Goal: Task Accomplishment & Management: Use online tool/utility

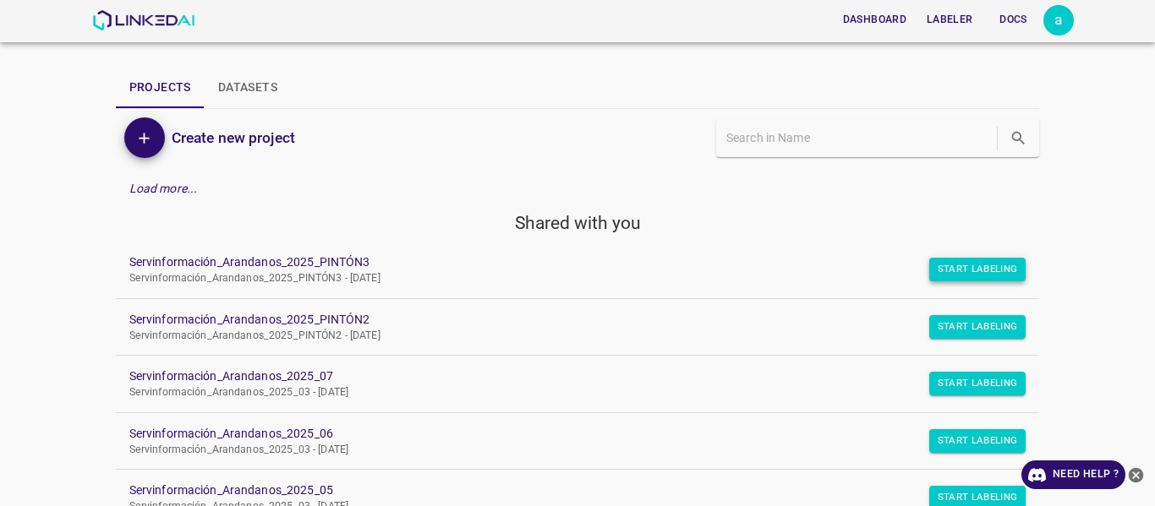
click at [963, 267] on button "Start Labeling" at bounding box center [977, 270] width 97 height 24
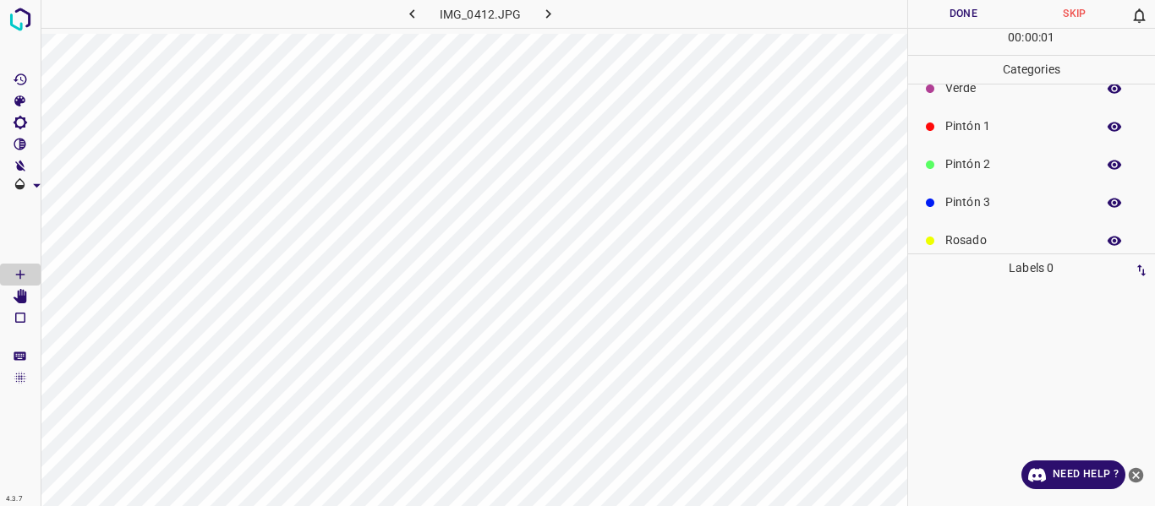
scroll to position [85, 0]
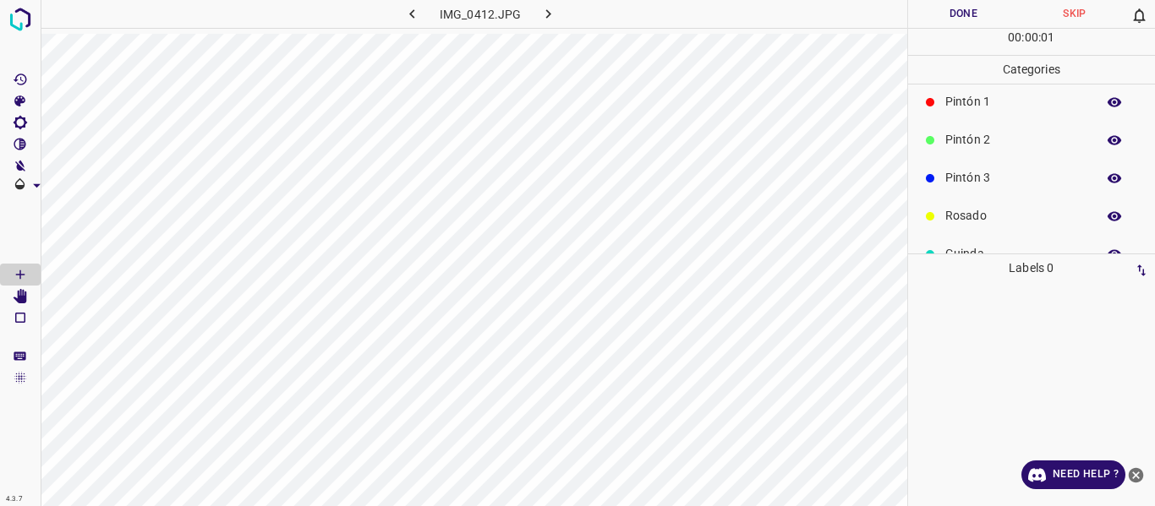
click at [971, 181] on p "Pintón 3" at bounding box center [1016, 178] width 142 height 18
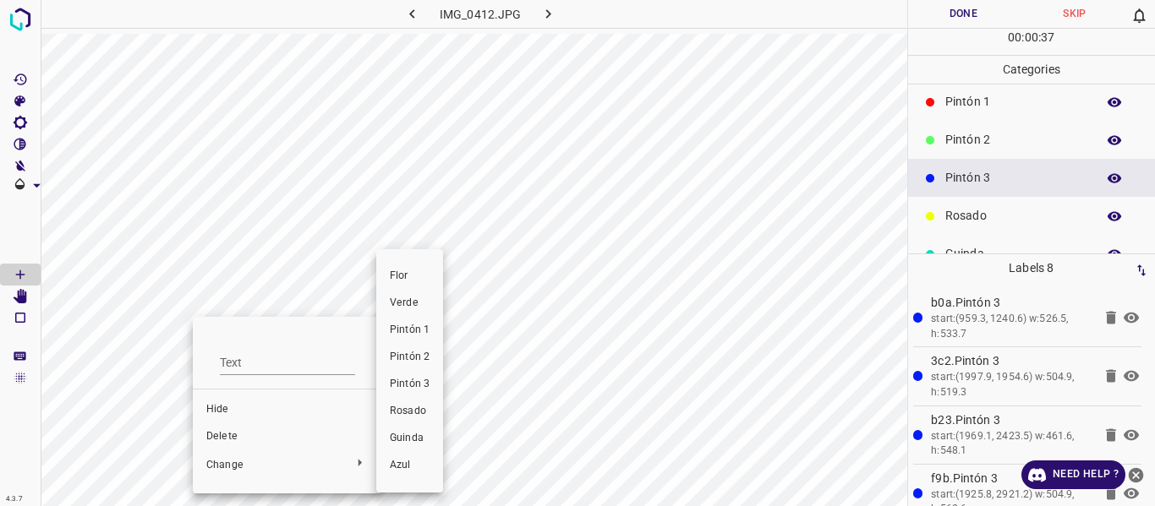
click at [399, 416] on span "Rosado" at bounding box center [410, 411] width 40 height 15
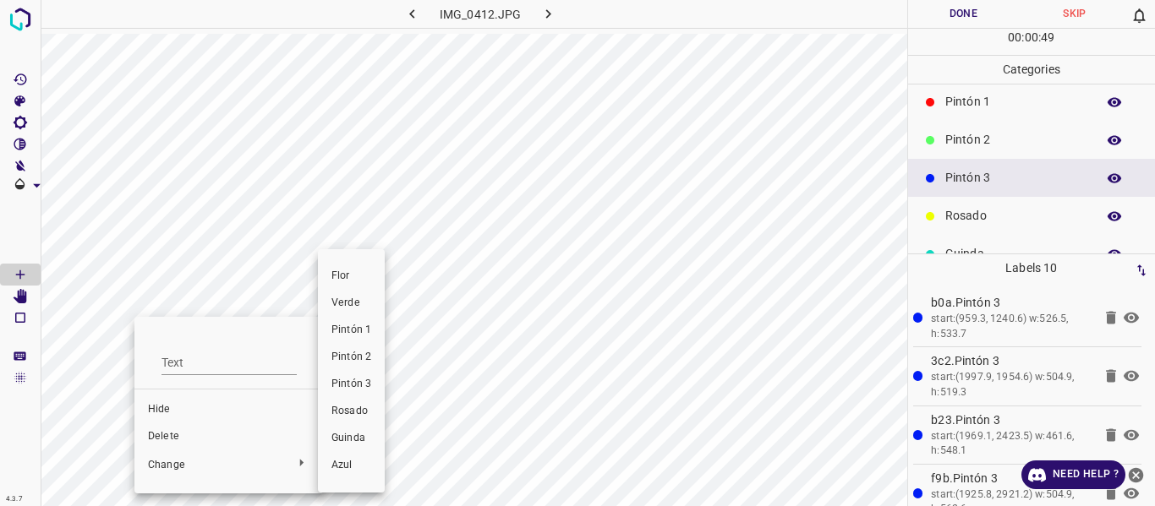
click at [346, 409] on span "Rosado" at bounding box center [351, 411] width 40 height 15
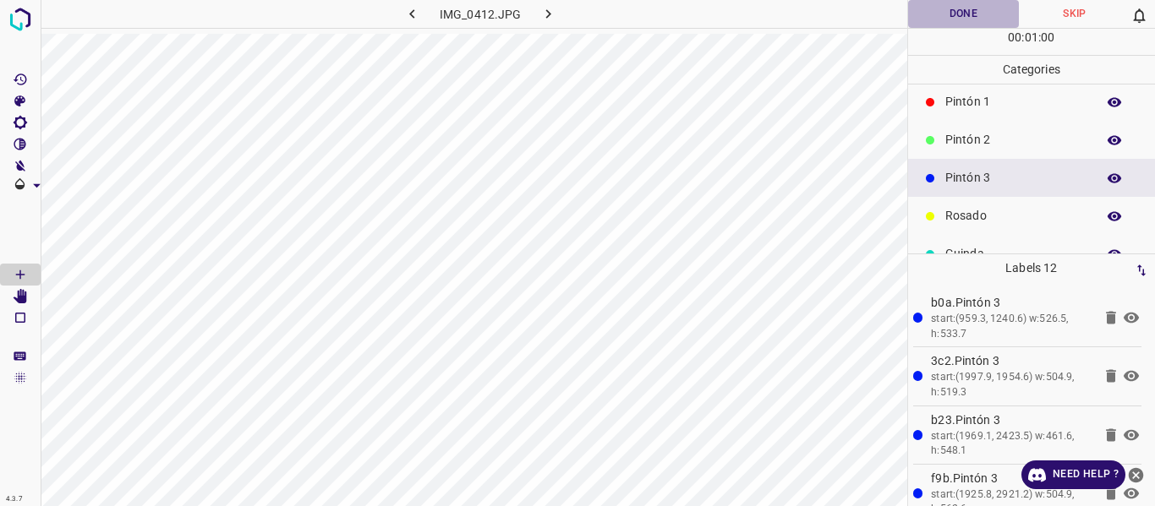
click at [975, 17] on button "Done" at bounding box center [964, 14] width 112 height 28
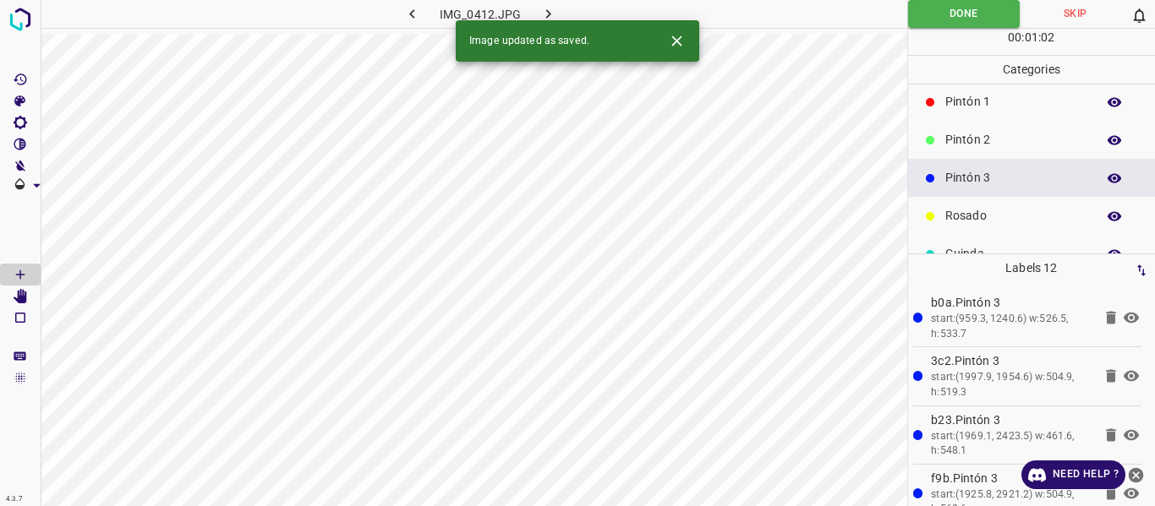
click at [536, 13] on button "button" at bounding box center [549, 14] width 54 height 28
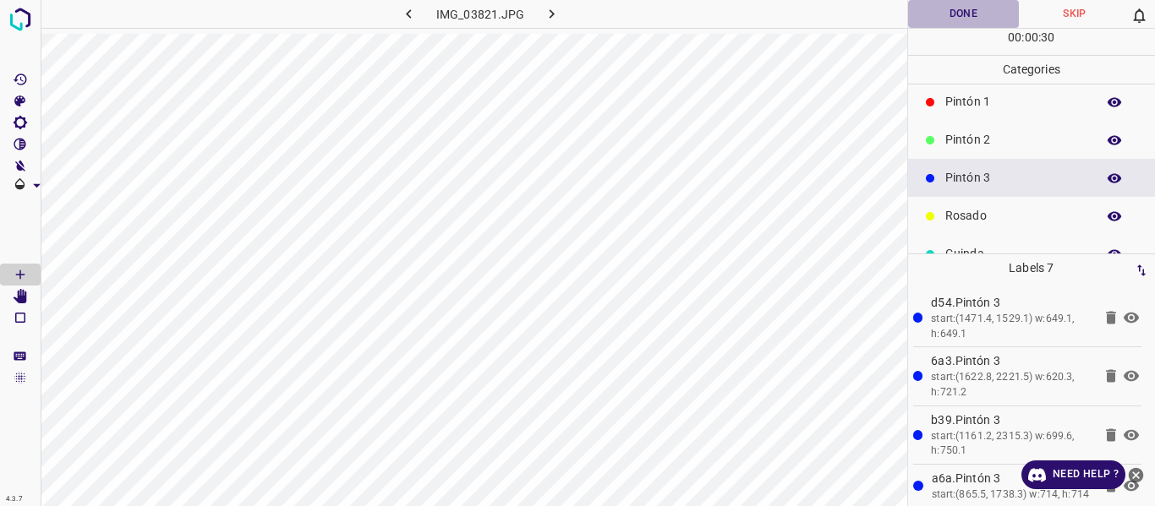
click at [969, 11] on button "Done" at bounding box center [964, 14] width 112 height 28
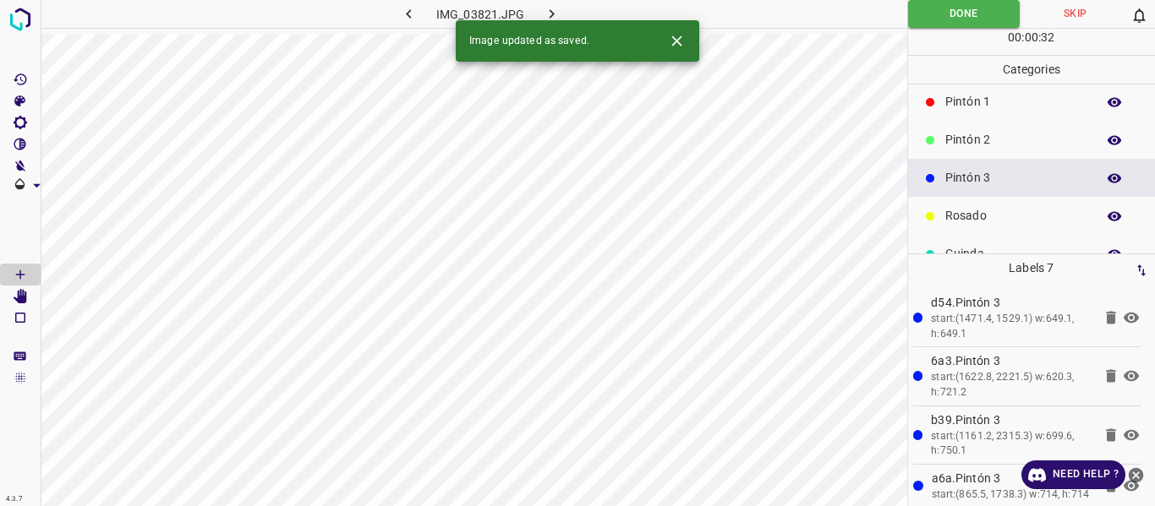
click at [540, 1] on button "button" at bounding box center [552, 14] width 54 height 28
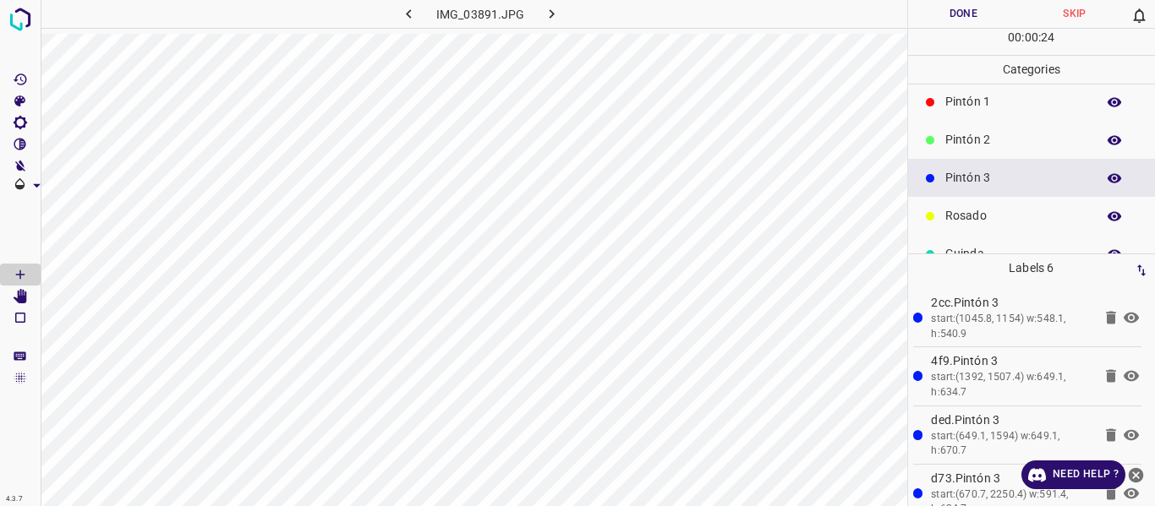
drag, startPoint x: 1103, startPoint y: 178, endPoint x: 1059, endPoint y: 182, distance: 44.1
click at [1108, 179] on icon "button" at bounding box center [1115, 177] width 14 height 9
click at [1107, 172] on icon "button" at bounding box center [1114, 178] width 15 height 15
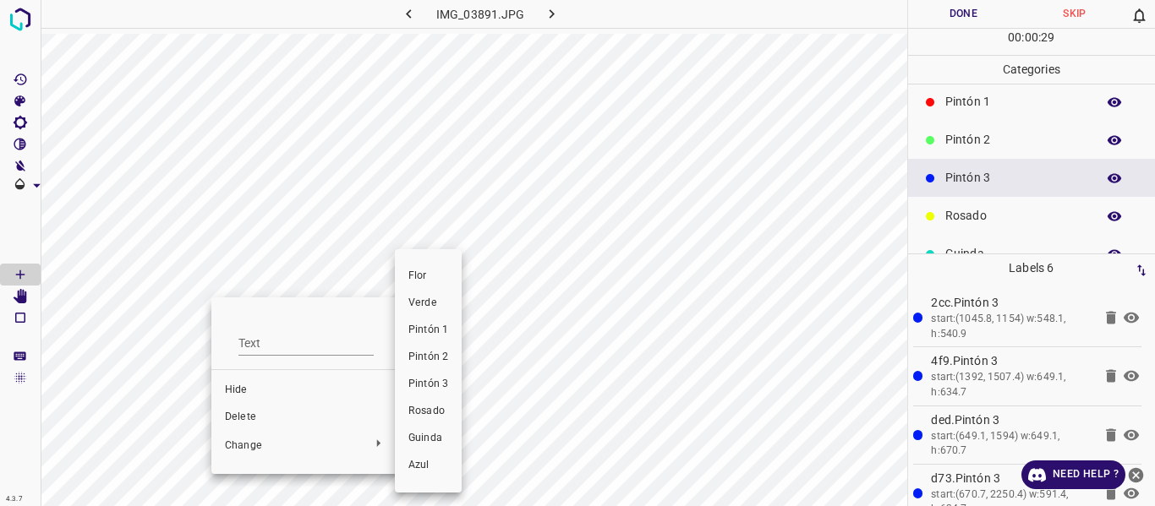
click at [447, 420] on li "Rosado" at bounding box center [428, 411] width 67 height 27
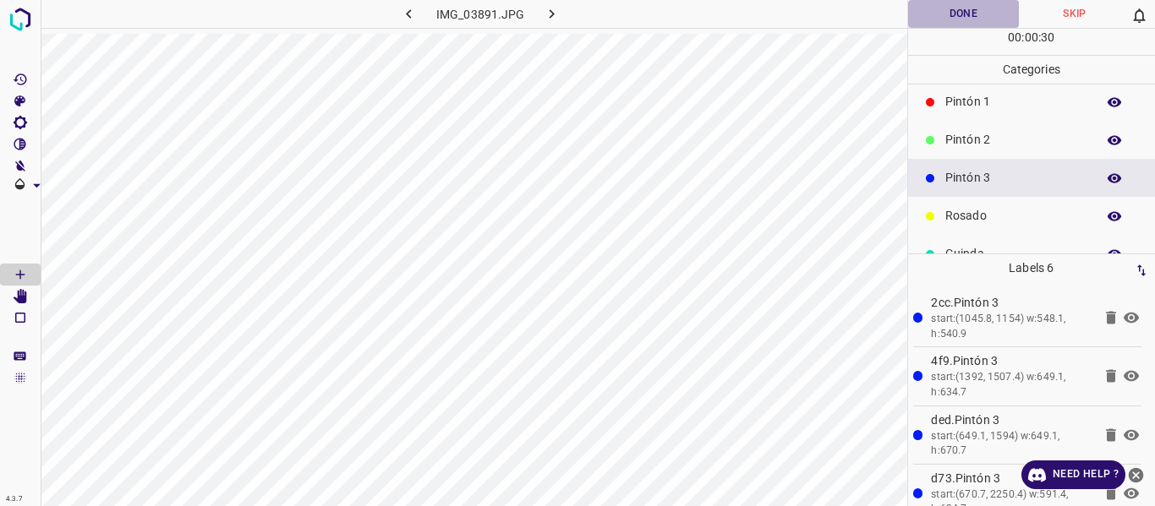
click at [941, 12] on button "Done" at bounding box center [964, 14] width 112 height 28
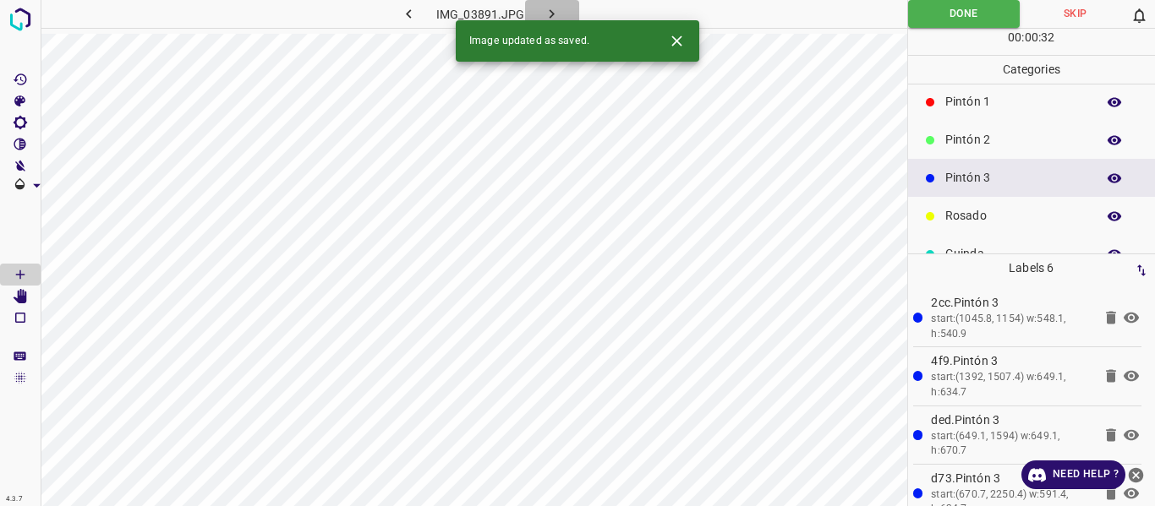
click at [555, 14] on icon "button" at bounding box center [552, 14] width 18 height 18
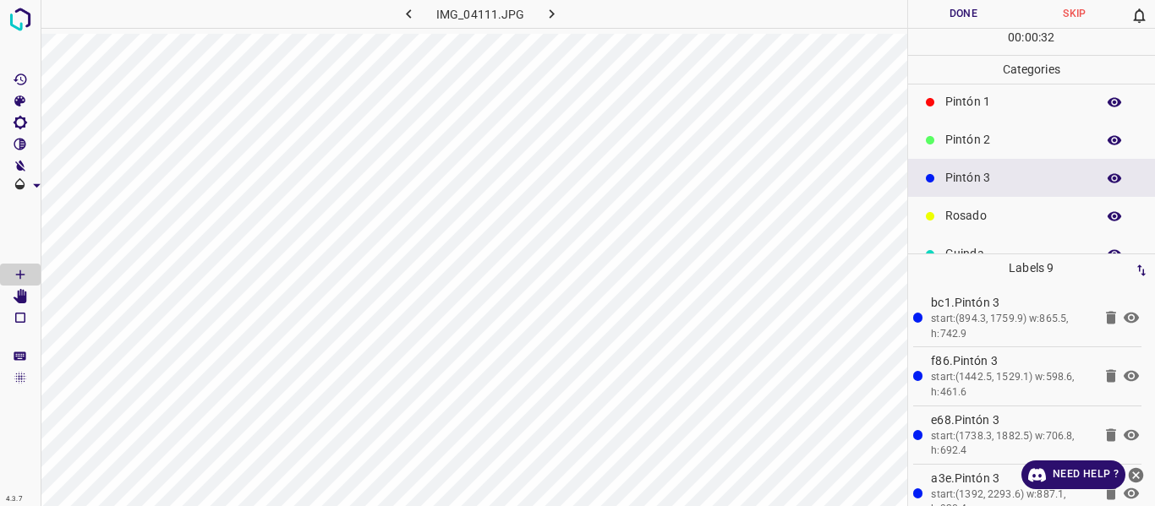
click at [1107, 183] on icon "button" at bounding box center [1114, 178] width 15 height 15
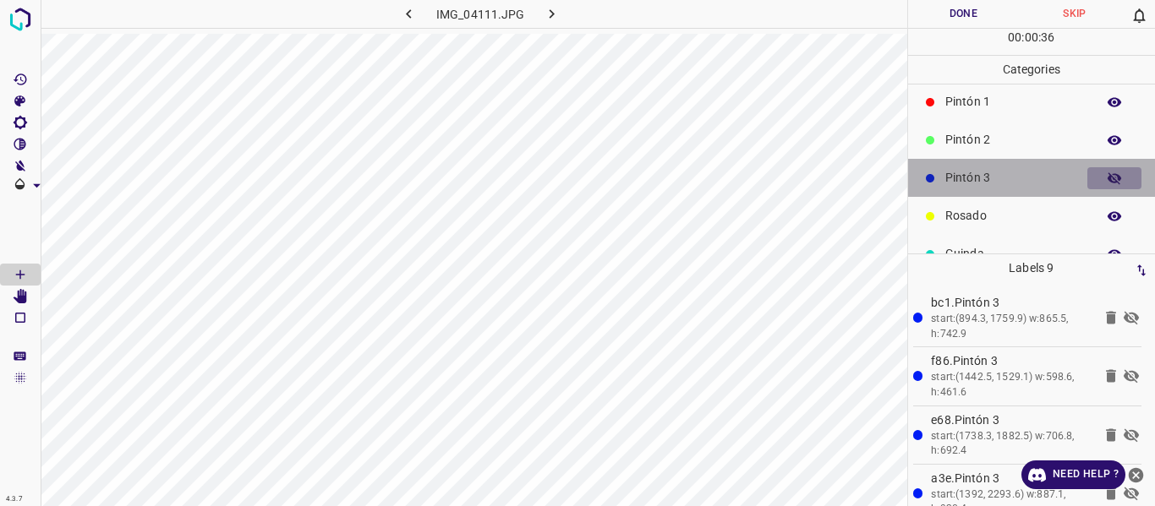
drag, startPoint x: 1097, startPoint y: 183, endPoint x: 1059, endPoint y: 179, distance: 38.2
click at [1107, 181] on icon "button" at bounding box center [1114, 178] width 15 height 15
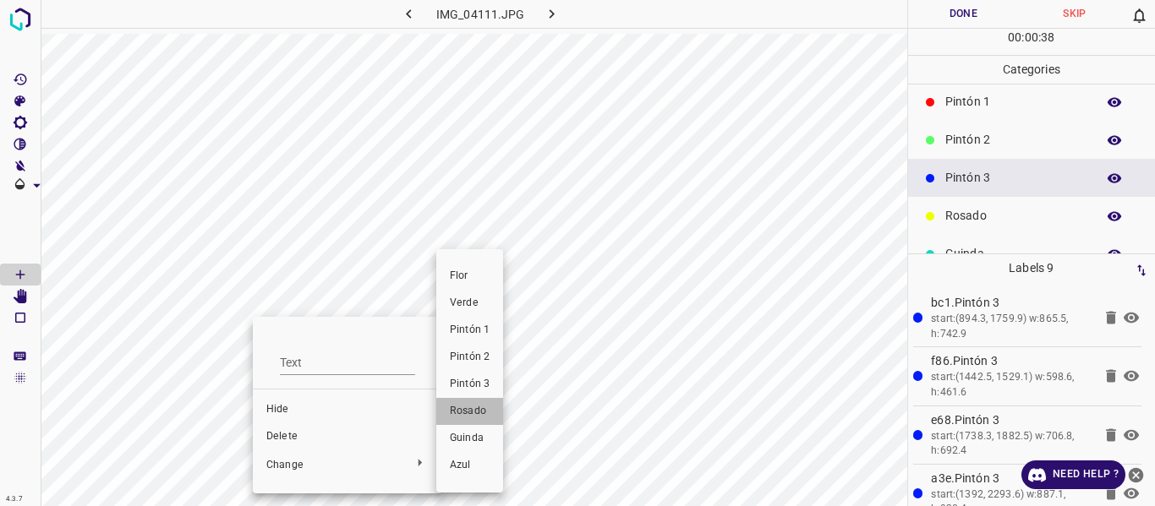
click at [462, 414] on span "Rosado" at bounding box center [470, 411] width 40 height 15
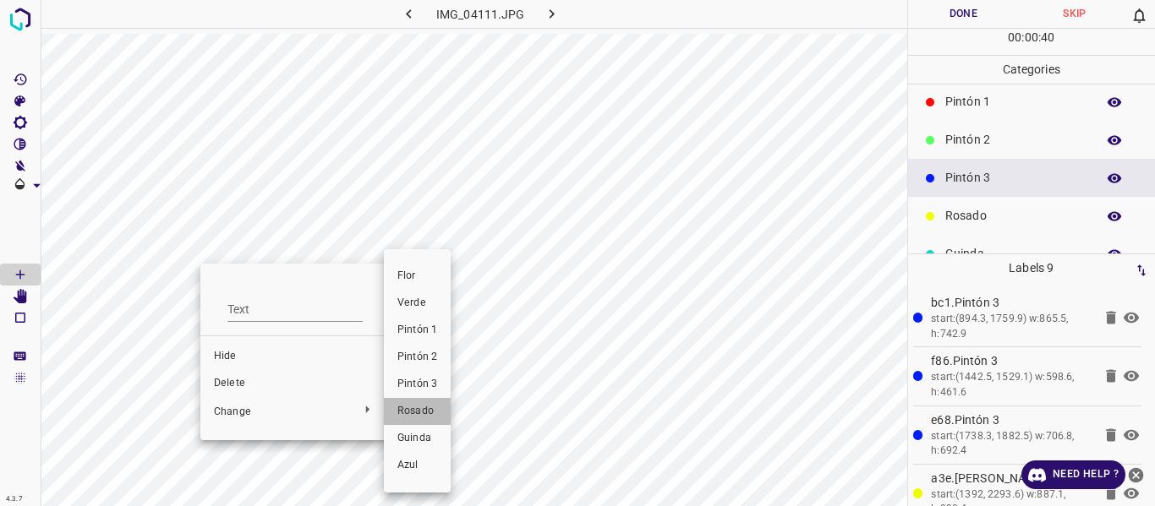
click at [413, 412] on span "Rosado" at bounding box center [417, 411] width 40 height 15
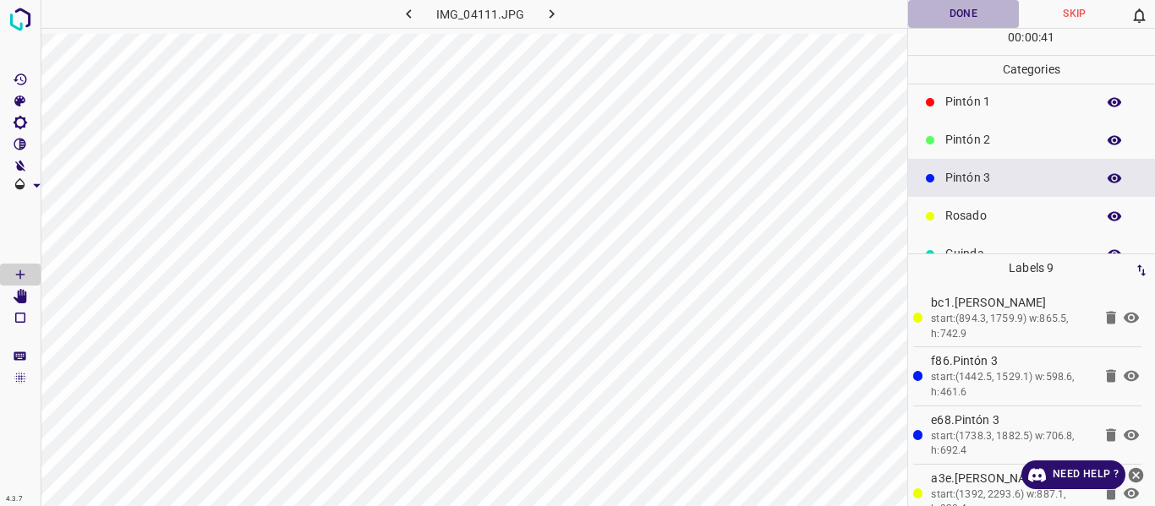
click at [943, 16] on button "Done" at bounding box center [964, 14] width 112 height 28
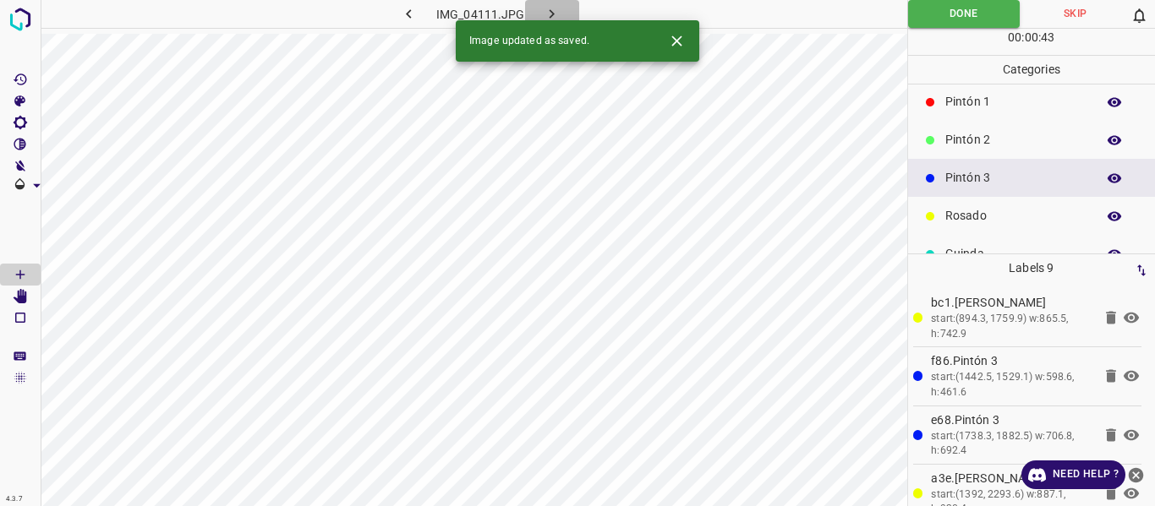
click at [562, 9] on button "button" at bounding box center [552, 14] width 54 height 28
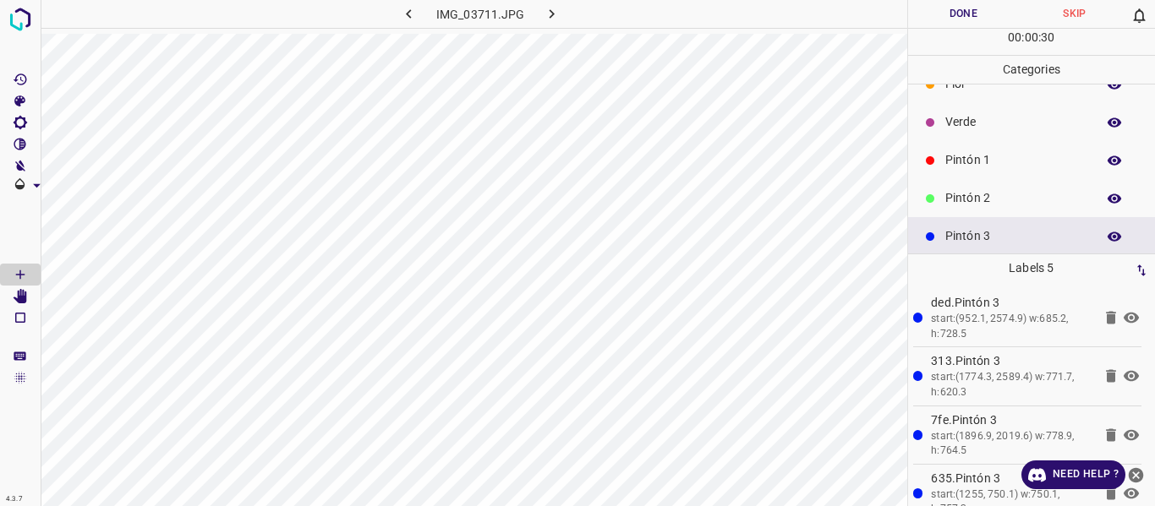
scroll to position [0, 0]
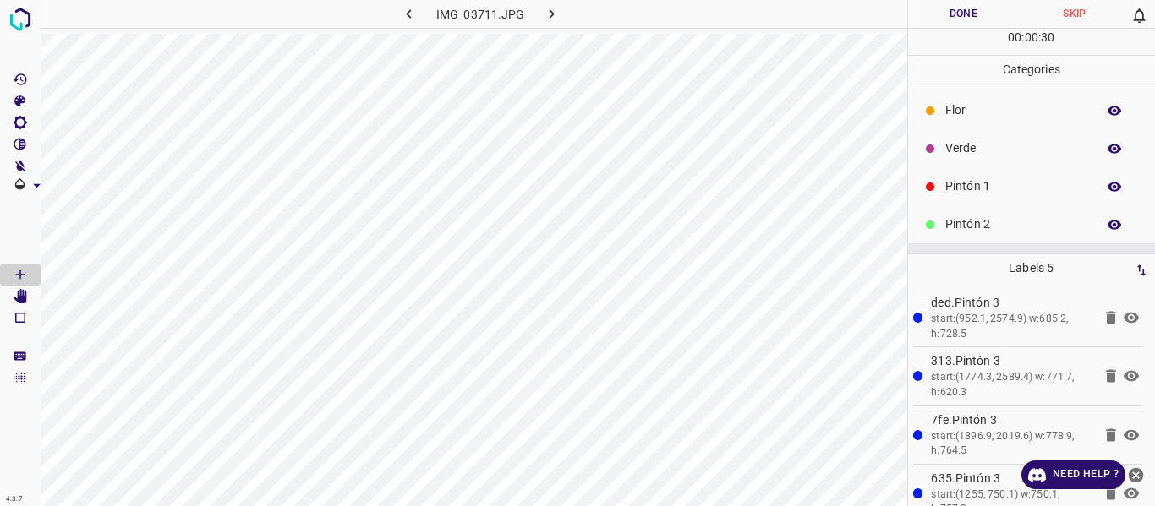
drag, startPoint x: 947, startPoint y: 152, endPoint x: 924, endPoint y: 158, distance: 23.6
click at [945, 154] on p "Verde" at bounding box center [1016, 149] width 142 height 18
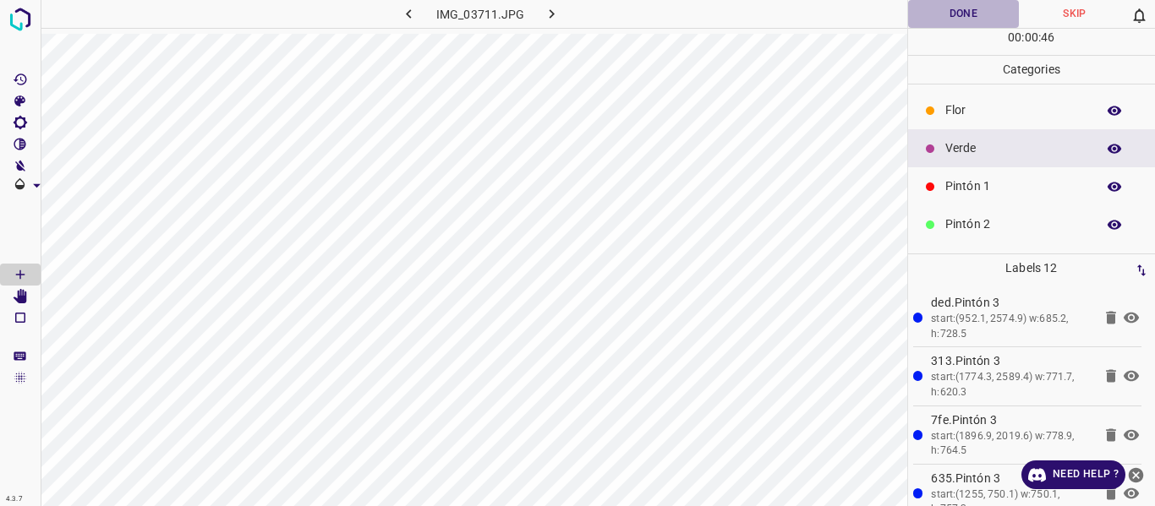
drag, startPoint x: 953, startPoint y: 12, endPoint x: 938, endPoint y: 25, distance: 20.4
click at [952, 14] on button "Done" at bounding box center [964, 14] width 112 height 28
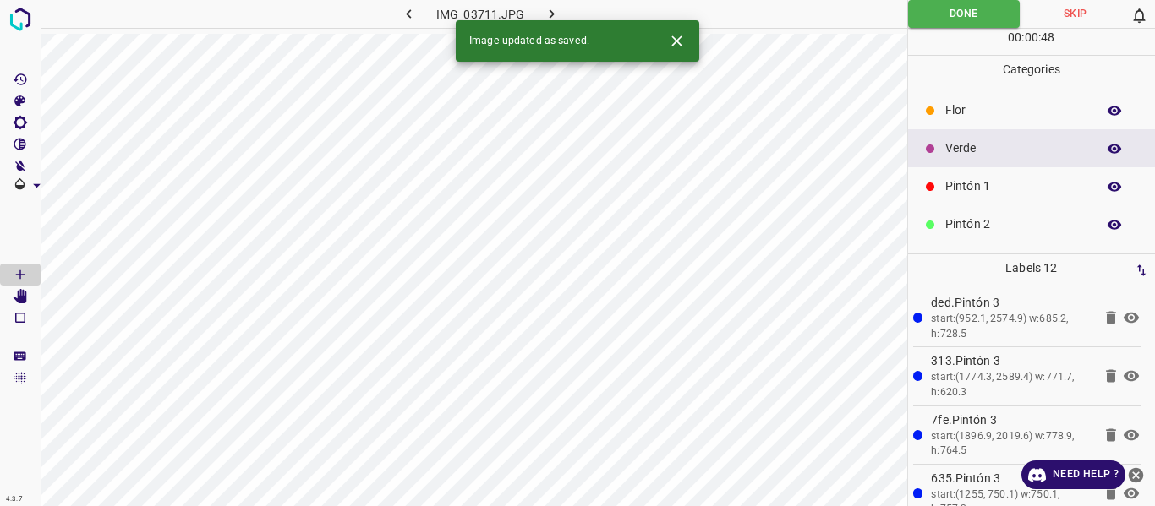
drag, startPoint x: 557, startPoint y: 15, endPoint x: 552, endPoint y: 3, distance: 13.7
click at [556, 15] on icon "button" at bounding box center [552, 14] width 18 height 18
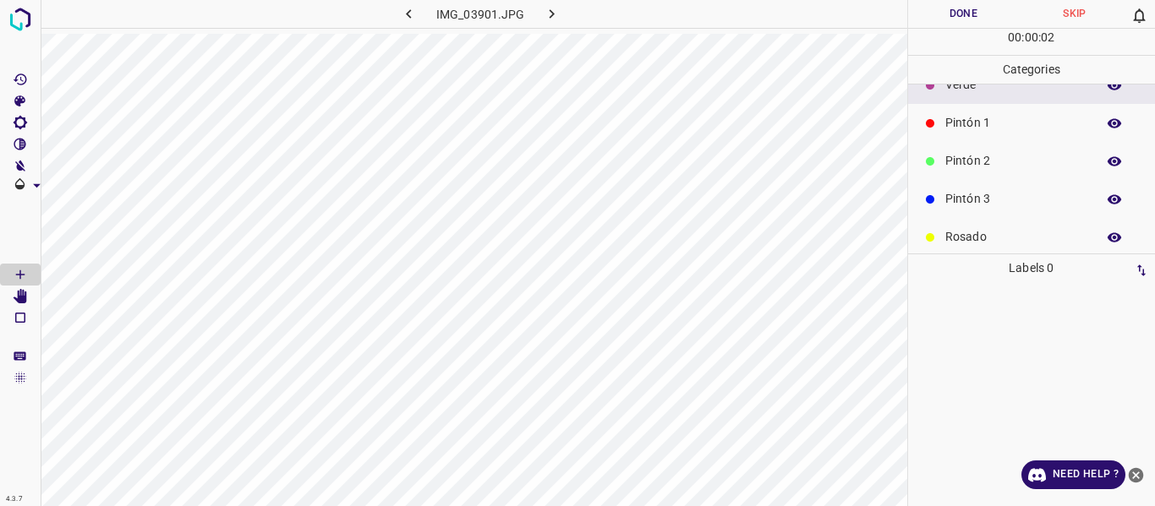
scroll to position [149, 0]
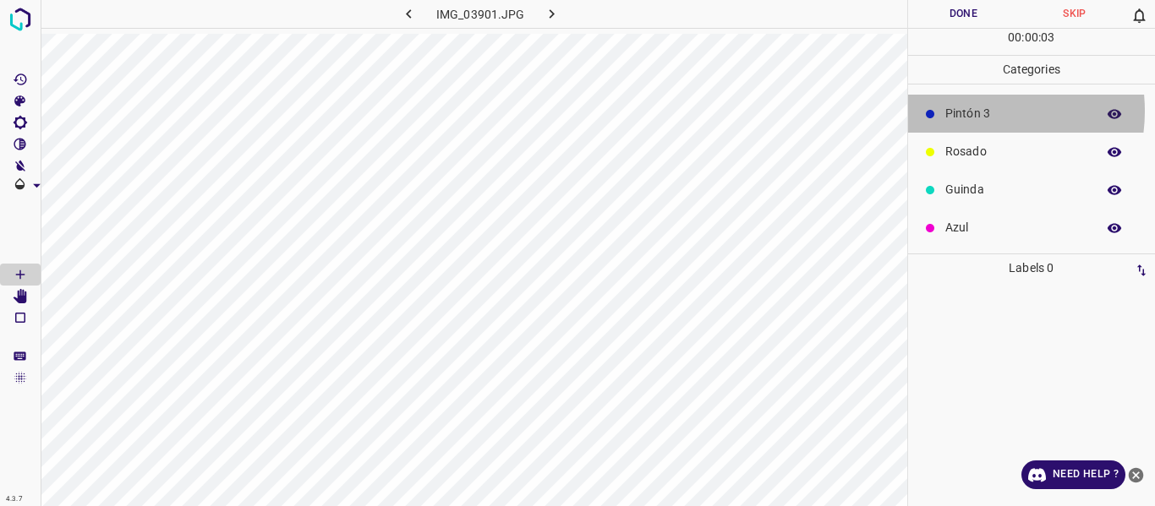
click at [967, 111] on p "Pintón 3" at bounding box center [1016, 114] width 142 height 18
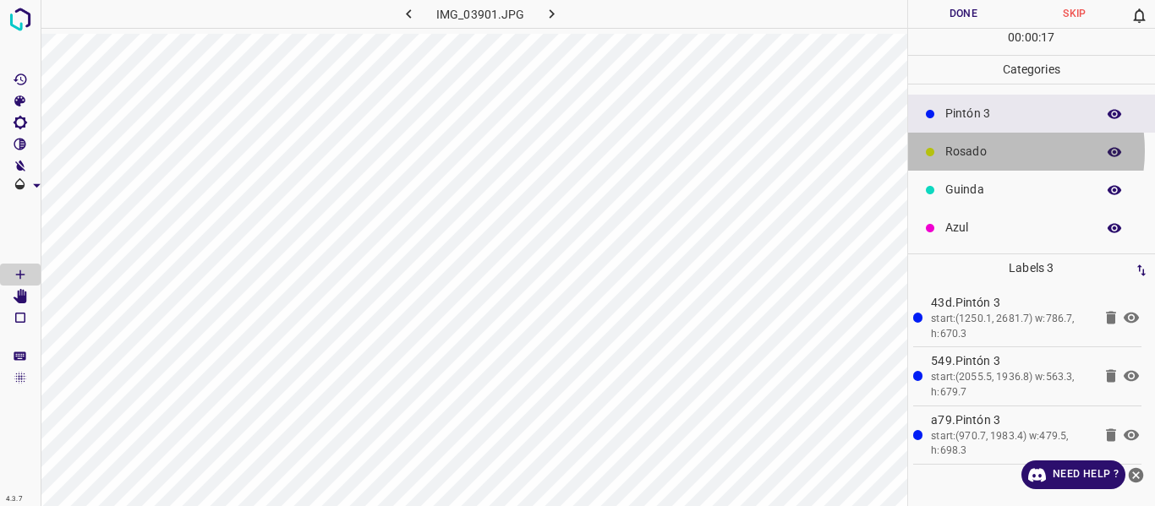
drag, startPoint x: 986, startPoint y: 150, endPoint x: 957, endPoint y: 166, distance: 32.5
click at [957, 166] on div "Rosado" at bounding box center [1032, 152] width 248 height 38
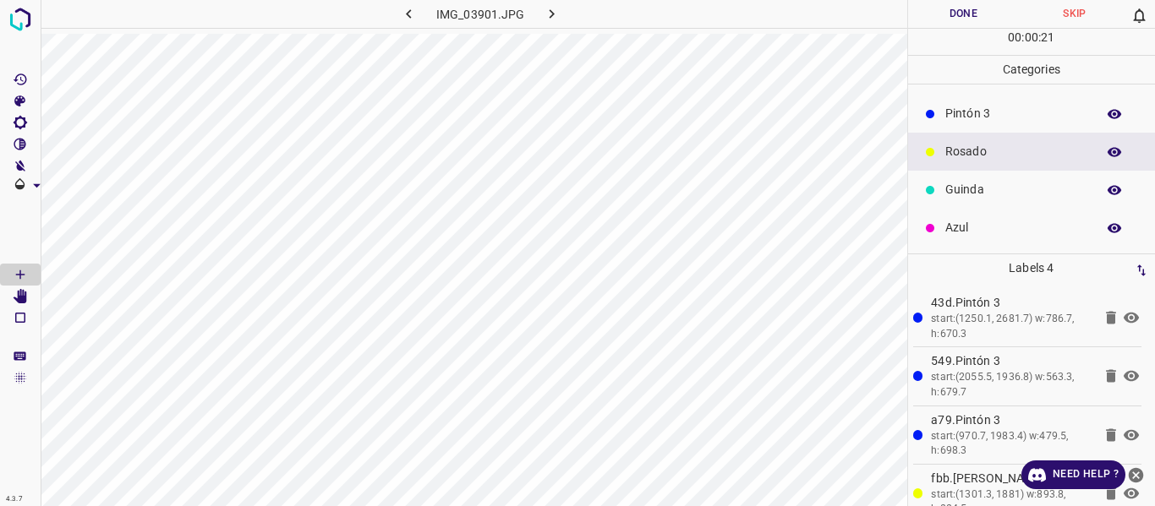
click at [934, 25] on button "Done" at bounding box center [964, 14] width 112 height 28
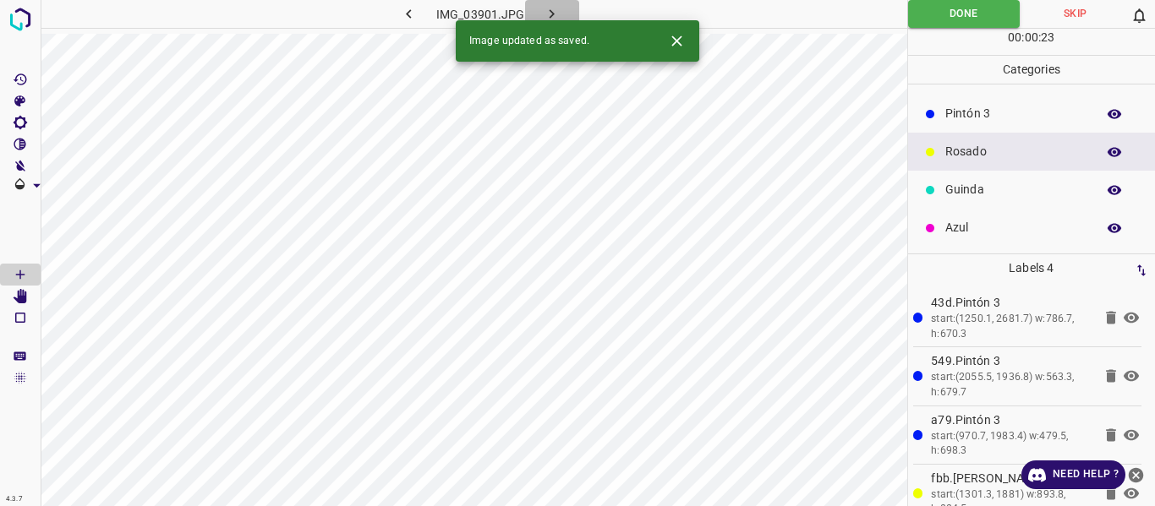
click at [556, 11] on icon "button" at bounding box center [552, 14] width 18 height 18
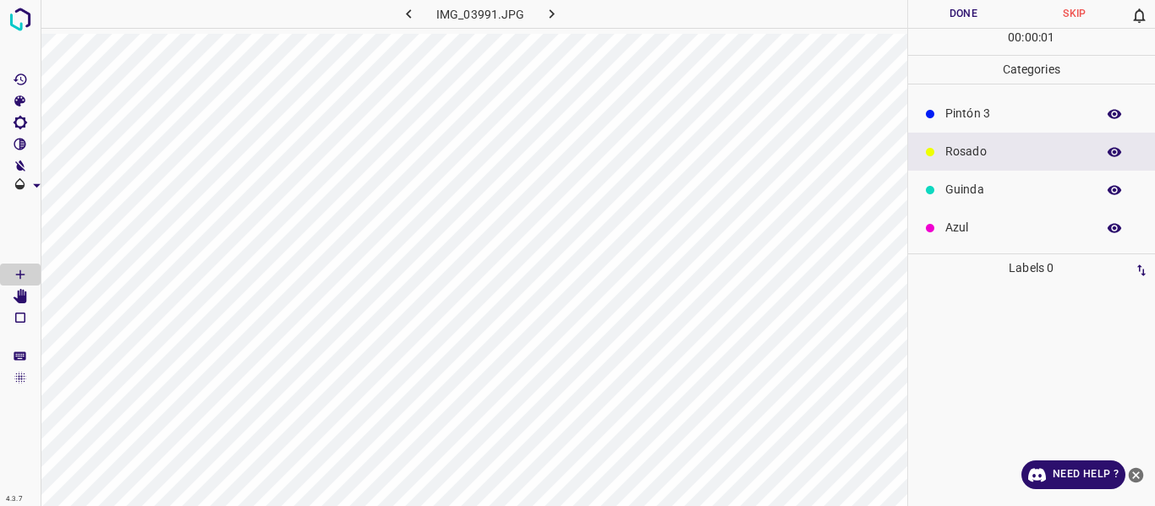
click at [977, 123] on p "Pintón 3" at bounding box center [1016, 114] width 142 height 18
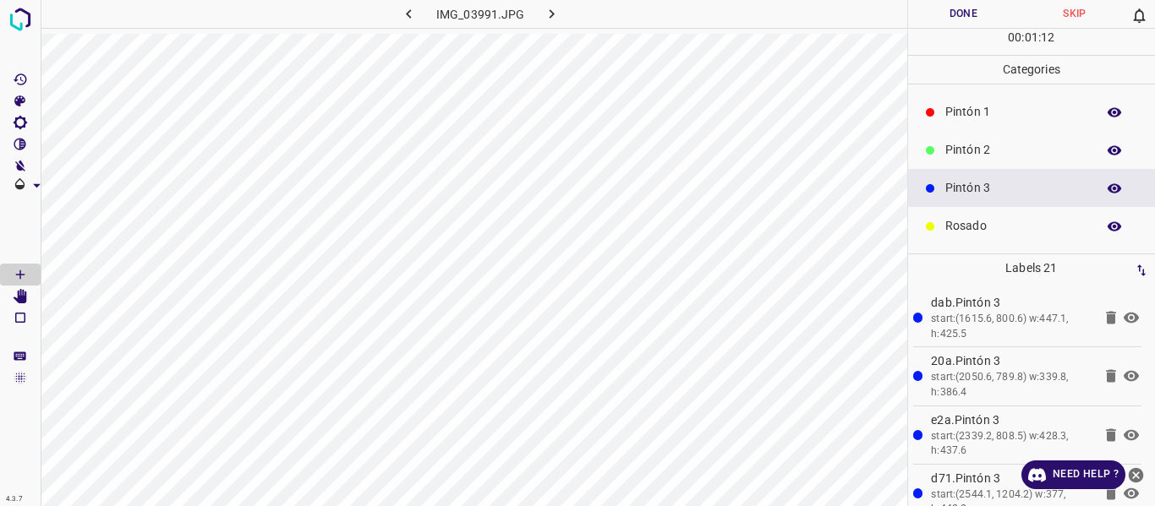
scroll to position [0, 0]
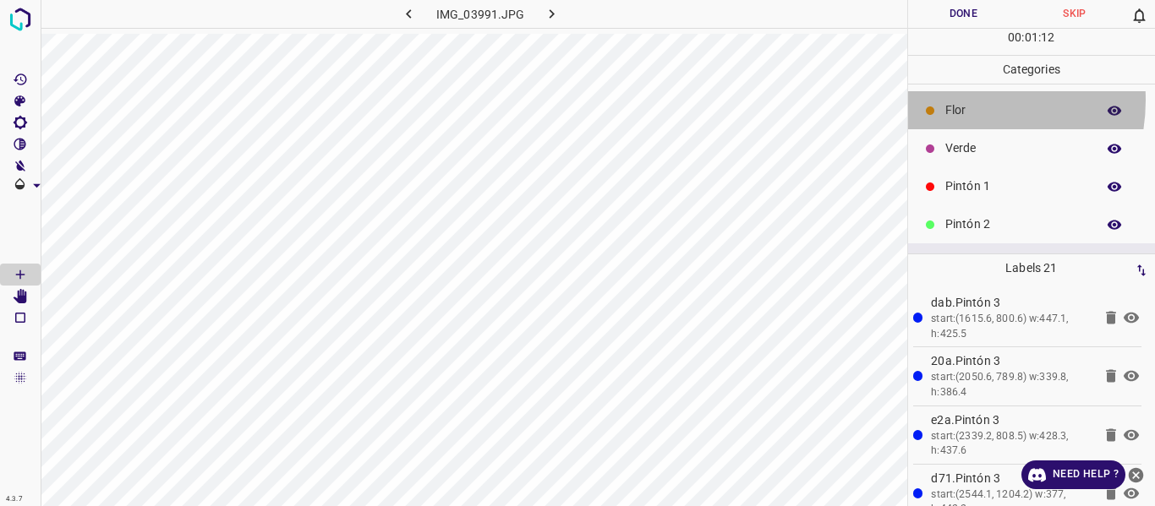
click at [950, 100] on div "Flor" at bounding box center [1032, 110] width 248 height 38
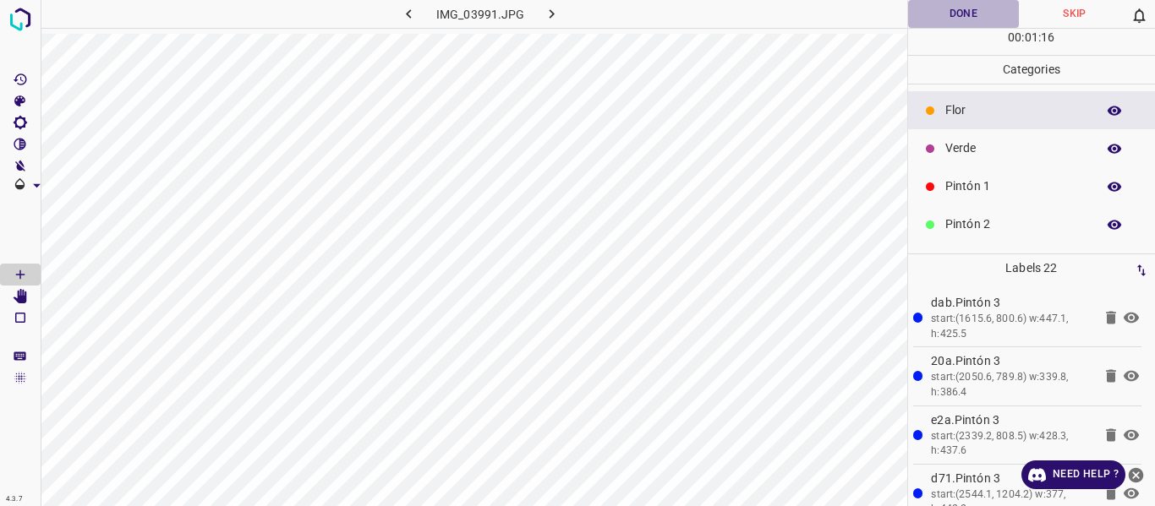
drag, startPoint x: 932, startPoint y: 8, endPoint x: 946, endPoint y: 3, distance: 15.5
click at [937, 10] on button "Done" at bounding box center [964, 14] width 112 height 28
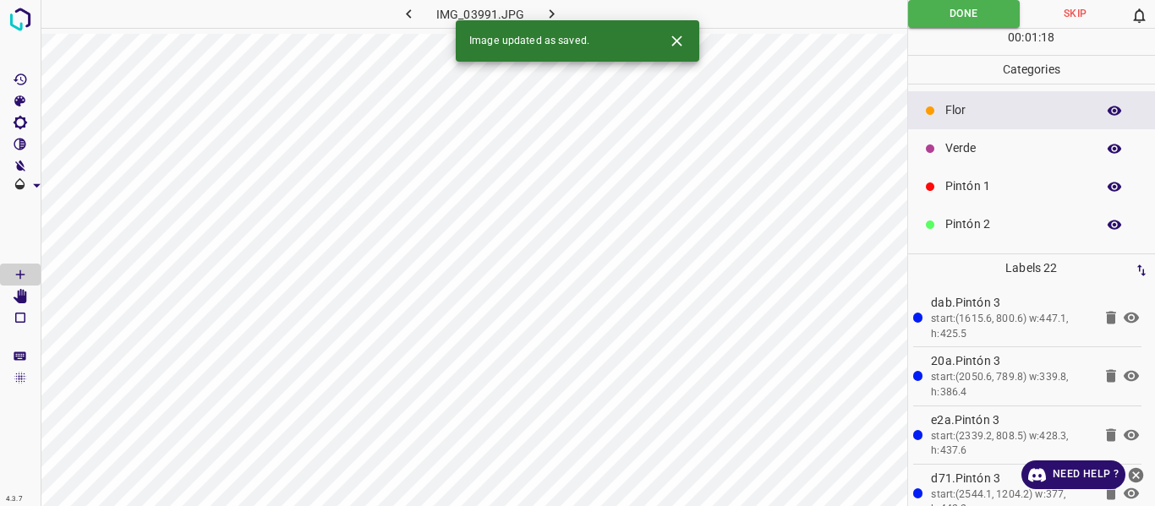
click at [543, 11] on icon "button" at bounding box center [552, 14] width 18 height 18
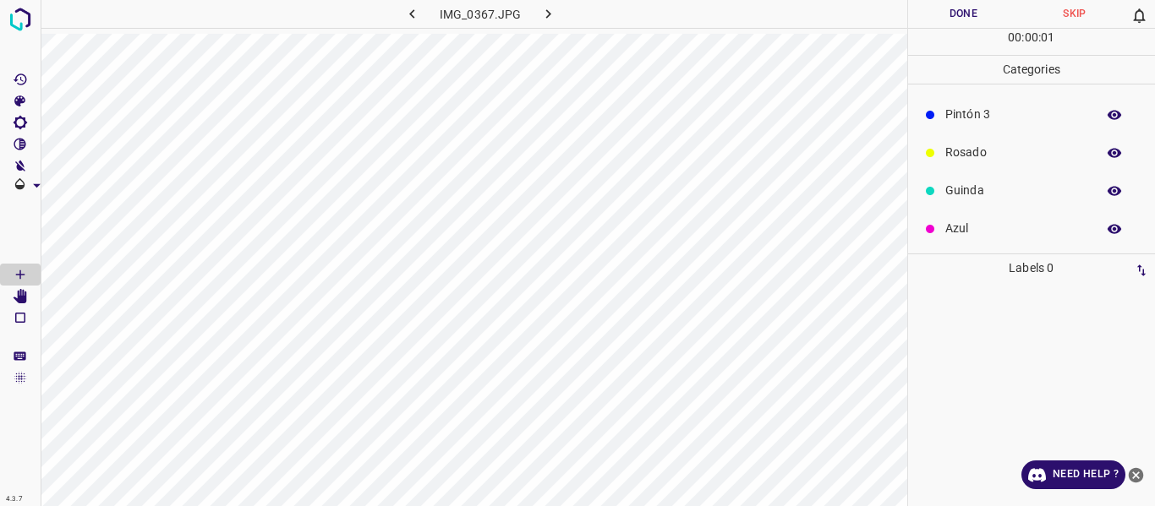
scroll to position [149, 0]
click at [975, 114] on p "Pintón 3" at bounding box center [1016, 114] width 142 height 18
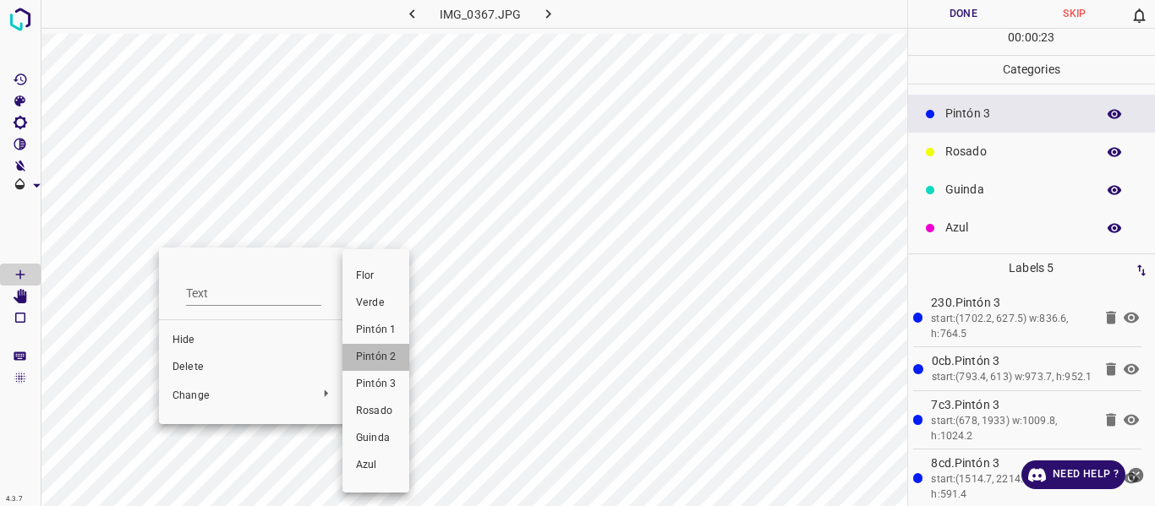
drag, startPoint x: 383, startPoint y: 364, endPoint x: 402, endPoint y: 345, distance: 27.5
click at [383, 364] on span "Pintón 2" at bounding box center [376, 357] width 40 height 15
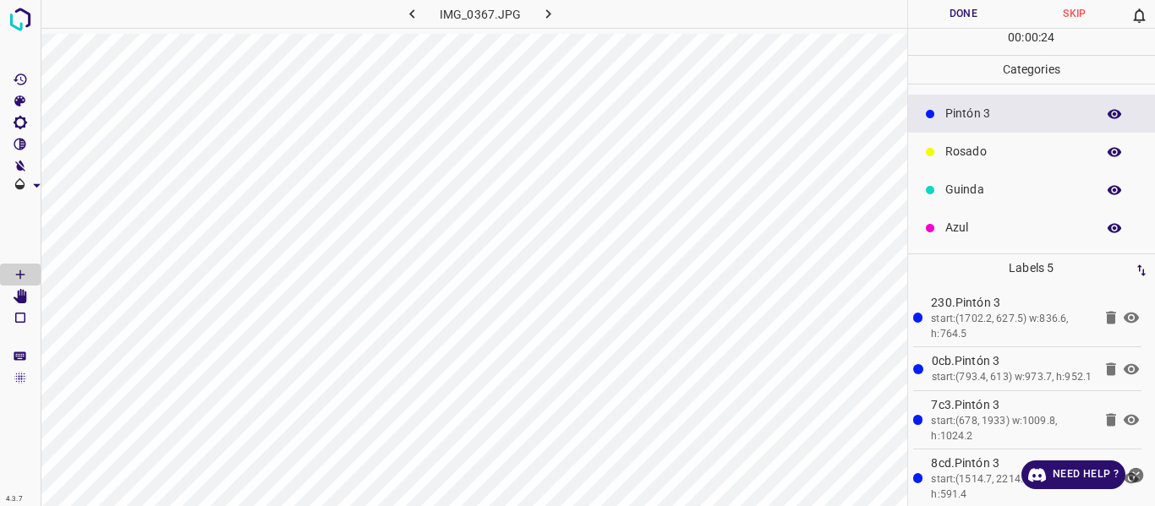
drag, startPoint x: 962, startPoint y: 155, endPoint x: 931, endPoint y: 156, distance: 31.3
click at [962, 156] on p "Rosado" at bounding box center [1016, 152] width 142 height 18
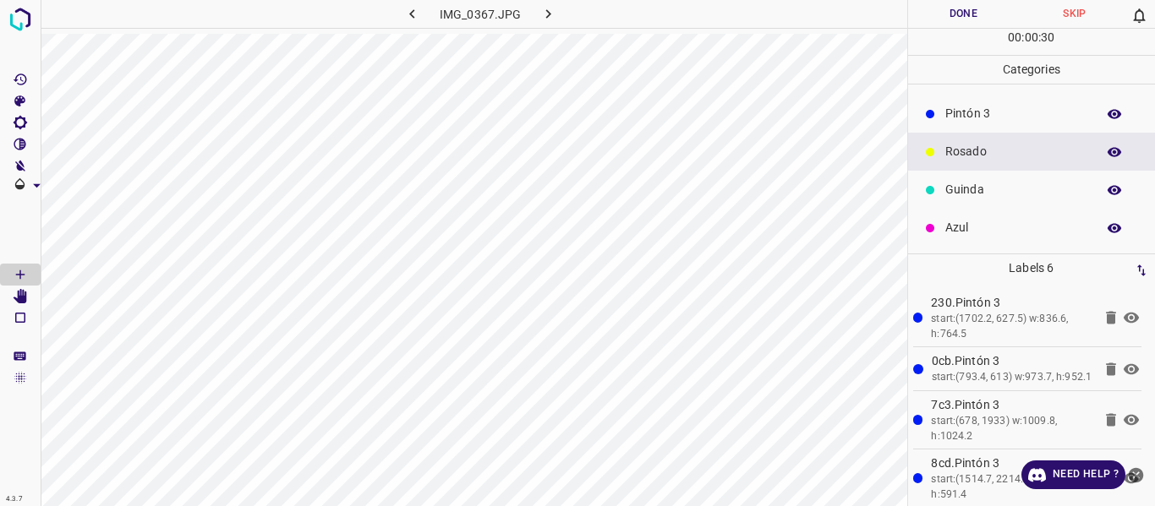
click at [937, 23] on button "Done" at bounding box center [964, 14] width 112 height 28
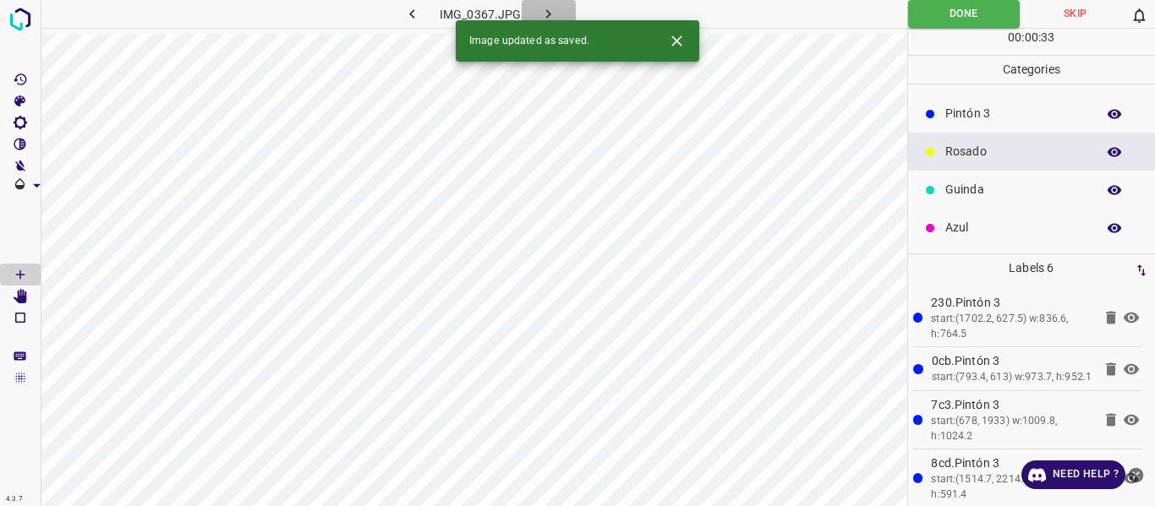
click at [548, 8] on icon "button" at bounding box center [548, 14] width 18 height 18
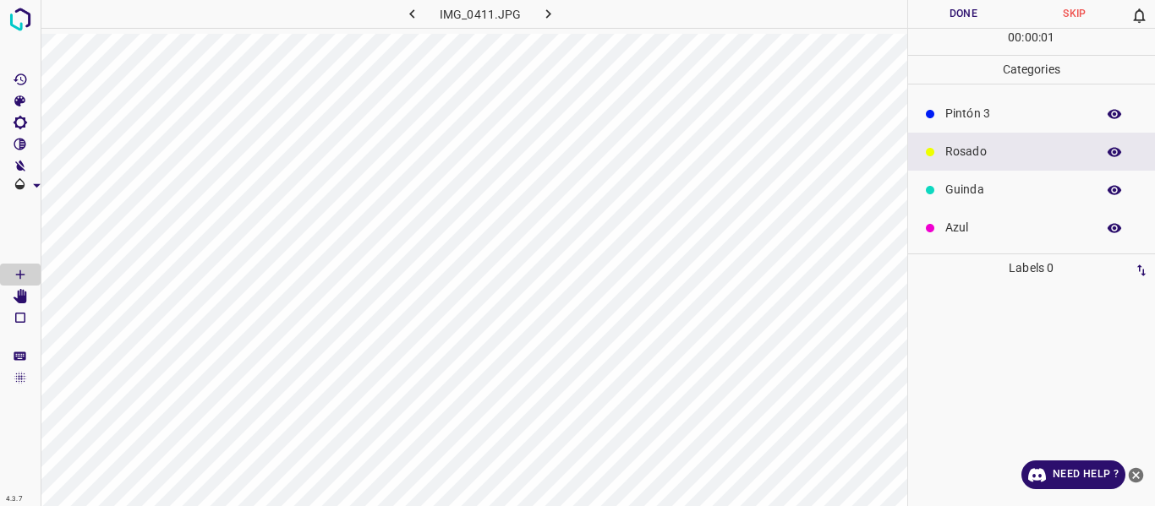
click at [991, 115] on p "Pintón 3" at bounding box center [1016, 114] width 142 height 18
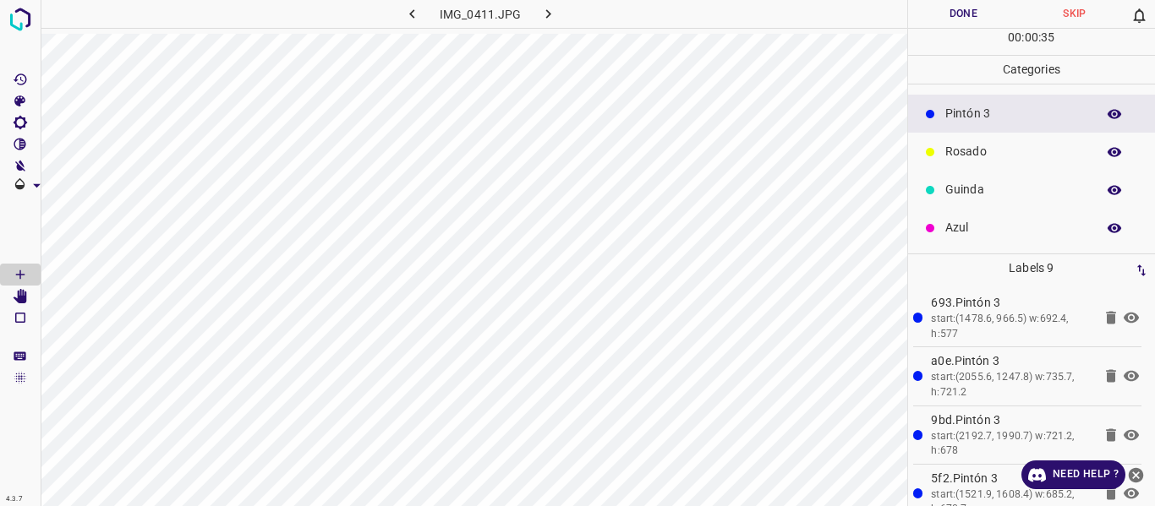
click at [943, 19] on button "Done" at bounding box center [964, 14] width 112 height 28
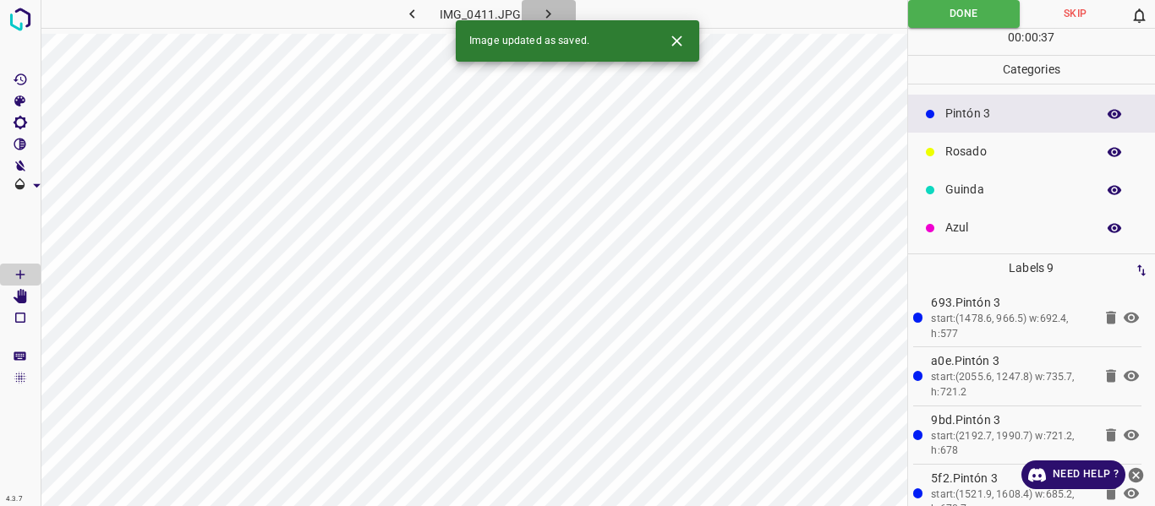
click at [557, 8] on button "button" at bounding box center [549, 14] width 54 height 28
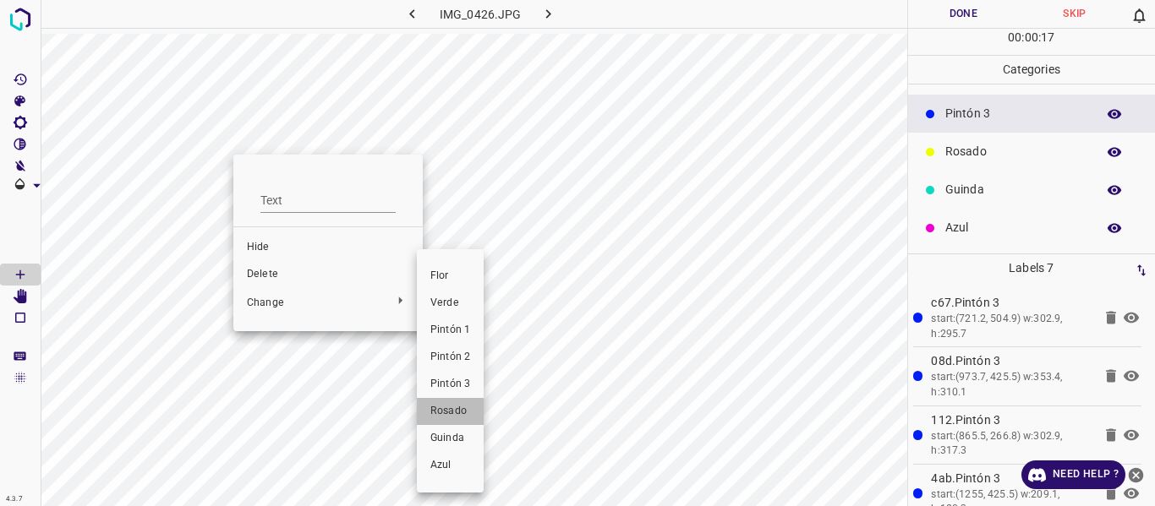
drag, startPoint x: 449, startPoint y: 404, endPoint x: 430, endPoint y: 382, distance: 28.8
click at [440, 397] on ul "Flor Verde Pintón 1 Pintón 2 Pintón 3 Rosado Guinda Azul" at bounding box center [450, 371] width 67 height 230
click at [450, 407] on span "Rosado" at bounding box center [450, 411] width 40 height 15
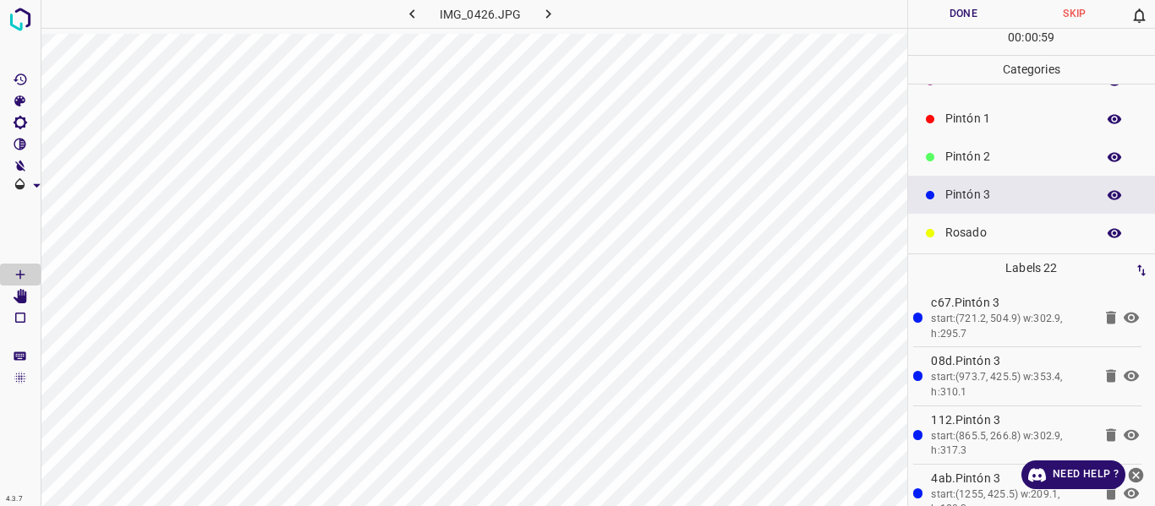
scroll to position [0, 0]
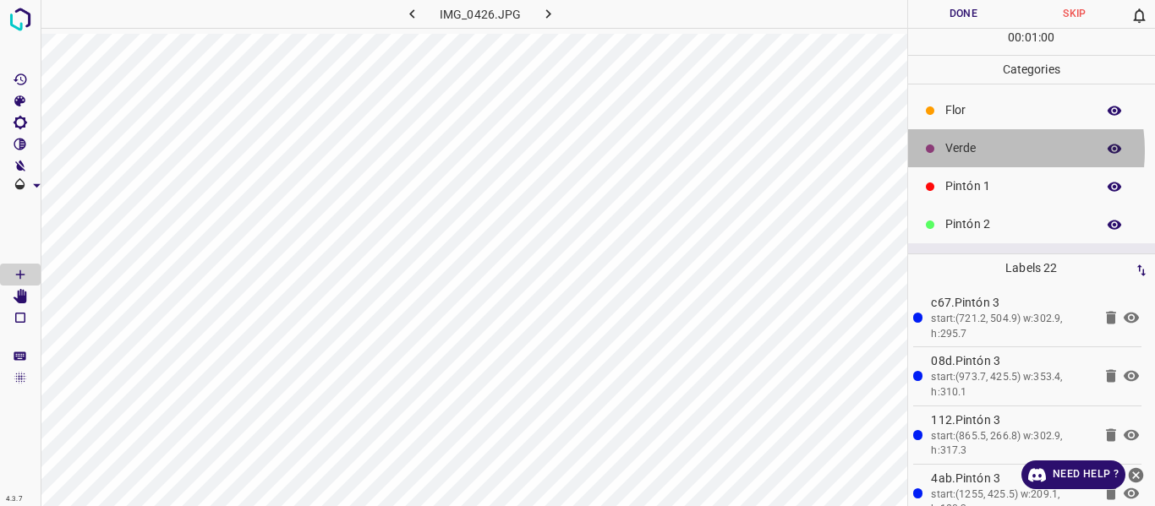
drag, startPoint x: 975, startPoint y: 150, endPoint x: 919, endPoint y: 150, distance: 55.8
click at [971, 150] on p "Verde" at bounding box center [1016, 149] width 142 height 18
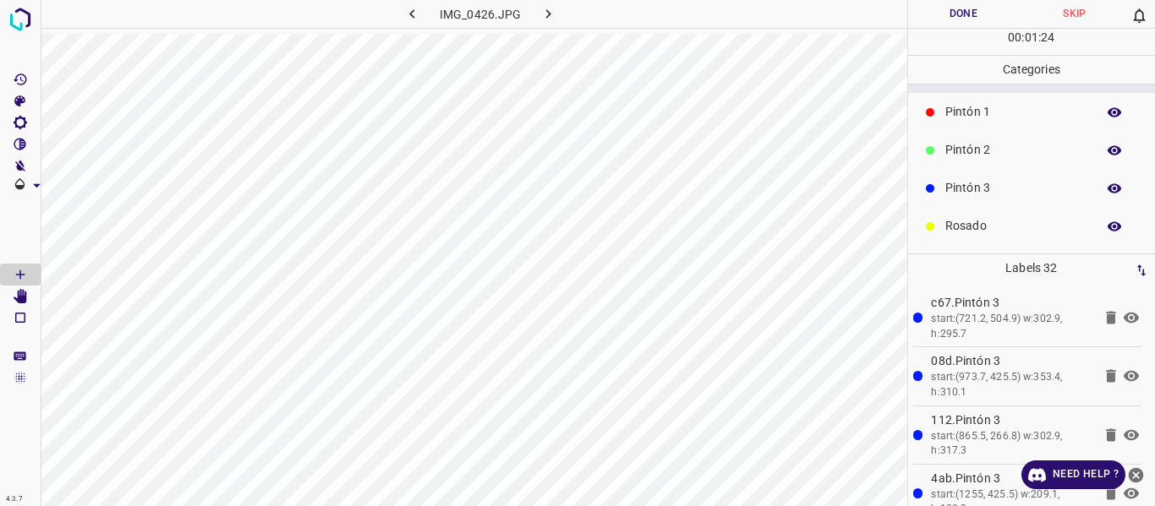
scroll to position [85, 0]
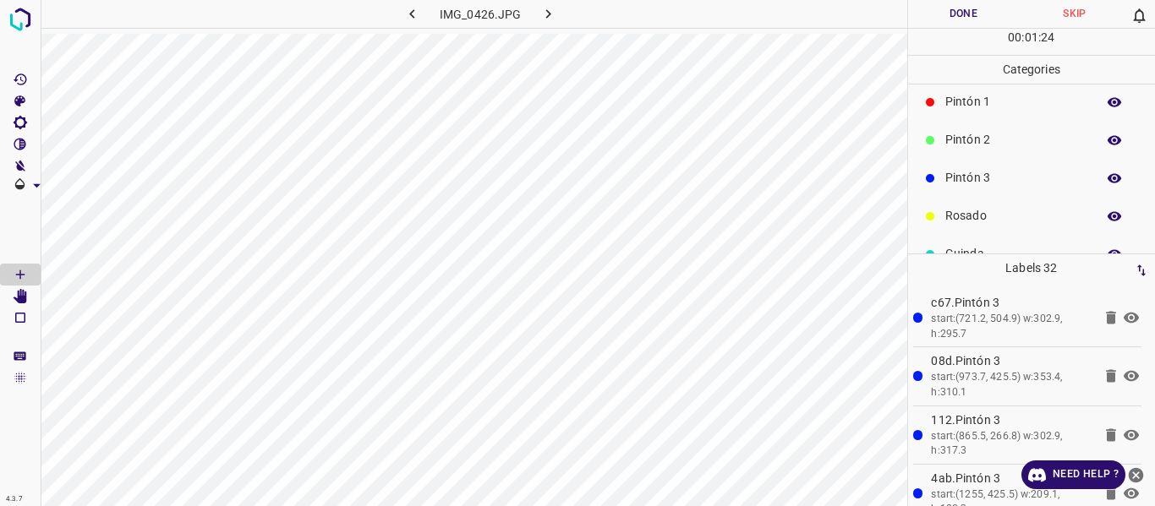
click at [1107, 180] on icon "button" at bounding box center [1114, 178] width 15 height 15
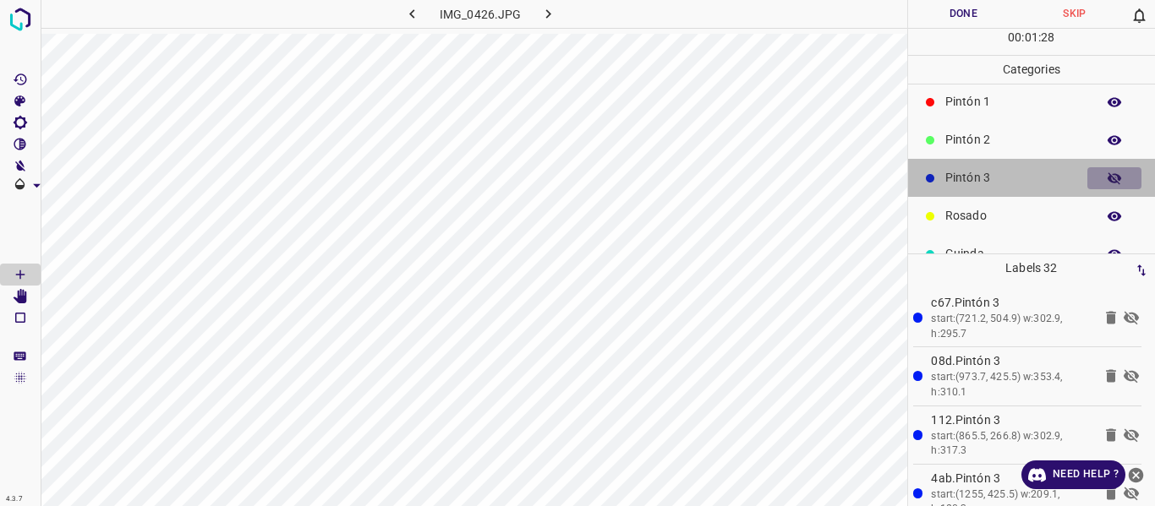
click at [1107, 180] on icon "button" at bounding box center [1114, 178] width 15 height 15
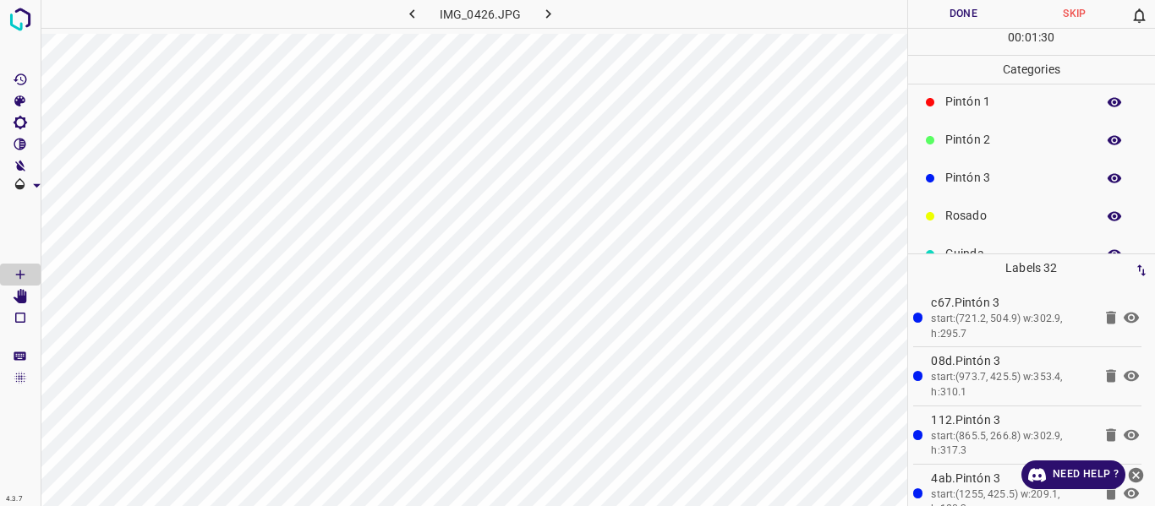
click at [921, 19] on button "Done" at bounding box center [964, 14] width 112 height 28
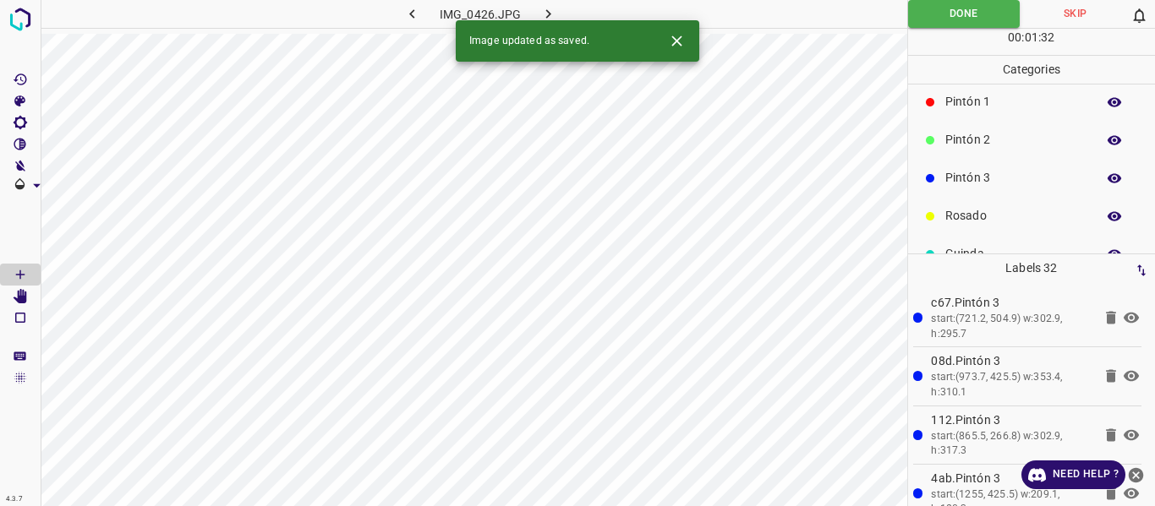
click at [550, 12] on icon "button" at bounding box center [548, 14] width 18 height 18
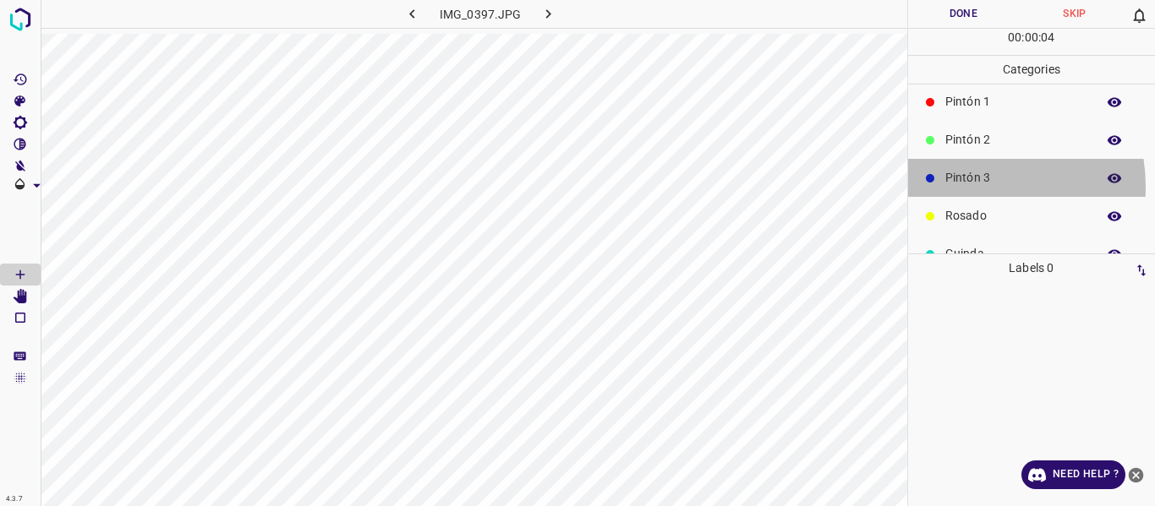
click at [969, 186] on p "Pintón 3" at bounding box center [1016, 178] width 142 height 18
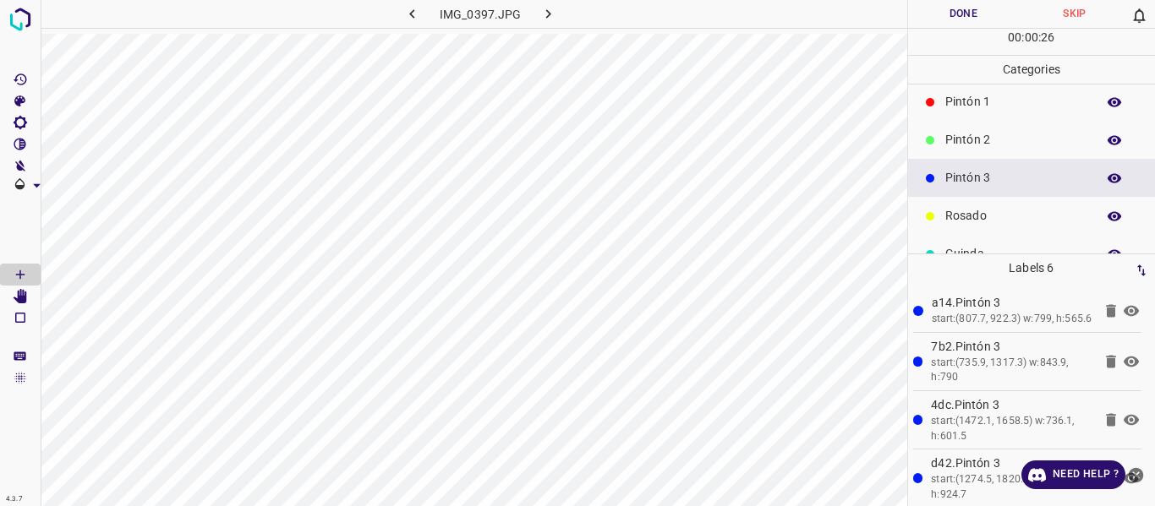
click at [927, 16] on button "Done" at bounding box center [964, 14] width 112 height 28
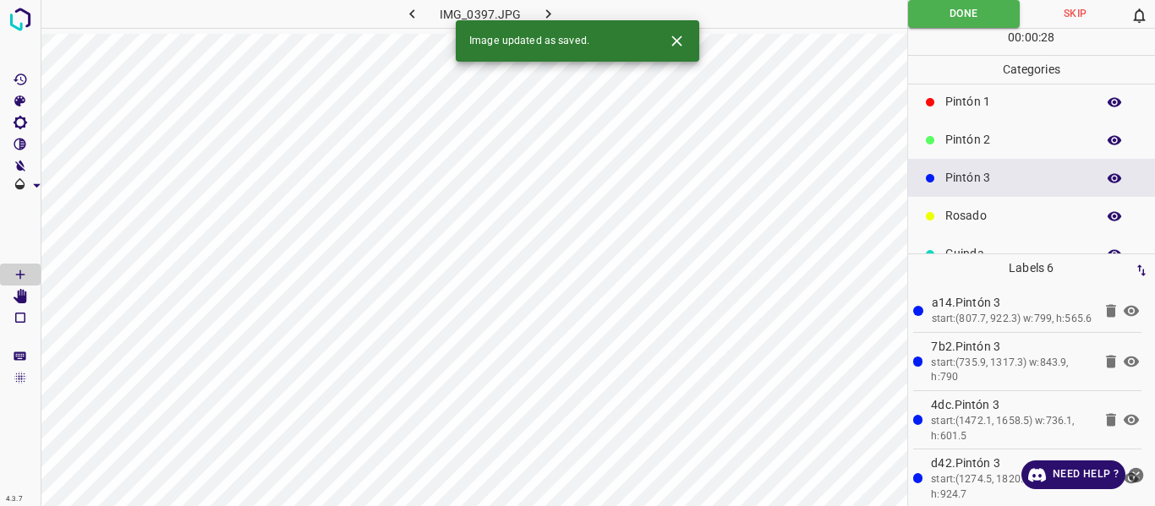
click at [541, 20] on div "Image updated as saved." at bounding box center [577, 40] width 243 height 41
click at [545, 15] on icon "button" at bounding box center [548, 14] width 18 height 18
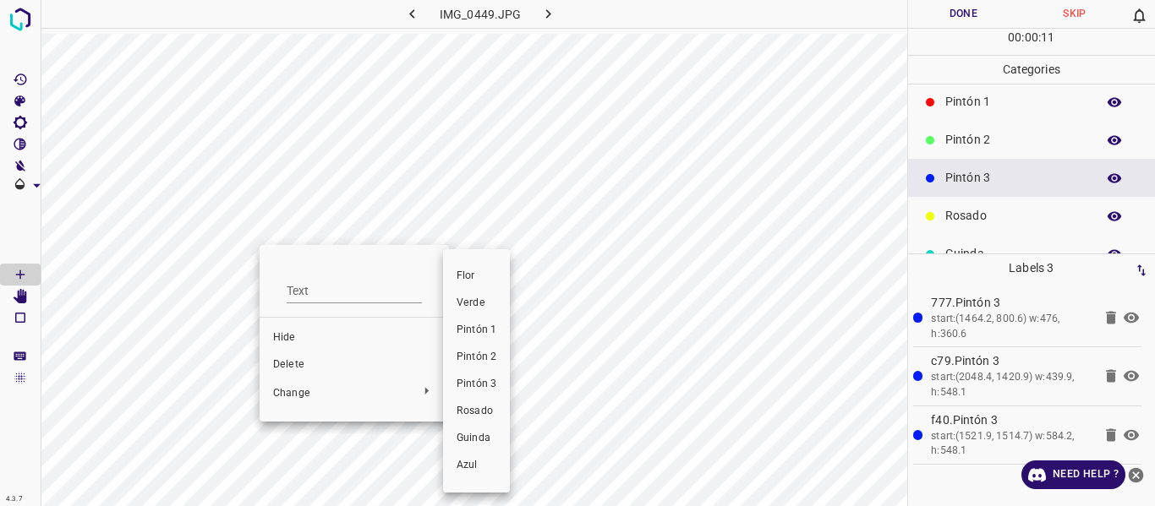
click at [459, 412] on span "Rosado" at bounding box center [477, 411] width 40 height 15
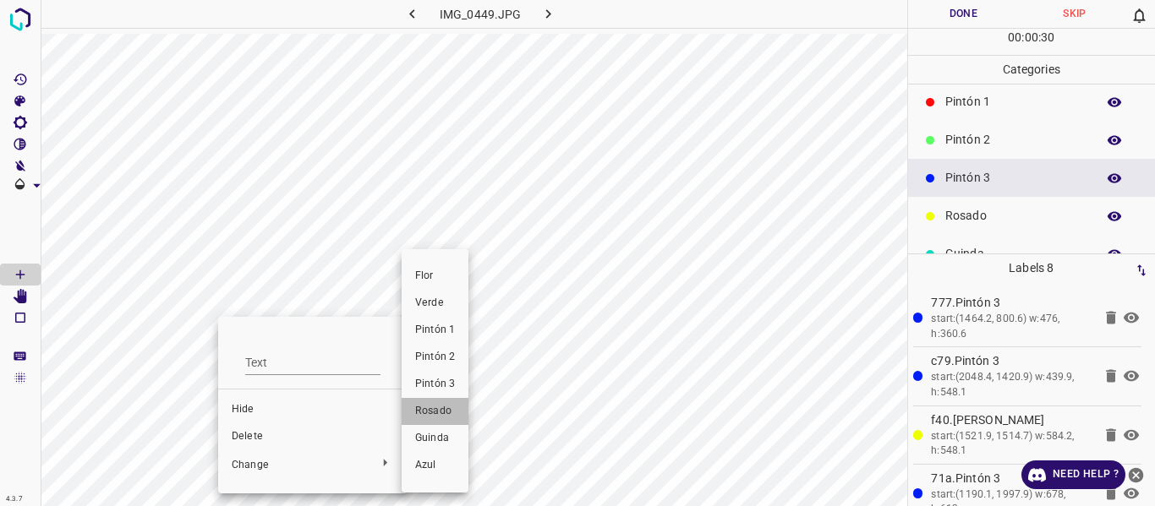
click at [426, 418] on span "Rosado" at bounding box center [435, 411] width 40 height 15
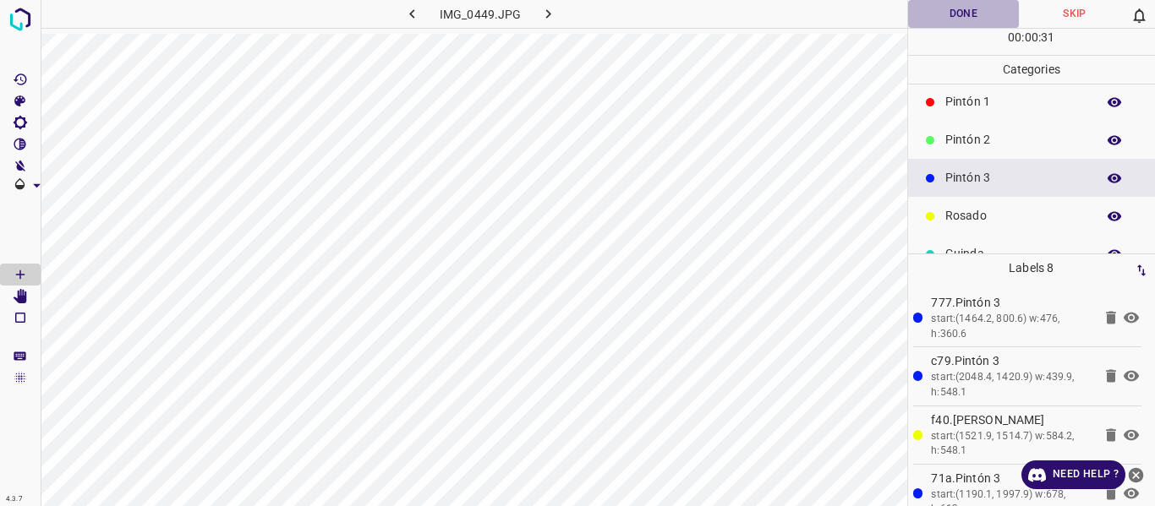
click at [966, 26] on button "Done" at bounding box center [964, 14] width 112 height 28
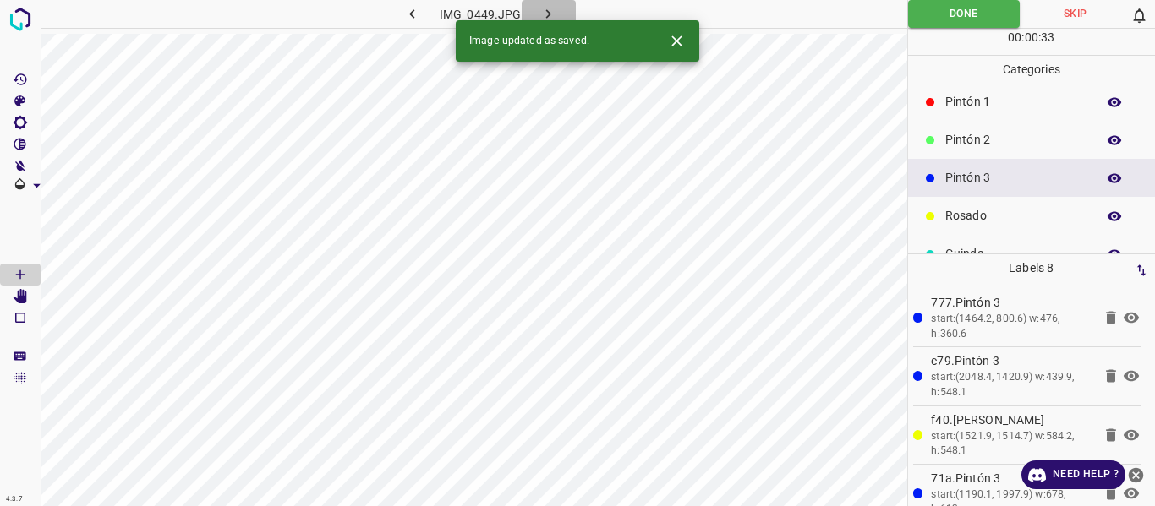
click at [545, 7] on icon "button" at bounding box center [548, 14] width 18 height 18
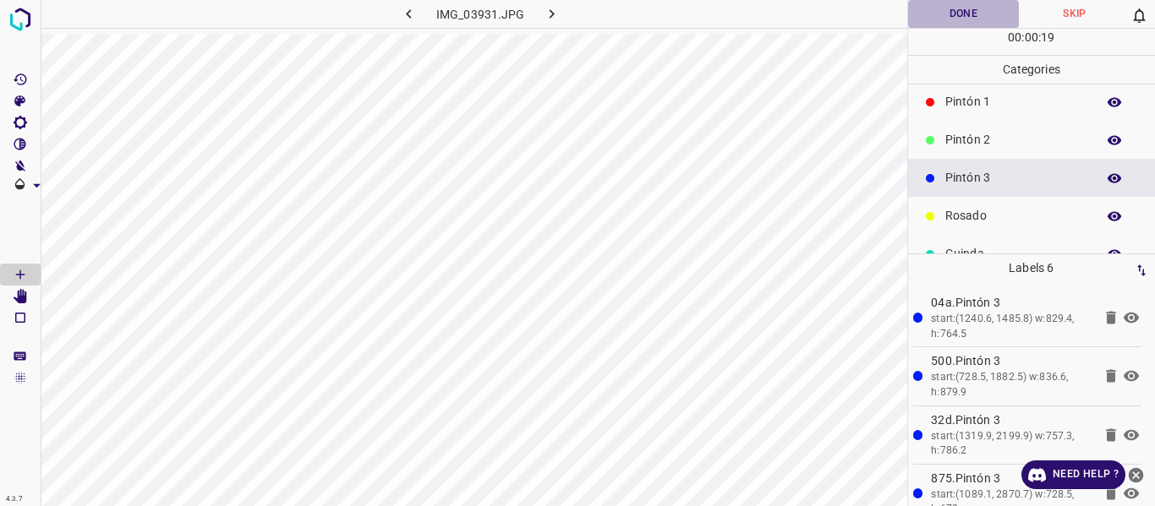
click at [943, 8] on button "Done" at bounding box center [964, 14] width 112 height 28
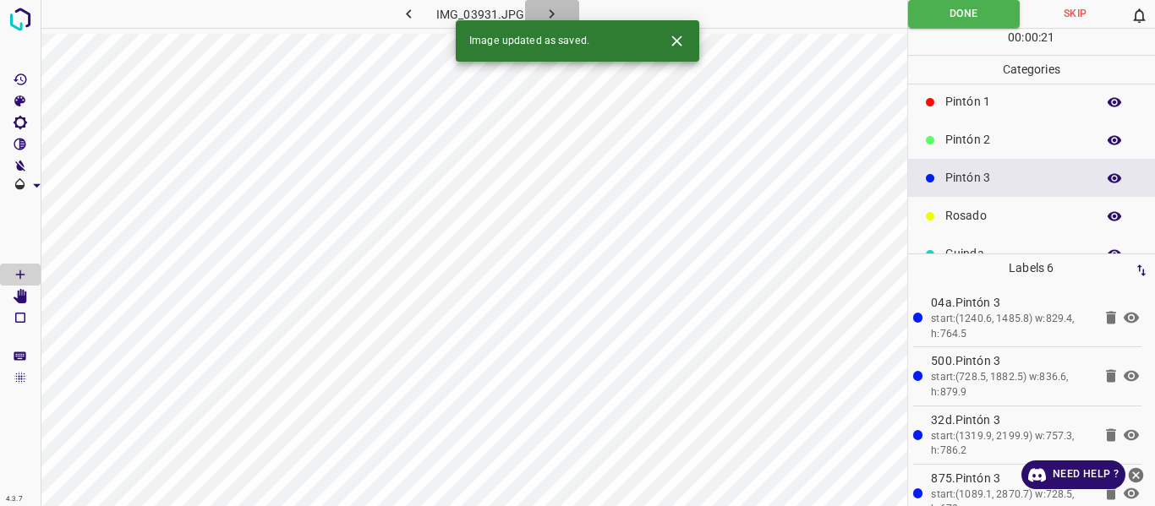
click at [553, 11] on icon "button" at bounding box center [552, 14] width 18 height 18
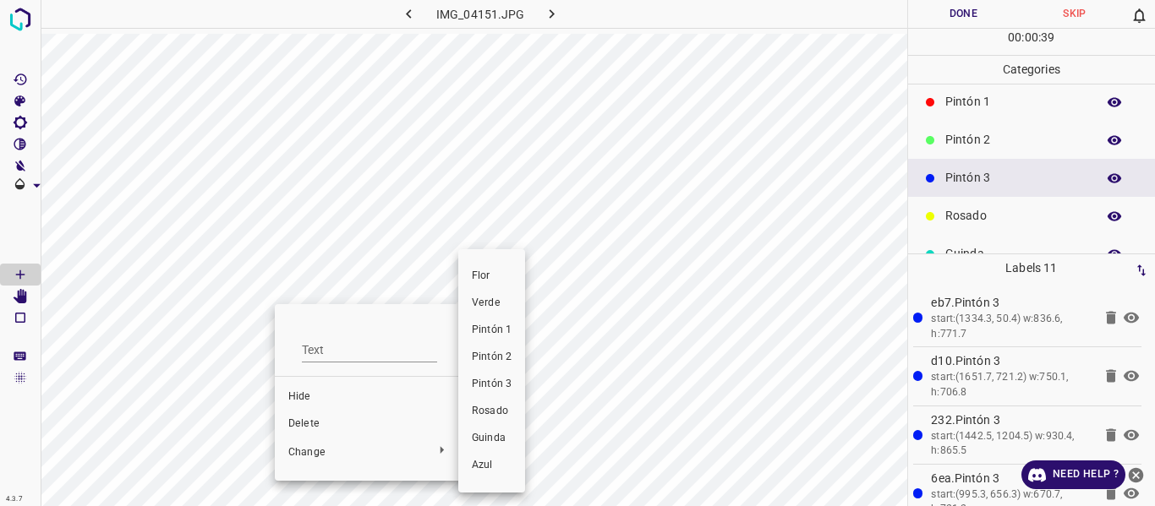
click at [508, 413] on span "Rosado" at bounding box center [492, 411] width 40 height 15
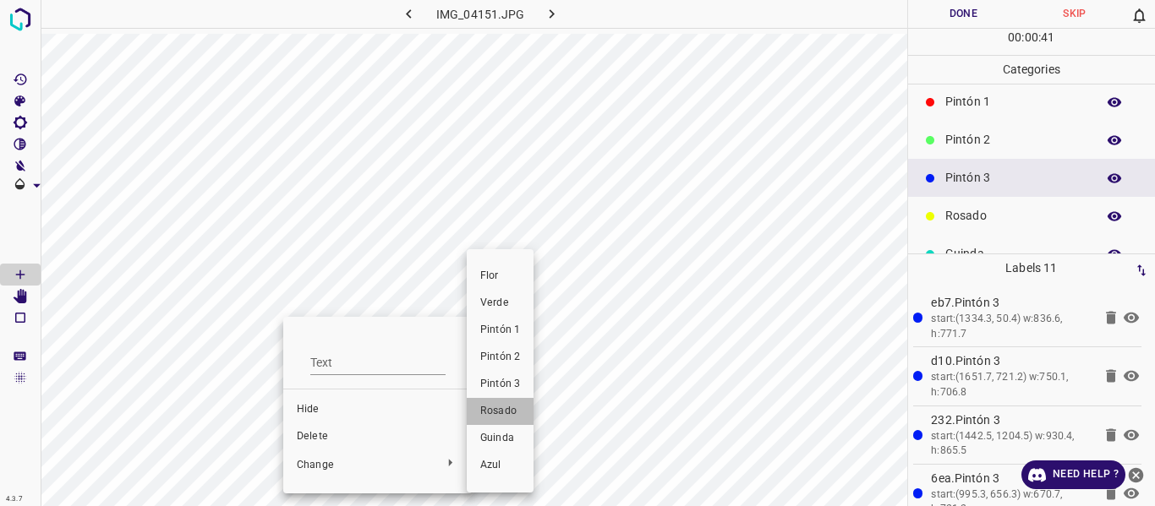
click at [505, 411] on span "Rosado" at bounding box center [500, 411] width 40 height 15
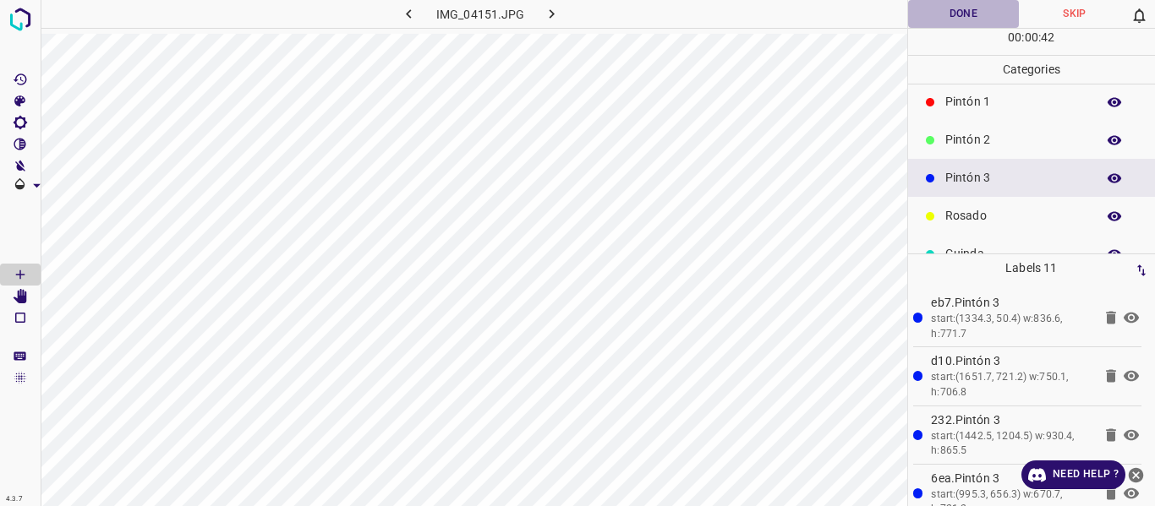
click at [940, 14] on button "Done" at bounding box center [964, 14] width 112 height 28
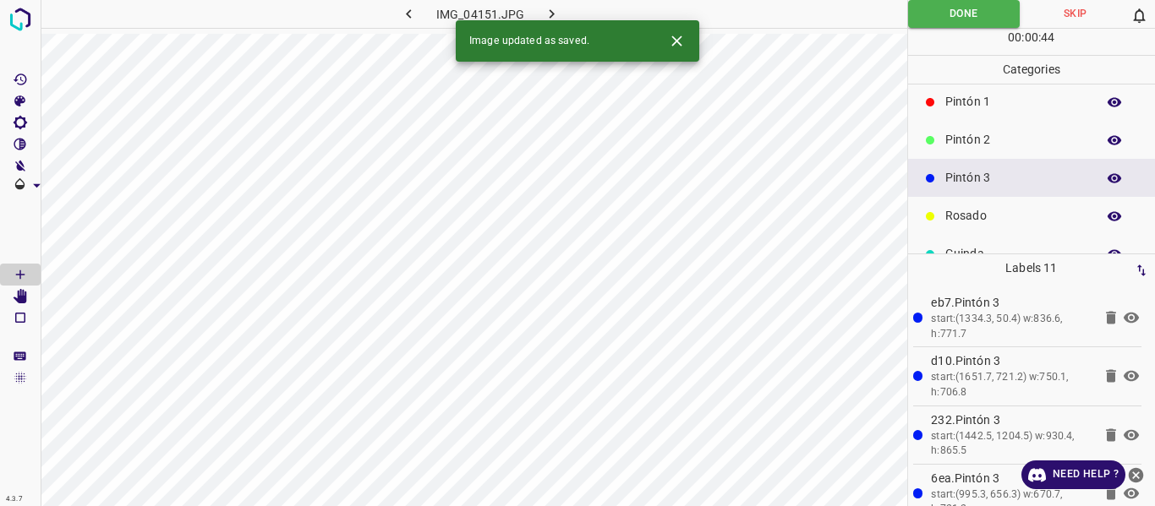
click at [544, 7] on icon "button" at bounding box center [552, 14] width 18 height 18
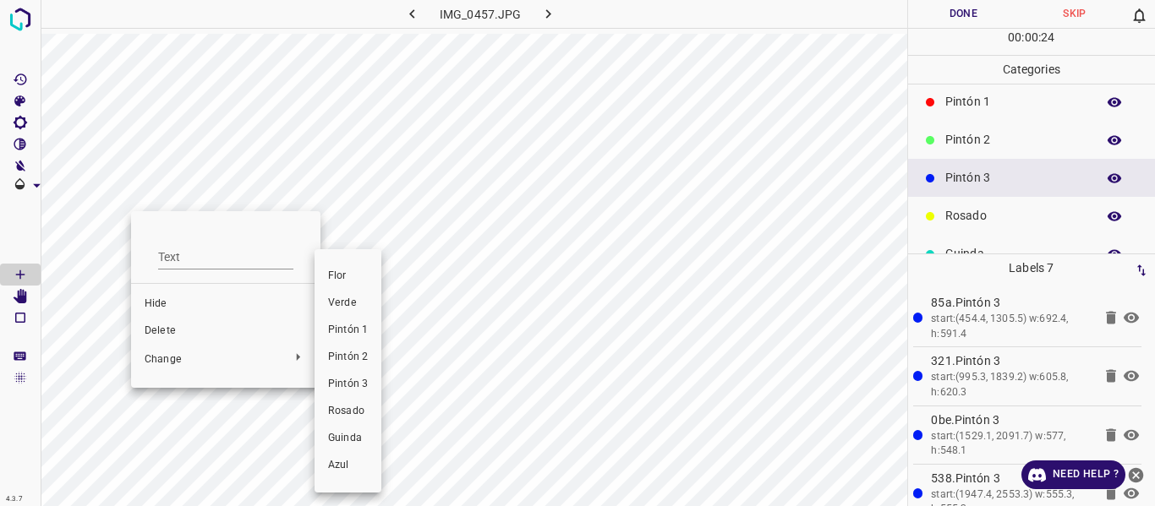
click at [331, 409] on span "Rosado" at bounding box center [348, 411] width 40 height 15
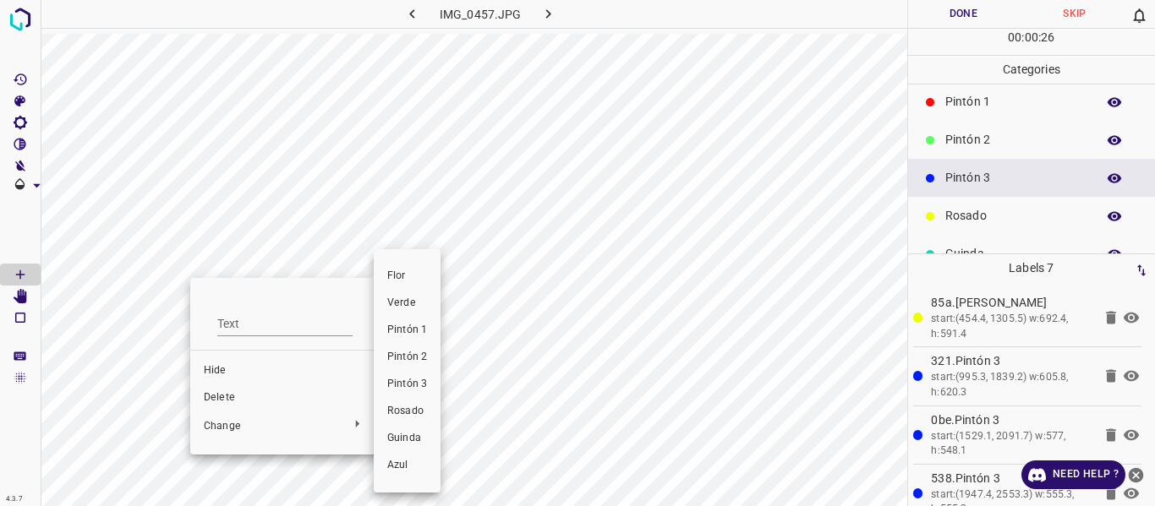
click at [410, 408] on span "Rosado" at bounding box center [407, 411] width 40 height 15
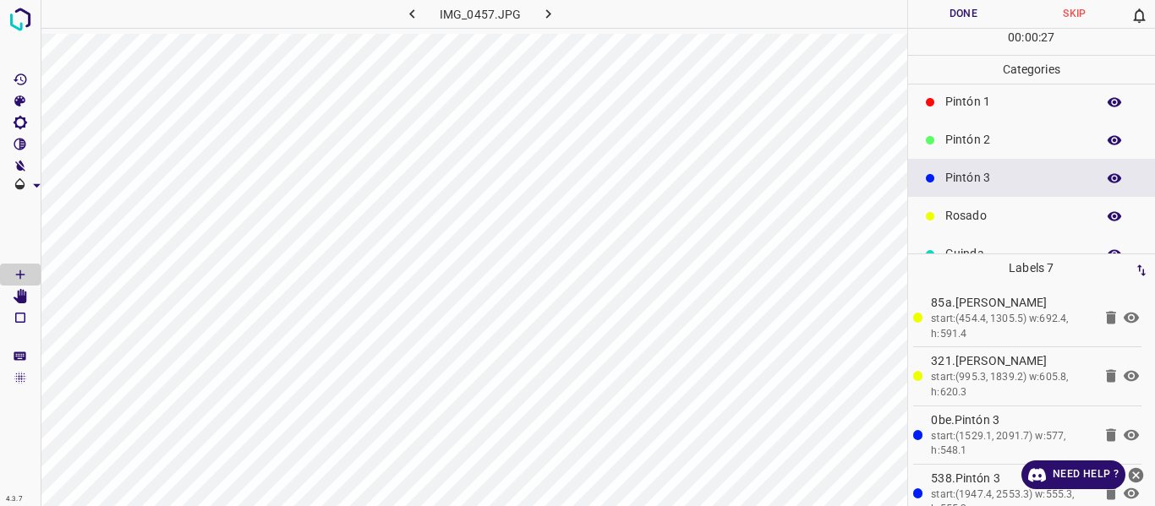
click at [952, 18] on button "Done" at bounding box center [964, 14] width 112 height 28
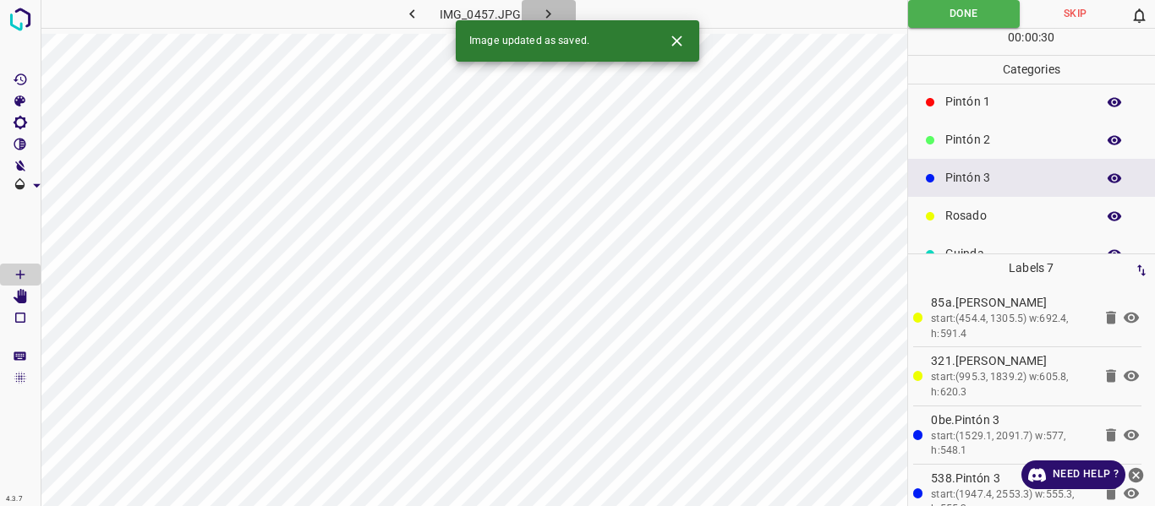
click at [550, 13] on icon "button" at bounding box center [548, 14] width 18 height 18
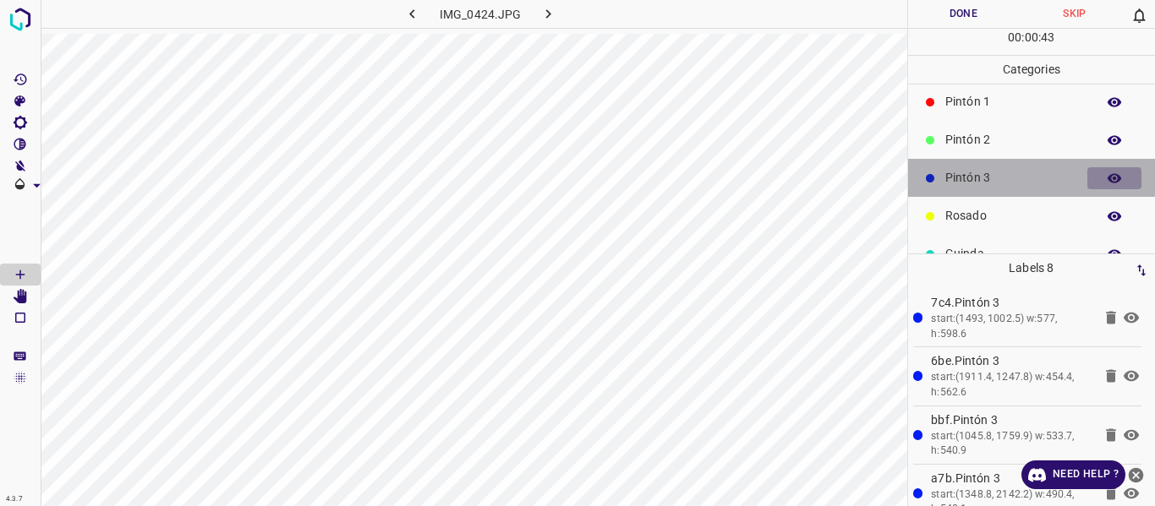
click at [1093, 179] on button "button" at bounding box center [1114, 178] width 54 height 22
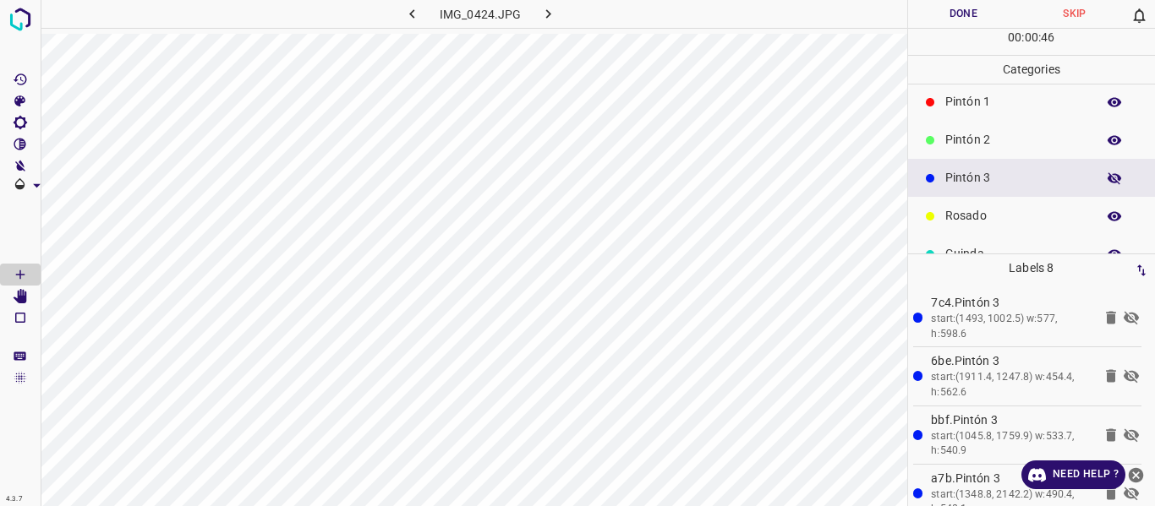
click at [1092, 178] on button "button" at bounding box center [1114, 178] width 54 height 22
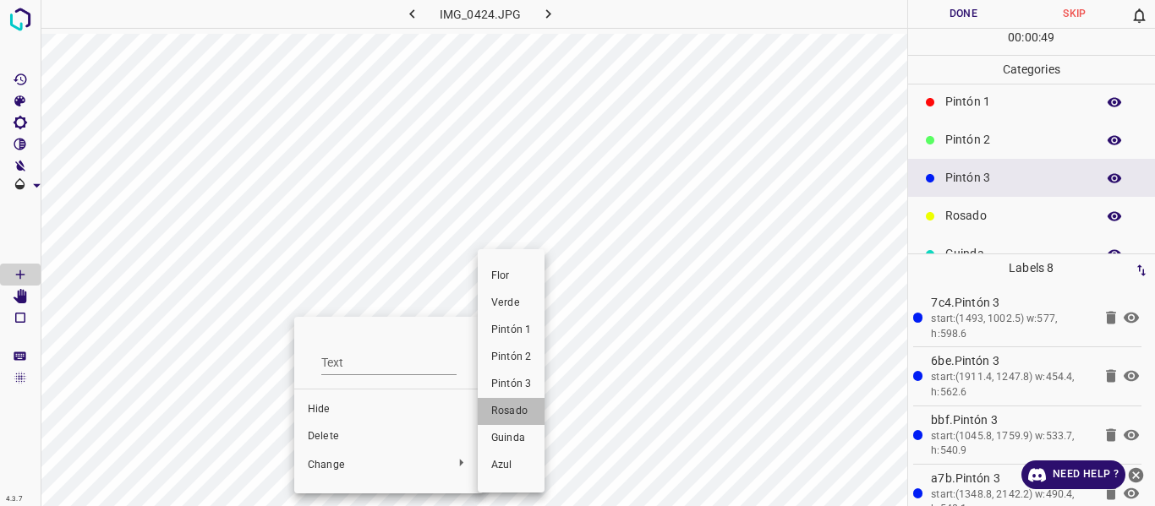
click at [502, 416] on span "Rosado" at bounding box center [511, 411] width 40 height 15
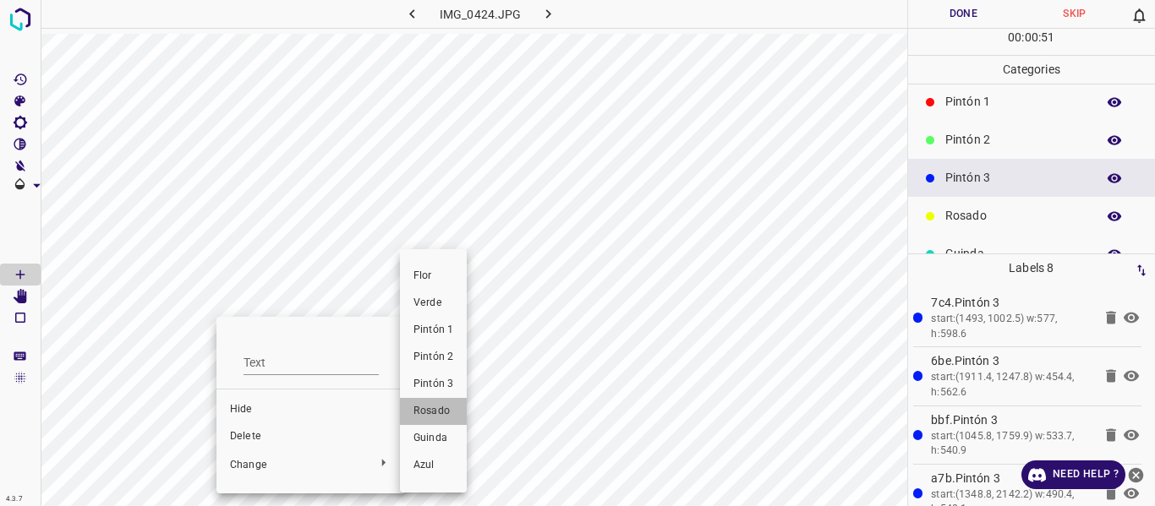
click at [442, 413] on span "Rosado" at bounding box center [433, 411] width 40 height 15
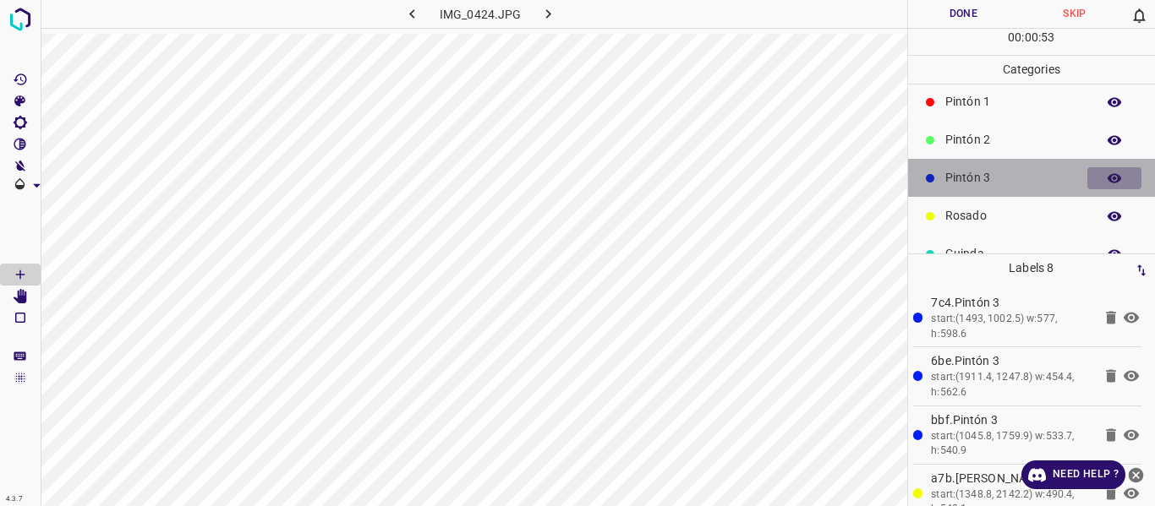
click at [1107, 181] on icon "button" at bounding box center [1114, 178] width 15 height 15
drag, startPoint x: 1096, startPoint y: 181, endPoint x: 925, endPoint y: 169, distance: 171.2
click at [1107, 181] on icon "button" at bounding box center [1114, 178] width 15 height 15
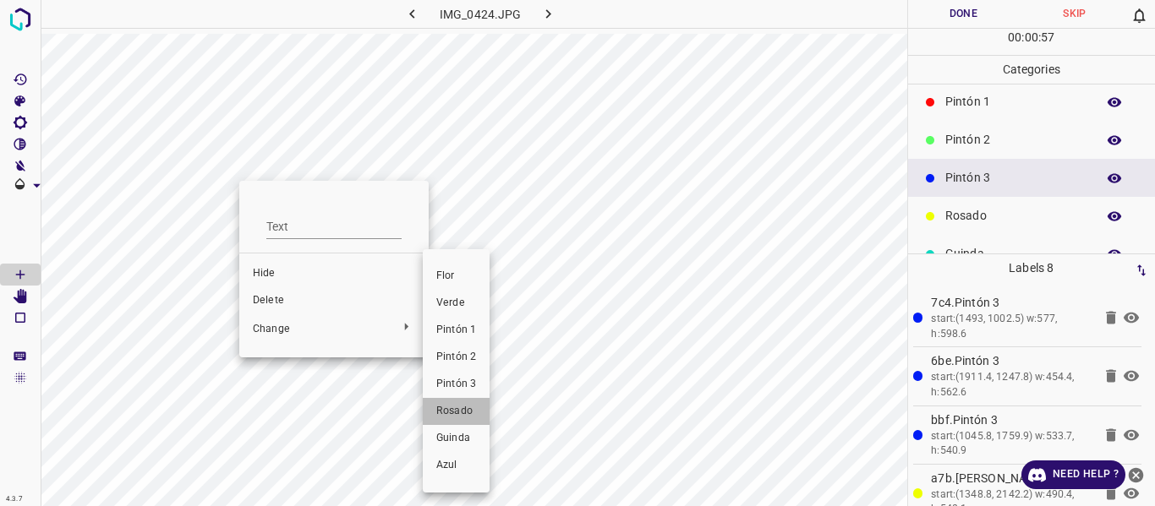
click at [446, 409] on span "Rosado" at bounding box center [456, 411] width 40 height 15
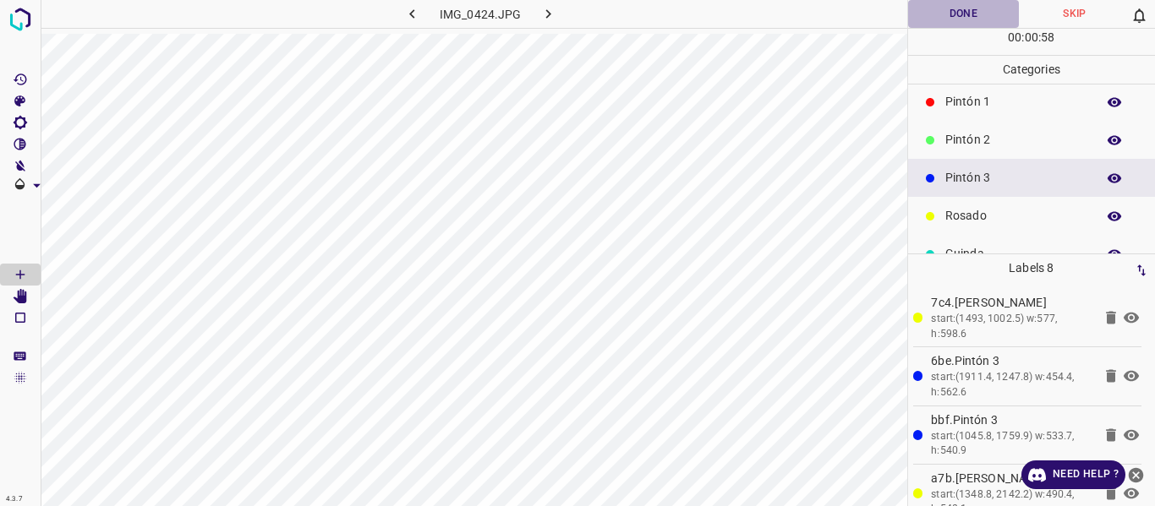
click at [932, 13] on button "Done" at bounding box center [964, 14] width 112 height 28
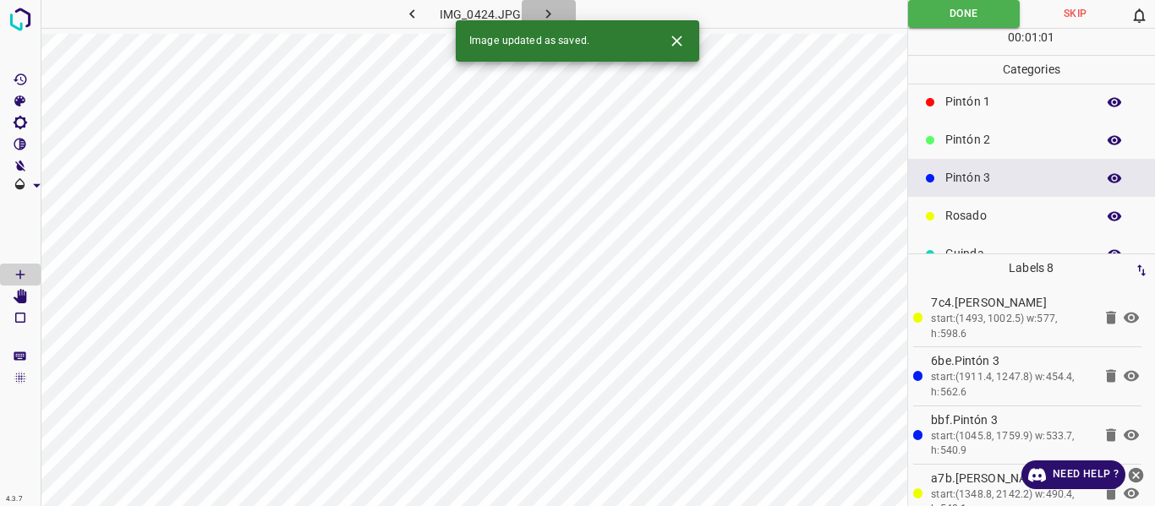
click at [548, 15] on icon "button" at bounding box center [548, 13] width 5 height 9
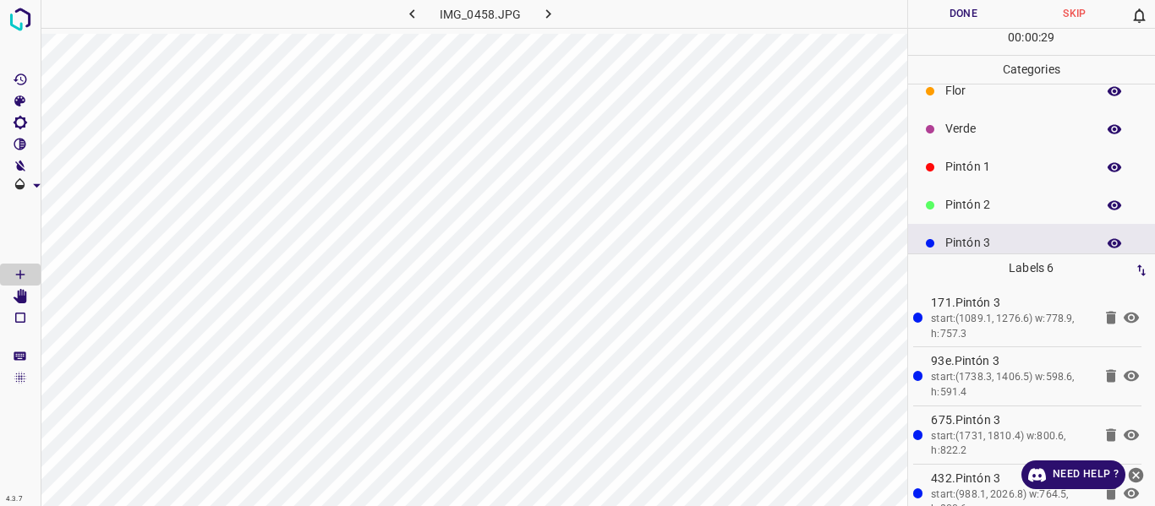
scroll to position [0, 0]
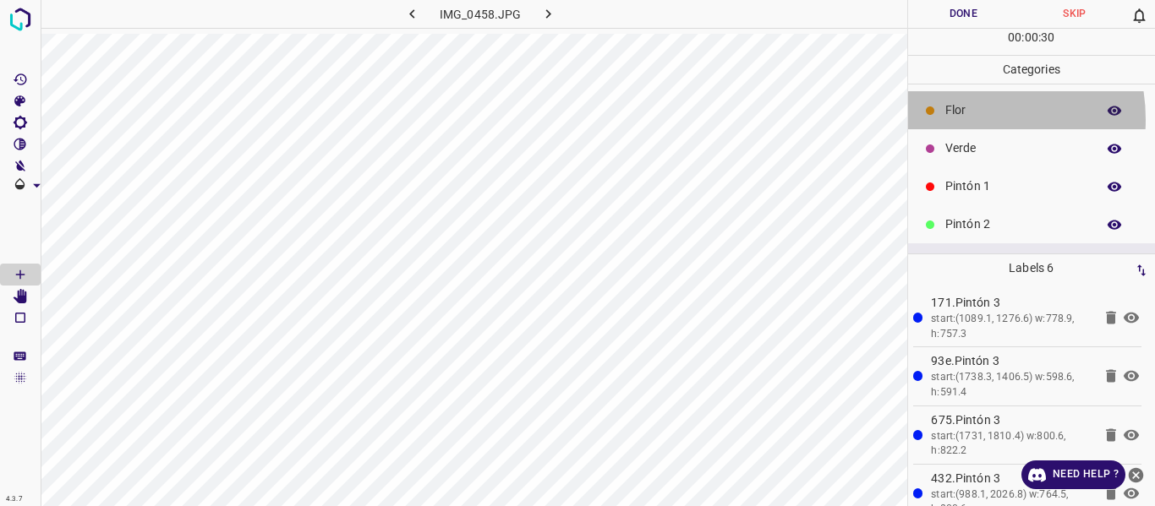
click at [953, 119] on p "Flor" at bounding box center [1016, 110] width 142 height 18
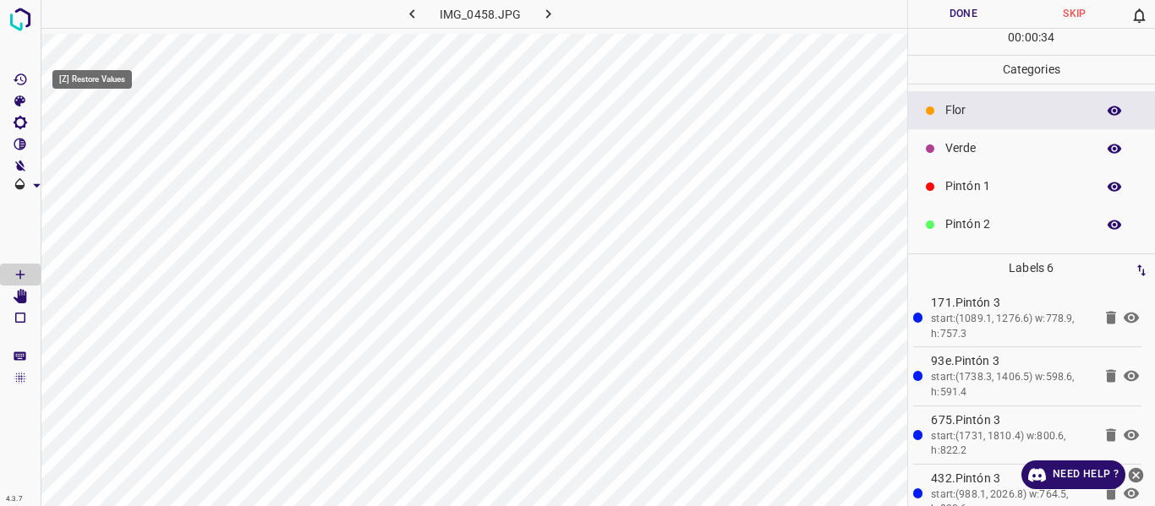
drag, startPoint x: 32, startPoint y: 74, endPoint x: 35, endPoint y: 85, distance: 11.3
click at [33, 79] on Values"] "[Z] Restore Values" at bounding box center [20, 79] width 41 height 22
click at [40, 67] on span at bounding box center [20, 52] width 41 height 34
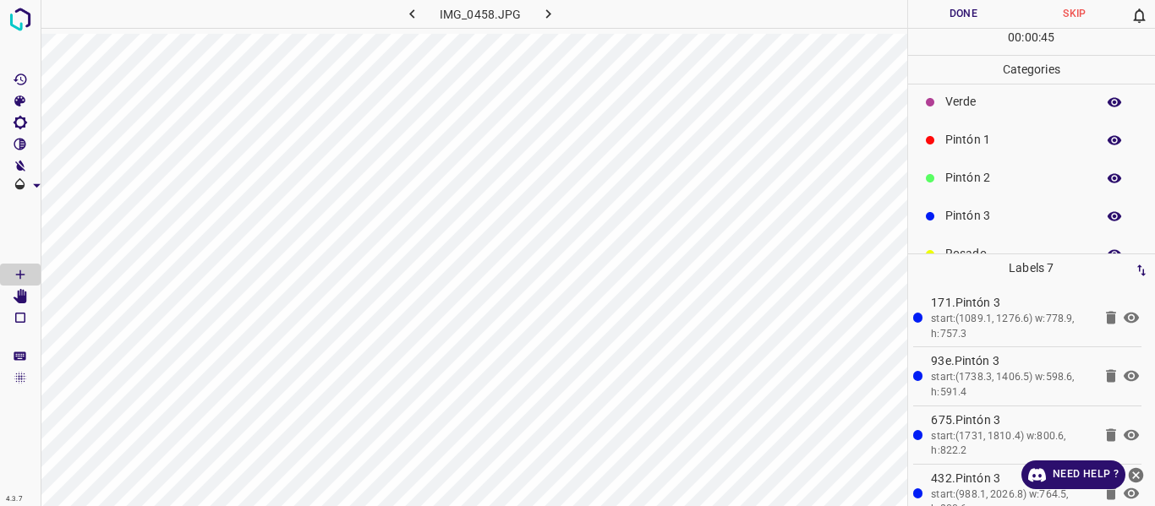
scroll to position [85, 0]
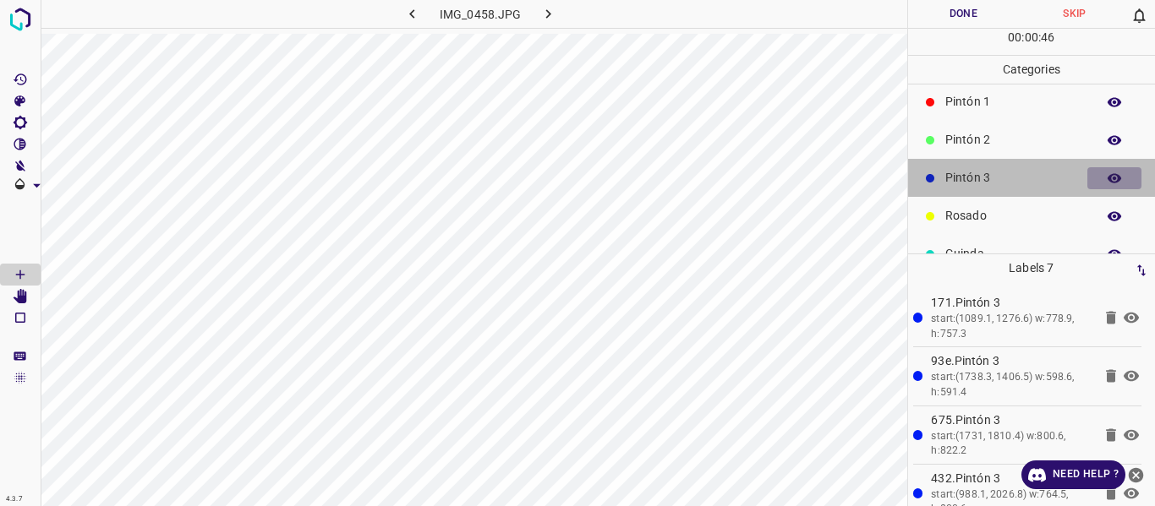
click at [1107, 181] on icon "button" at bounding box center [1114, 178] width 15 height 15
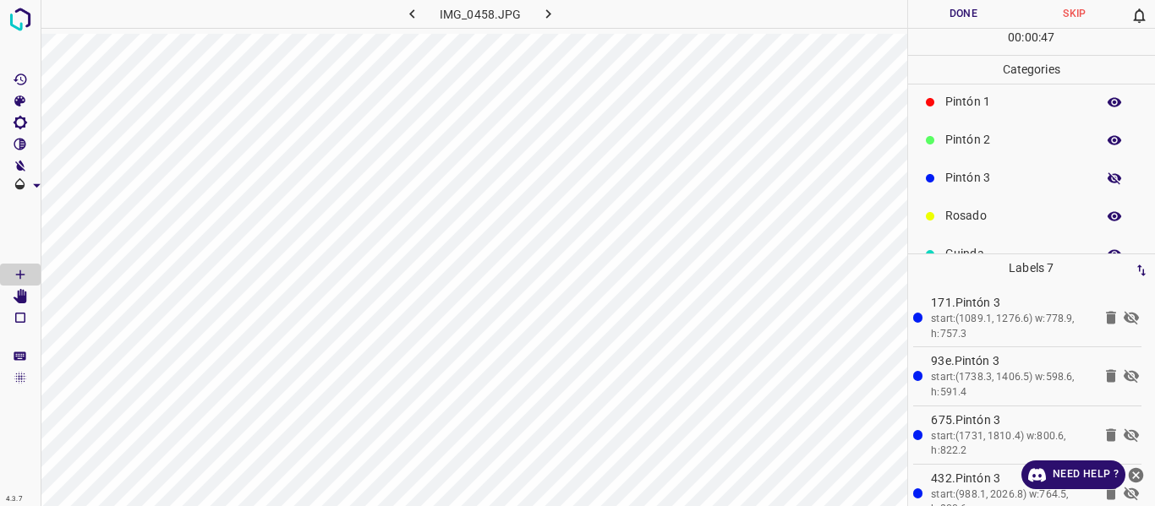
click at [1107, 181] on icon "button" at bounding box center [1114, 178] width 15 height 15
click at [956, 11] on button "Done" at bounding box center [964, 14] width 112 height 28
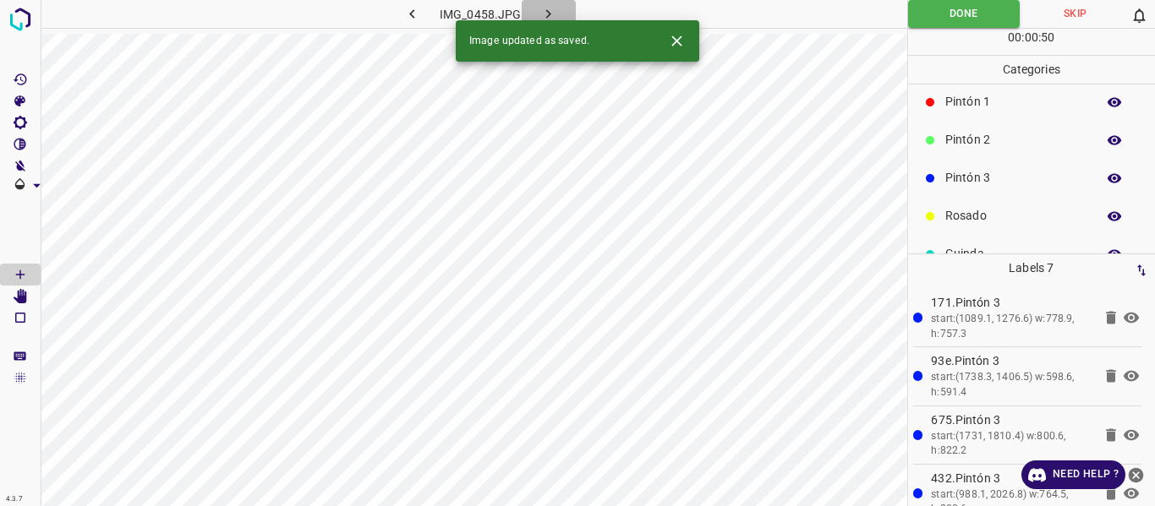
click at [551, 12] on icon "button" at bounding box center [548, 14] width 18 height 18
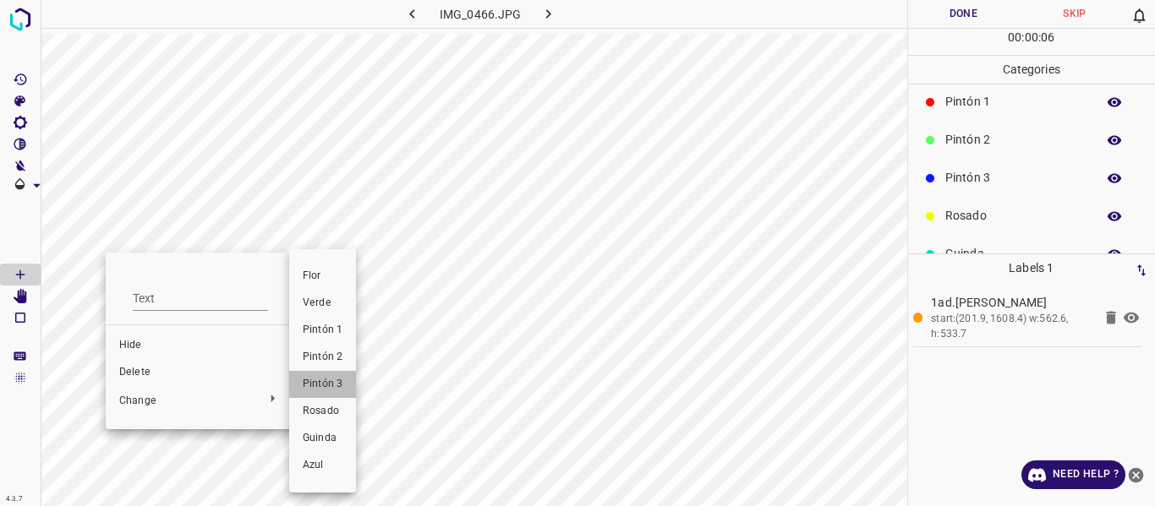
drag, startPoint x: 318, startPoint y: 384, endPoint x: 818, endPoint y: 308, distance: 505.4
click at [320, 386] on span "Pintón 3" at bounding box center [323, 384] width 40 height 15
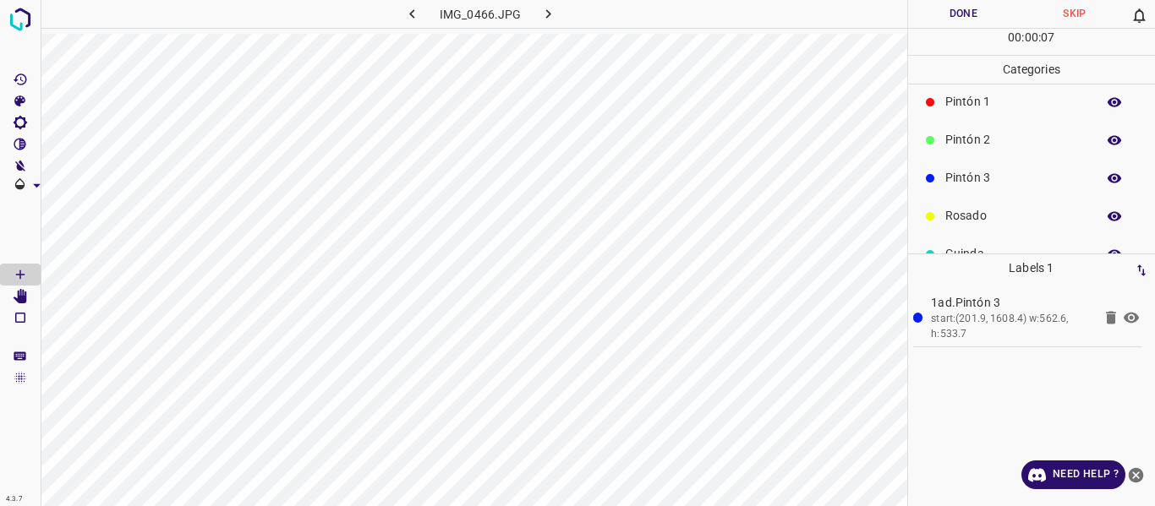
drag, startPoint x: 994, startPoint y: 174, endPoint x: 946, endPoint y: 200, distance: 54.9
click at [993, 183] on p "Pintón 3" at bounding box center [1016, 178] width 142 height 18
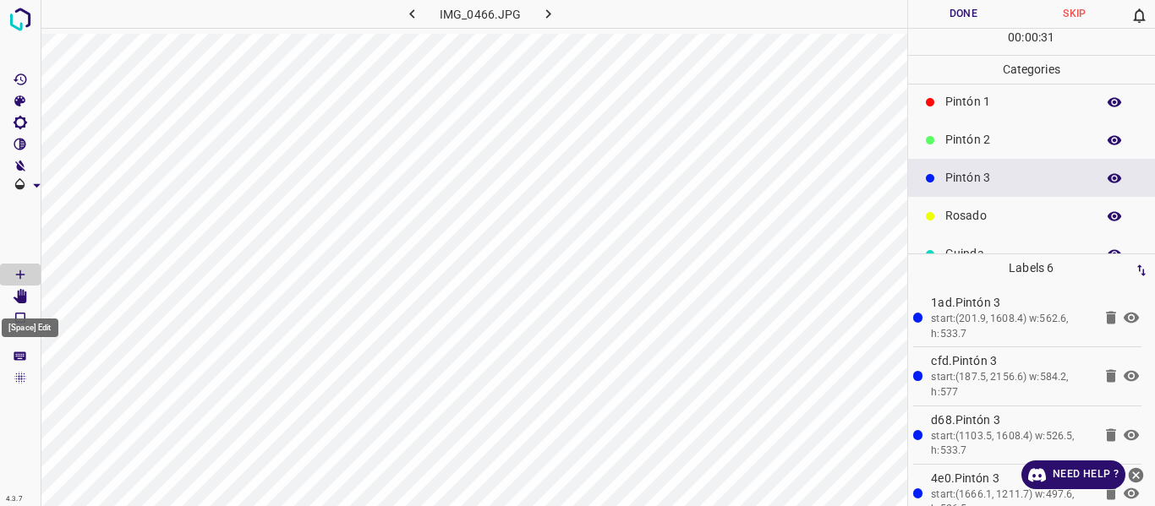
click at [21, 295] on icon "[Space] Edit" at bounding box center [21, 296] width 14 height 15
click at [20, 275] on icon "[Space] Draw" at bounding box center [20, 274] width 15 height 15
click at [942, 12] on button "Done" at bounding box center [964, 14] width 112 height 28
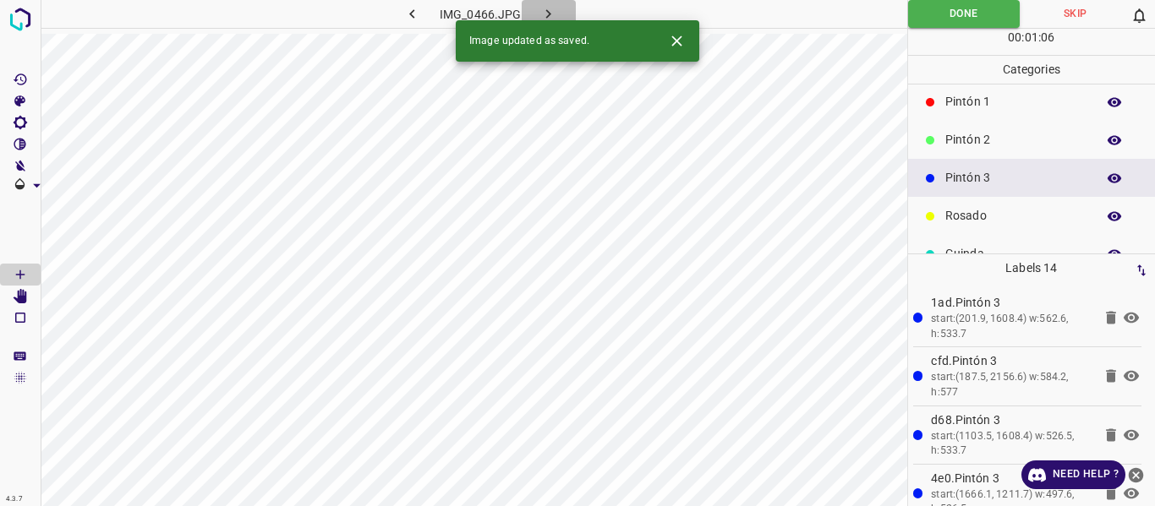
click at [543, 13] on icon "button" at bounding box center [548, 14] width 18 height 18
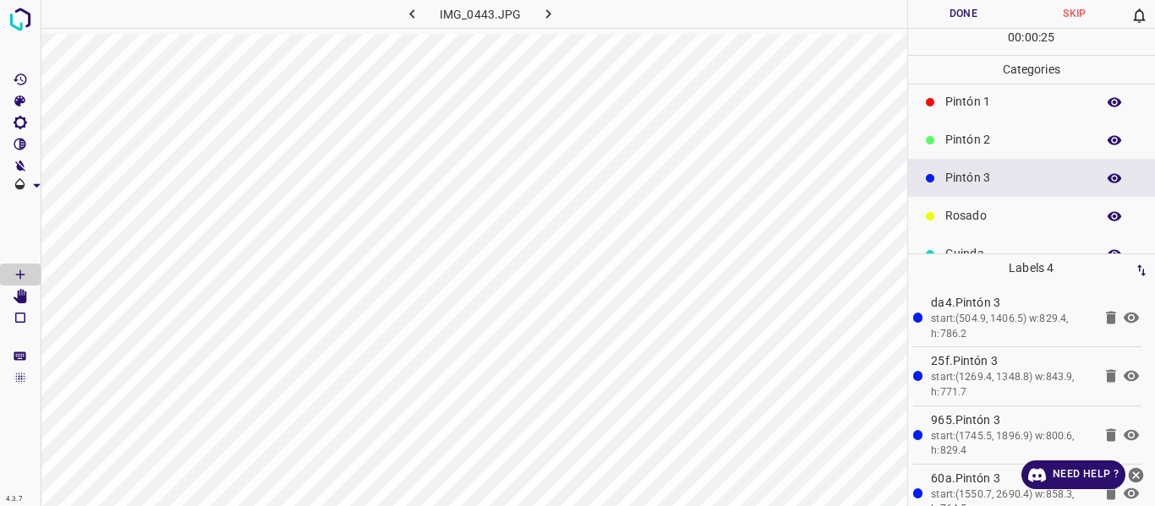
click at [933, 22] on button "Done" at bounding box center [964, 14] width 112 height 28
click at [541, 15] on icon "button" at bounding box center [548, 14] width 18 height 18
click at [931, 19] on button "Done" at bounding box center [964, 14] width 112 height 28
click at [557, 17] on button "button" at bounding box center [549, 14] width 54 height 28
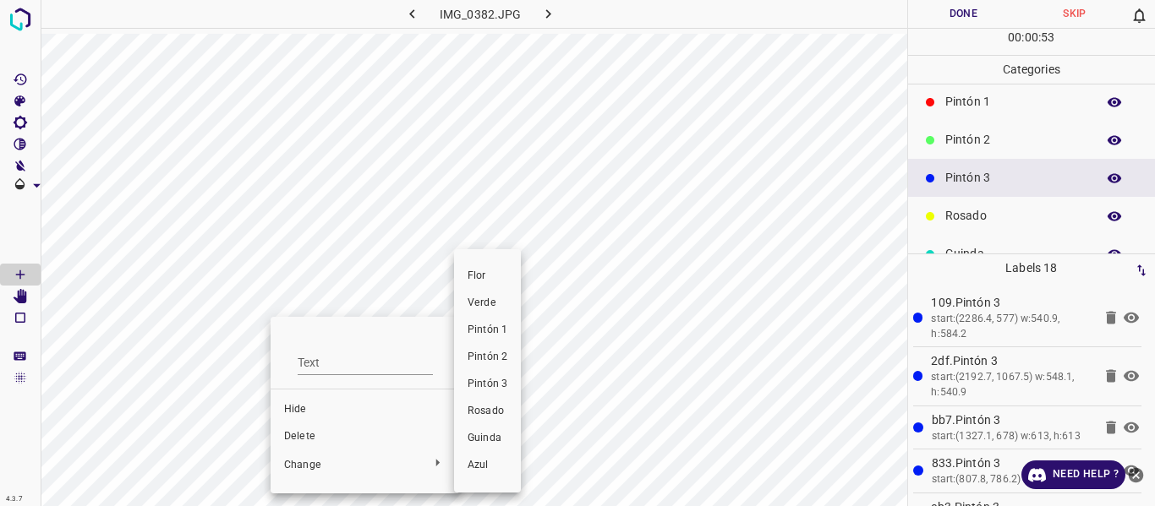
click at [484, 355] on span "Pintón 2" at bounding box center [488, 357] width 40 height 15
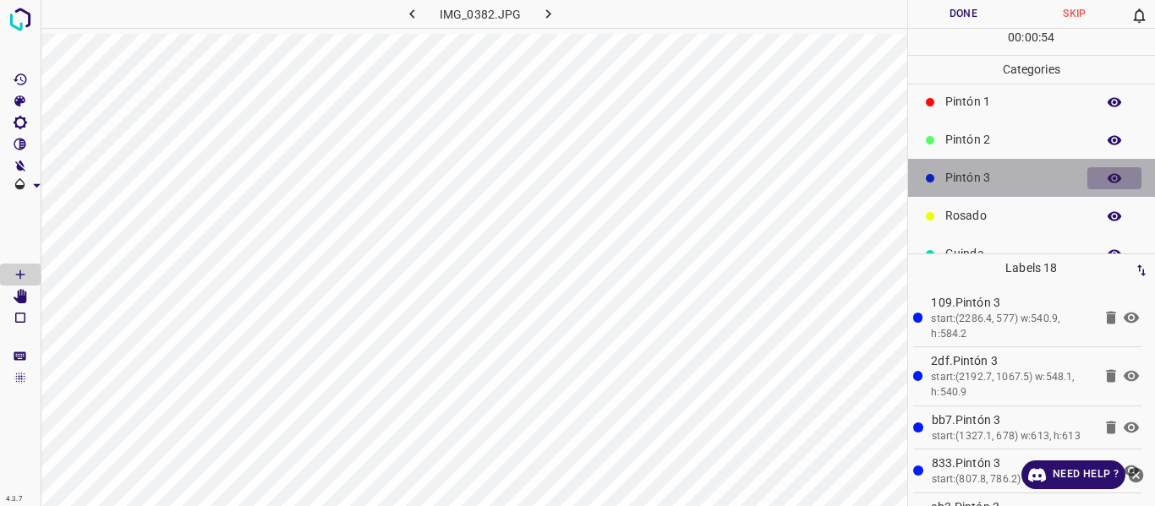
click at [1107, 183] on icon "button" at bounding box center [1114, 178] width 15 height 15
click at [1108, 177] on icon "button" at bounding box center [1115, 178] width 14 height 12
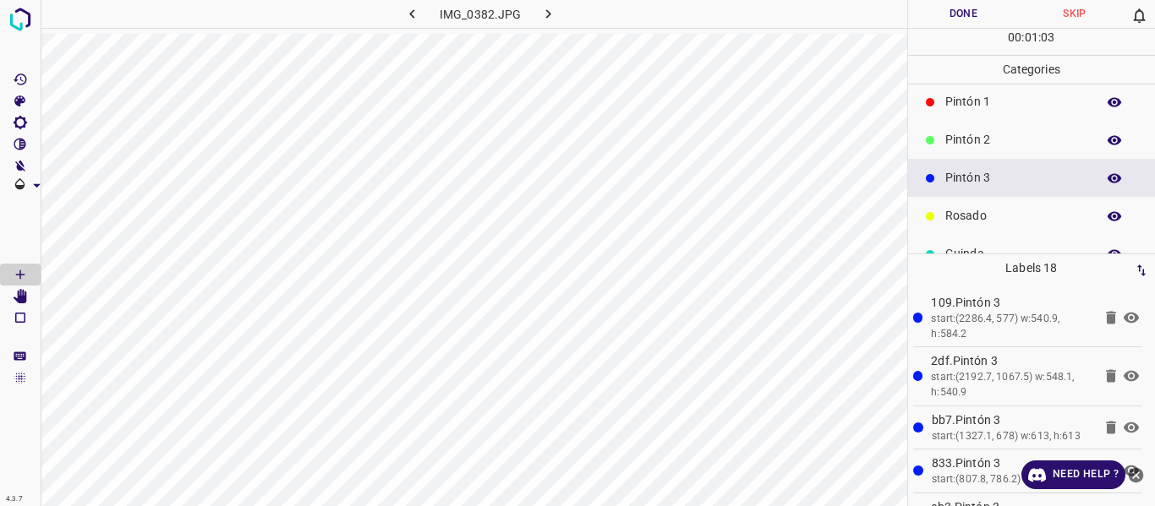
click at [1108, 181] on icon "button" at bounding box center [1115, 177] width 14 height 9
drag, startPoint x: 1098, startPoint y: 181, endPoint x: 1068, endPoint y: 177, distance: 30.7
click at [1108, 179] on icon "button" at bounding box center [1115, 178] width 14 height 12
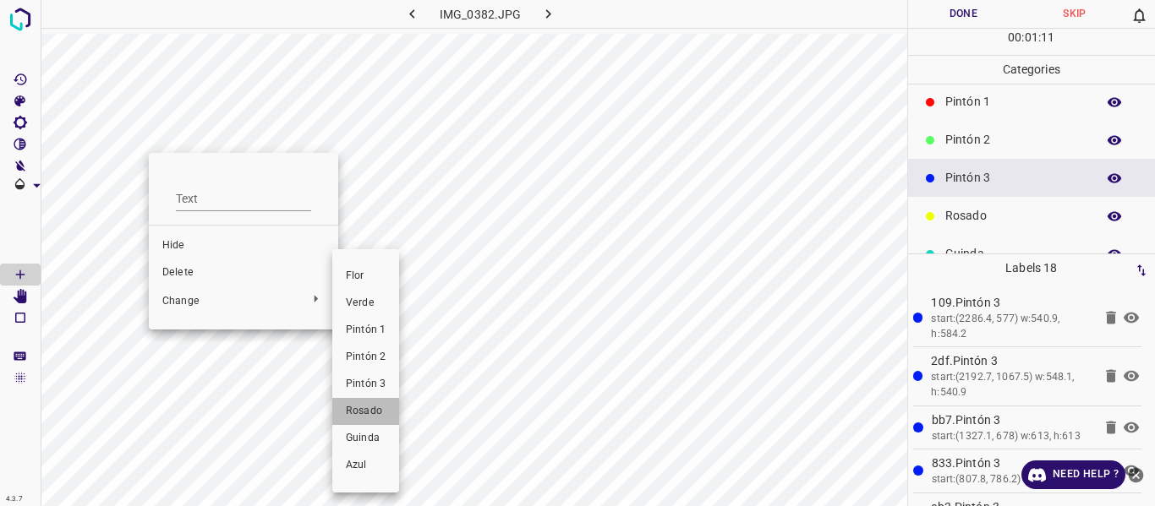
drag, startPoint x: 366, startPoint y: 419, endPoint x: 352, endPoint y: 303, distance: 117.6
click at [366, 419] on li "Rosado" at bounding box center [365, 411] width 67 height 27
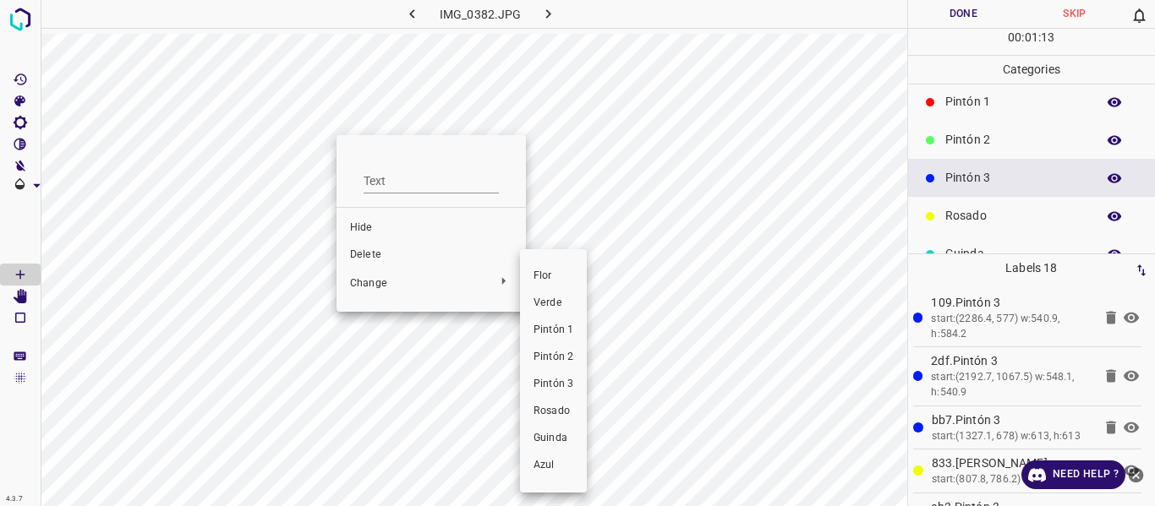
drag, startPoint x: 566, startPoint y: 416, endPoint x: 545, endPoint y: 400, distance: 26.5
click at [566, 415] on span "Rosado" at bounding box center [554, 411] width 40 height 15
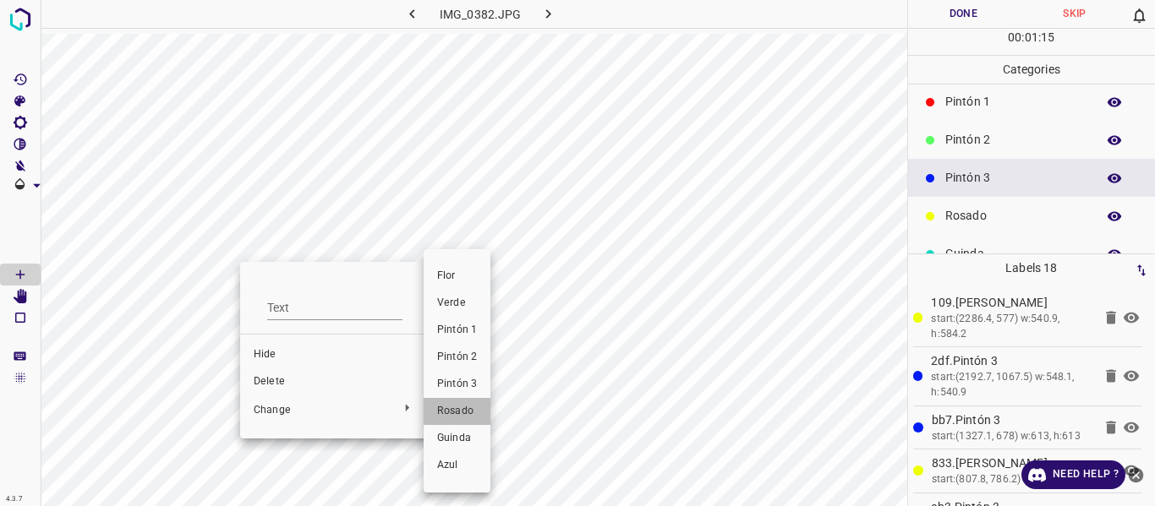
click at [463, 409] on span "Rosado" at bounding box center [457, 411] width 40 height 15
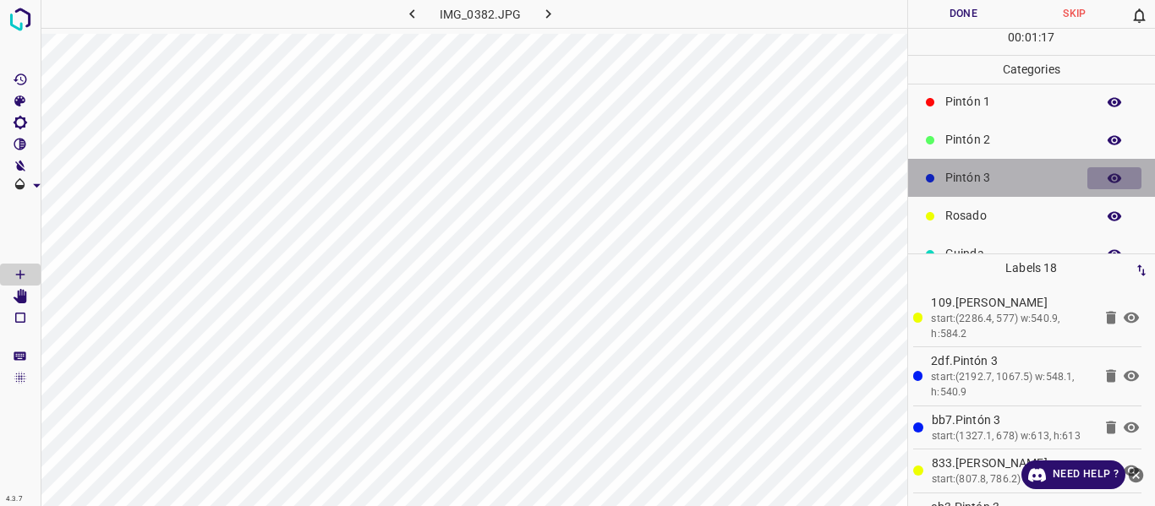
click at [1092, 180] on button "button" at bounding box center [1114, 178] width 54 height 22
drag, startPoint x: 1092, startPoint y: 180, endPoint x: 1044, endPoint y: 186, distance: 48.6
click at [1092, 179] on button "button" at bounding box center [1114, 178] width 54 height 22
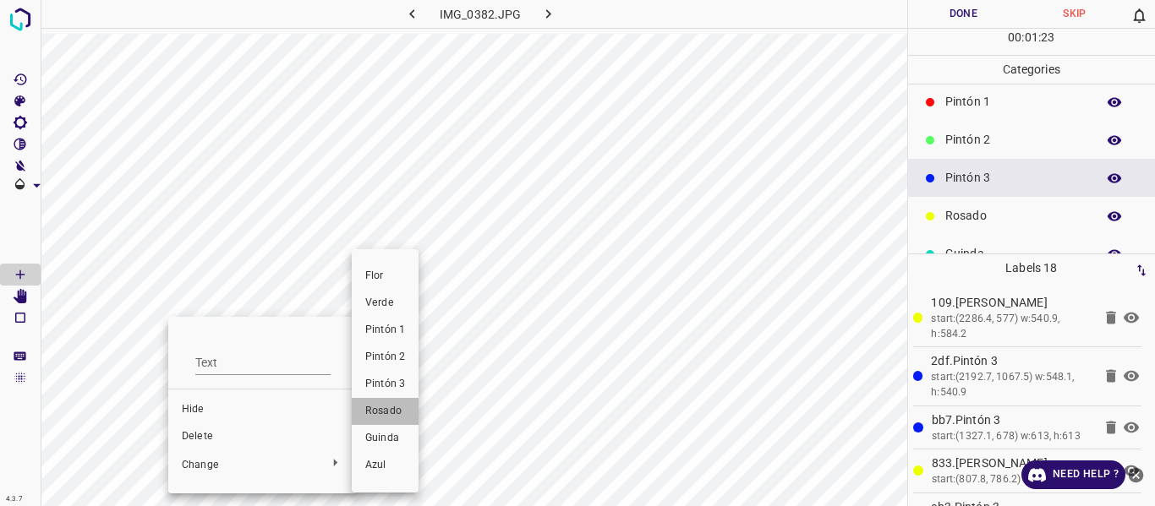
click at [380, 412] on span "Rosado" at bounding box center [385, 411] width 40 height 15
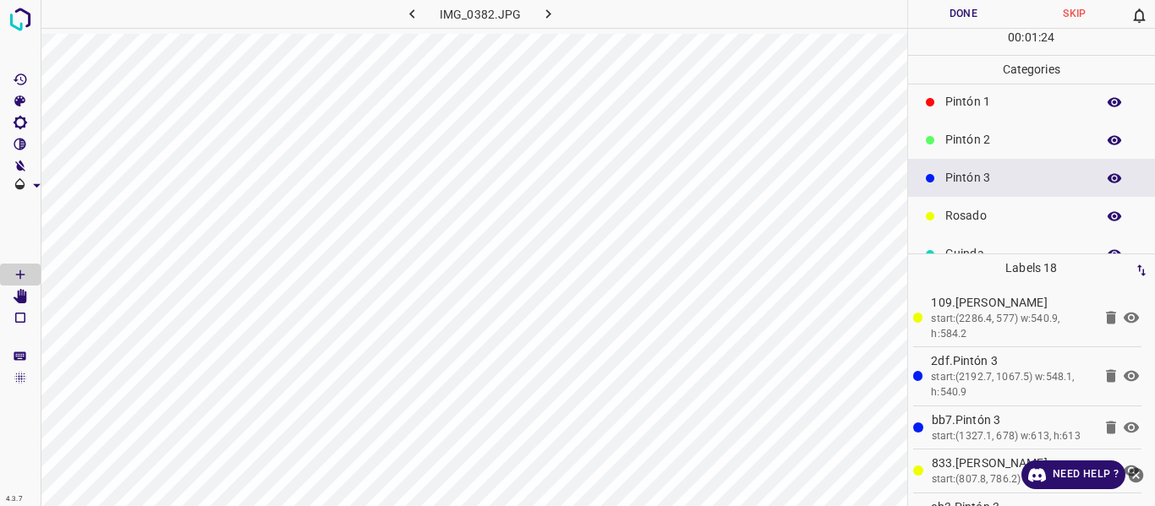
click at [932, 11] on button "Done" at bounding box center [964, 14] width 112 height 28
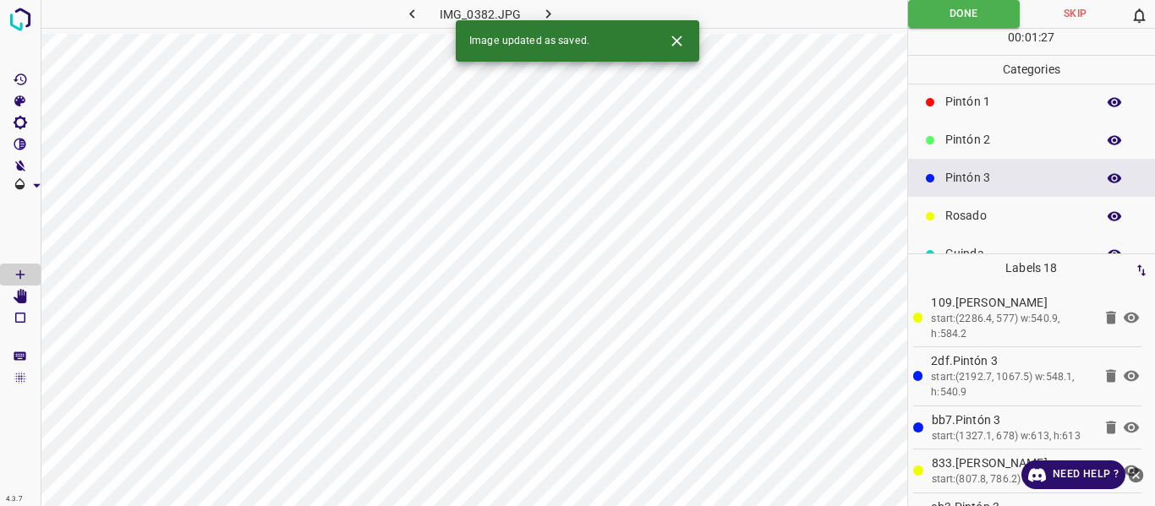
click at [552, 10] on icon "button" at bounding box center [548, 14] width 18 height 18
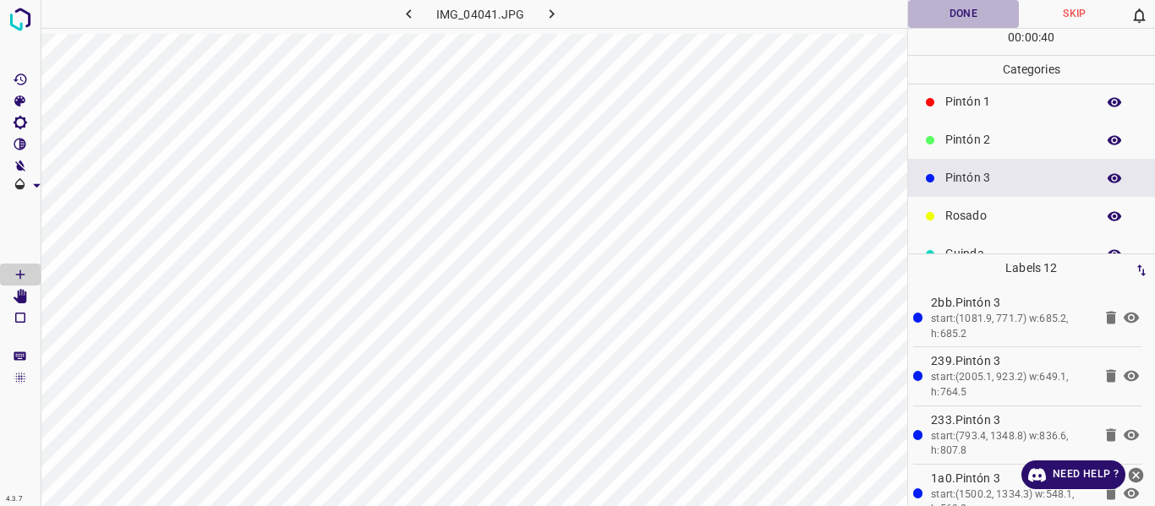
click at [978, 8] on button "Done" at bounding box center [964, 14] width 112 height 28
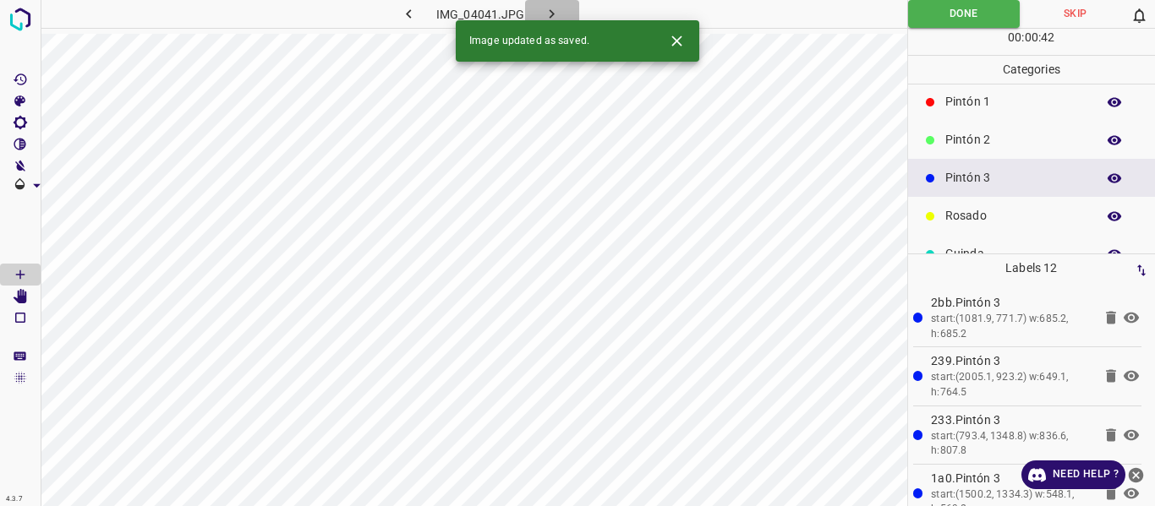
click at [548, 6] on icon "button" at bounding box center [552, 14] width 18 height 18
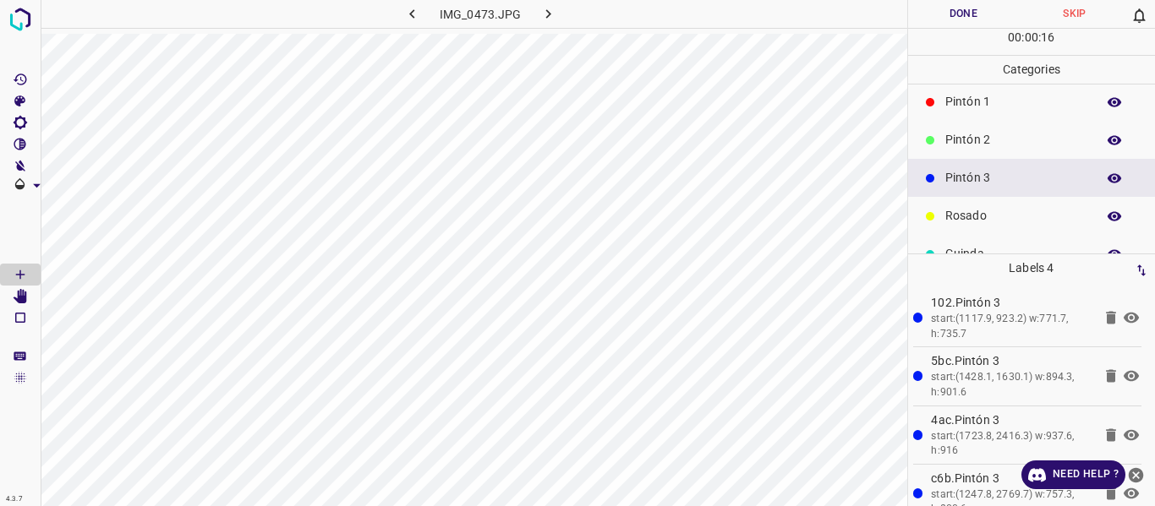
drag, startPoint x: 934, startPoint y: 8, endPoint x: 925, endPoint y: 7, distance: 9.3
click at [934, 7] on button "Done" at bounding box center [964, 14] width 112 height 28
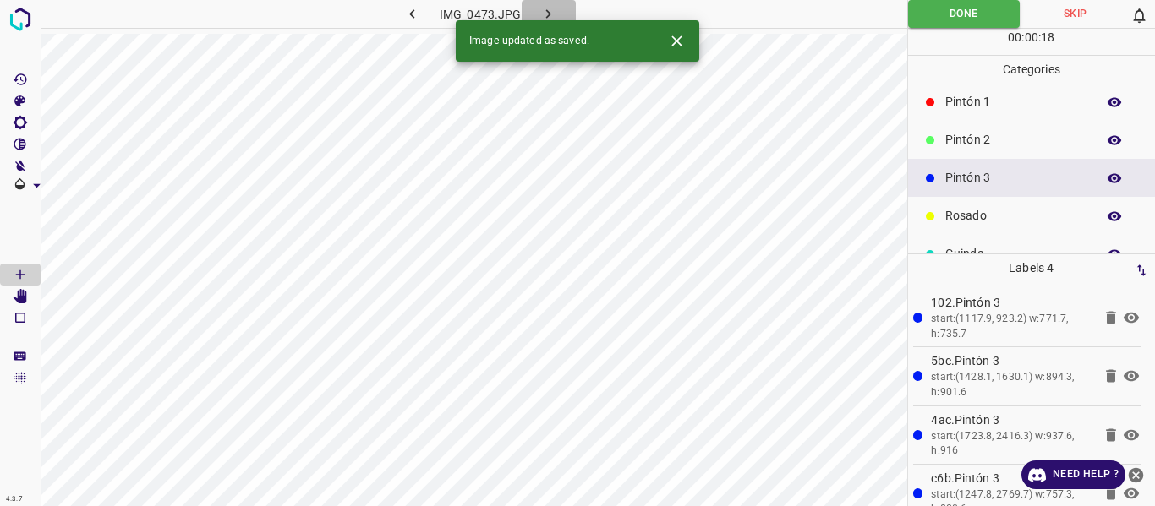
click at [543, 8] on icon "button" at bounding box center [548, 14] width 18 height 18
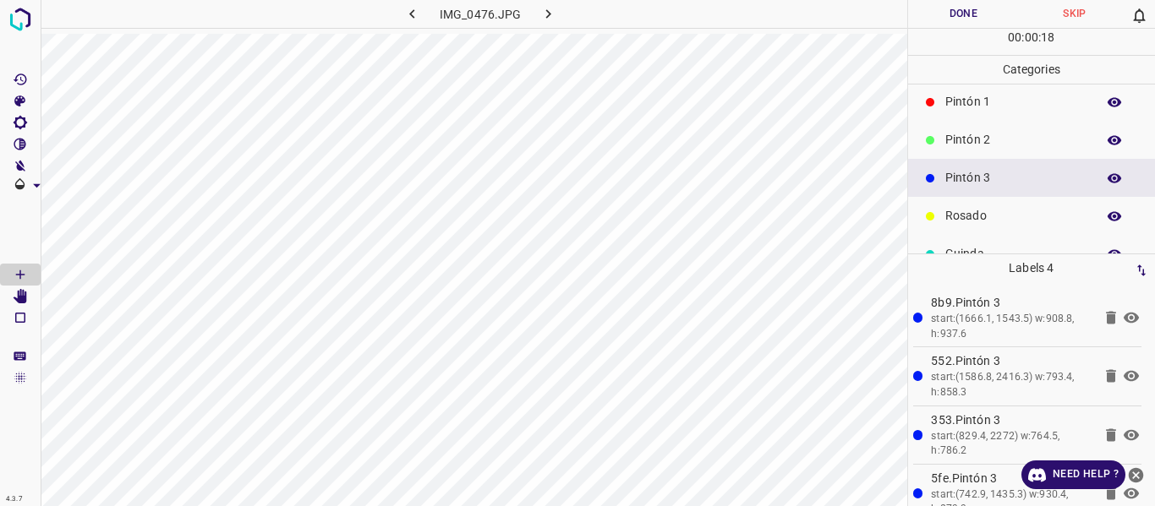
click at [915, 22] on button "Done" at bounding box center [964, 14] width 112 height 28
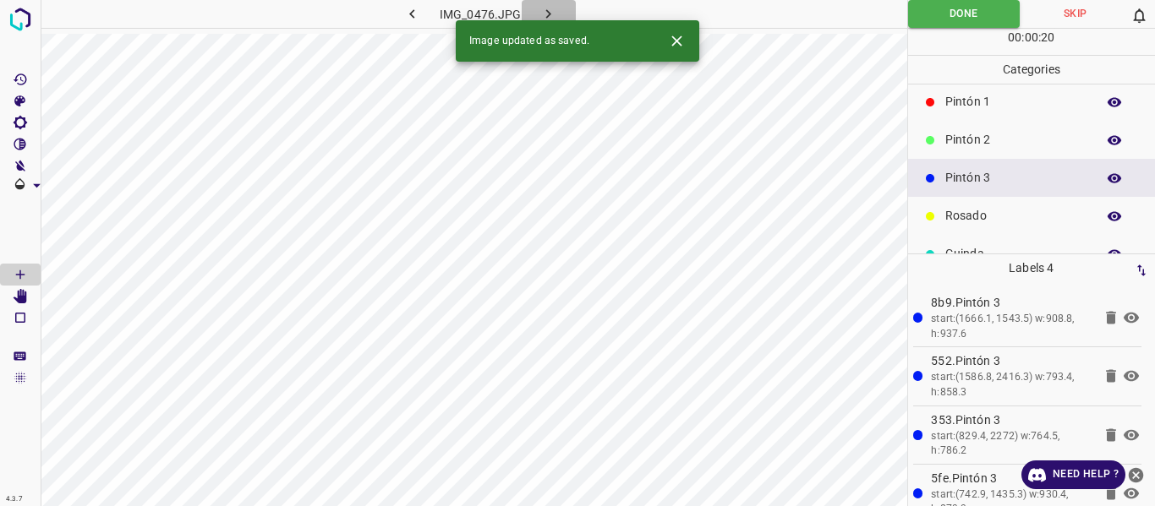
click at [555, 10] on icon "button" at bounding box center [548, 14] width 18 height 18
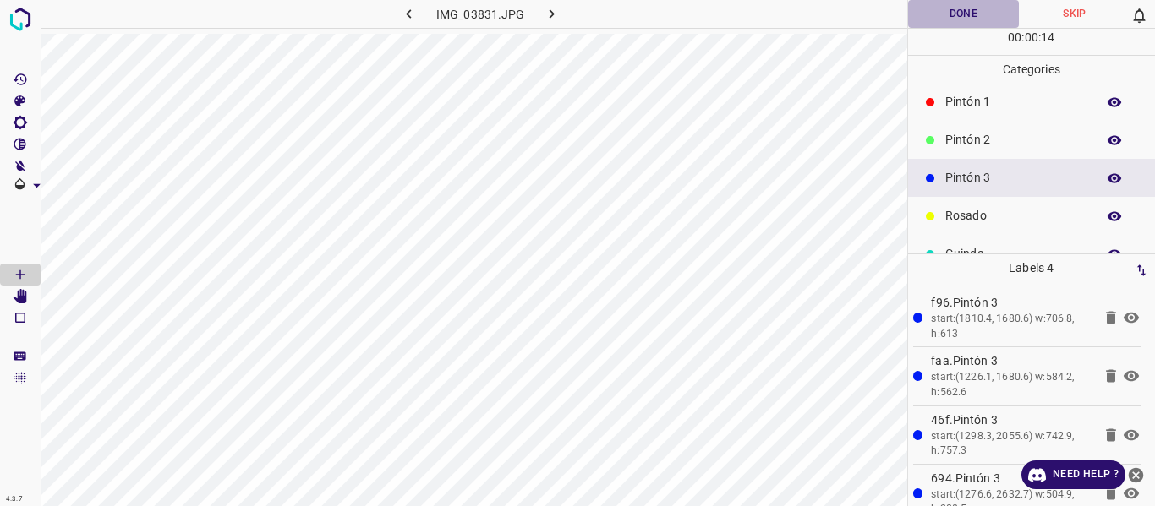
drag, startPoint x: 949, startPoint y: 18, endPoint x: 927, endPoint y: 6, distance: 25.0
click at [948, 18] on button "Done" at bounding box center [964, 14] width 112 height 28
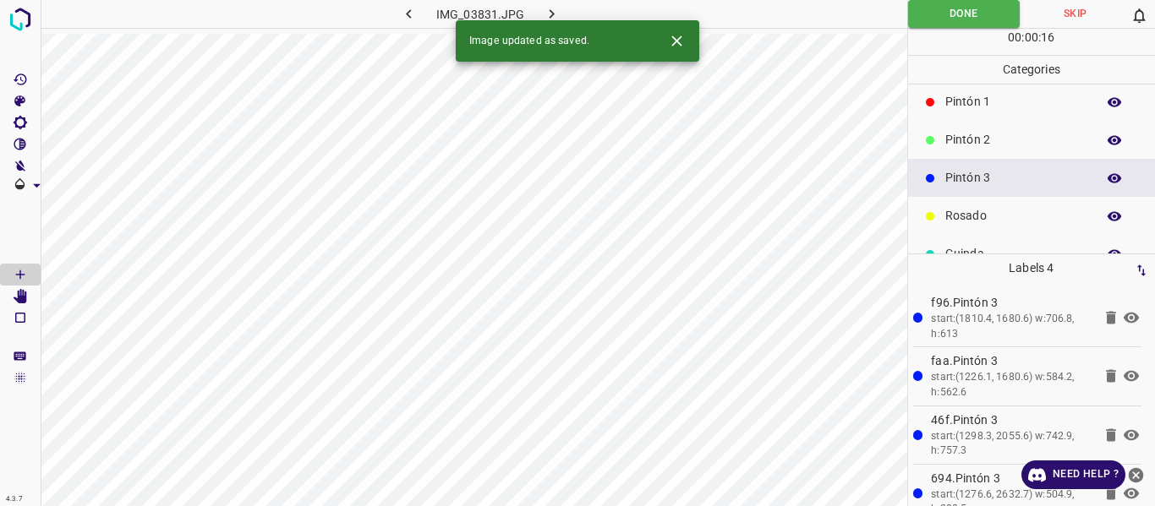
click at [545, 19] on icon "button" at bounding box center [552, 14] width 18 height 18
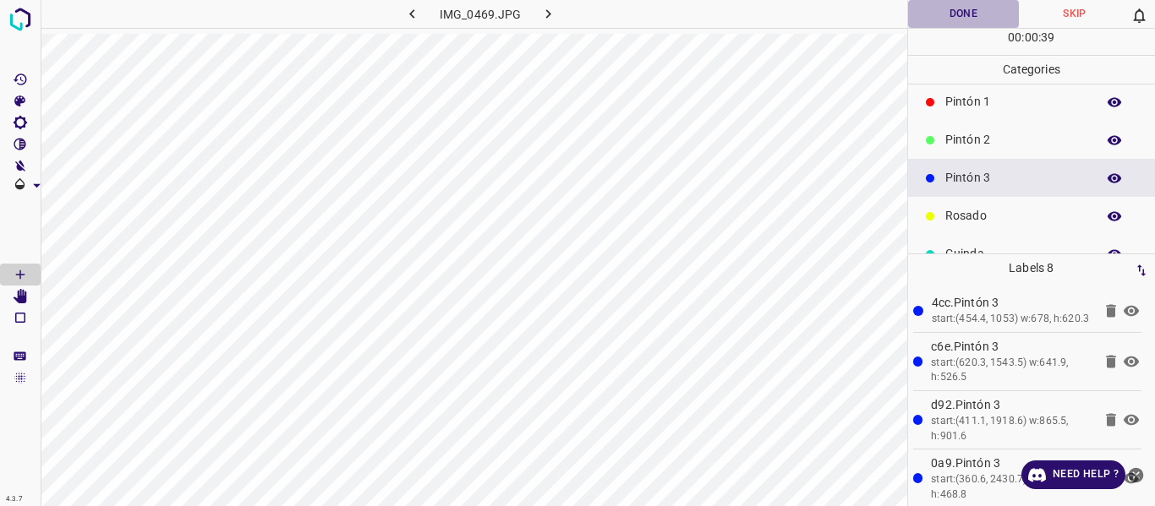
click at [924, 17] on button "Done" at bounding box center [964, 14] width 112 height 28
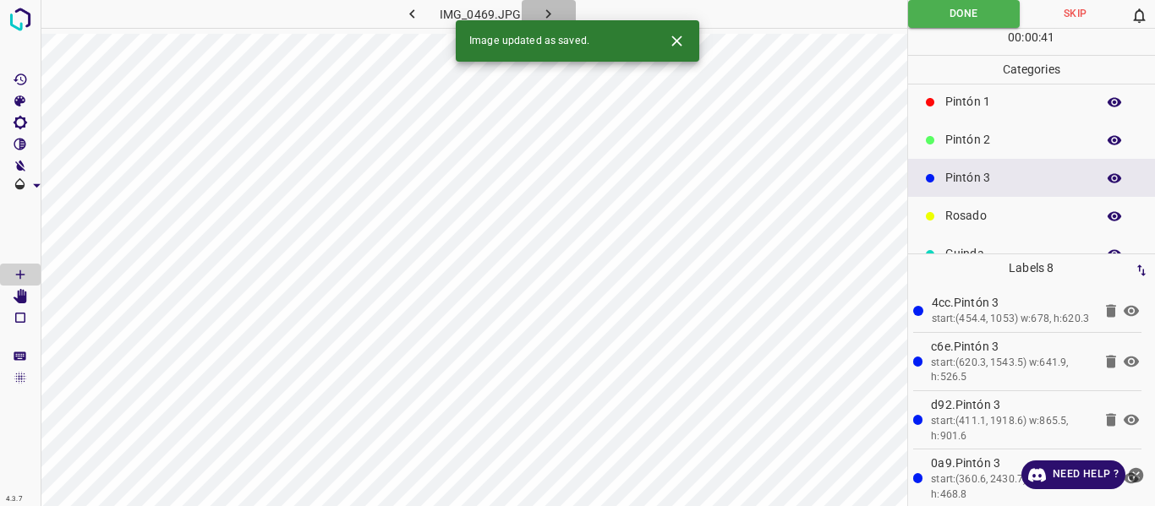
click at [550, 8] on icon "button" at bounding box center [548, 14] width 18 height 18
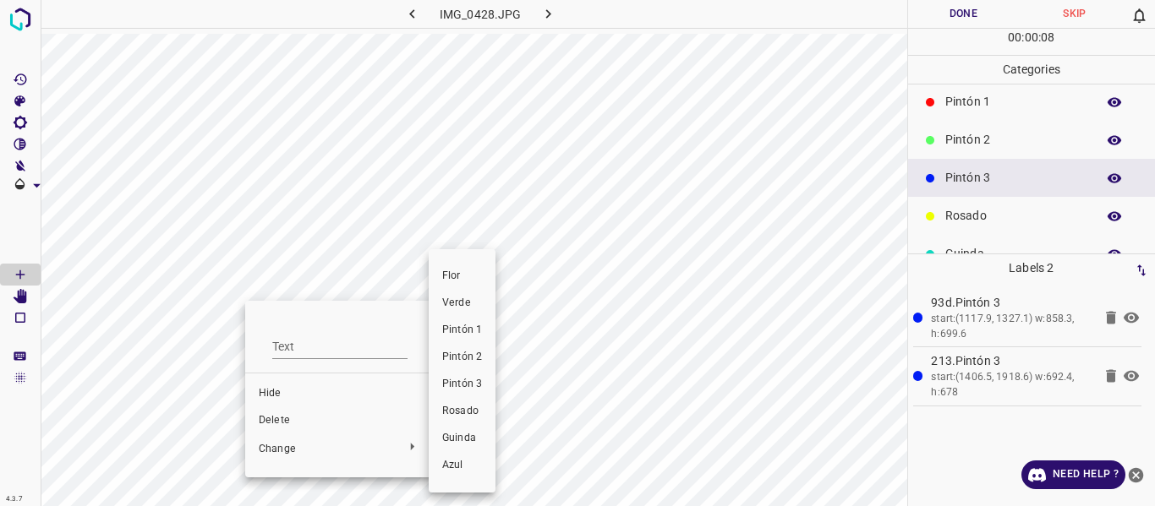
click at [452, 413] on span "Rosado" at bounding box center [462, 411] width 40 height 15
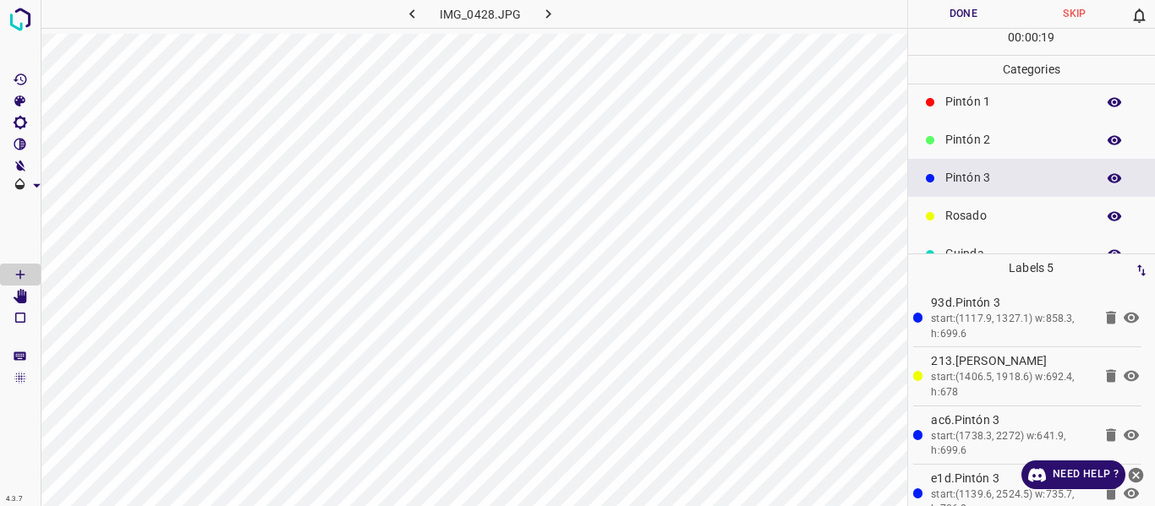
click at [929, 13] on button "Done" at bounding box center [964, 14] width 112 height 28
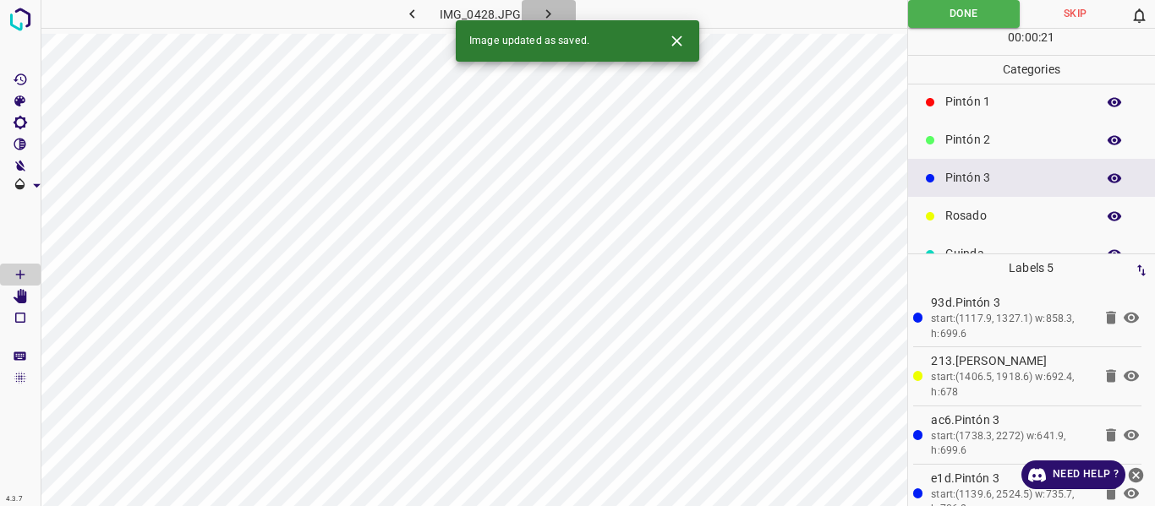
click at [542, 5] on icon "button" at bounding box center [548, 14] width 18 height 18
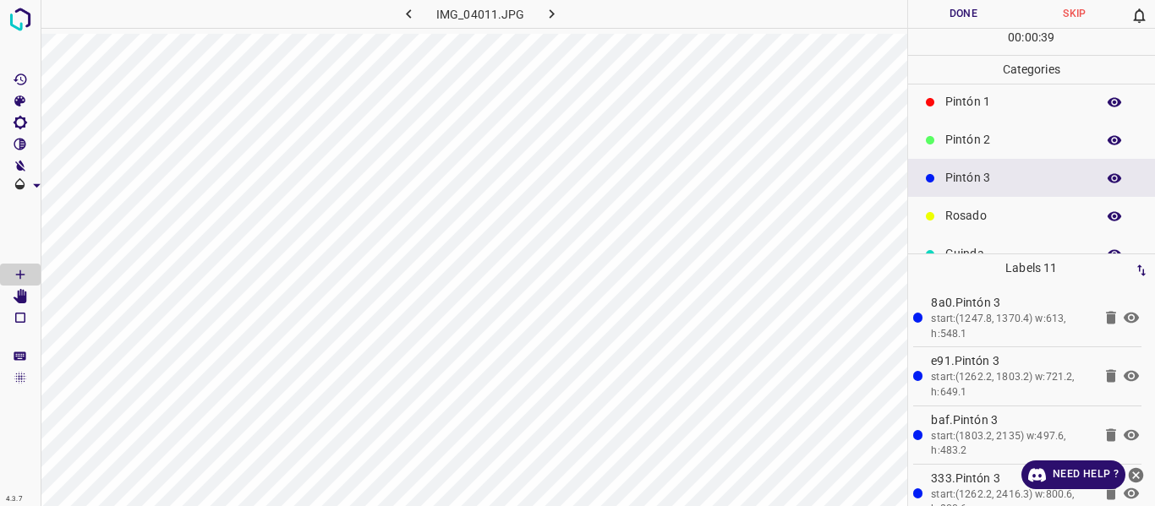
click at [1108, 174] on icon "button" at bounding box center [1115, 177] width 14 height 9
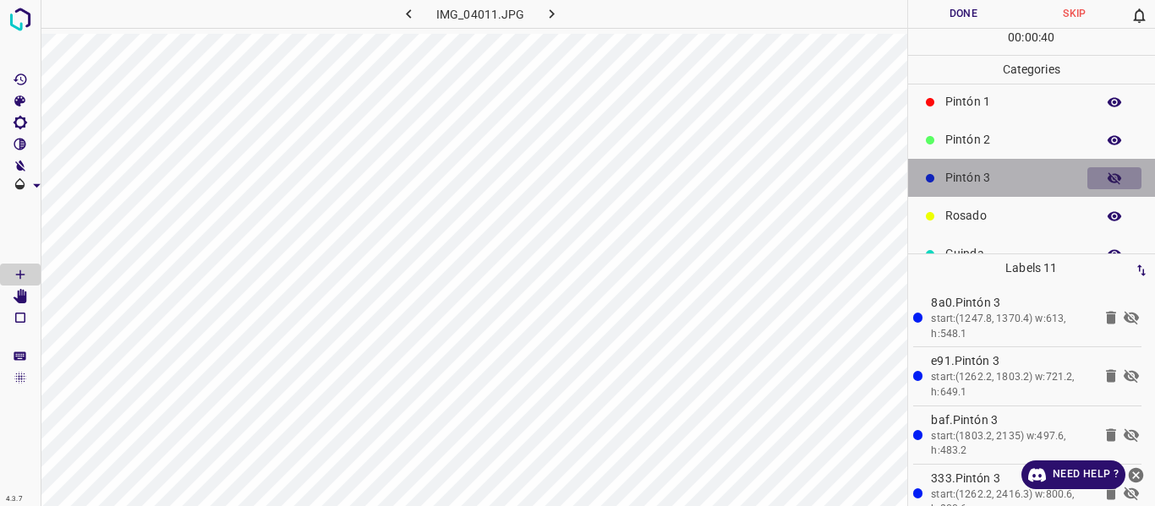
click at [1107, 175] on icon "button" at bounding box center [1114, 178] width 15 height 15
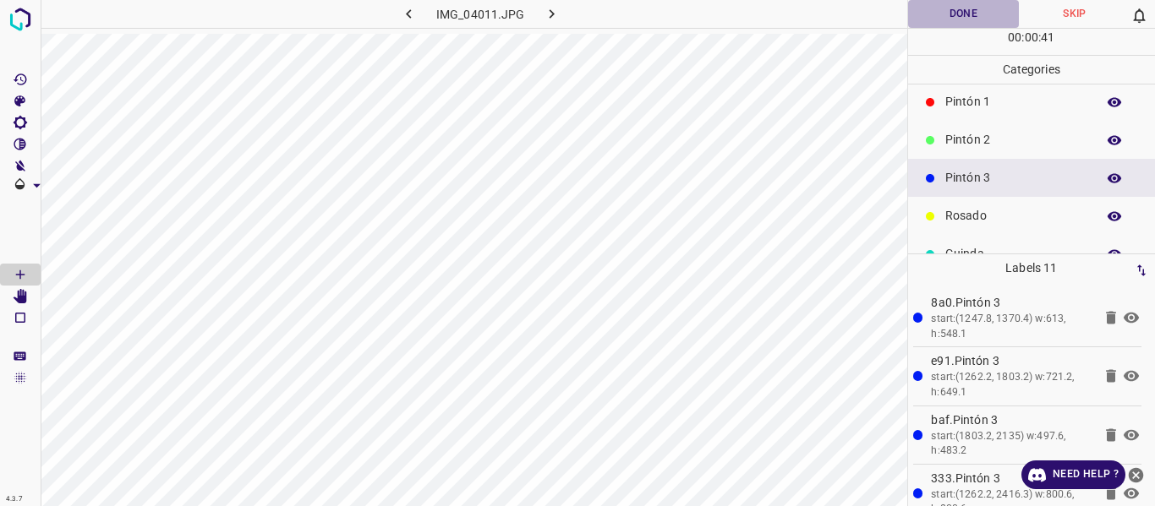
click at [945, 16] on button "Done" at bounding box center [964, 14] width 112 height 28
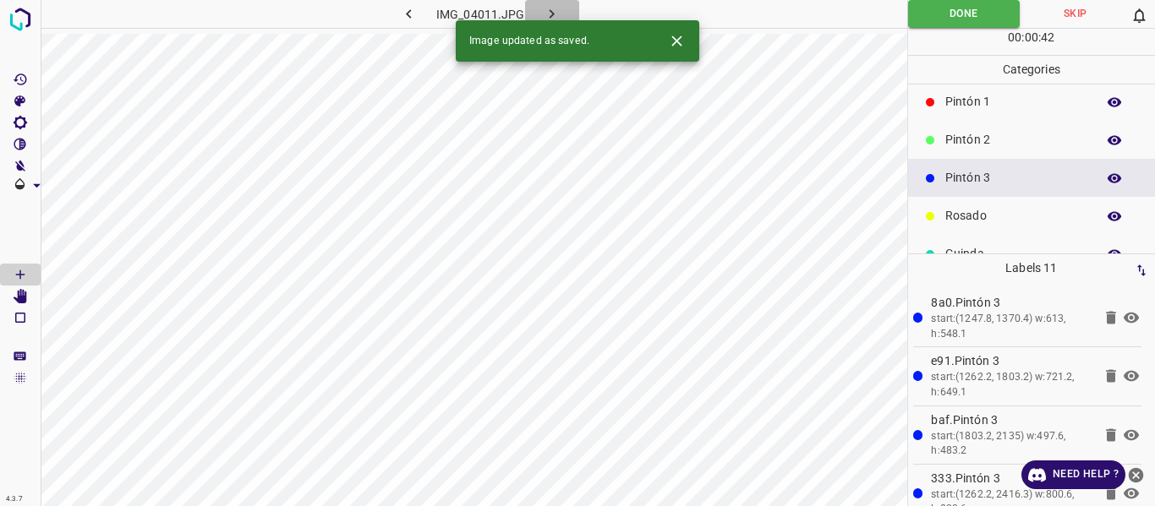
click at [548, 11] on icon "button" at bounding box center [552, 14] width 18 height 18
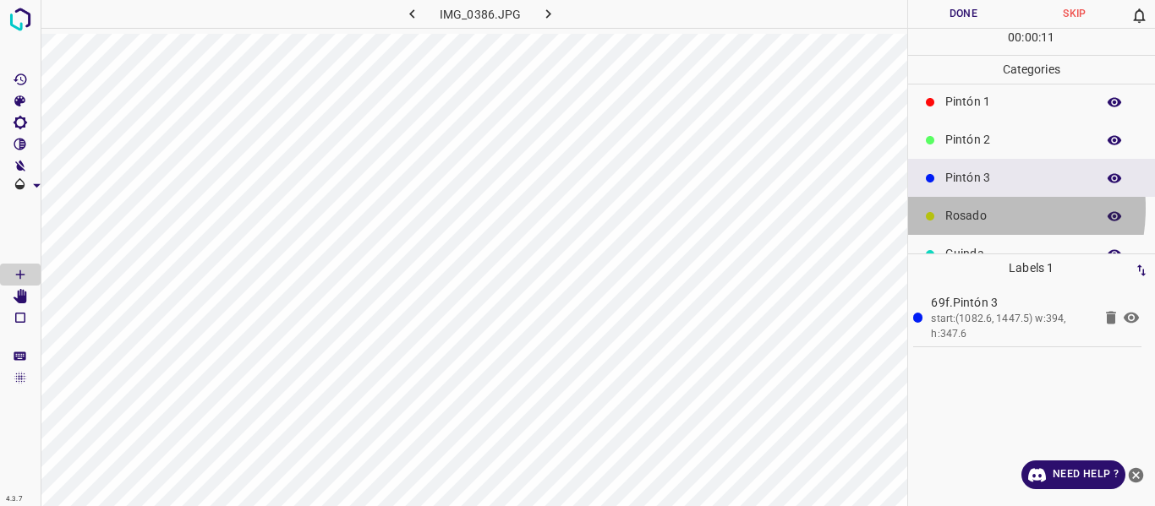
drag, startPoint x: 960, startPoint y: 208, endPoint x: 927, endPoint y: 205, distance: 33.9
click at [960, 208] on p "Rosado" at bounding box center [1016, 216] width 142 height 18
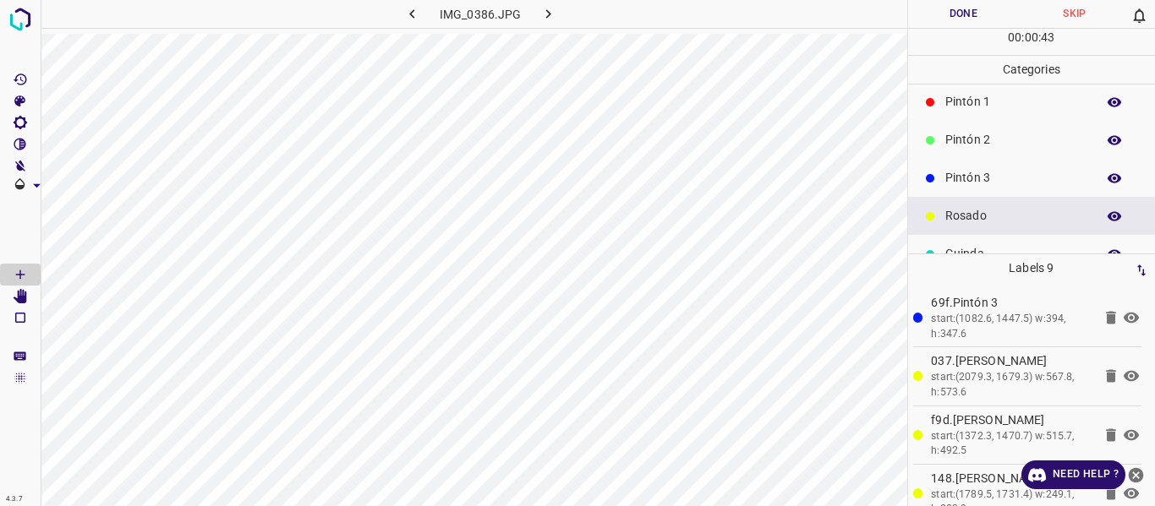
click at [913, 23] on button "Done" at bounding box center [964, 14] width 112 height 28
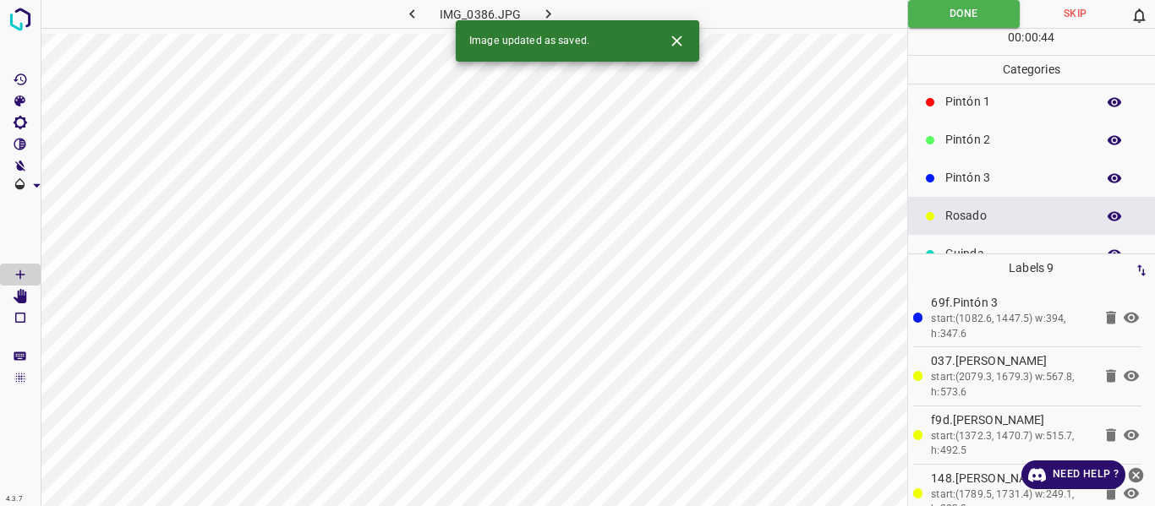
click at [542, 13] on icon "button" at bounding box center [548, 14] width 18 height 18
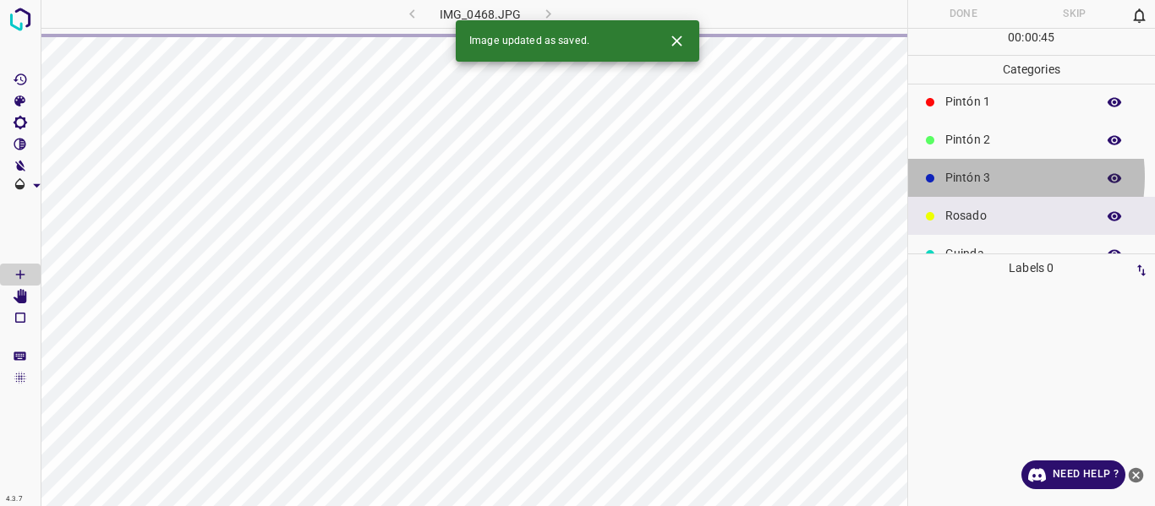
click at [977, 178] on p "Pintón 3" at bounding box center [1016, 178] width 142 height 18
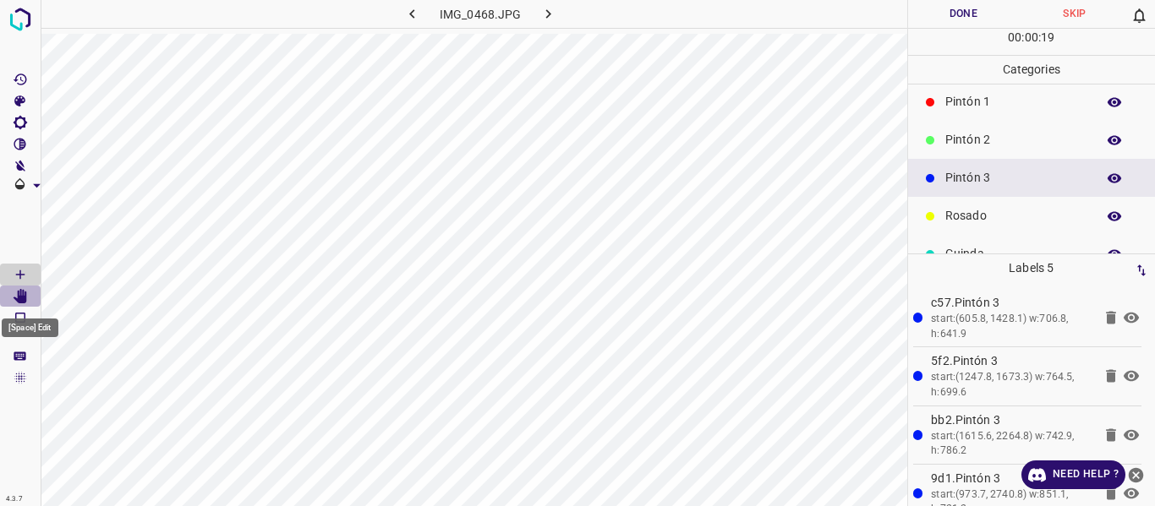
drag, startPoint x: 20, startPoint y: 285, endPoint x: 45, endPoint y: 330, distance: 51.1
click at [20, 287] on Edit"] "[Space] Edit" at bounding box center [20, 297] width 41 height 22
click at [21, 276] on icon "[Space] Draw" at bounding box center [20, 274] width 15 height 15
click at [951, 12] on button "Done" at bounding box center [964, 14] width 112 height 28
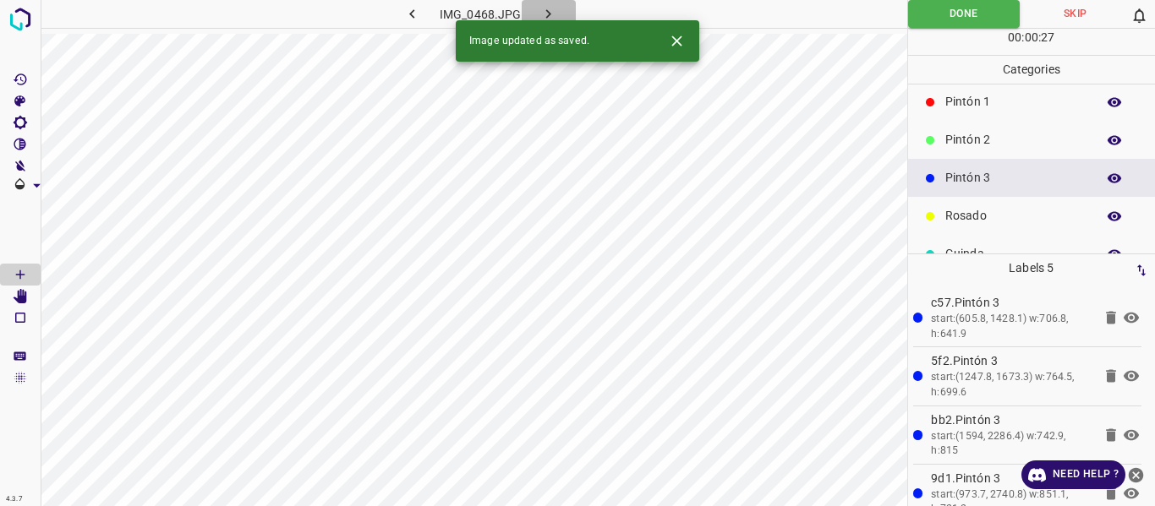
click at [550, 16] on icon "button" at bounding box center [548, 14] width 18 height 18
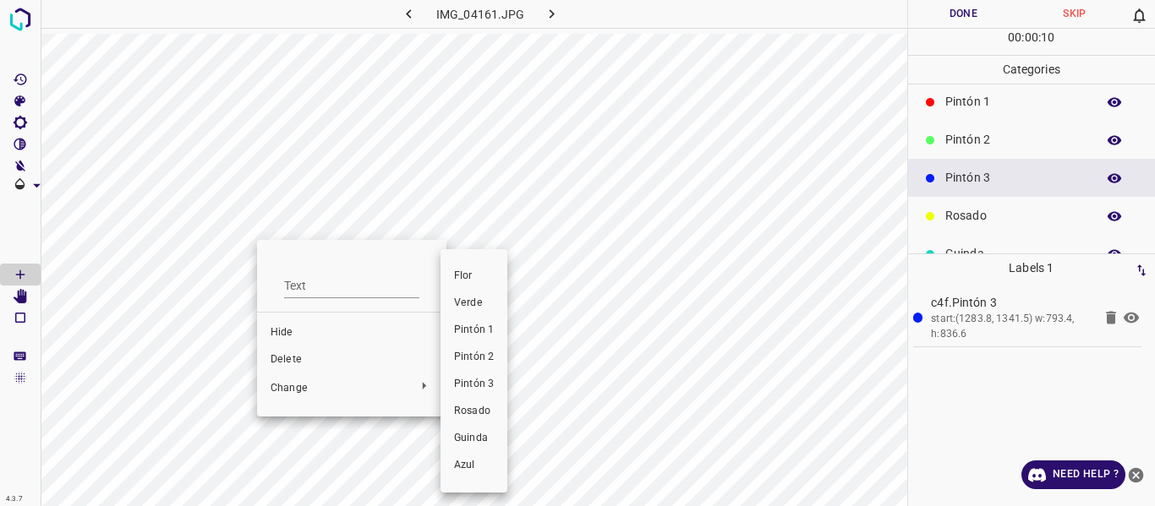
click at [468, 423] on li "Rosado" at bounding box center [473, 411] width 67 height 27
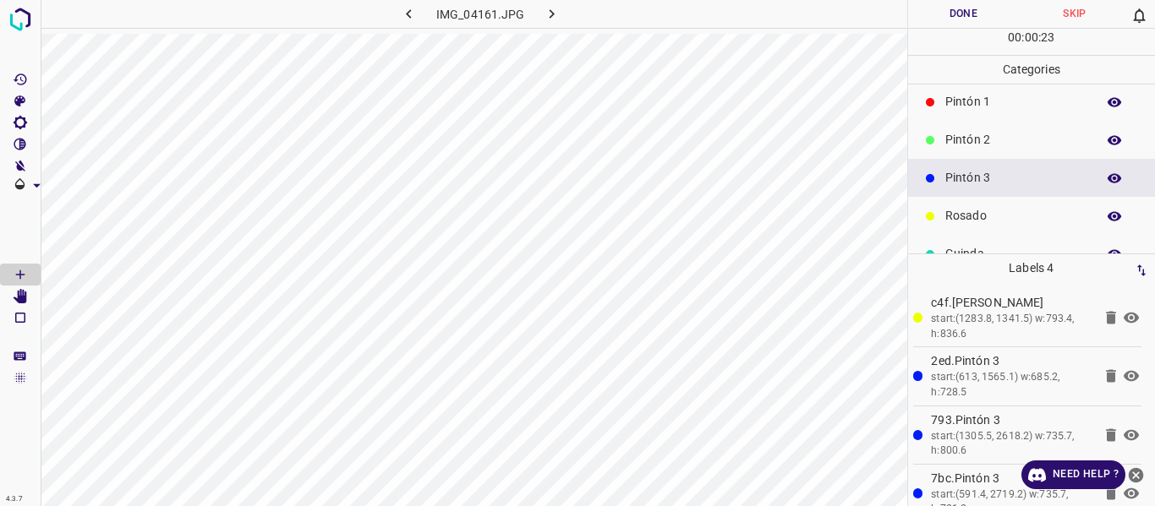
click at [957, 9] on button "Done" at bounding box center [964, 14] width 112 height 28
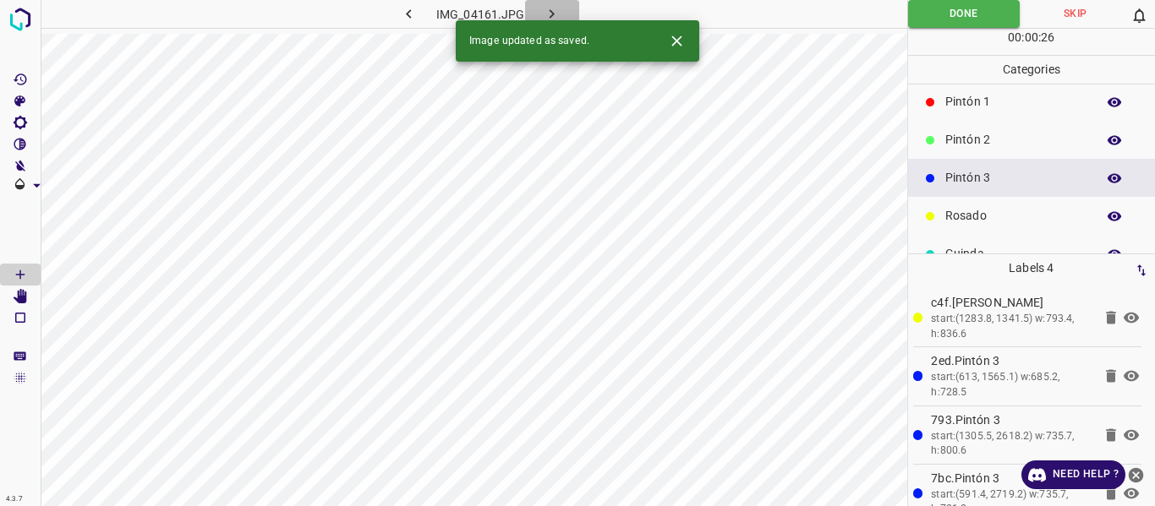
click at [553, 14] on icon "button" at bounding box center [552, 13] width 5 height 9
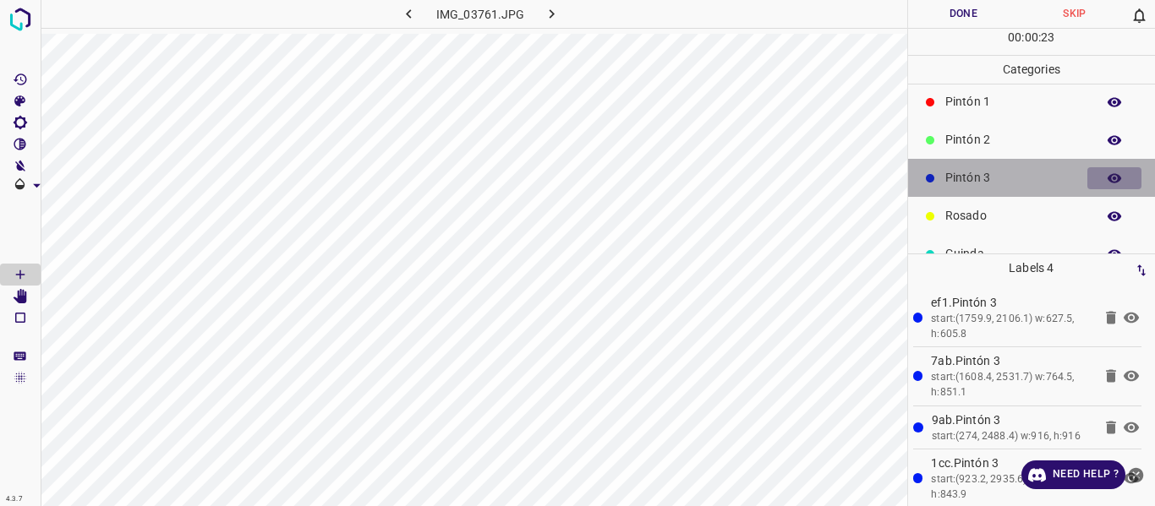
click at [1108, 179] on icon "button" at bounding box center [1115, 177] width 14 height 9
click at [1108, 179] on icon "button" at bounding box center [1115, 178] width 14 height 12
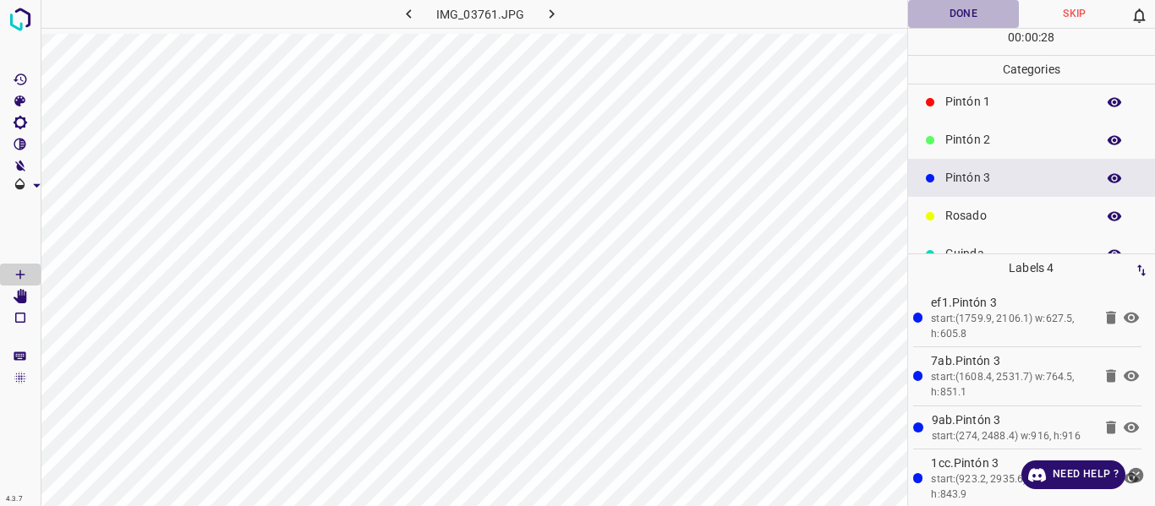
click at [955, 8] on button "Done" at bounding box center [964, 14] width 112 height 28
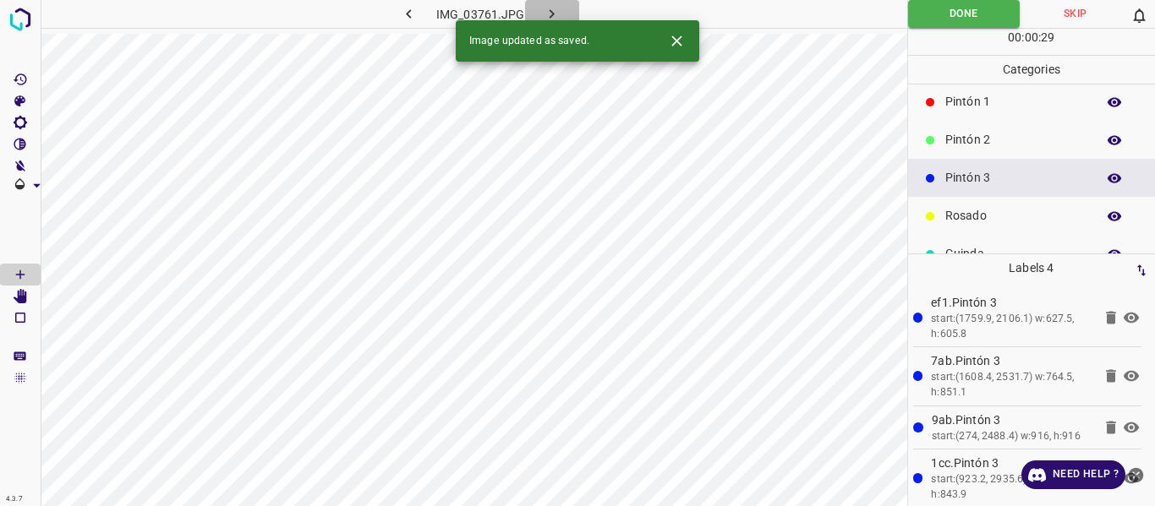
click at [547, 12] on icon "button" at bounding box center [552, 14] width 18 height 18
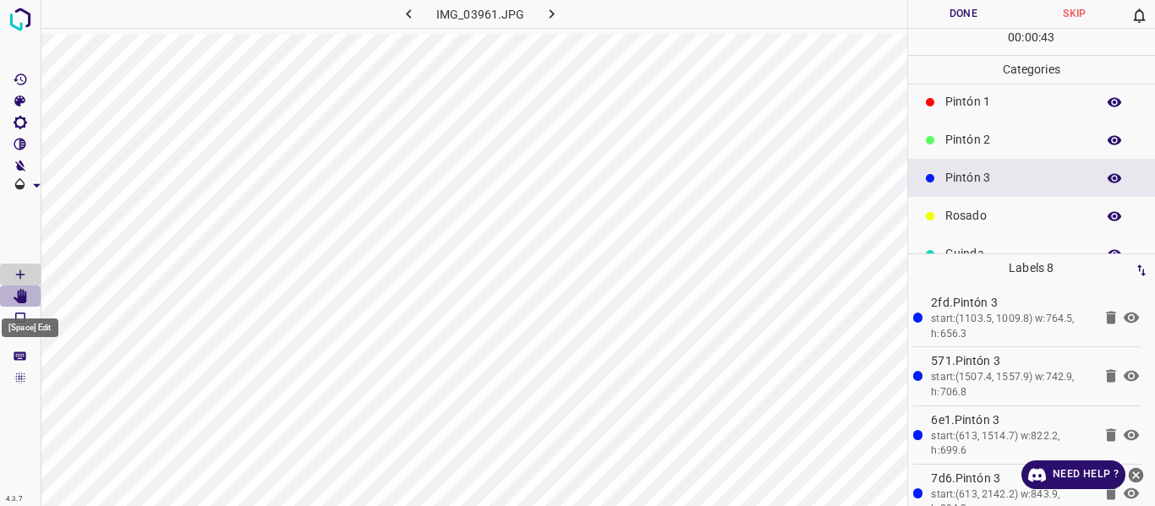
drag, startPoint x: 21, startPoint y: 293, endPoint x: 44, endPoint y: 326, distance: 39.4
click at [22, 296] on icon "[Space] Edit" at bounding box center [21, 296] width 14 height 15
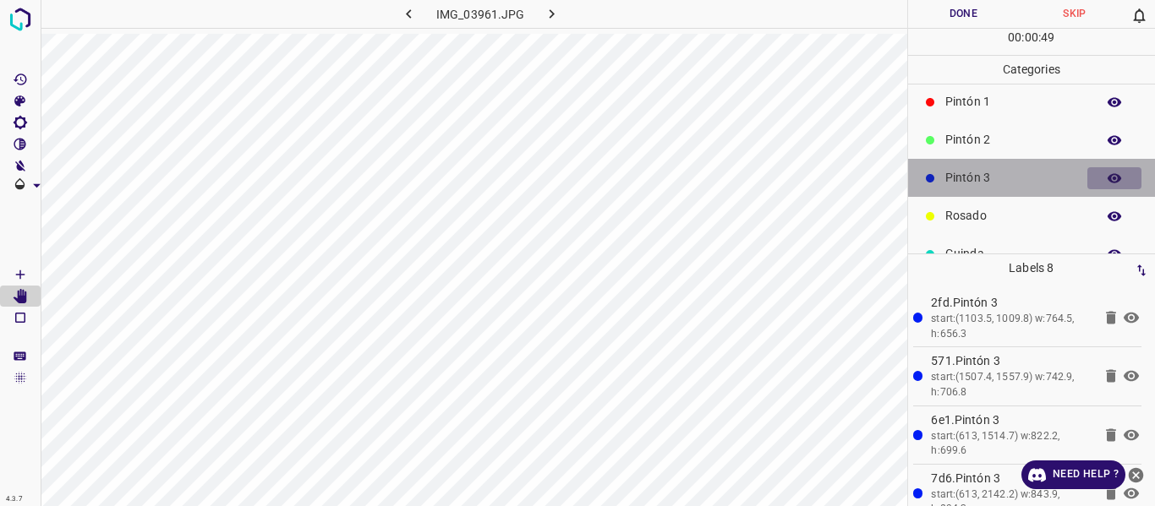
click at [1097, 187] on button "button" at bounding box center [1114, 178] width 54 height 22
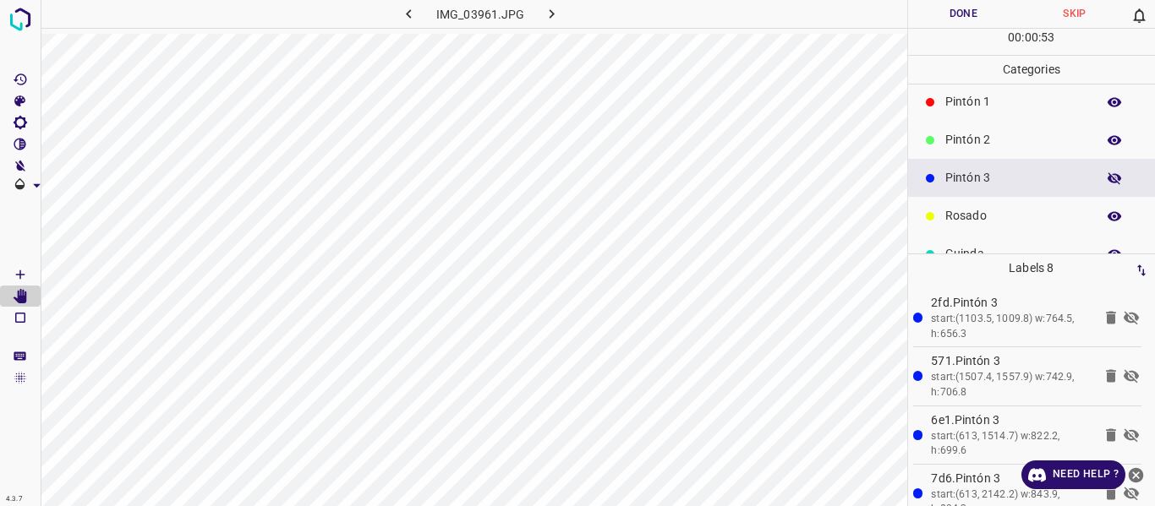
click at [1097, 187] on button "button" at bounding box center [1114, 178] width 54 height 22
click at [922, 22] on button "Done" at bounding box center [964, 14] width 112 height 28
click at [548, 15] on icon "button" at bounding box center [552, 14] width 18 height 18
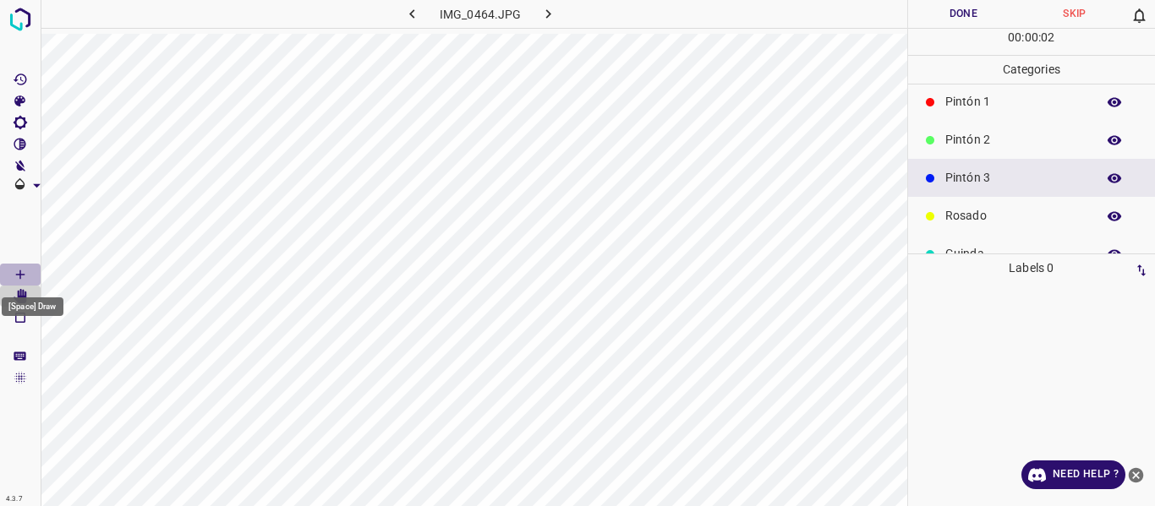
click at [21, 274] on icon "[Space] Draw" at bounding box center [20, 274] width 15 height 15
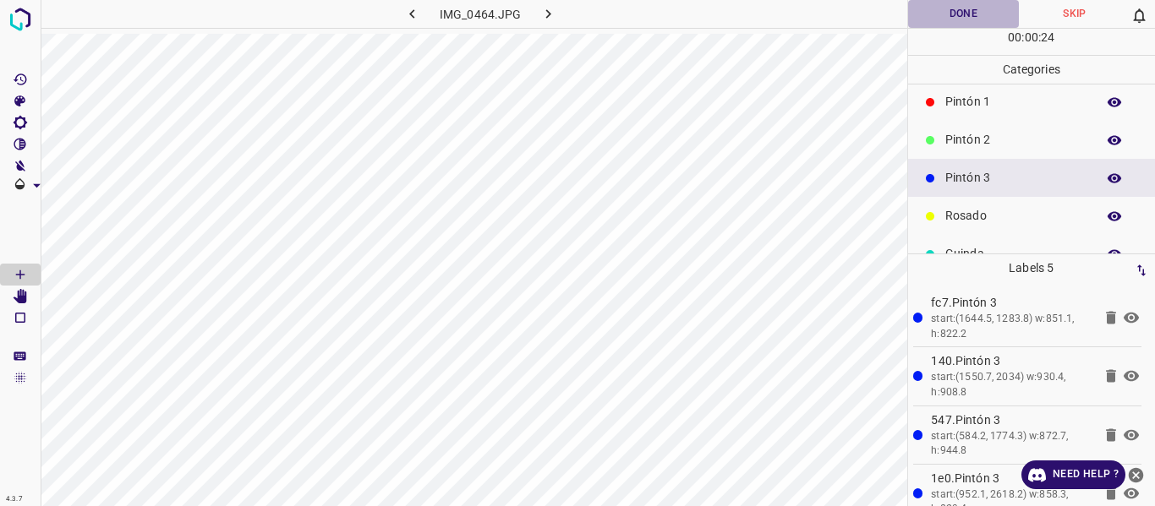
click at [955, 19] on button "Done" at bounding box center [964, 14] width 112 height 28
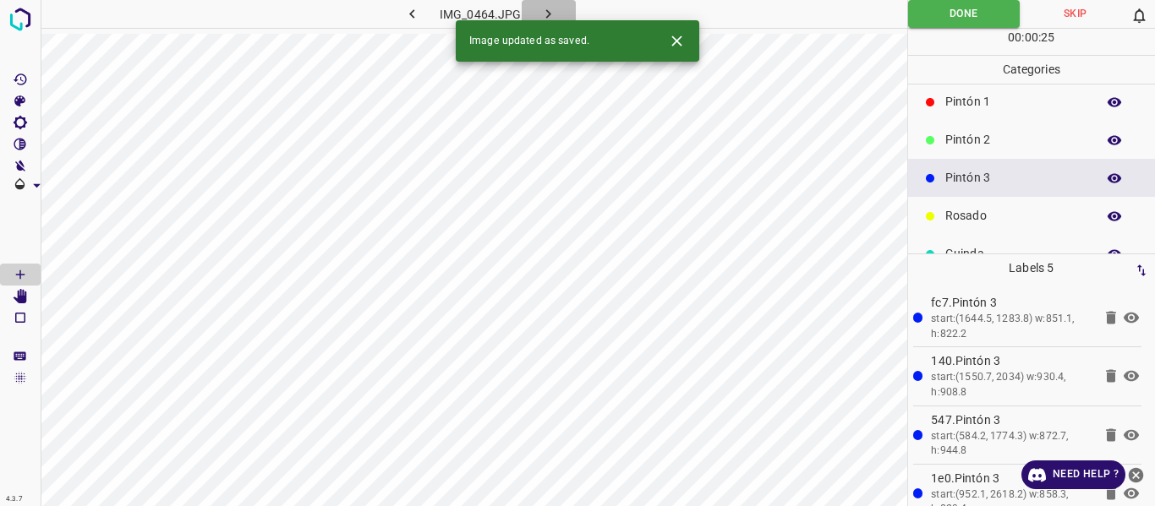
click at [552, 12] on icon "button" at bounding box center [548, 14] width 18 height 18
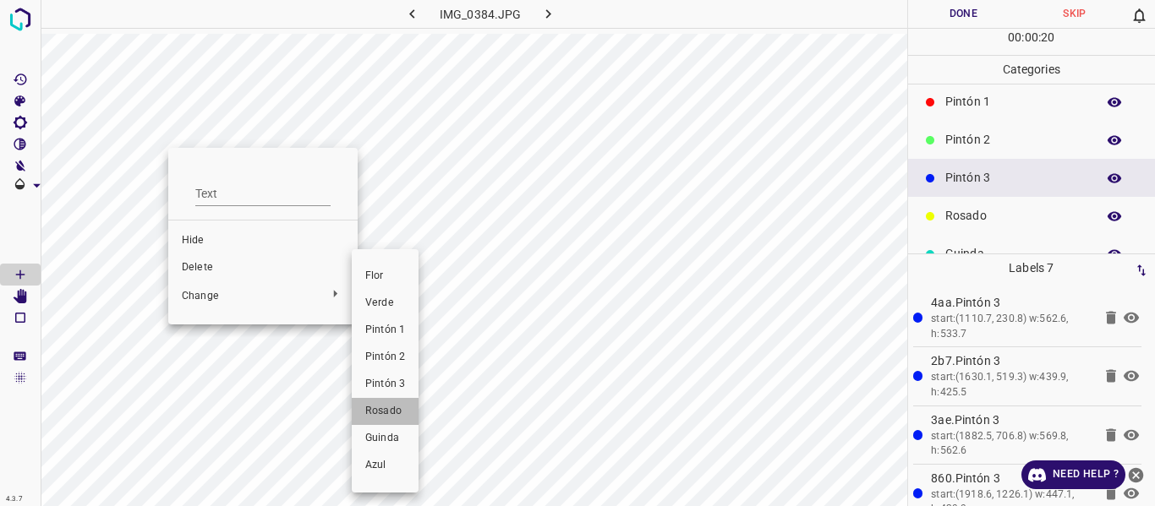
click at [386, 411] on span "Rosado" at bounding box center [385, 411] width 40 height 15
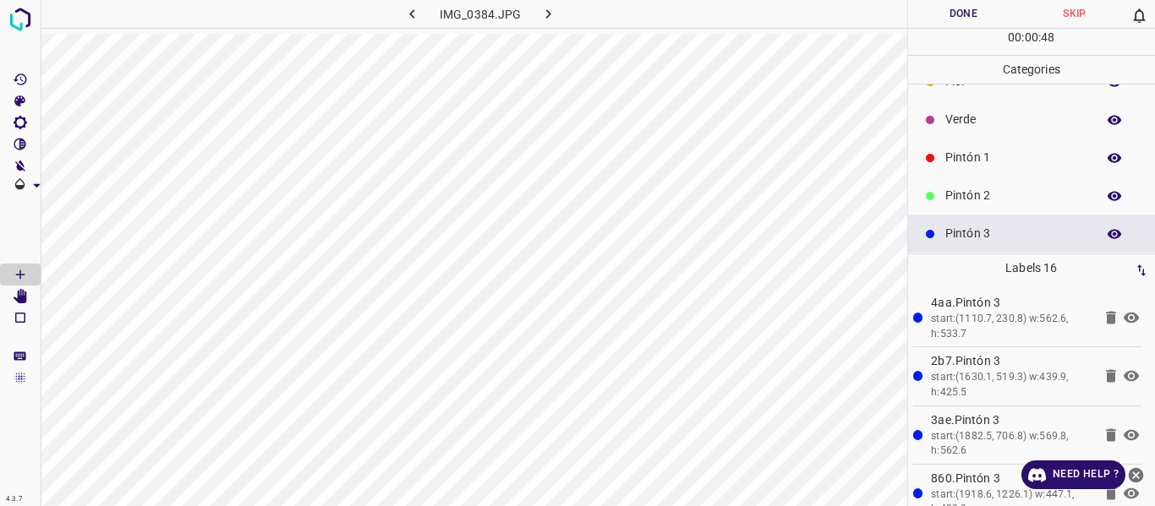
scroll to position [0, 0]
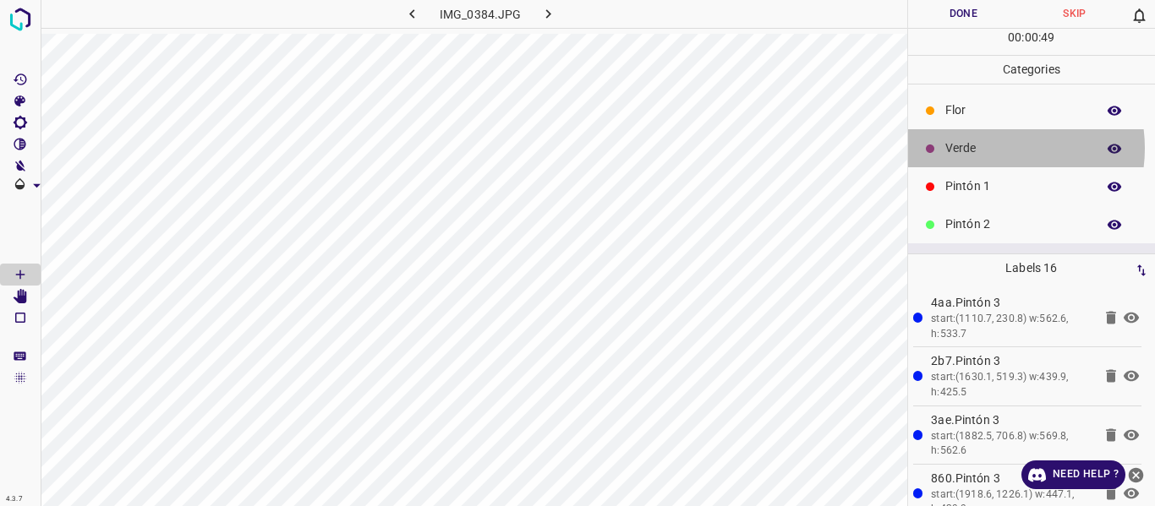
drag, startPoint x: 990, startPoint y: 148, endPoint x: 922, endPoint y: 163, distance: 70.2
click at [987, 150] on p "Verde" at bounding box center [1016, 149] width 142 height 18
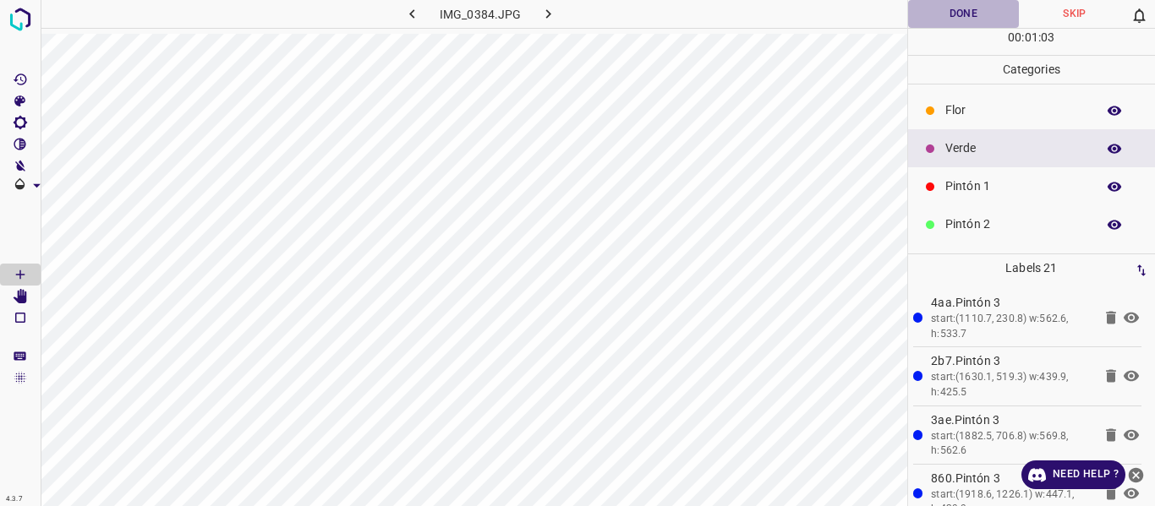
click at [940, 9] on button "Done" at bounding box center [964, 14] width 112 height 28
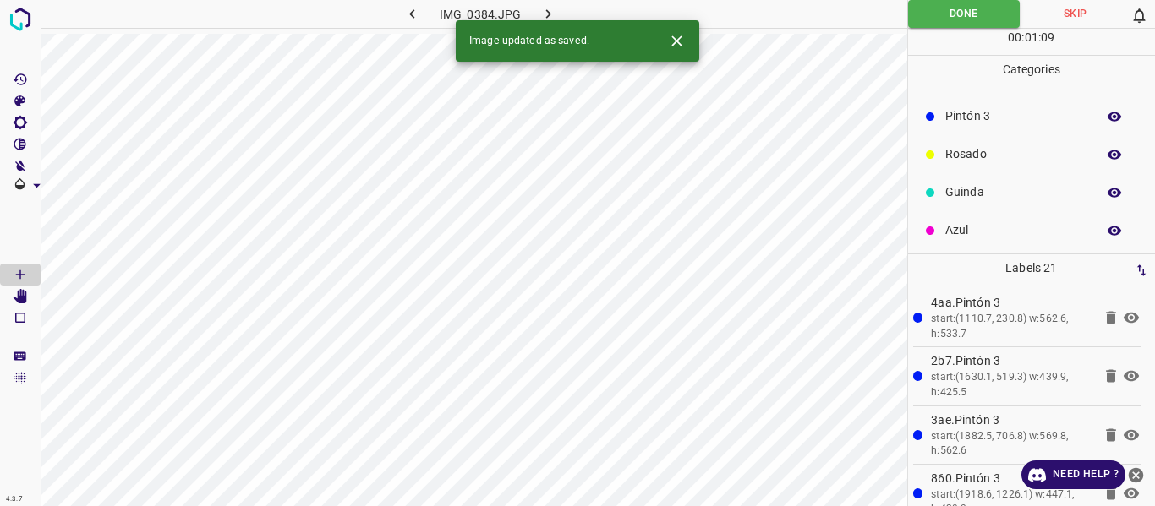
scroll to position [149, 0]
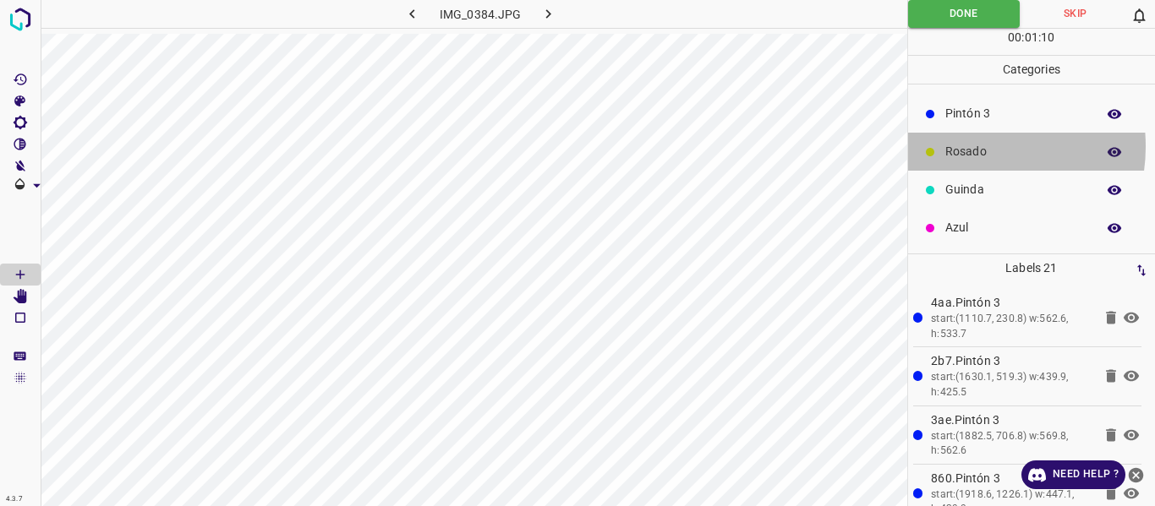
drag, startPoint x: 970, startPoint y: 146, endPoint x: 936, endPoint y: 156, distance: 35.3
click at [968, 146] on p "Rosado" at bounding box center [1016, 152] width 142 height 18
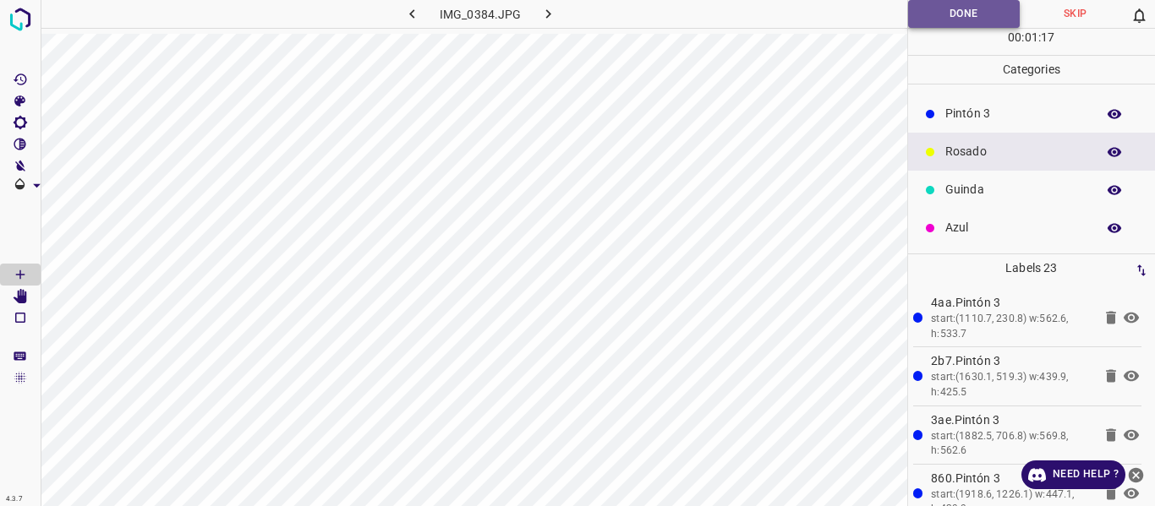
click at [930, 22] on button "Done" at bounding box center [964, 14] width 112 height 28
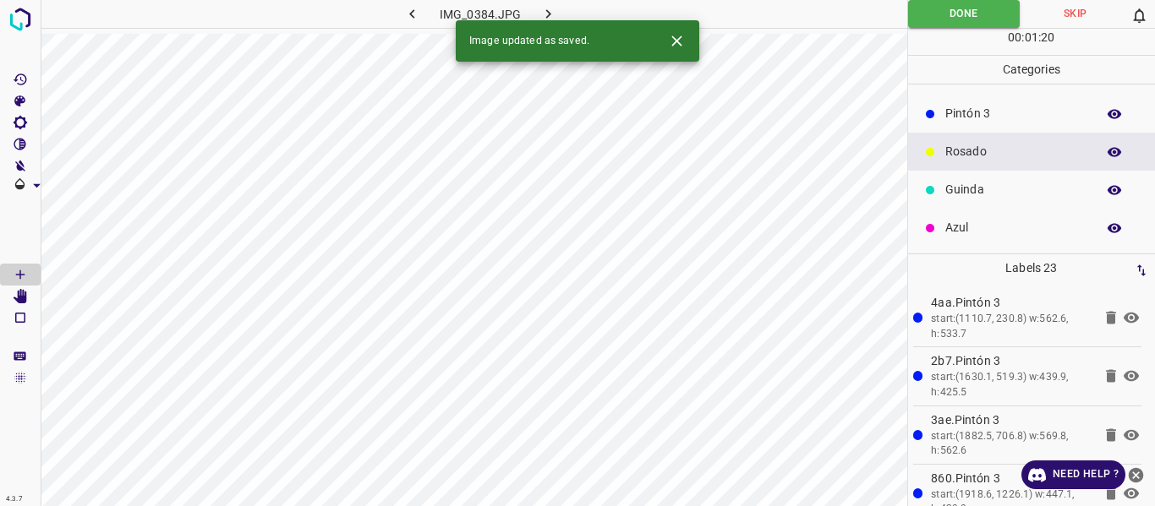
click at [529, 18] on button "button" at bounding box center [549, 14] width 54 height 28
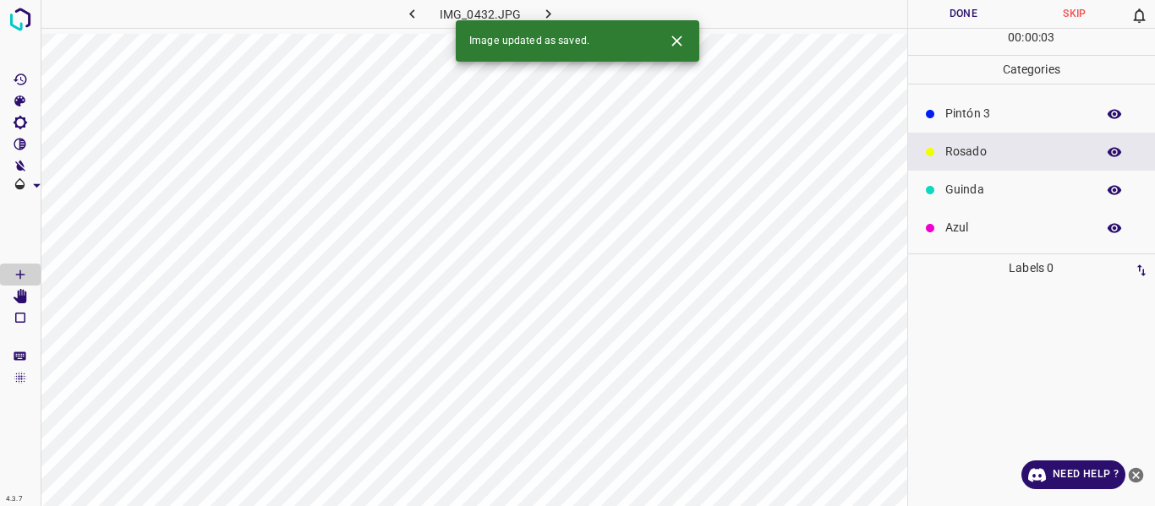
click at [960, 109] on p "Pintón 3" at bounding box center [1016, 114] width 142 height 18
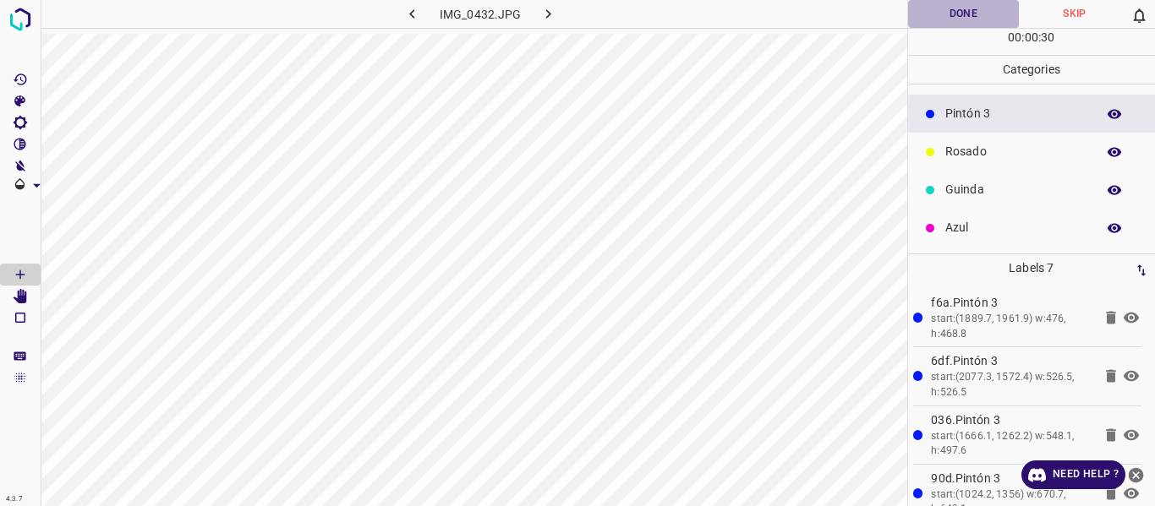
click at [933, 22] on button "Done" at bounding box center [964, 14] width 112 height 28
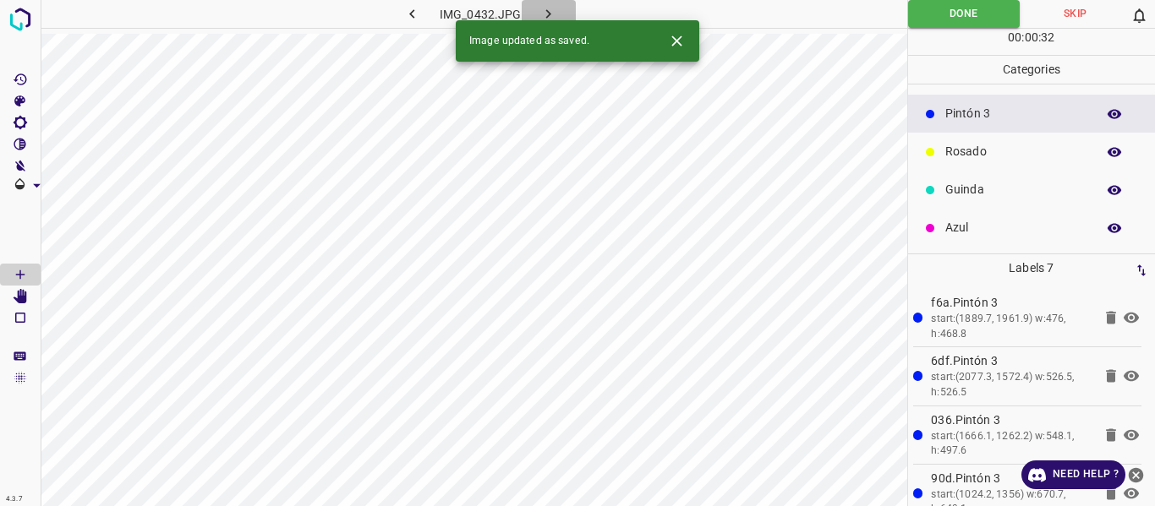
click at [559, 11] on button "button" at bounding box center [549, 14] width 54 height 28
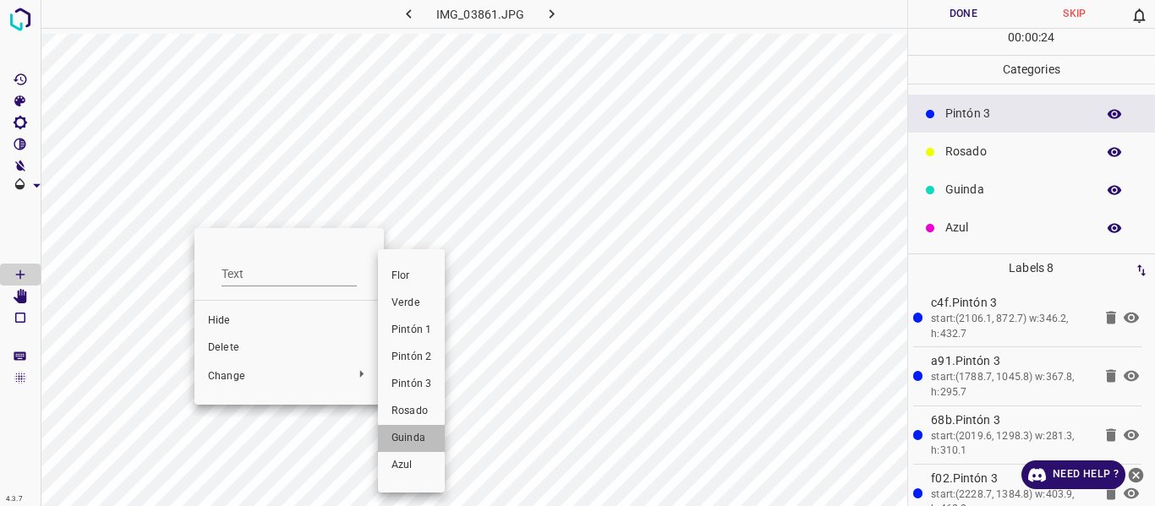
click at [405, 425] on li "Guinda" at bounding box center [411, 438] width 67 height 27
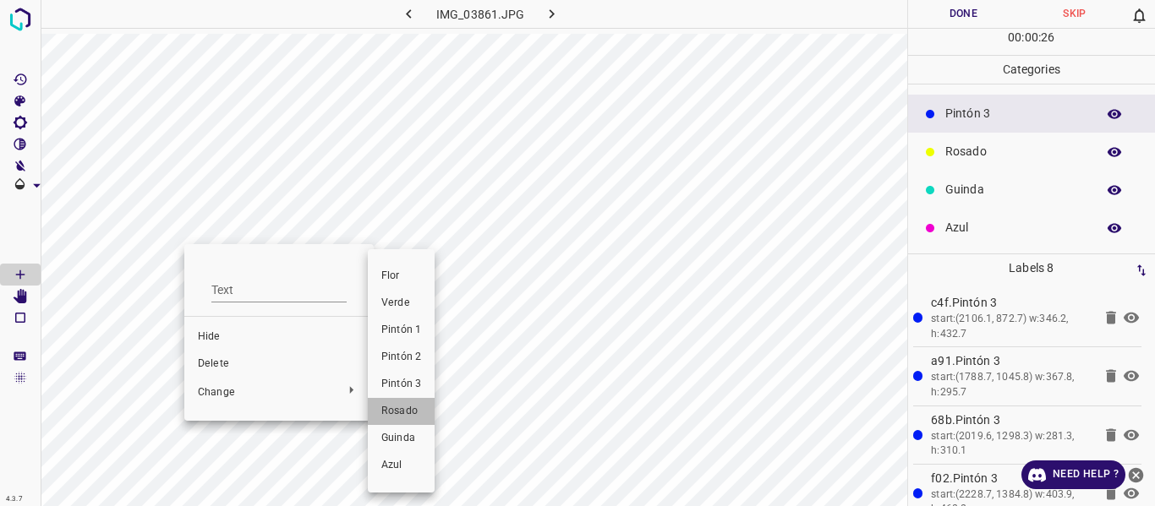
drag, startPoint x: 390, startPoint y: 414, endPoint x: 206, endPoint y: 329, distance: 202.4
click at [389, 414] on span "Rosado" at bounding box center [401, 411] width 40 height 15
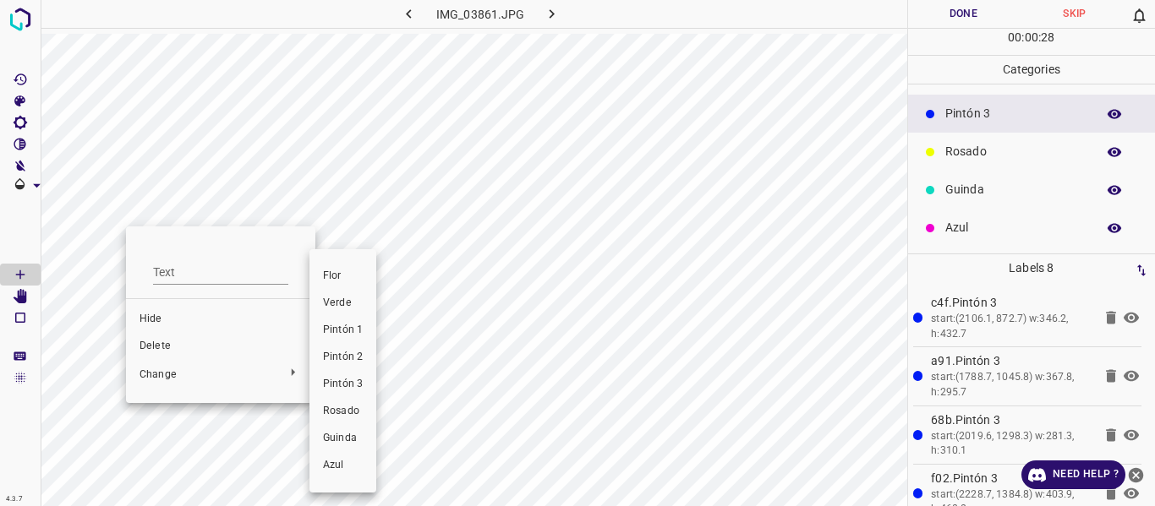
drag, startPoint x: 348, startPoint y: 412, endPoint x: 275, endPoint y: 387, distance: 77.5
click at [347, 412] on span "Rosado" at bounding box center [343, 411] width 40 height 15
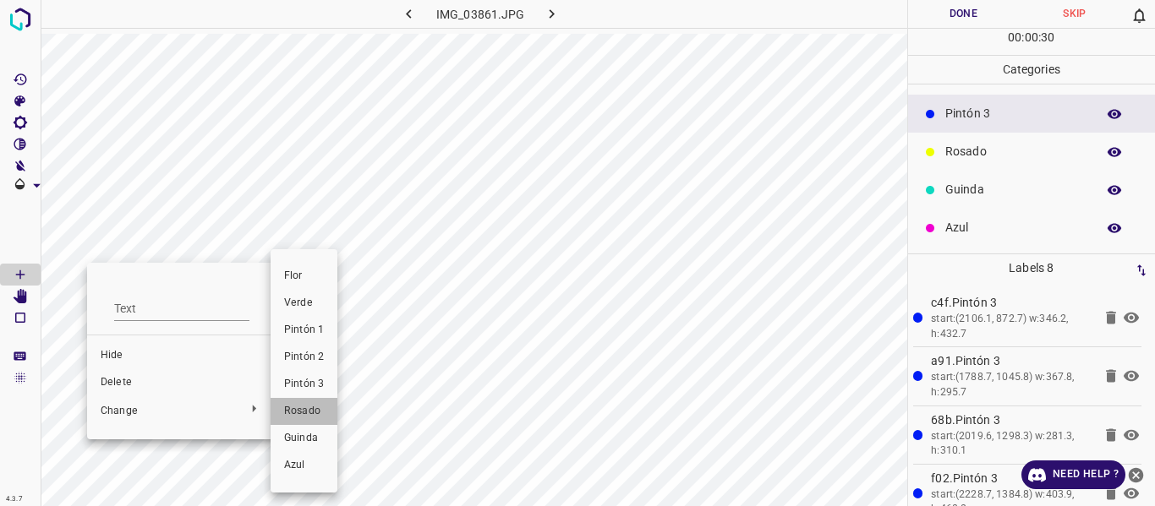
click at [309, 413] on span "Rosado" at bounding box center [304, 411] width 40 height 15
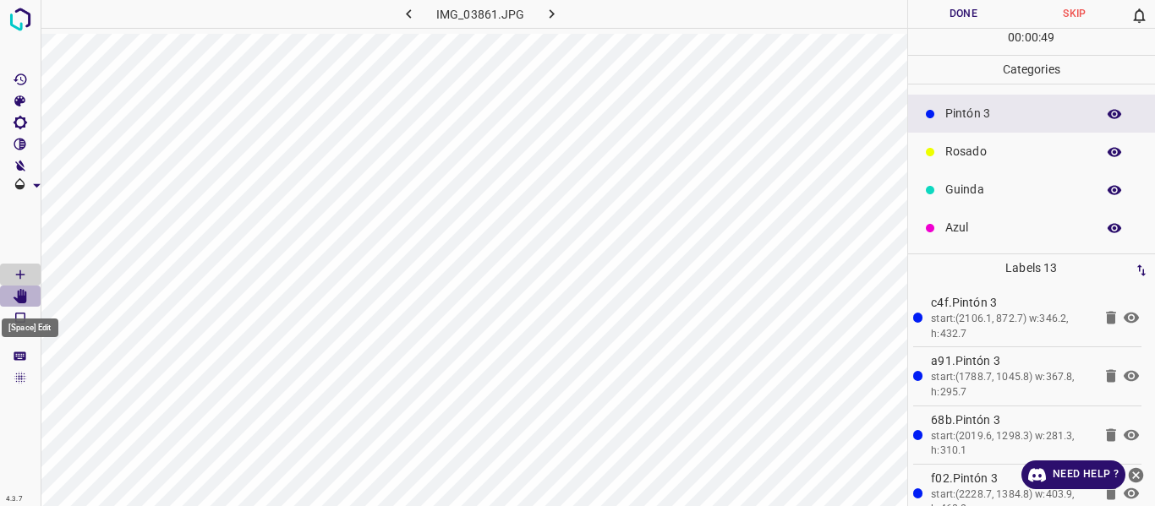
drag, startPoint x: 21, startPoint y: 296, endPoint x: 52, endPoint y: 315, distance: 36.1
click at [21, 298] on icon "[Space] Edit" at bounding box center [21, 296] width 14 height 15
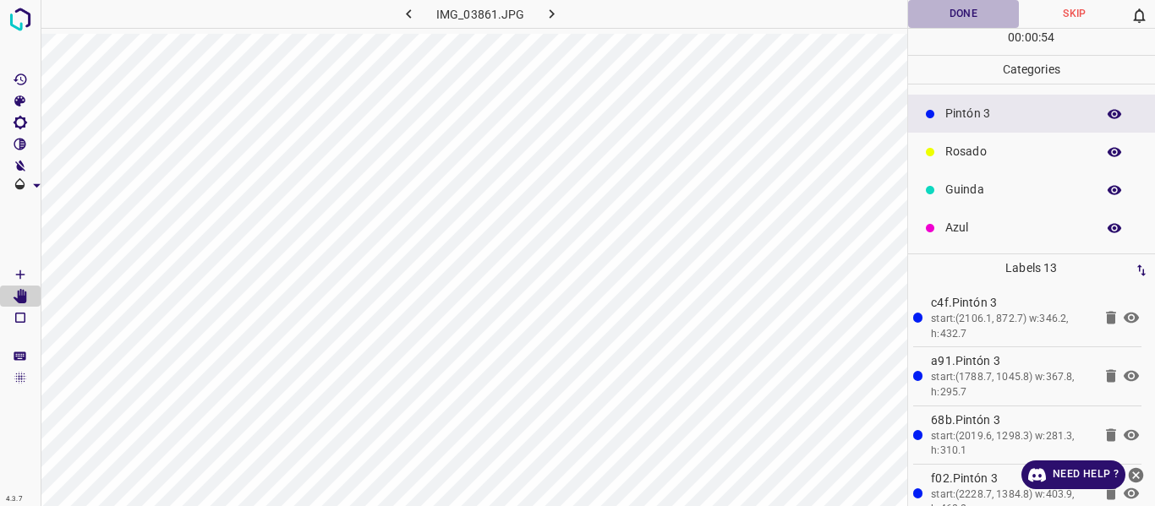
click at [973, 24] on button "Done" at bounding box center [964, 14] width 112 height 28
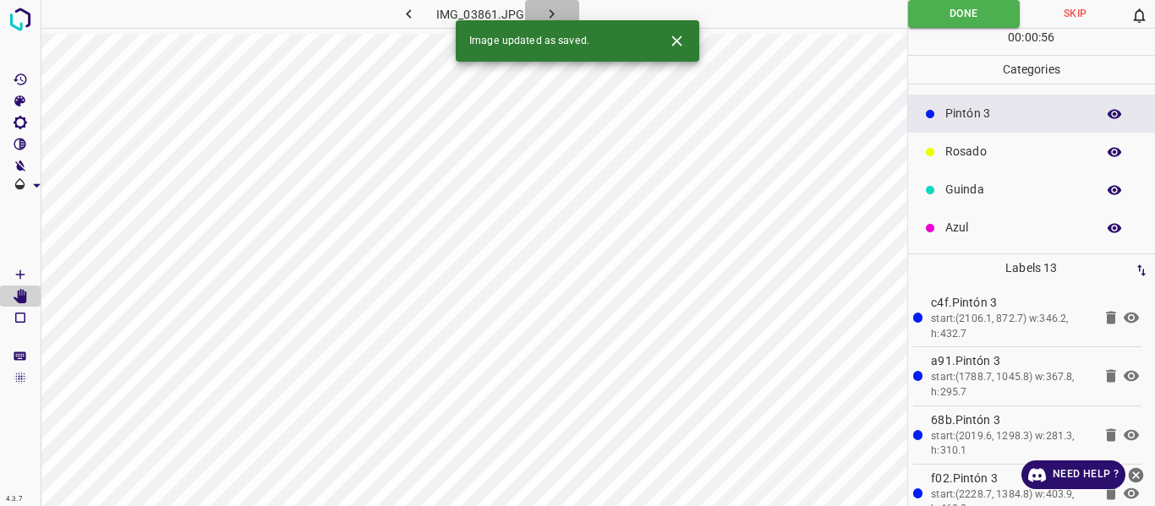
click at [550, 14] on icon "button" at bounding box center [552, 14] width 18 height 18
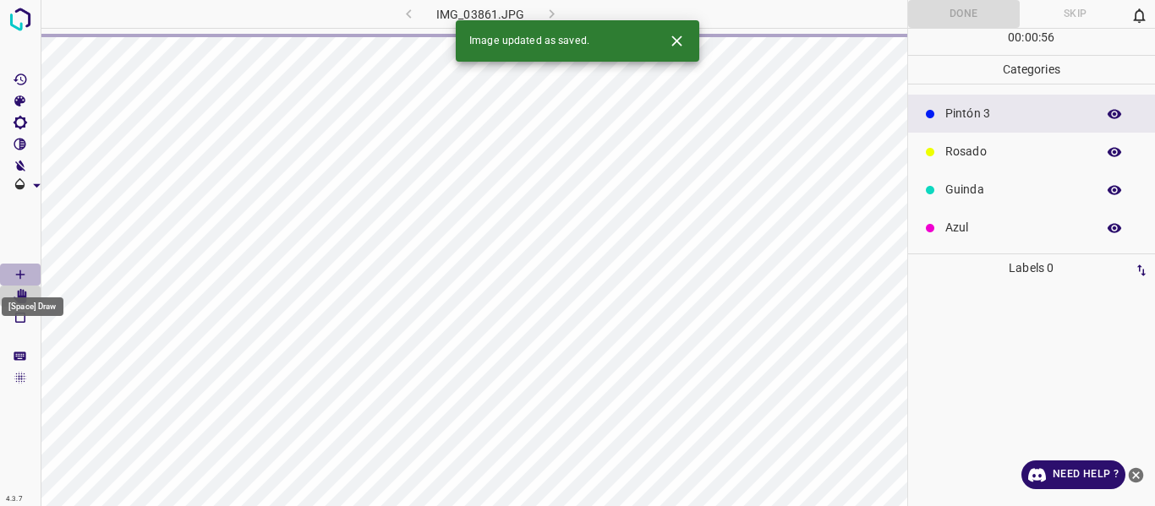
click at [12, 272] on Draw"] "[Space] Draw" at bounding box center [20, 275] width 41 height 22
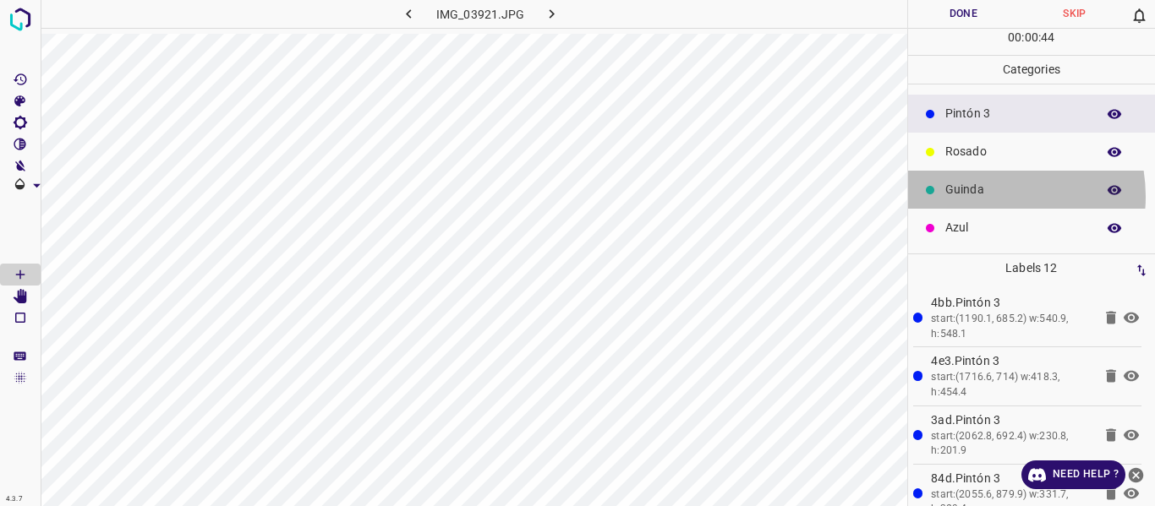
drag, startPoint x: 980, startPoint y: 196, endPoint x: 976, endPoint y: 128, distance: 68.6
click at [980, 193] on p "Guinda" at bounding box center [1016, 190] width 142 height 18
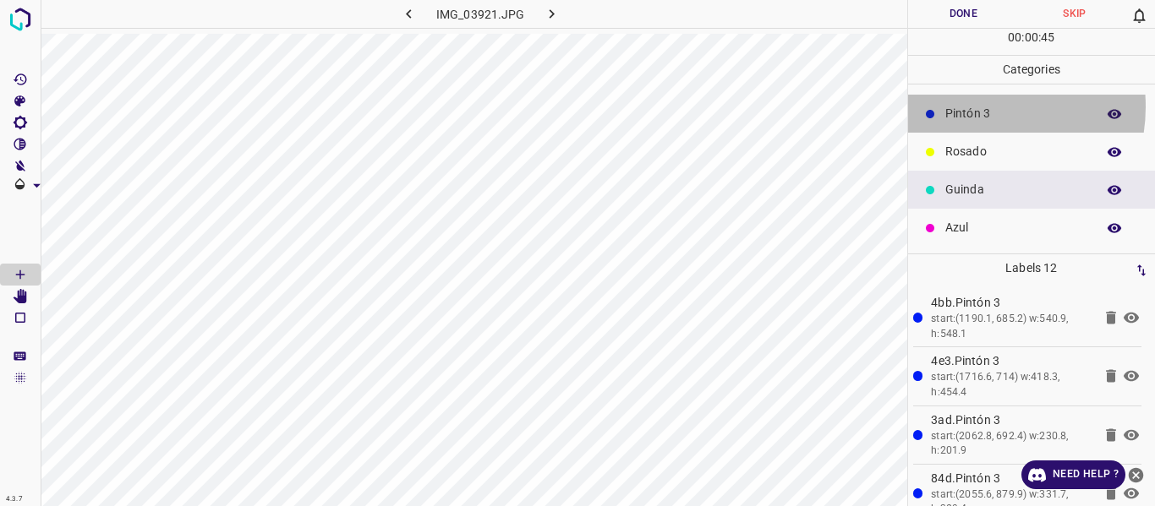
click at [971, 107] on p "Pintón 3" at bounding box center [1016, 114] width 142 height 18
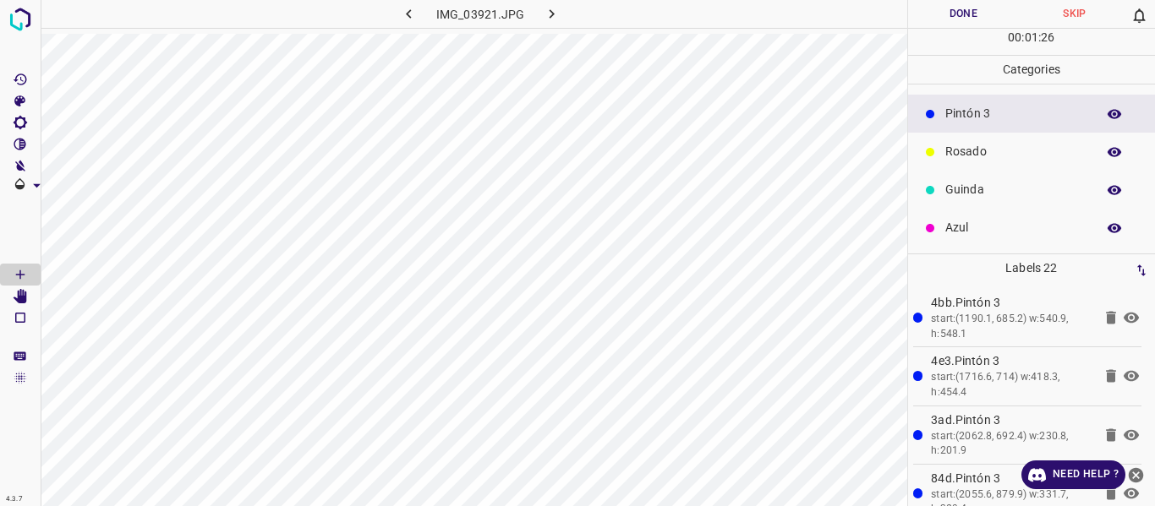
click at [938, 21] on button "Done" at bounding box center [964, 14] width 112 height 28
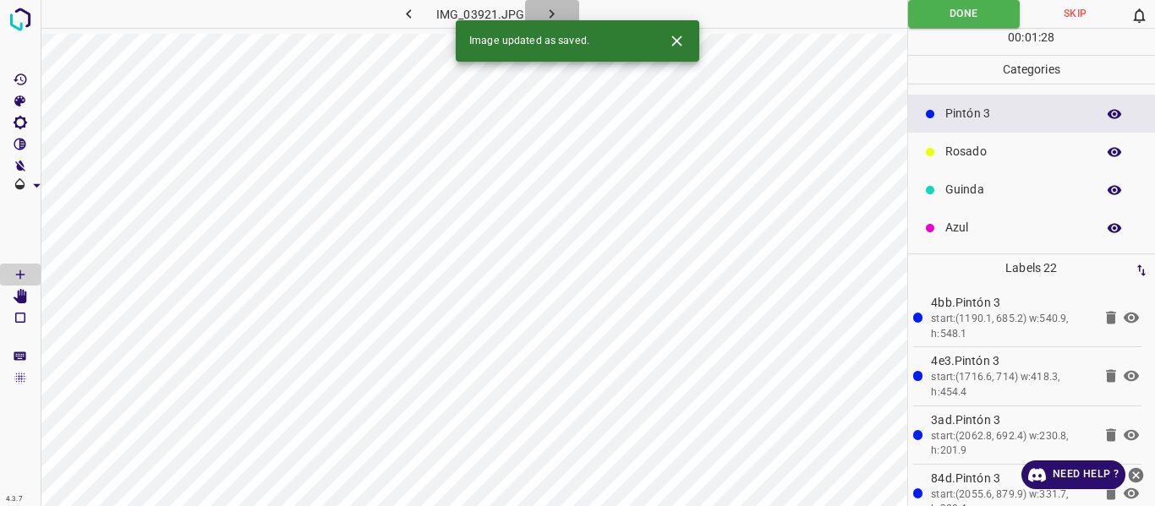
click at [549, 14] on icon "button" at bounding box center [552, 14] width 18 height 18
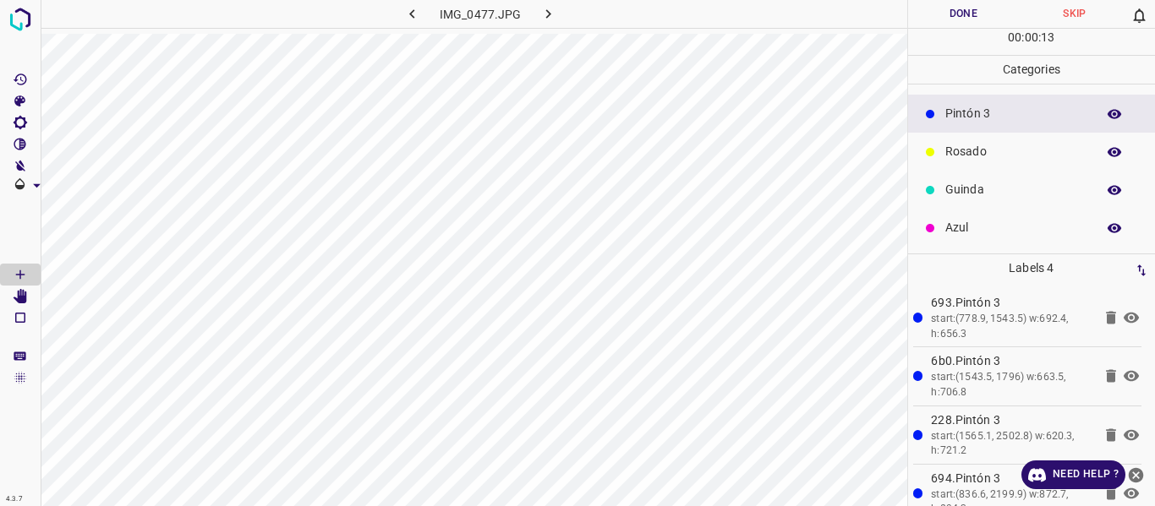
click at [970, 18] on button "Done" at bounding box center [964, 14] width 112 height 28
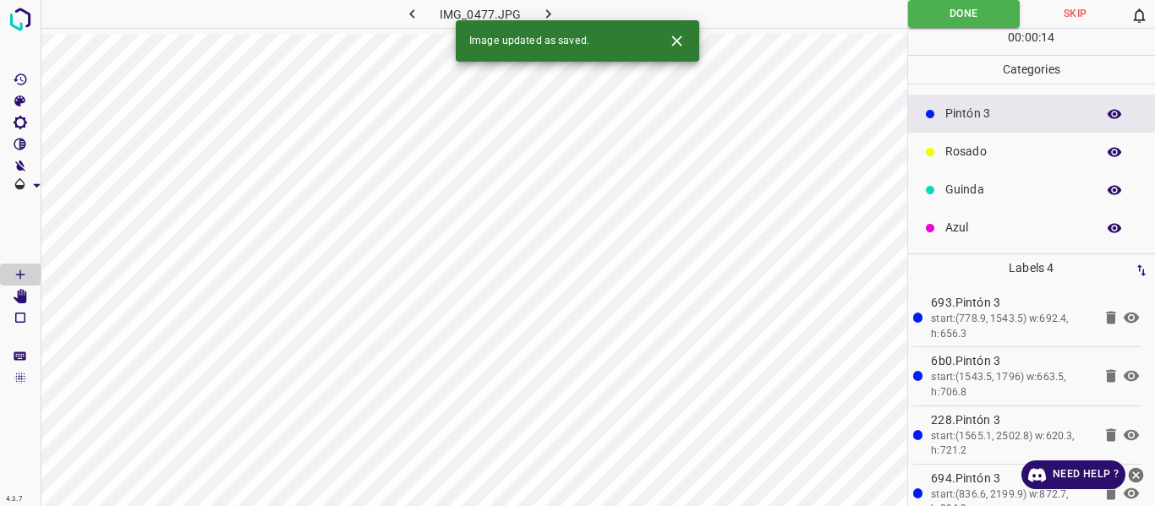
click at [540, 8] on icon "button" at bounding box center [548, 14] width 18 height 18
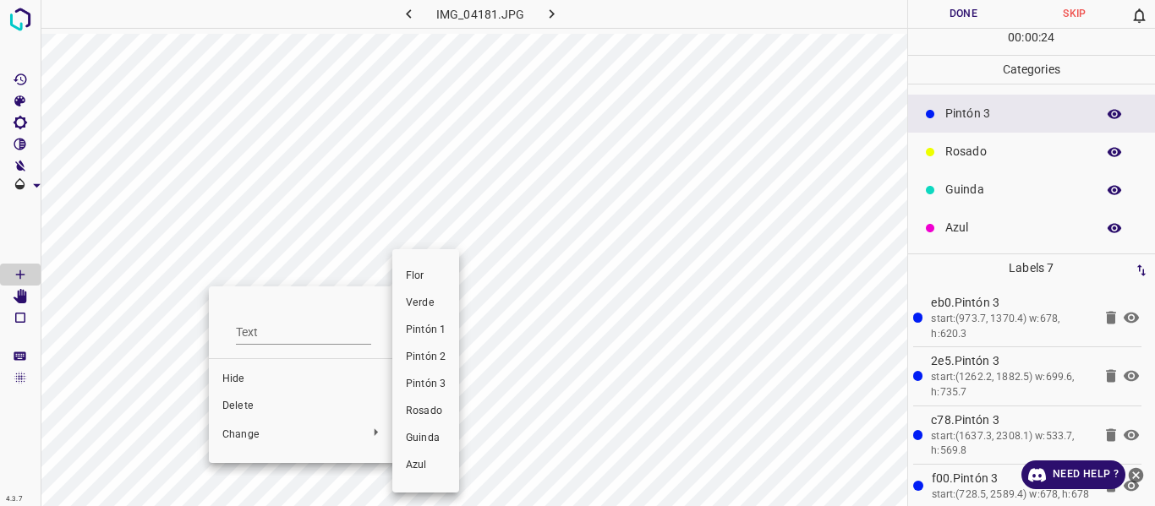
click at [416, 405] on span "Rosado" at bounding box center [426, 411] width 40 height 15
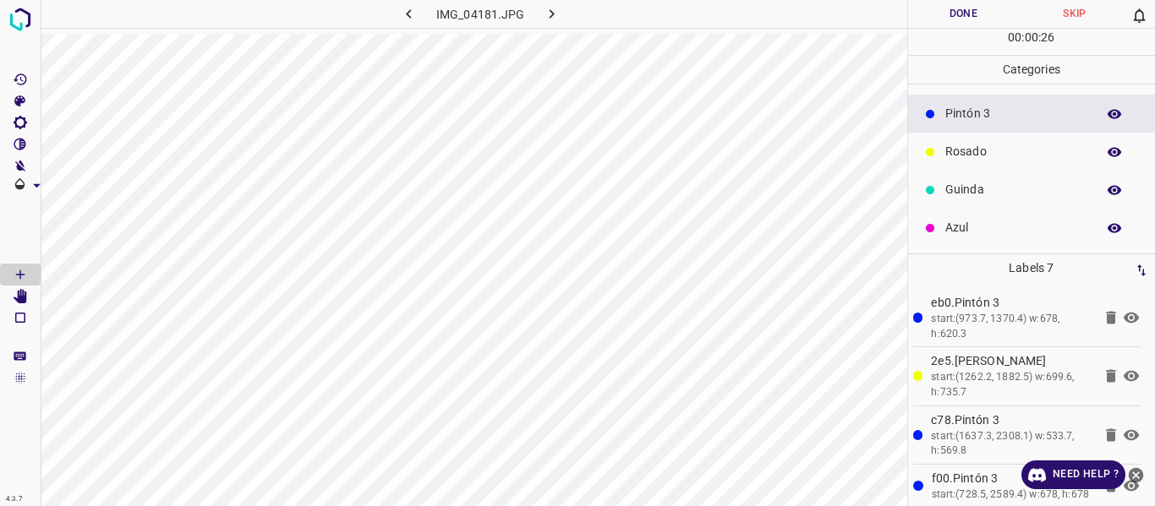
click at [930, 9] on button "Done" at bounding box center [964, 14] width 112 height 28
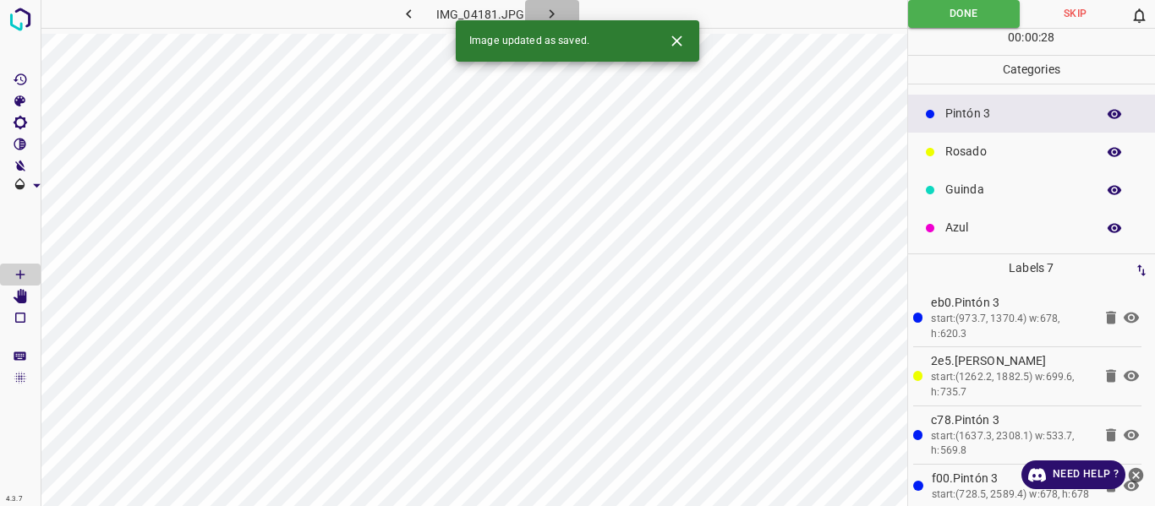
click at [553, 9] on icon "button" at bounding box center [552, 14] width 18 height 18
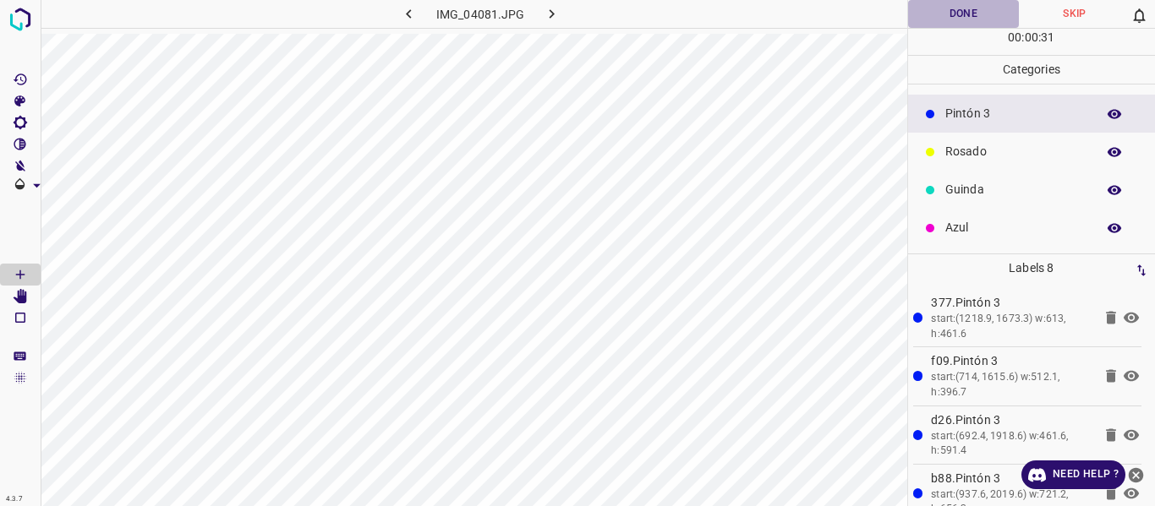
click at [934, 13] on button "Done" at bounding box center [964, 14] width 112 height 28
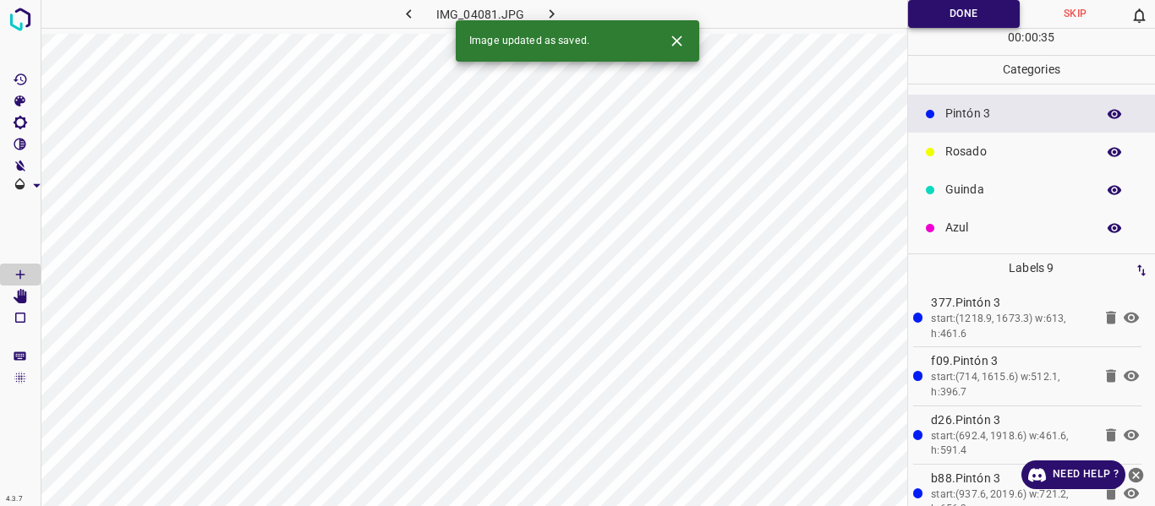
click at [930, 19] on button "Done" at bounding box center [964, 14] width 112 height 28
click at [546, 12] on icon "button" at bounding box center [552, 14] width 18 height 18
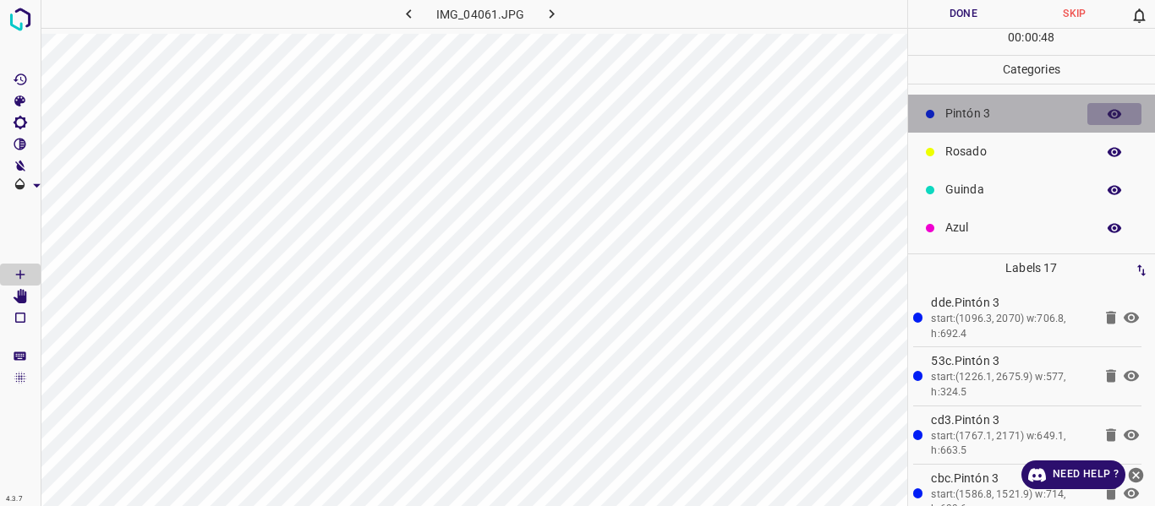
click at [1107, 117] on icon "button" at bounding box center [1114, 114] width 15 height 15
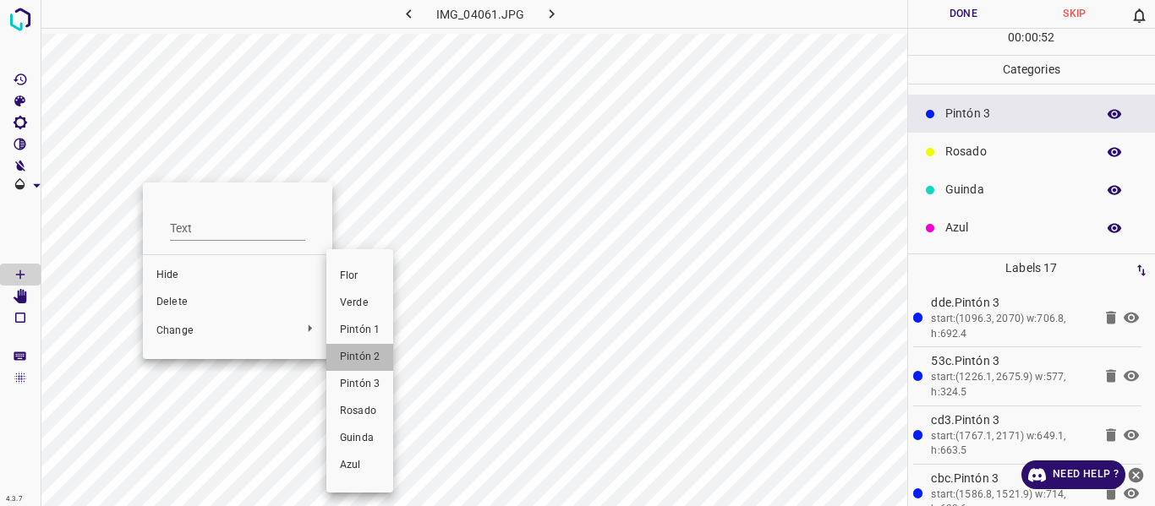
drag, startPoint x: 363, startPoint y: 355, endPoint x: 119, endPoint y: 257, distance: 262.5
click at [362, 354] on span "Pintón 2" at bounding box center [360, 357] width 40 height 15
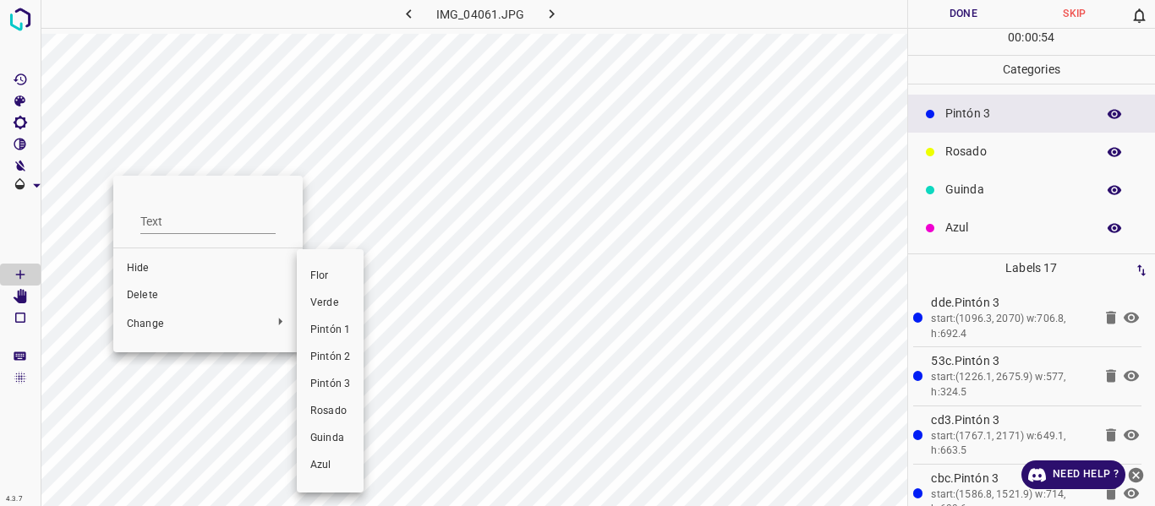
drag, startPoint x: 346, startPoint y: 358, endPoint x: 318, endPoint y: 334, distance: 37.1
click at [342, 354] on span "Pintón 2" at bounding box center [330, 357] width 40 height 15
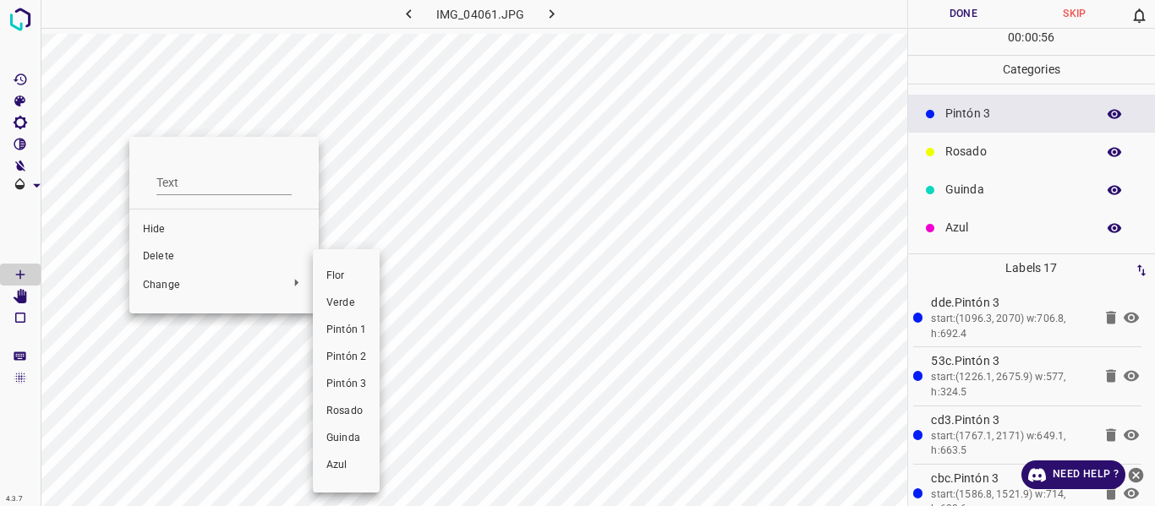
click at [350, 356] on span "Pintón 2" at bounding box center [346, 357] width 40 height 15
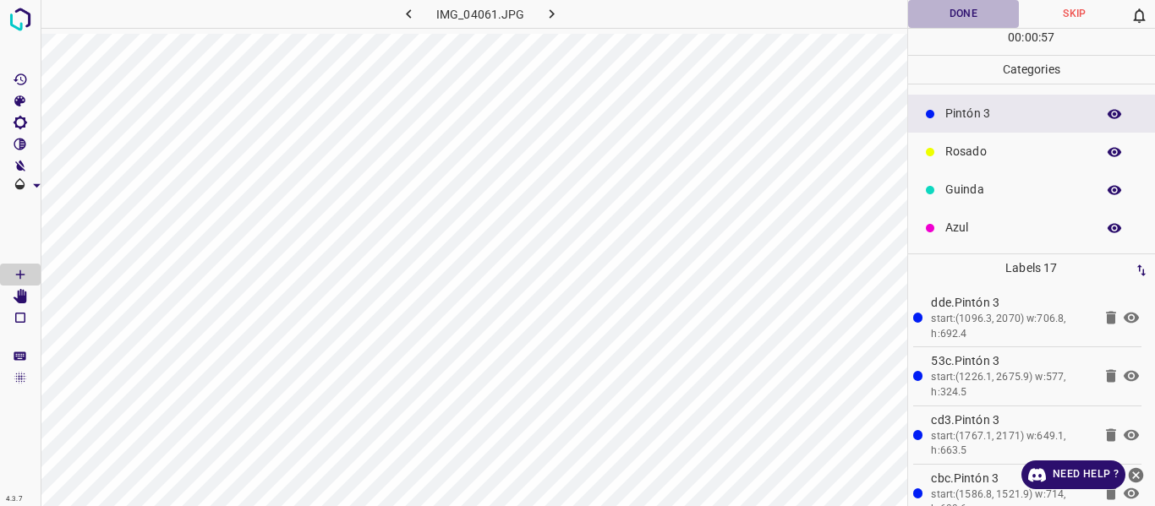
click at [944, 16] on button "Done" at bounding box center [964, 14] width 112 height 28
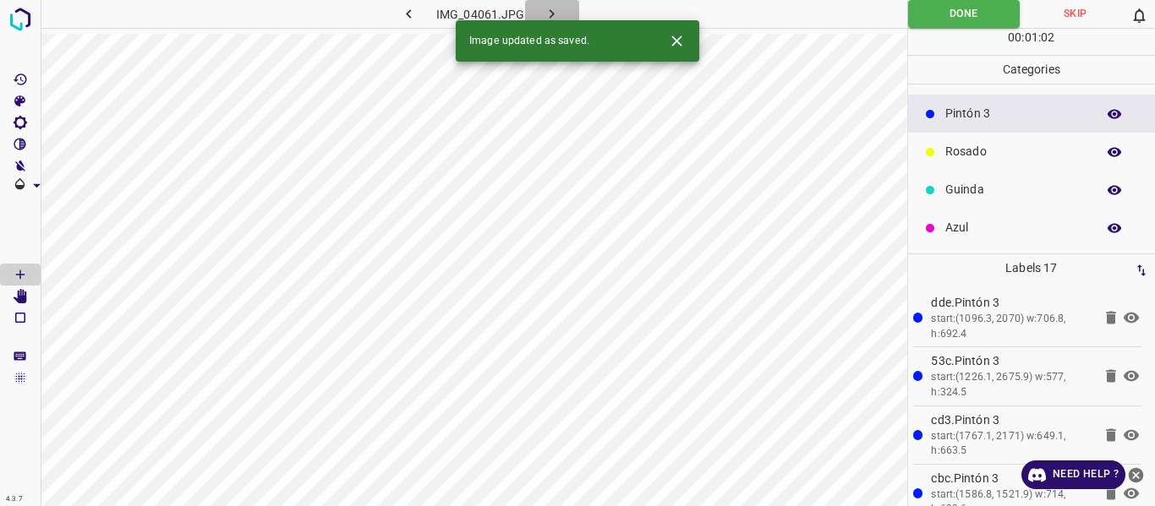
click at [539, 15] on button "button" at bounding box center [552, 14] width 54 height 28
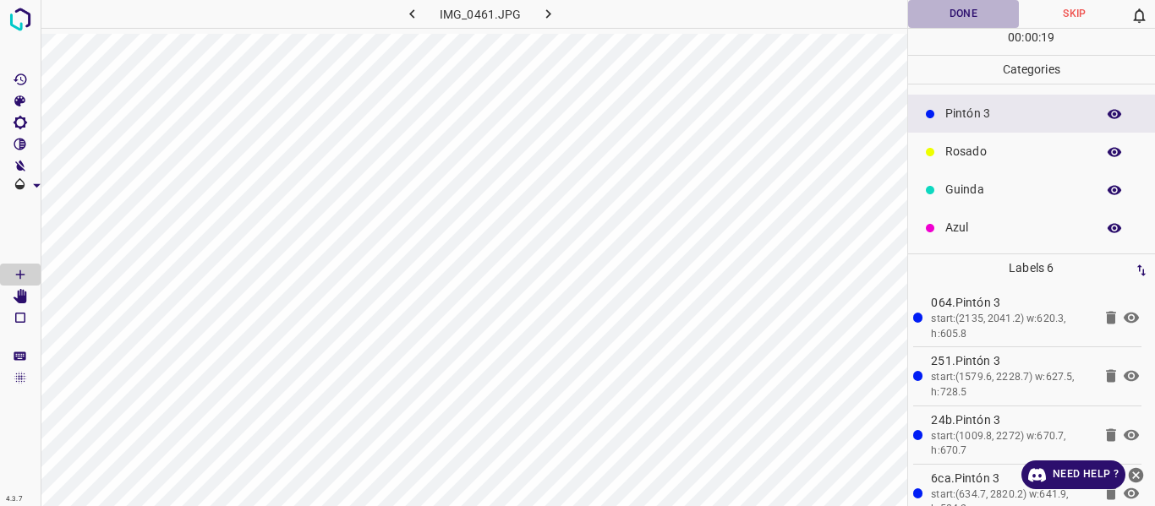
click at [959, 15] on button "Done" at bounding box center [964, 14] width 112 height 28
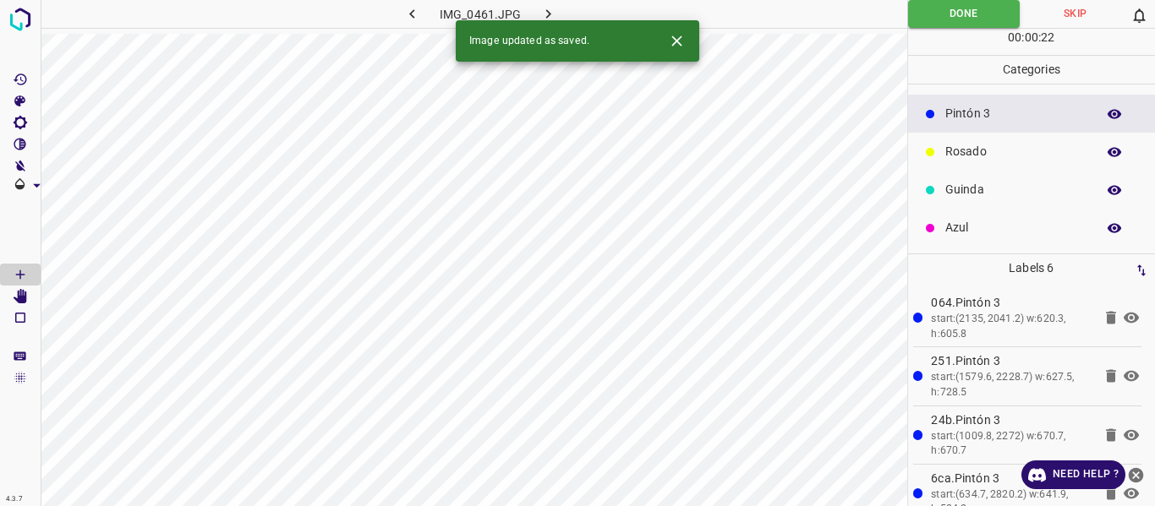
click at [546, 14] on icon "button" at bounding box center [548, 14] width 18 height 18
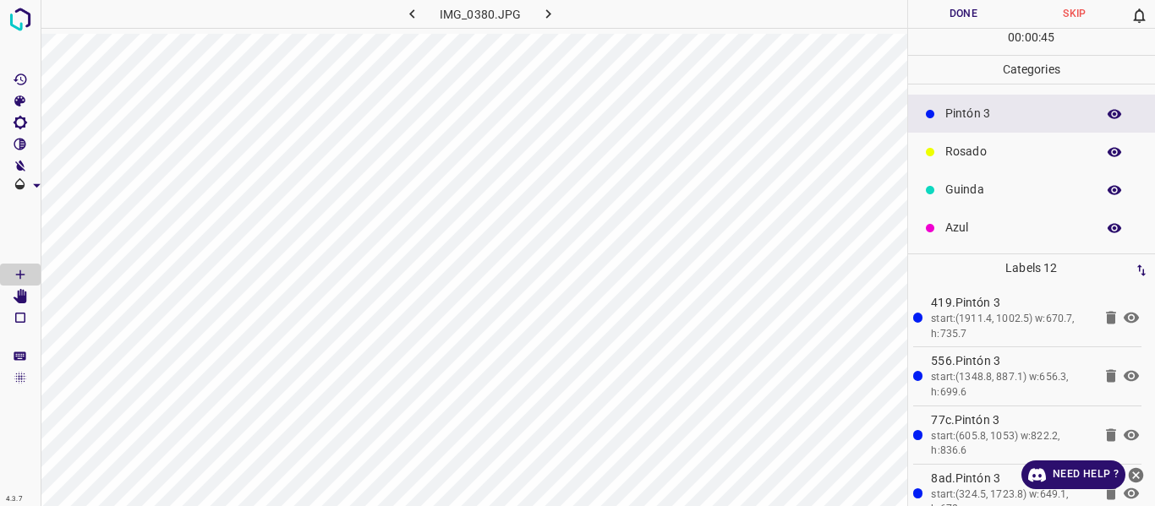
click at [107, 30] on div "IMG_0380.JPG" at bounding box center [474, 17] width 867 height 34
click at [1089, 118] on button "button" at bounding box center [1114, 114] width 54 height 22
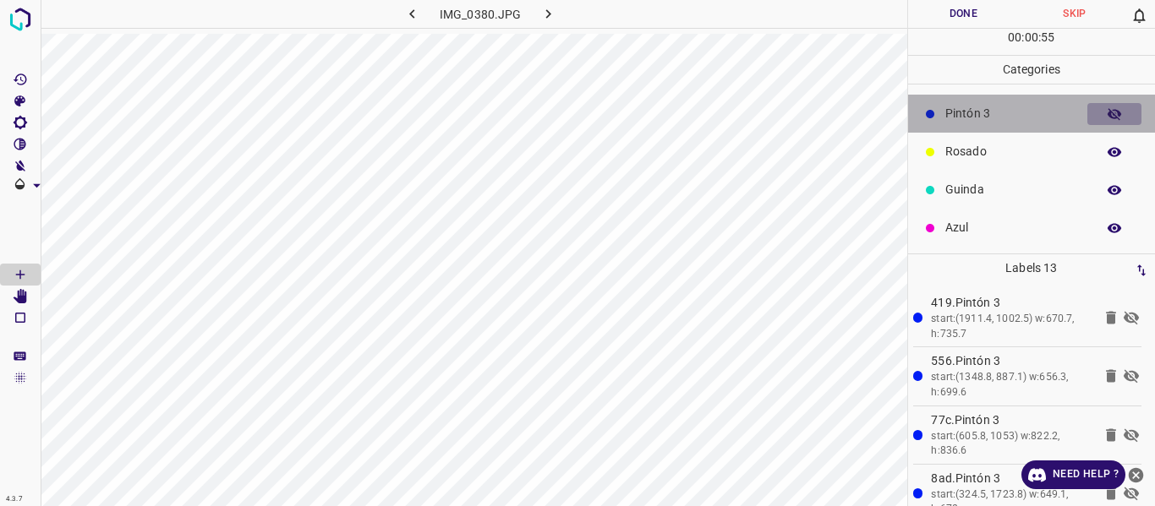
click at [1089, 118] on button "button" at bounding box center [1114, 114] width 54 height 22
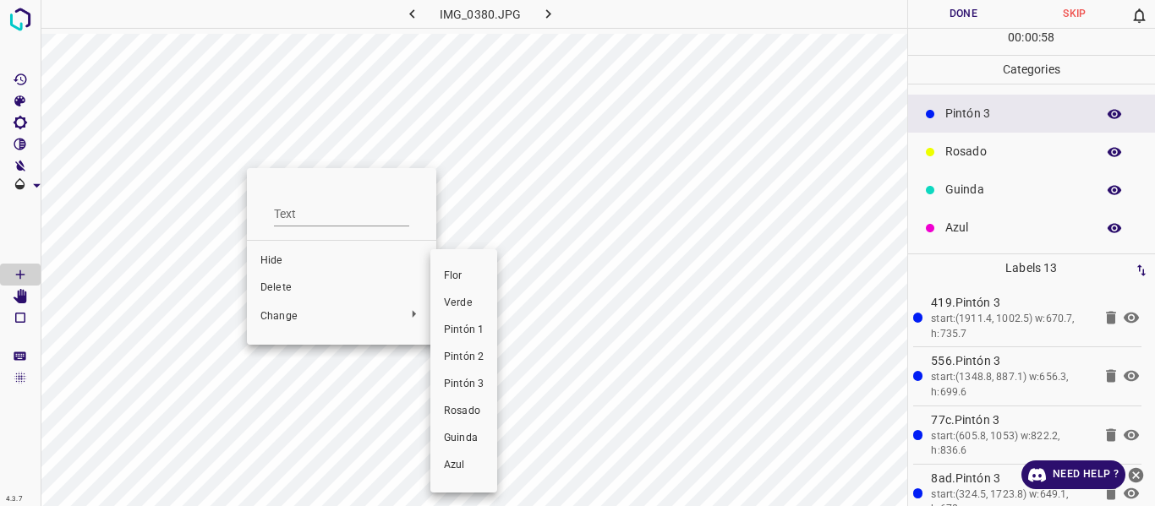
drag, startPoint x: 461, startPoint y: 413, endPoint x: 329, endPoint y: 314, distance: 164.9
click at [461, 411] on span "Rosado" at bounding box center [464, 411] width 40 height 15
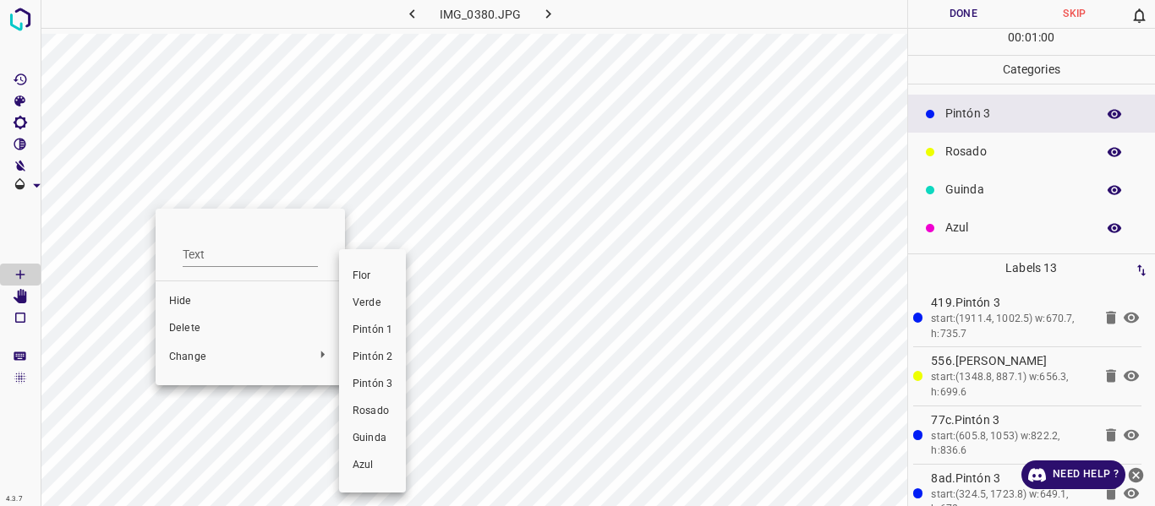
drag, startPoint x: 369, startPoint y: 413, endPoint x: 444, endPoint y: 412, distance: 74.4
click at [369, 413] on span "Rosado" at bounding box center [373, 411] width 40 height 15
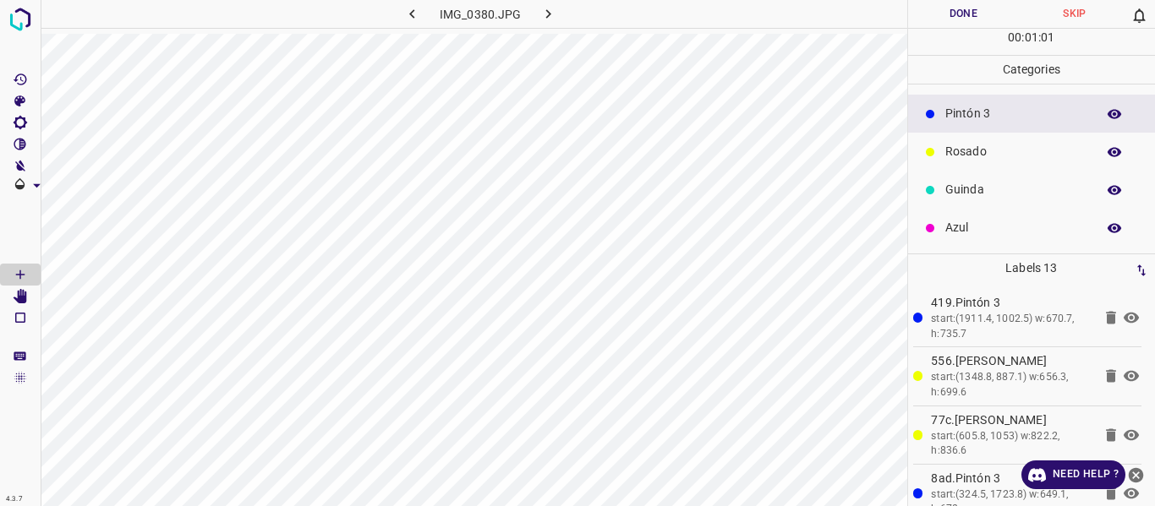
click at [966, 12] on button "Done" at bounding box center [964, 14] width 112 height 28
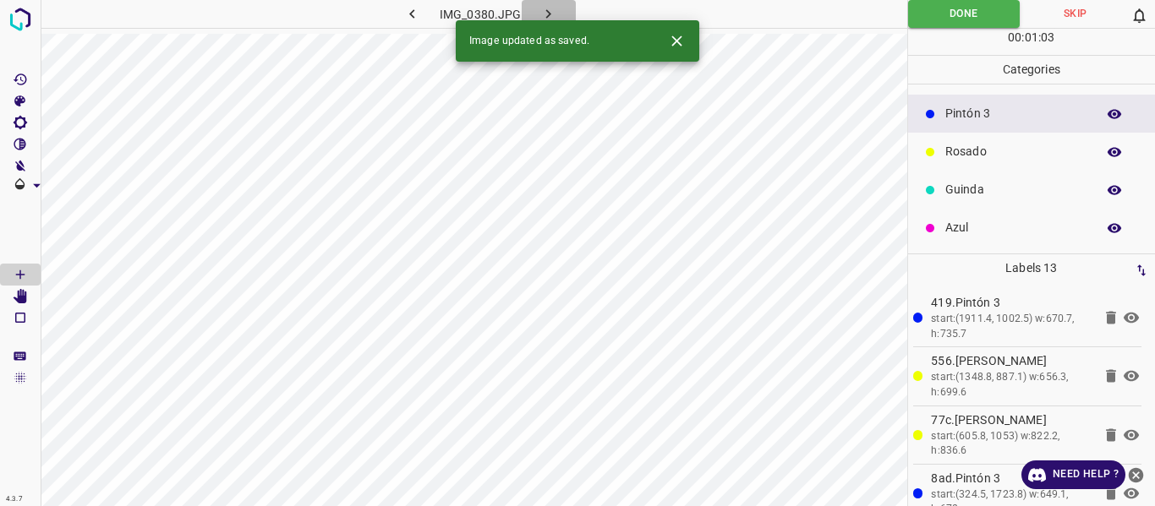
click at [545, 14] on icon "button" at bounding box center [548, 14] width 18 height 18
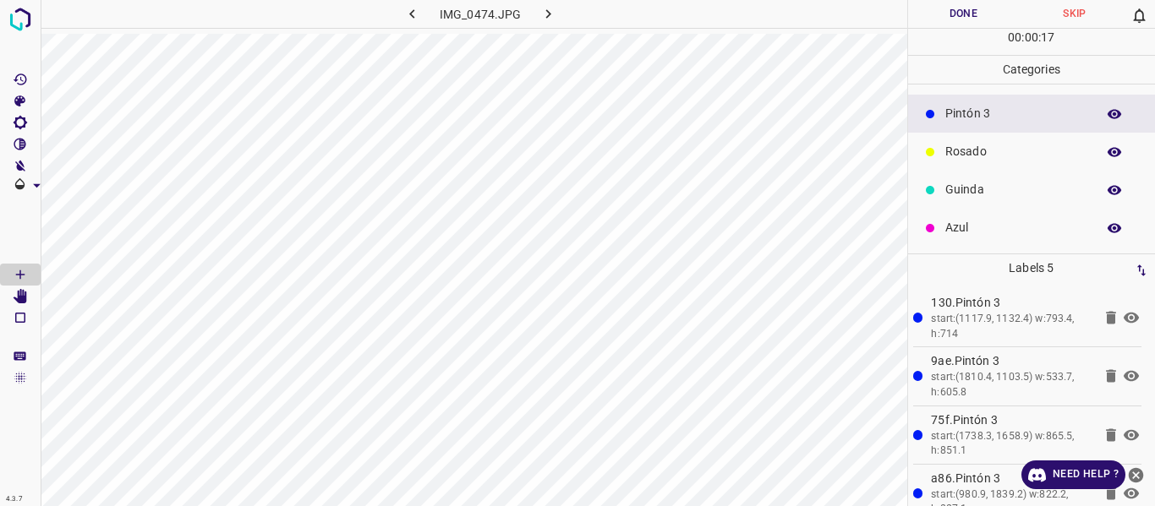
click at [954, 1] on button "Done" at bounding box center [964, 14] width 112 height 28
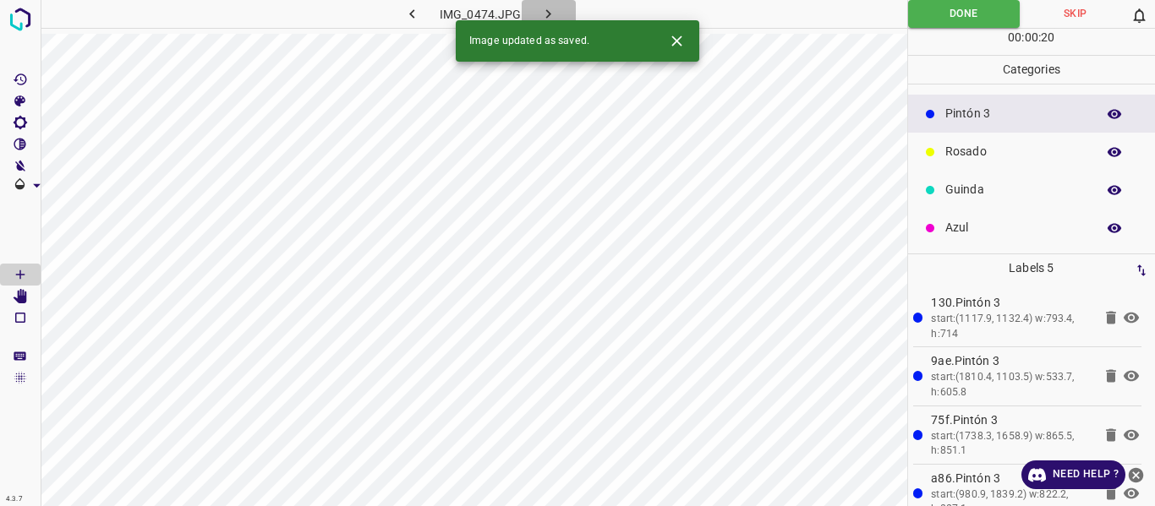
click at [541, 8] on icon "button" at bounding box center [548, 14] width 18 height 18
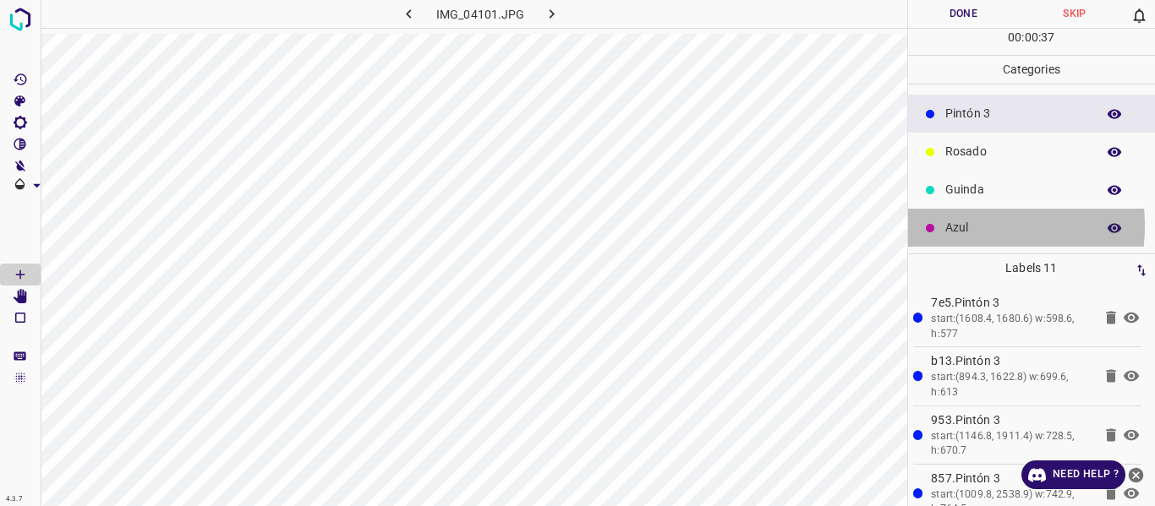
click at [958, 226] on p "Azul" at bounding box center [1016, 228] width 142 height 18
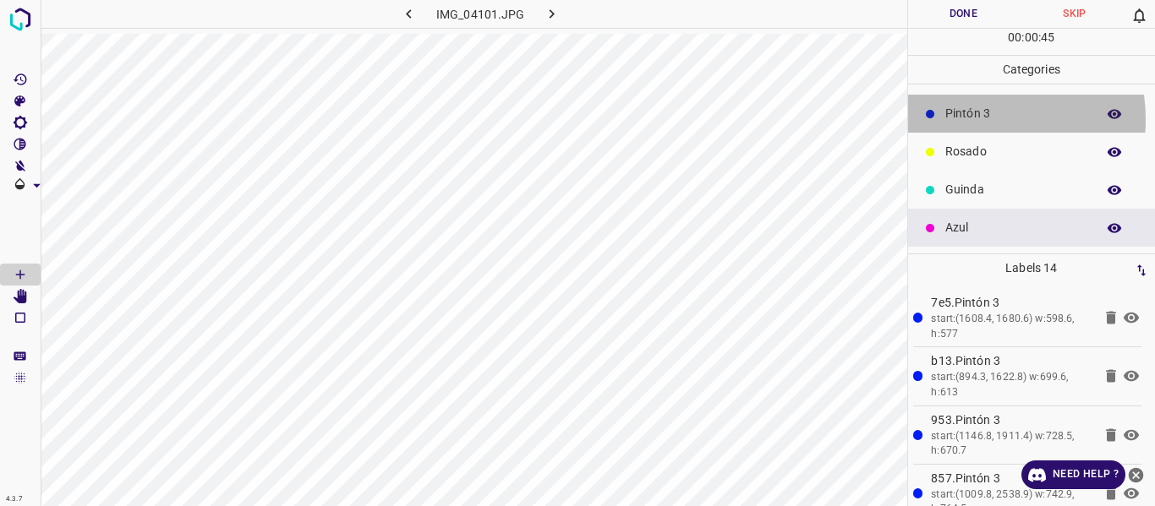
drag, startPoint x: 964, startPoint y: 119, endPoint x: 919, endPoint y: 125, distance: 45.2
click at [963, 118] on p "Pintón 3" at bounding box center [1016, 114] width 142 height 18
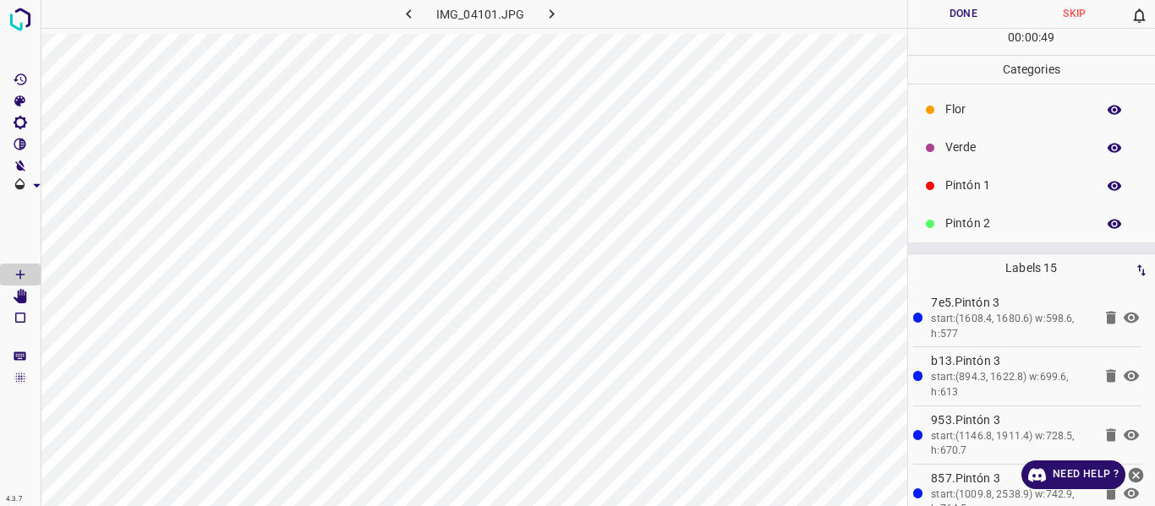
scroll to position [0, 0]
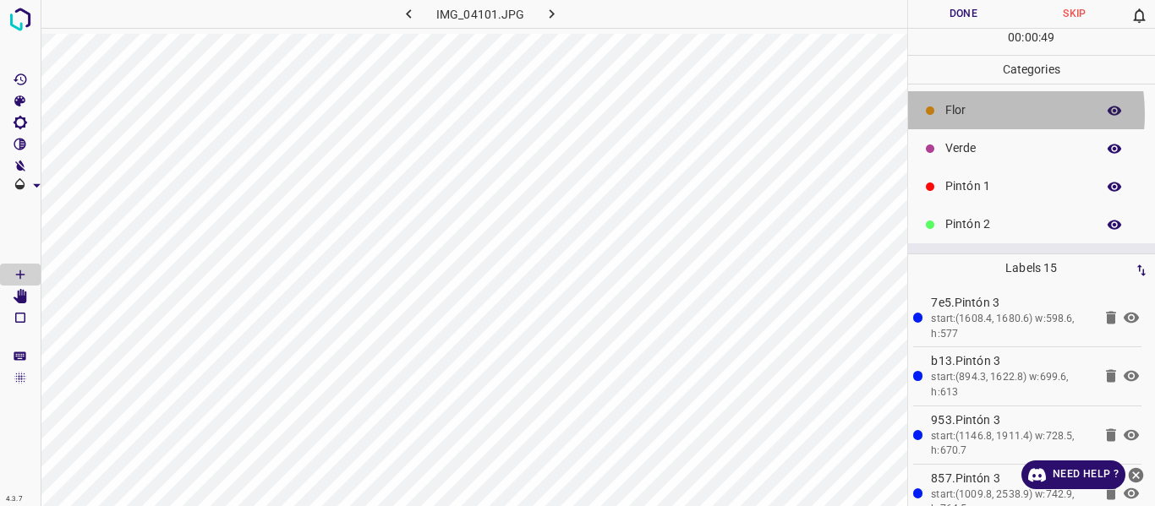
drag, startPoint x: 969, startPoint y: 113, endPoint x: 922, endPoint y: 122, distance: 48.1
click at [966, 116] on p "Flor" at bounding box center [1016, 110] width 142 height 18
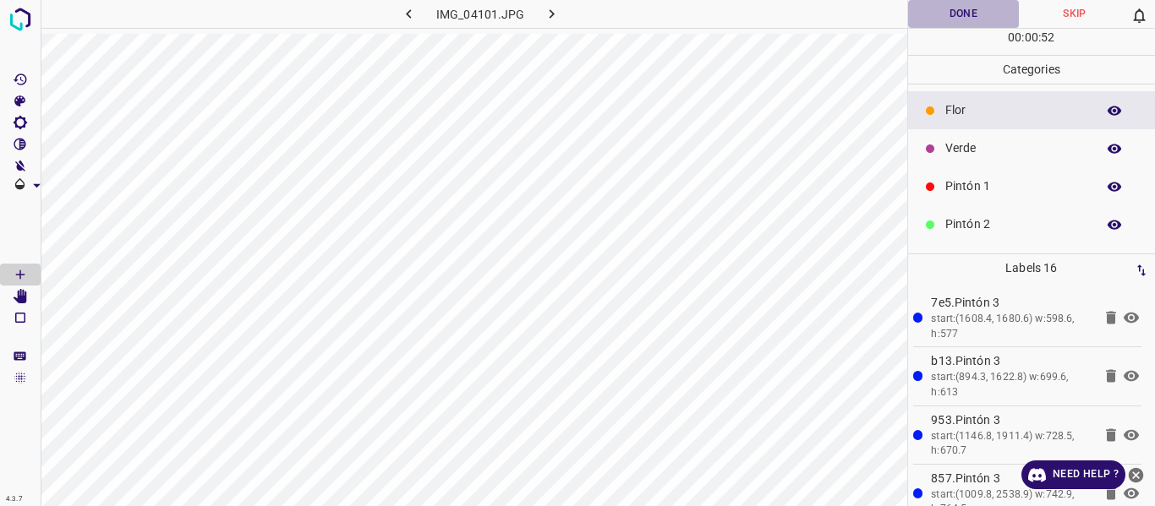
click at [956, 14] on button "Done" at bounding box center [964, 14] width 112 height 28
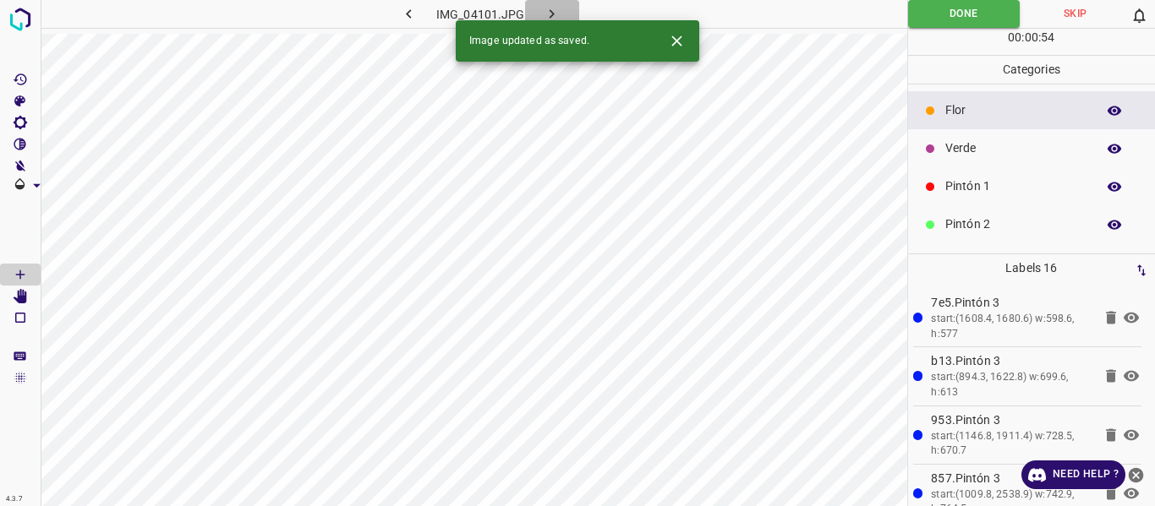
click at [545, 13] on icon "button" at bounding box center [552, 14] width 18 height 18
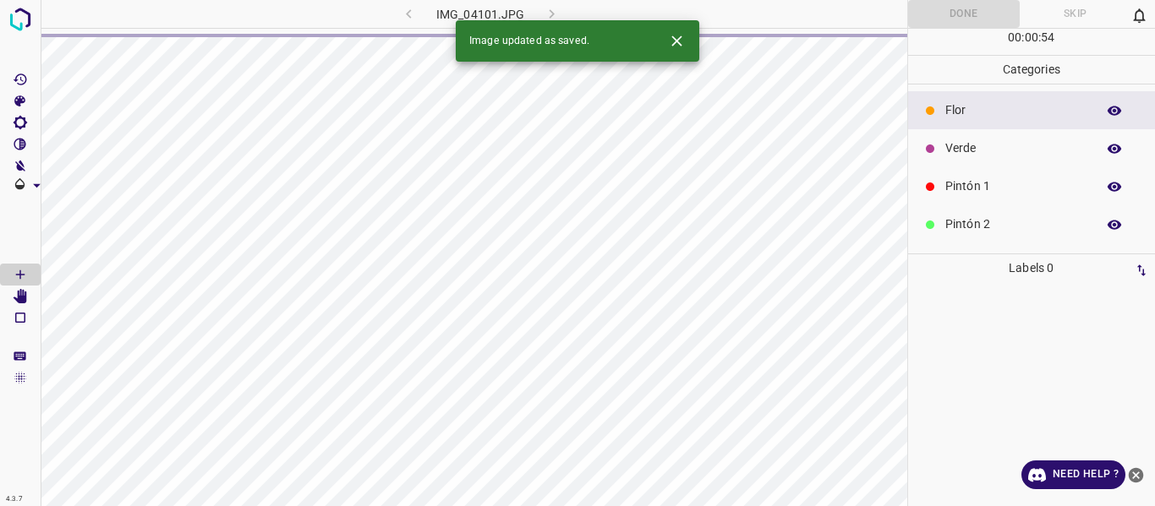
scroll to position [85, 0]
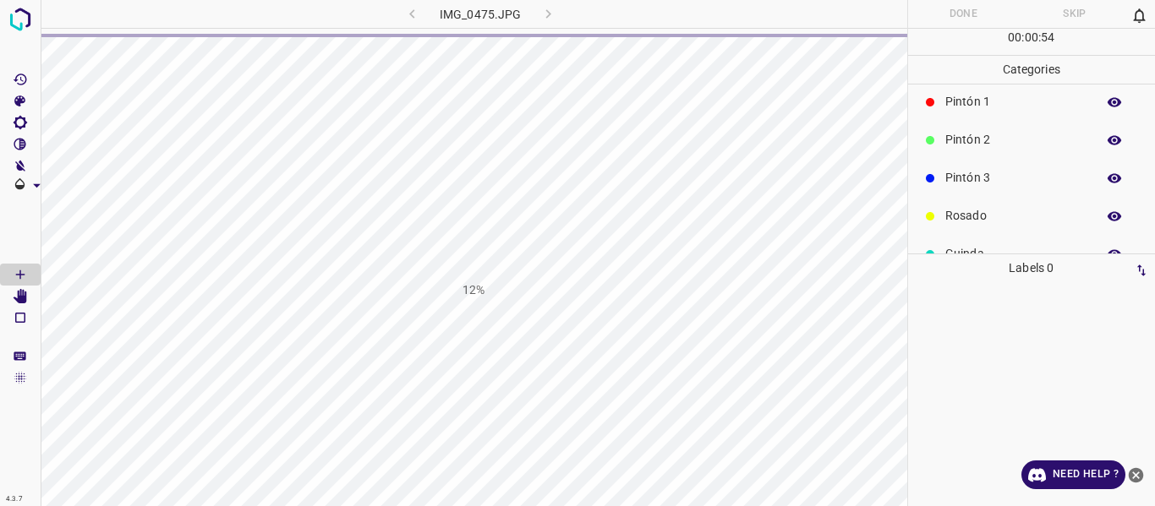
click at [972, 183] on p "Pintón 3" at bounding box center [1016, 178] width 142 height 18
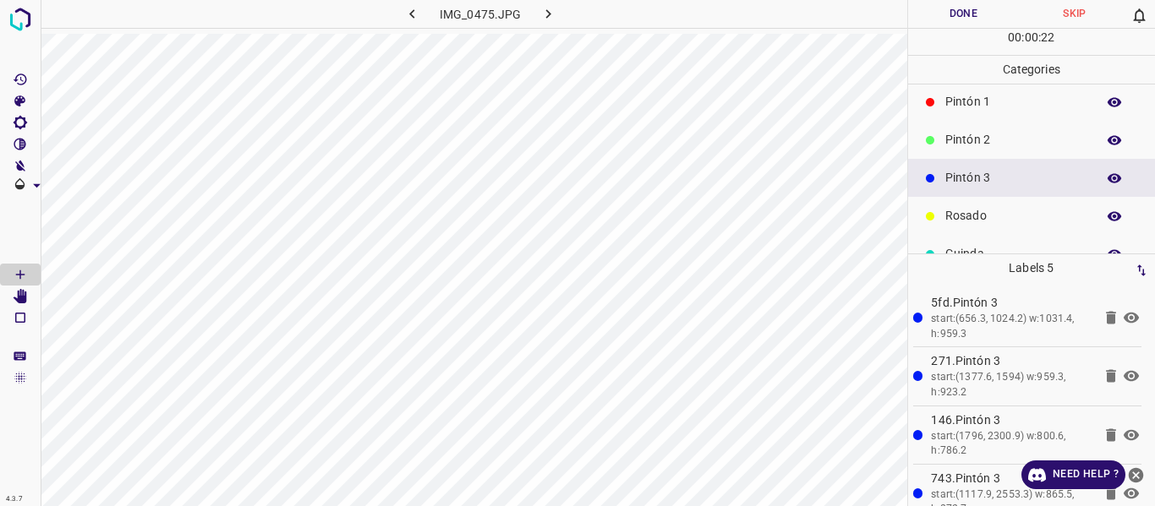
click at [957, 21] on button "Done" at bounding box center [964, 14] width 112 height 28
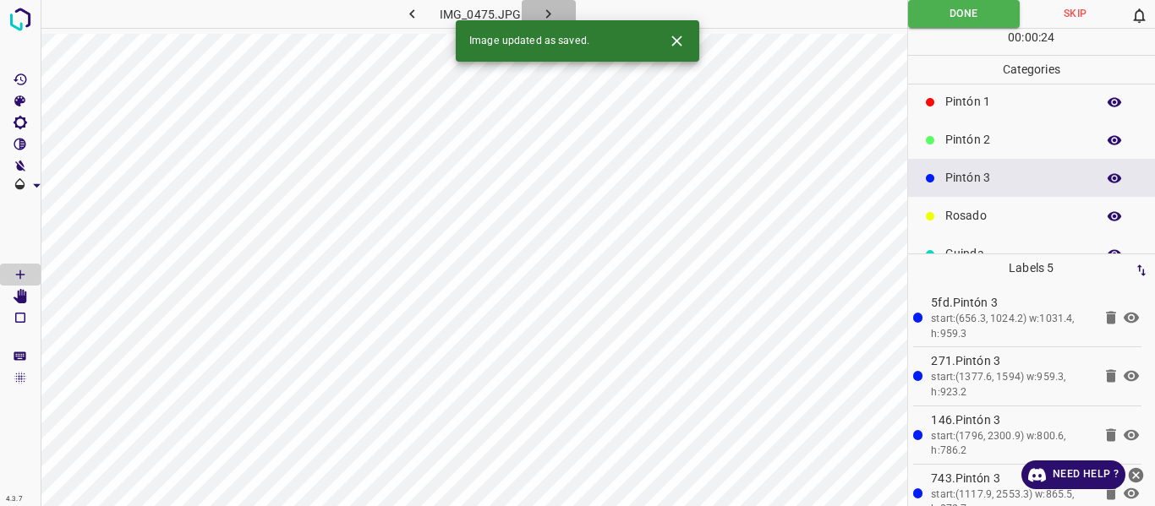
click at [550, 10] on icon "button" at bounding box center [548, 14] width 18 height 18
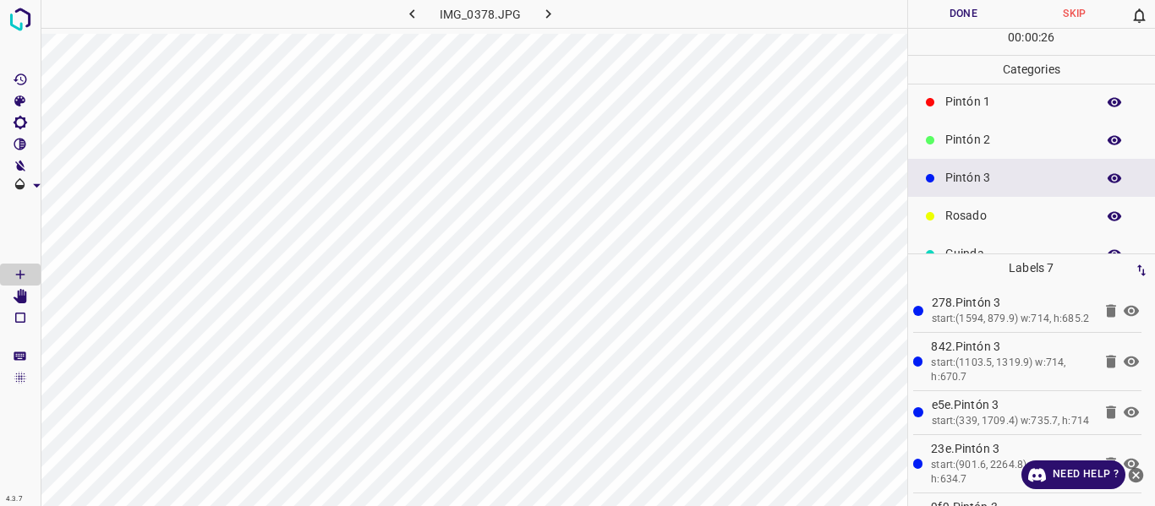
click at [1095, 188] on button "button" at bounding box center [1114, 178] width 54 height 22
click at [914, 21] on button "Done" at bounding box center [964, 14] width 112 height 28
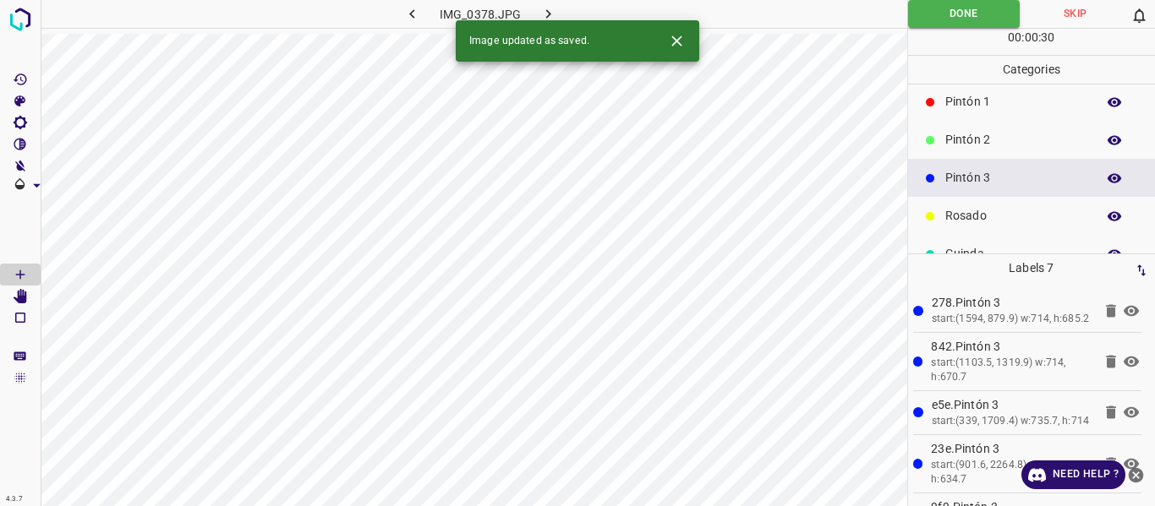
click at [553, 11] on icon "button" at bounding box center [548, 14] width 18 height 18
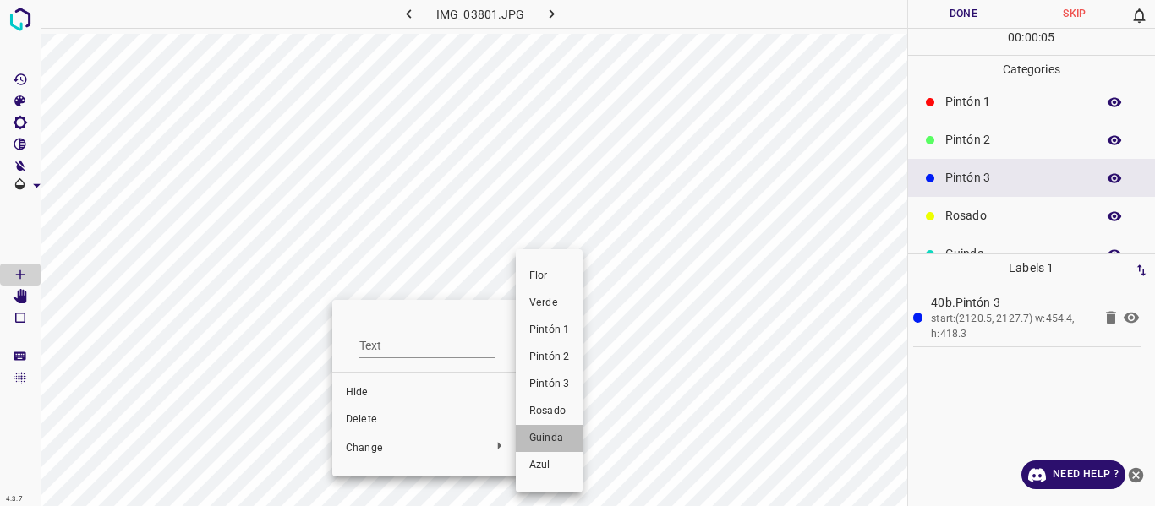
click at [554, 440] on span "Guinda" at bounding box center [549, 438] width 40 height 15
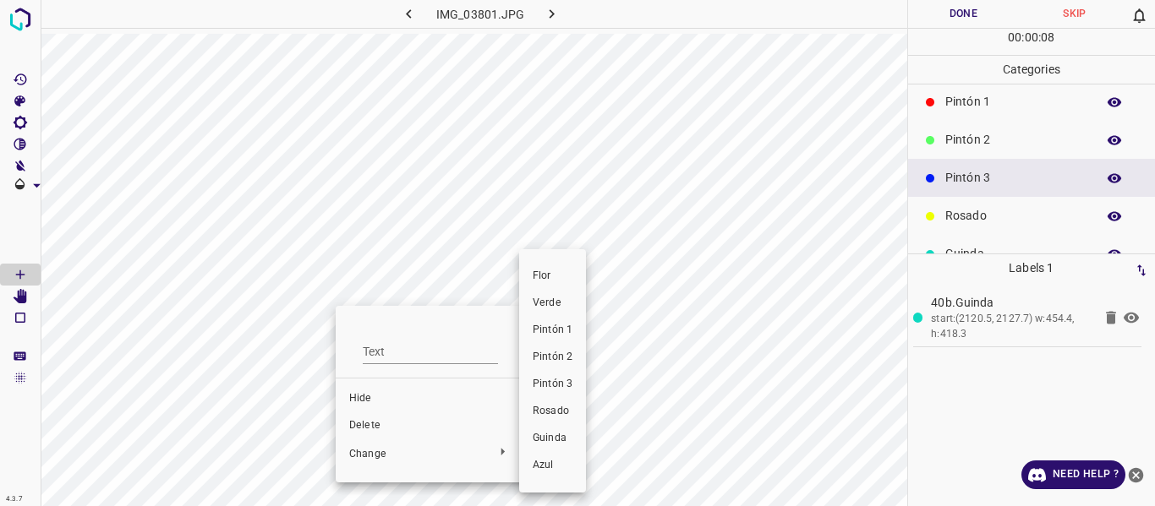
click at [551, 413] on span "Rosado" at bounding box center [553, 411] width 40 height 15
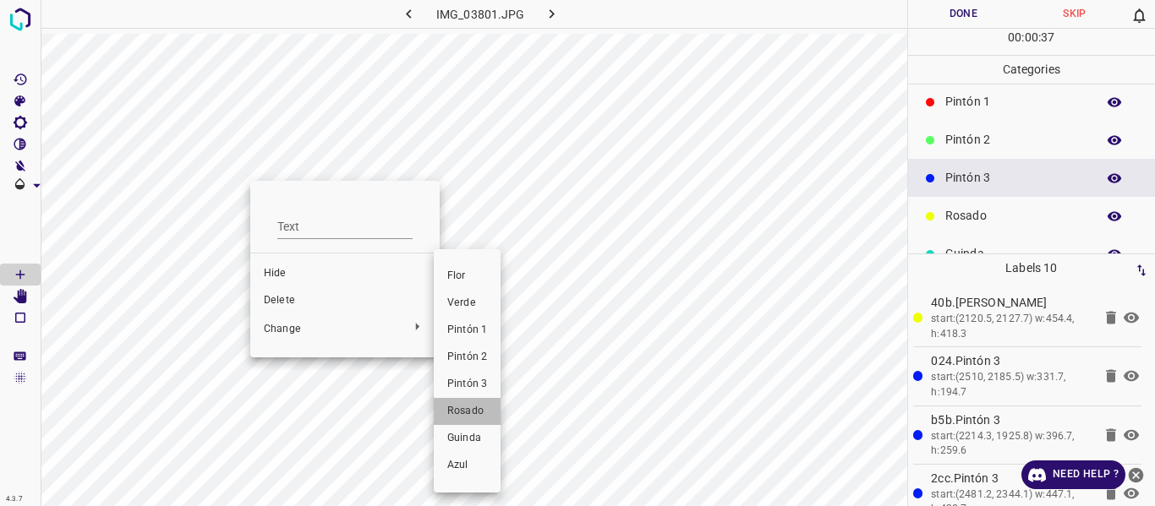
click at [457, 409] on span "Rosado" at bounding box center [467, 411] width 40 height 15
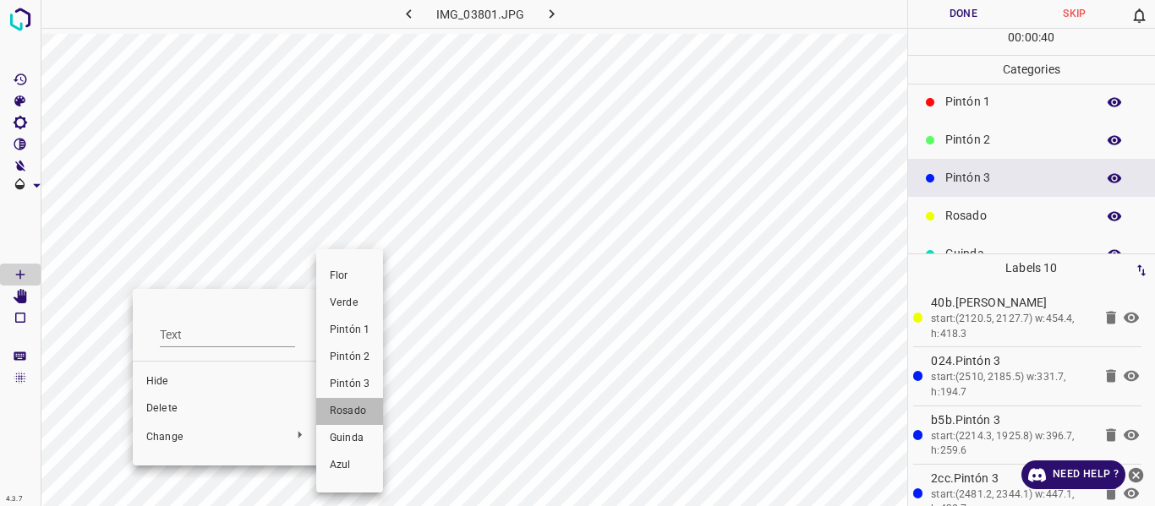
click at [350, 408] on span "Rosado" at bounding box center [350, 411] width 40 height 15
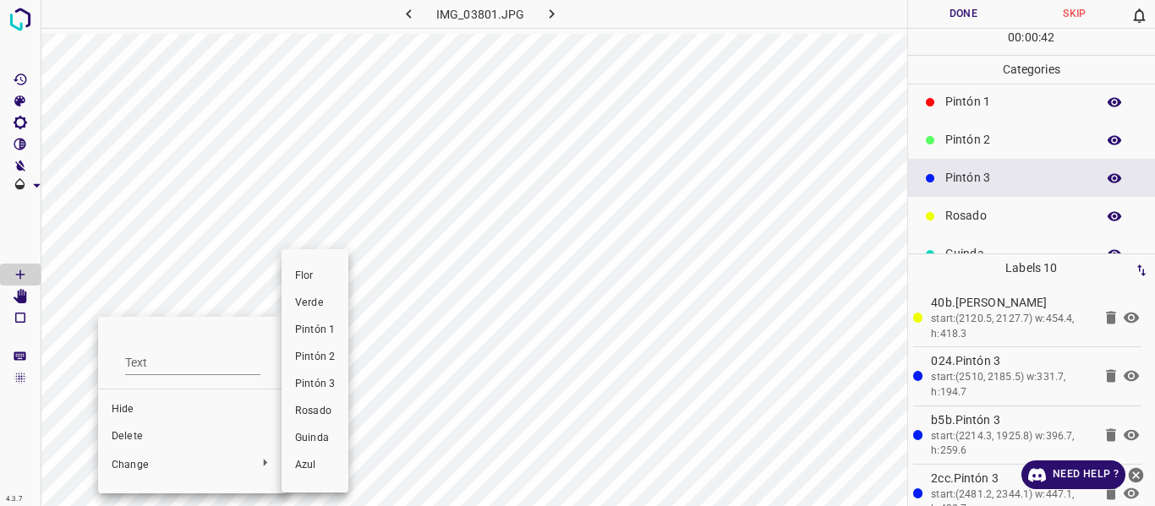
drag, startPoint x: 315, startPoint y: 411, endPoint x: 267, endPoint y: 396, distance: 50.5
click at [315, 412] on span "Rosado" at bounding box center [315, 411] width 40 height 15
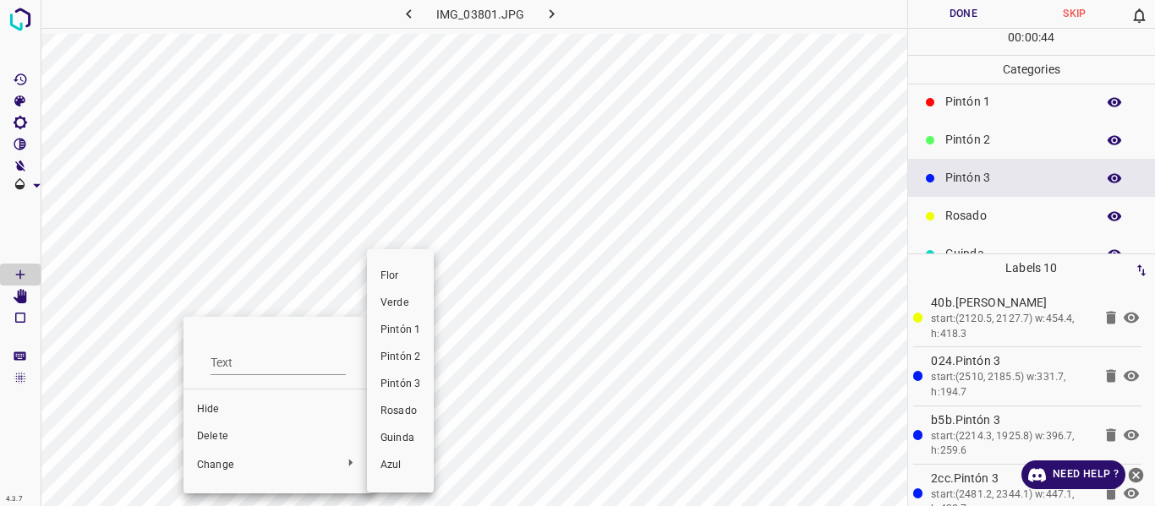
click at [404, 415] on span "Rosado" at bounding box center [400, 411] width 40 height 15
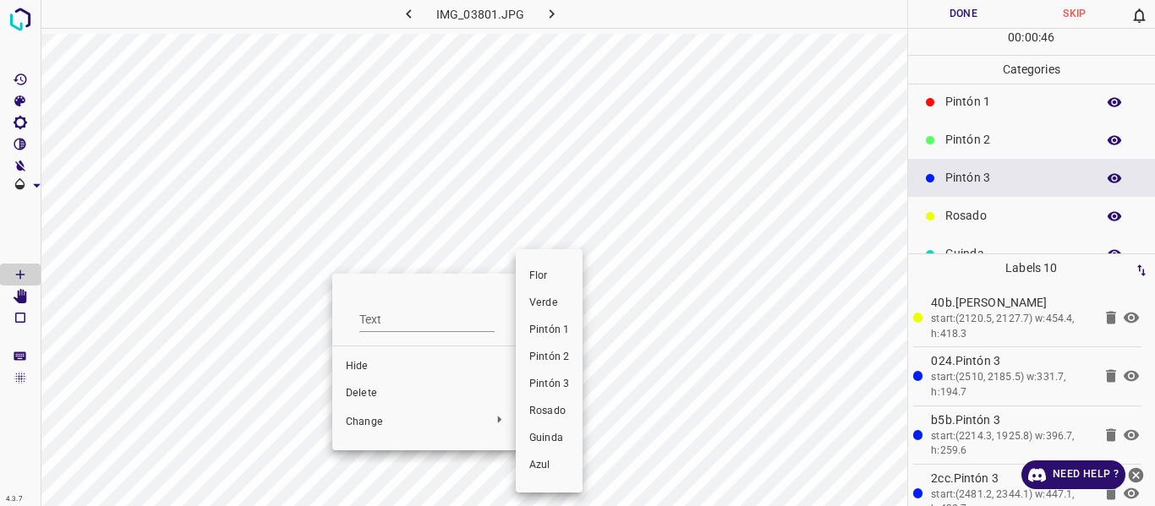
drag, startPoint x: 557, startPoint y: 408, endPoint x: 501, endPoint y: 377, distance: 64.3
click at [555, 408] on span "Rosado" at bounding box center [549, 411] width 40 height 15
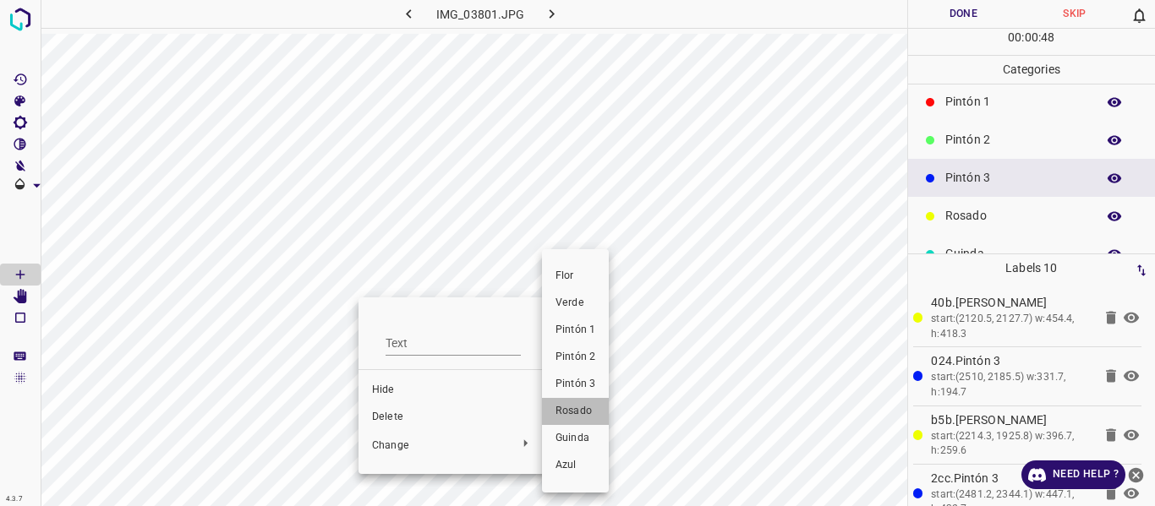
click at [572, 406] on span "Rosado" at bounding box center [575, 411] width 40 height 15
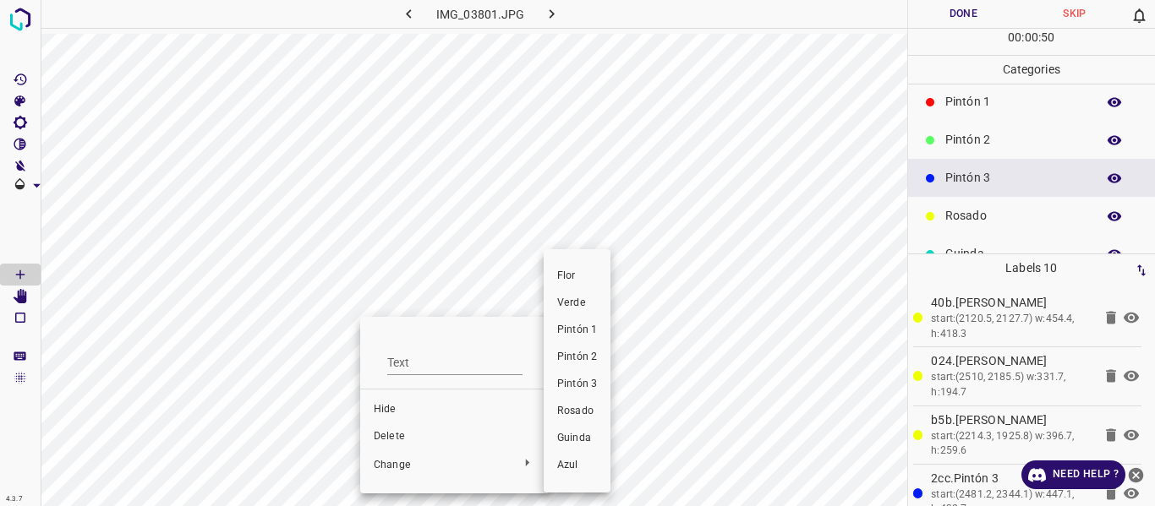
click at [567, 415] on span "Rosado" at bounding box center [577, 411] width 40 height 15
click at [529, 409] on div at bounding box center [577, 253] width 1155 height 506
click at [557, 414] on span "Rosado" at bounding box center [571, 411] width 40 height 15
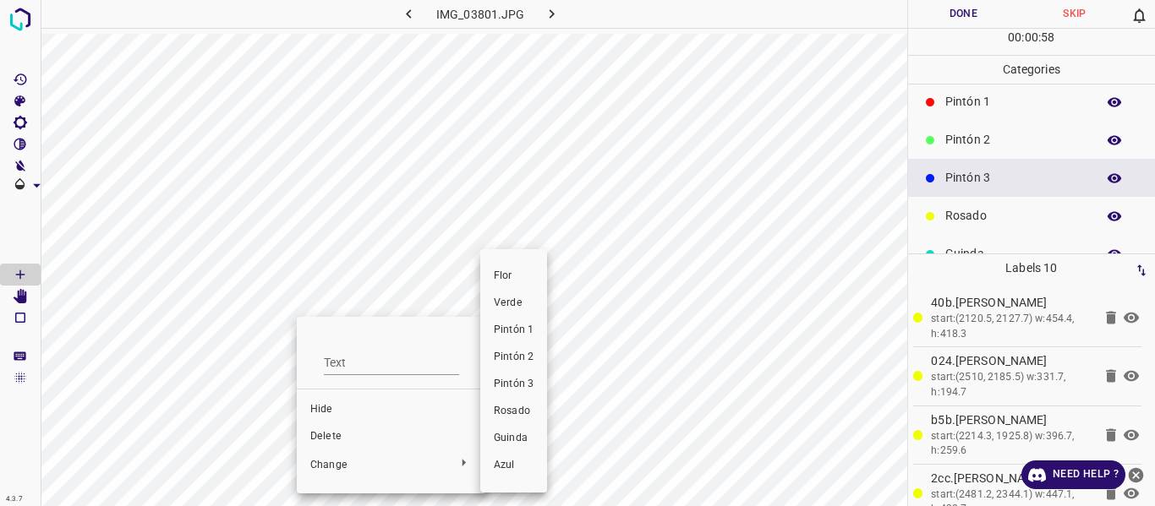
drag, startPoint x: 498, startPoint y: 411, endPoint x: 479, endPoint y: 404, distance: 20.6
click at [499, 410] on span "Rosado" at bounding box center [514, 411] width 40 height 15
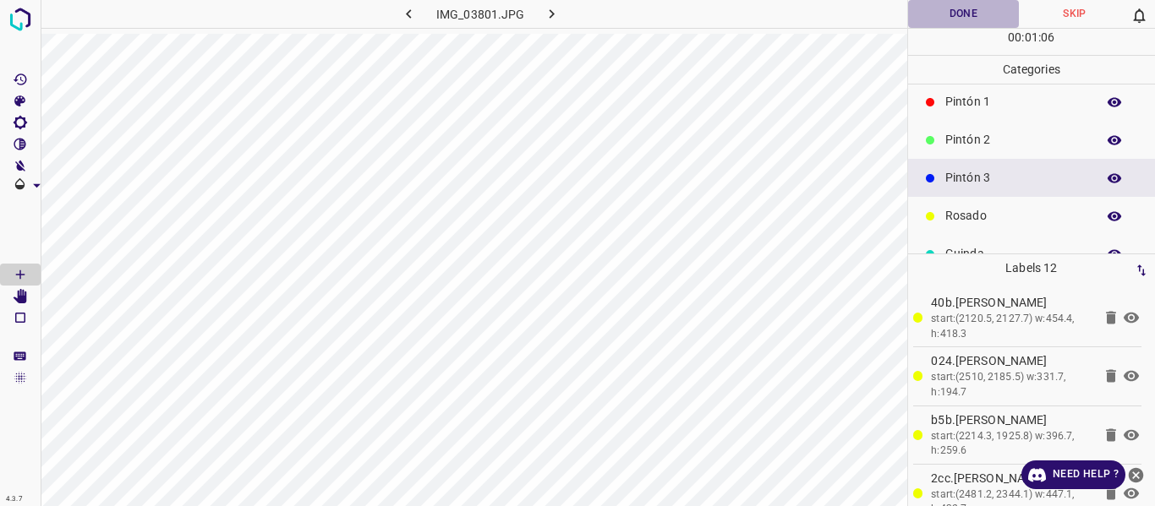
click at [949, 17] on button "Done" at bounding box center [964, 14] width 112 height 28
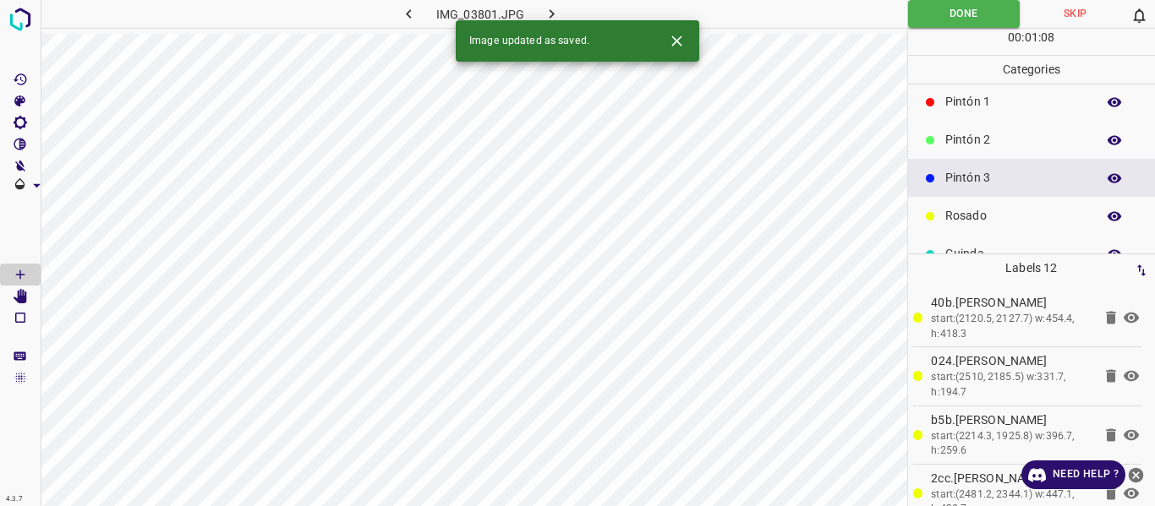
drag, startPoint x: 552, startPoint y: 14, endPoint x: 551, endPoint y: 29, distance: 14.4
click at [553, 14] on icon "button" at bounding box center [552, 13] width 5 height 9
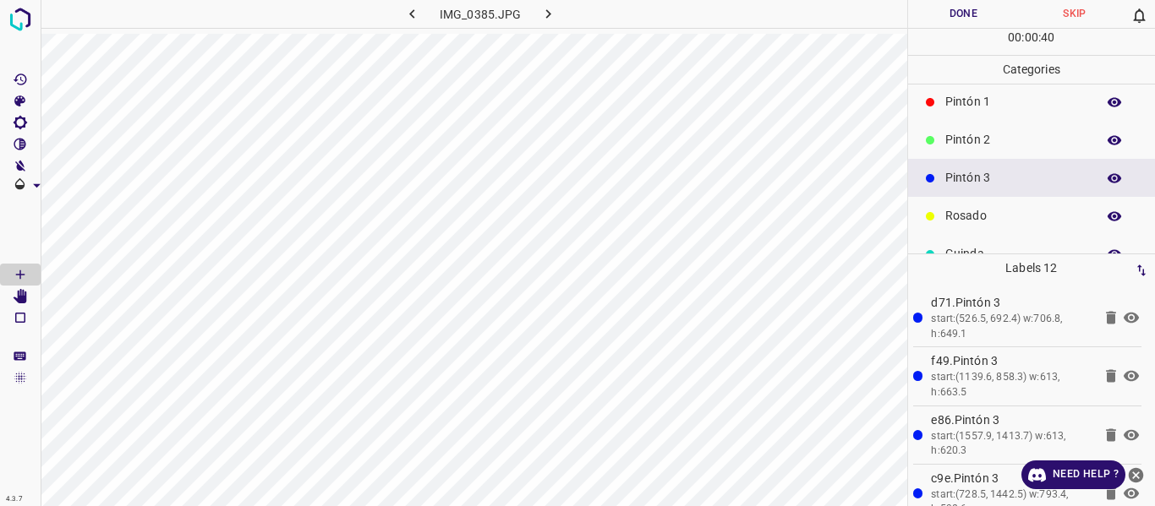
click at [933, 22] on button "Done" at bounding box center [964, 14] width 112 height 28
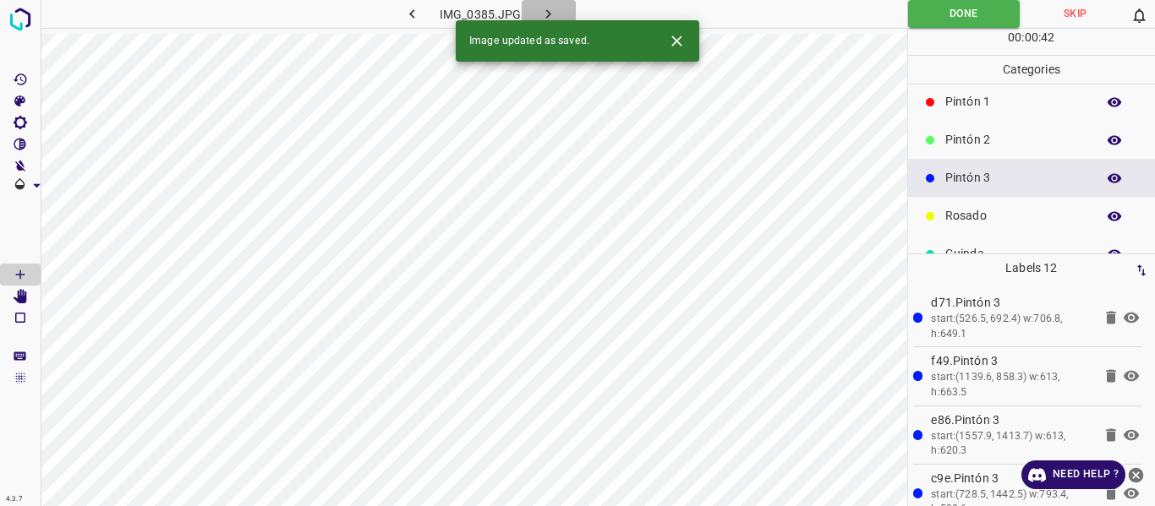
click at [547, 10] on icon "button" at bounding box center [548, 14] width 18 height 18
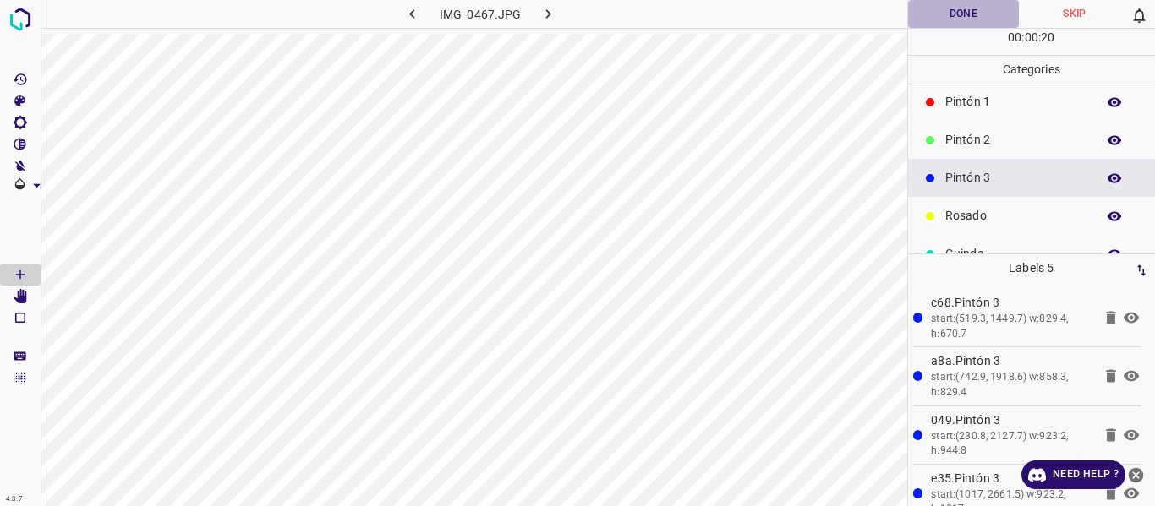
click at [959, 10] on button "Done" at bounding box center [964, 14] width 112 height 28
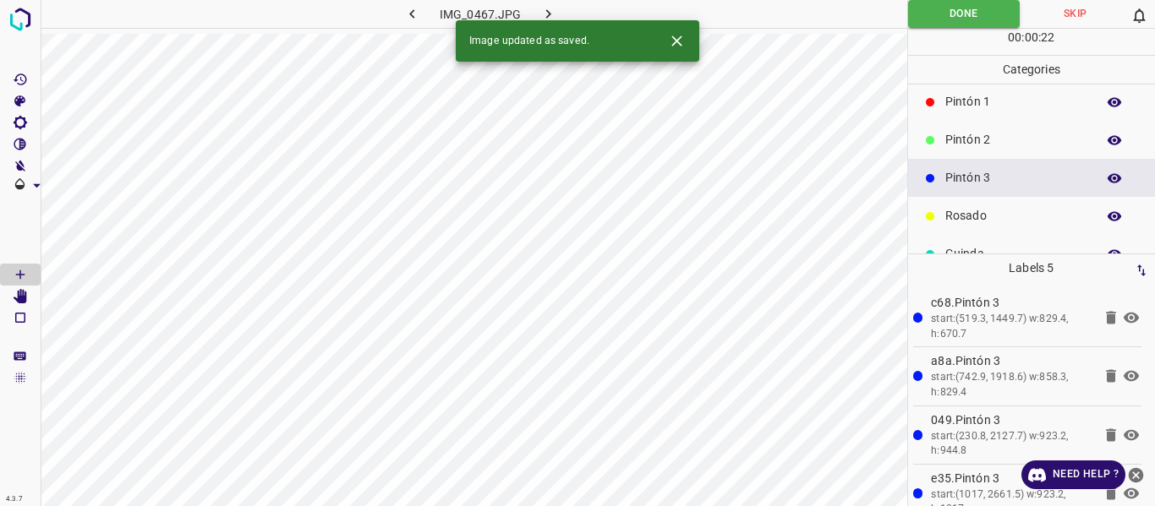
click at [554, 15] on icon "button" at bounding box center [548, 14] width 18 height 18
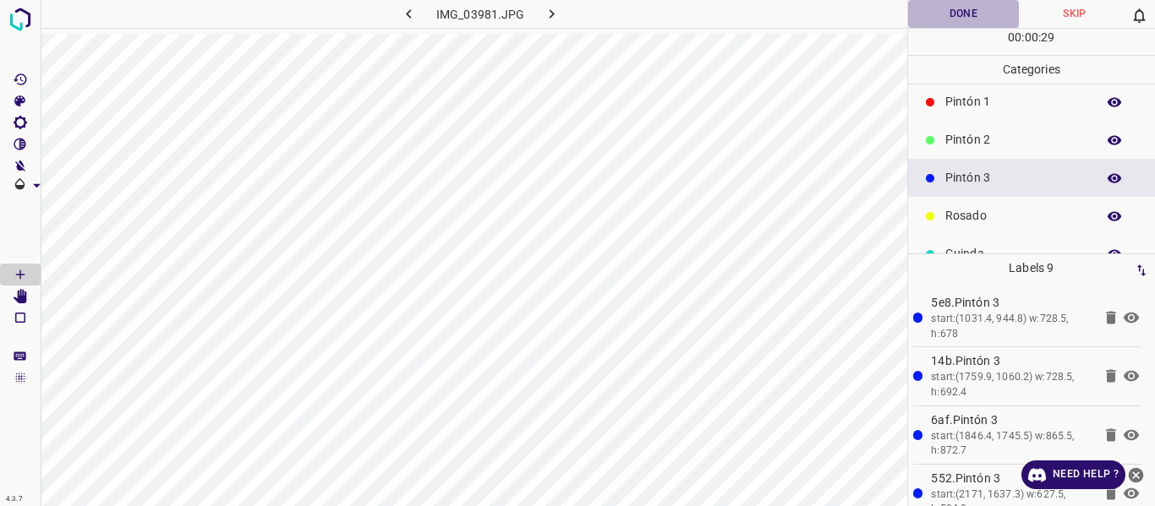
click at [950, 14] on button "Done" at bounding box center [964, 14] width 112 height 28
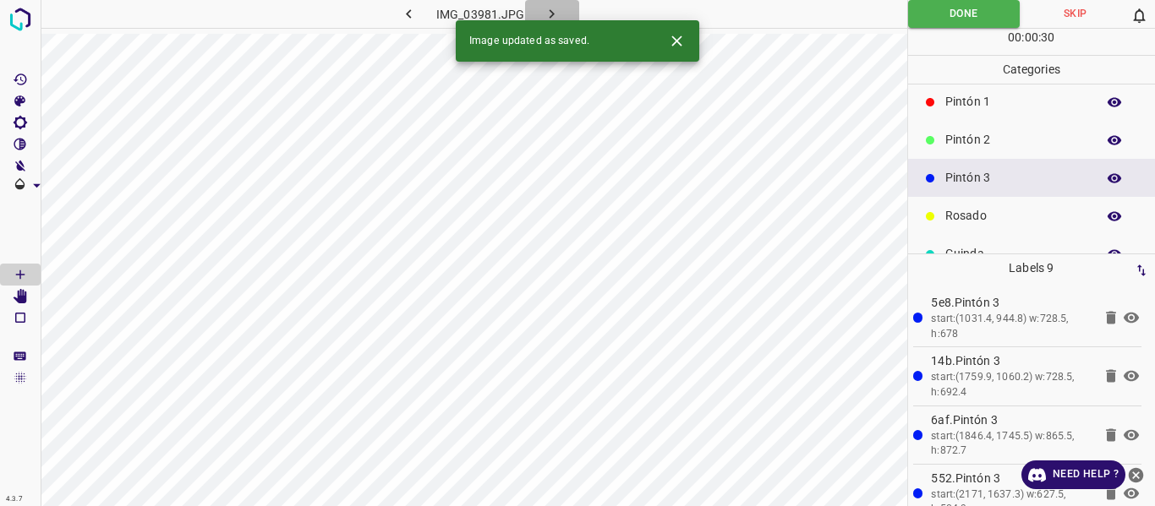
click at [560, 14] on button "button" at bounding box center [552, 14] width 54 height 28
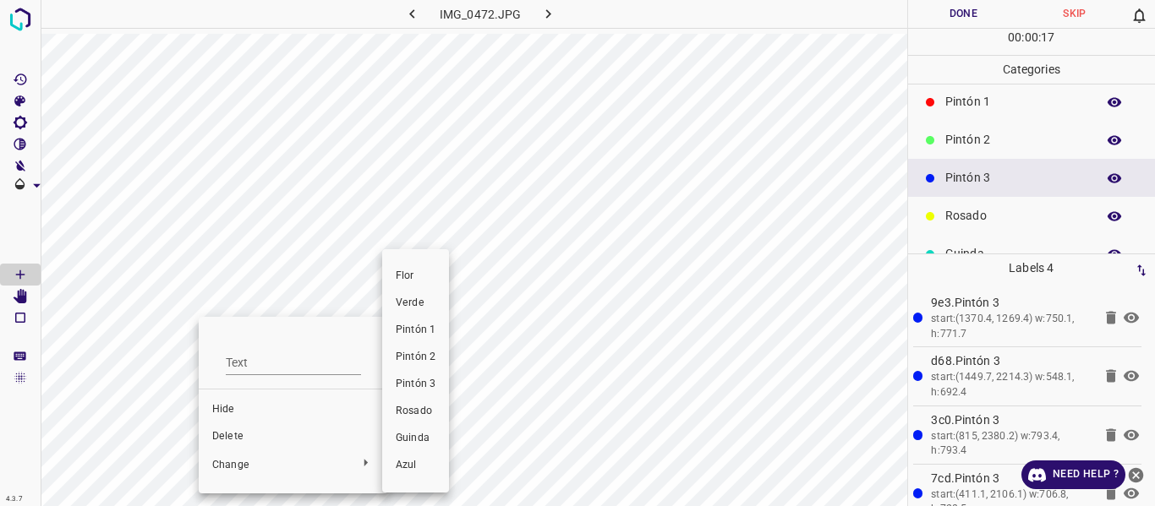
click at [413, 413] on span "Rosado" at bounding box center [416, 411] width 40 height 15
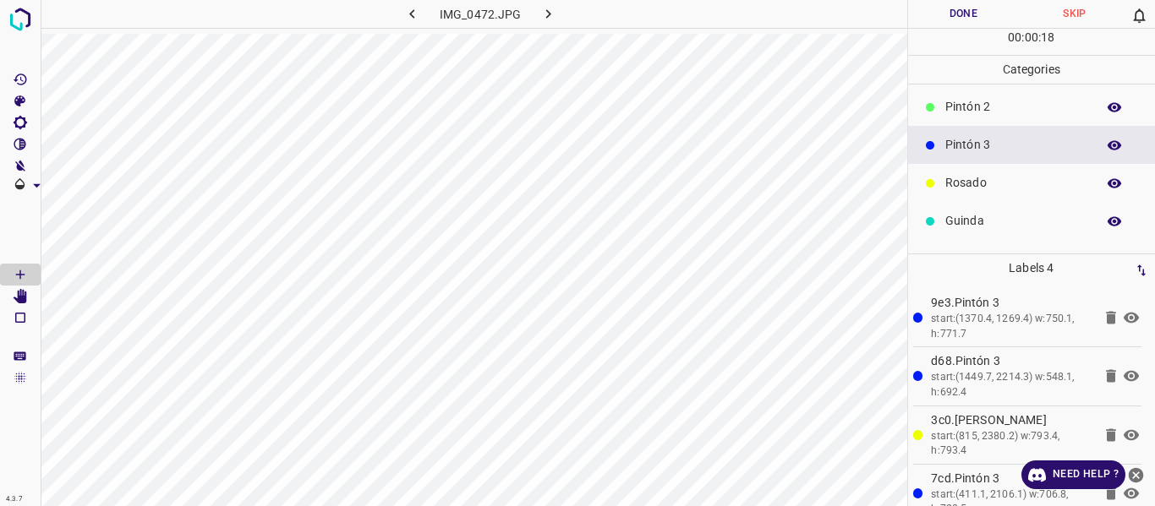
scroll to position [149, 0]
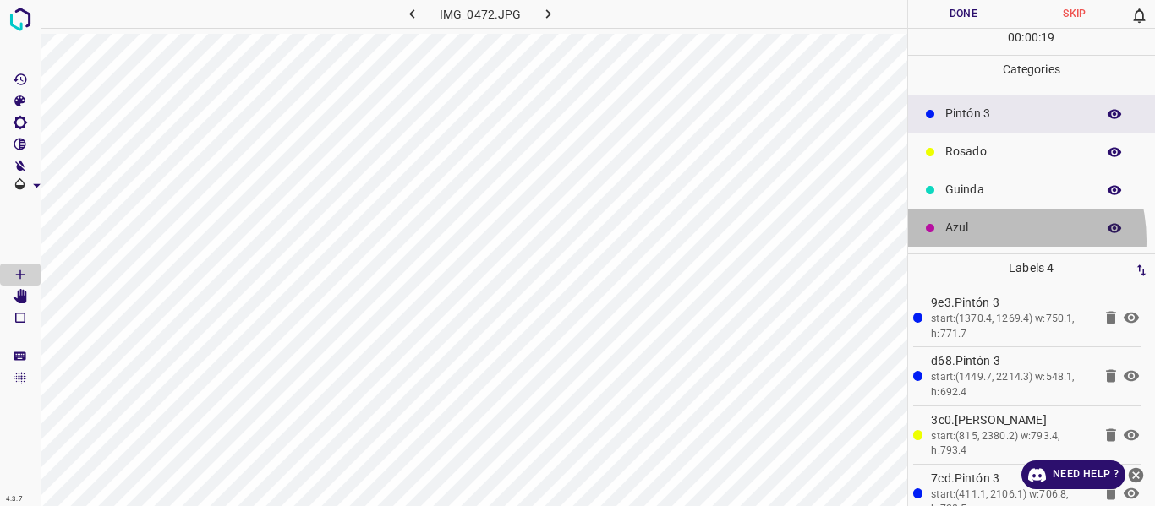
click at [982, 240] on div "Azul" at bounding box center [1032, 228] width 248 height 38
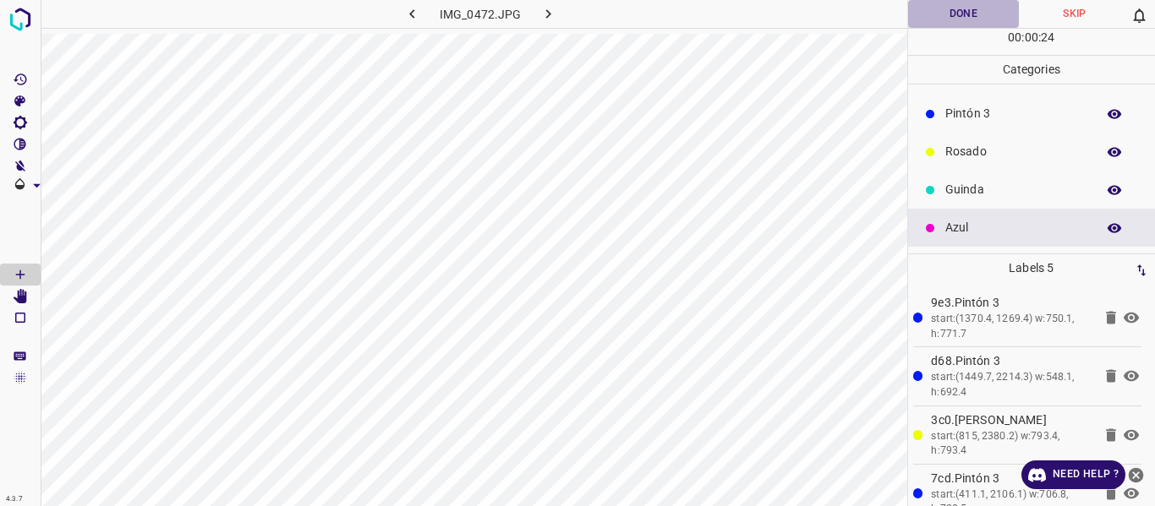
drag, startPoint x: 945, startPoint y: 13, endPoint x: 958, endPoint y: 1, distance: 17.3
click at [945, 14] on button "Done" at bounding box center [964, 14] width 112 height 28
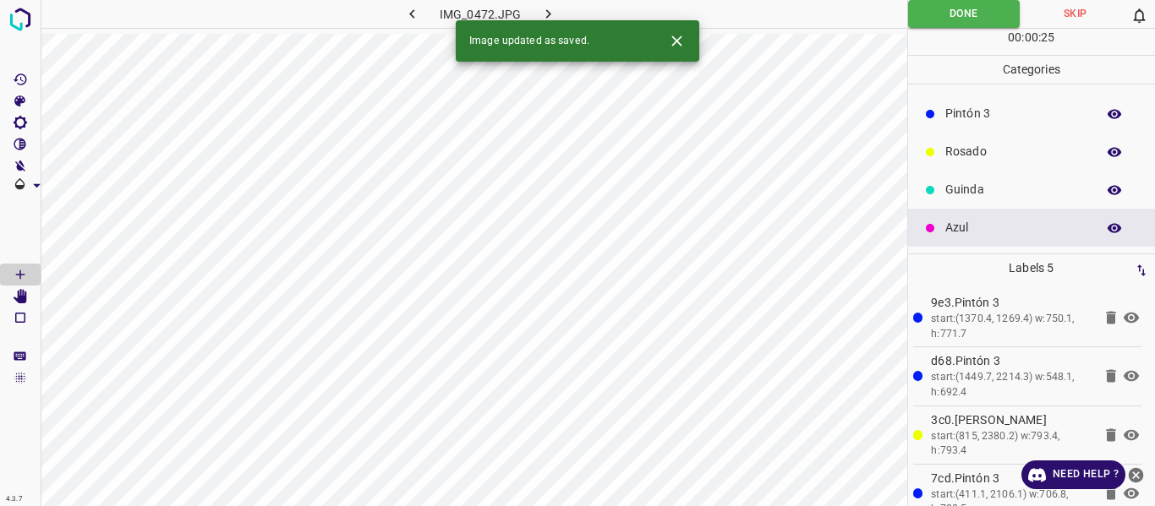
click at [550, 8] on icon "button" at bounding box center [548, 14] width 18 height 18
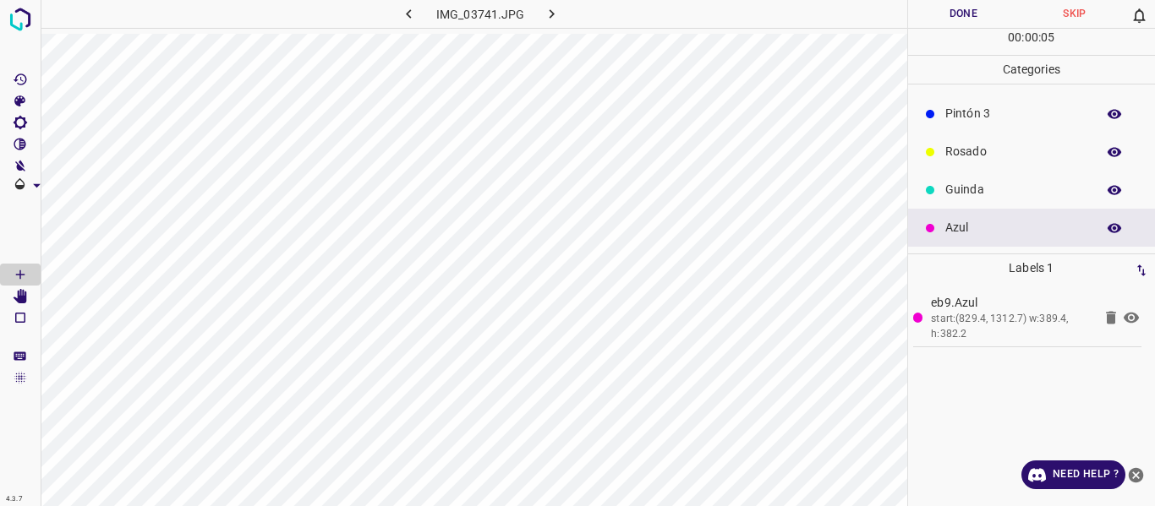
drag, startPoint x: 955, startPoint y: 123, endPoint x: 946, endPoint y: 129, distance: 11.0
click at [955, 123] on div "Pintón 3" at bounding box center [1032, 114] width 248 height 38
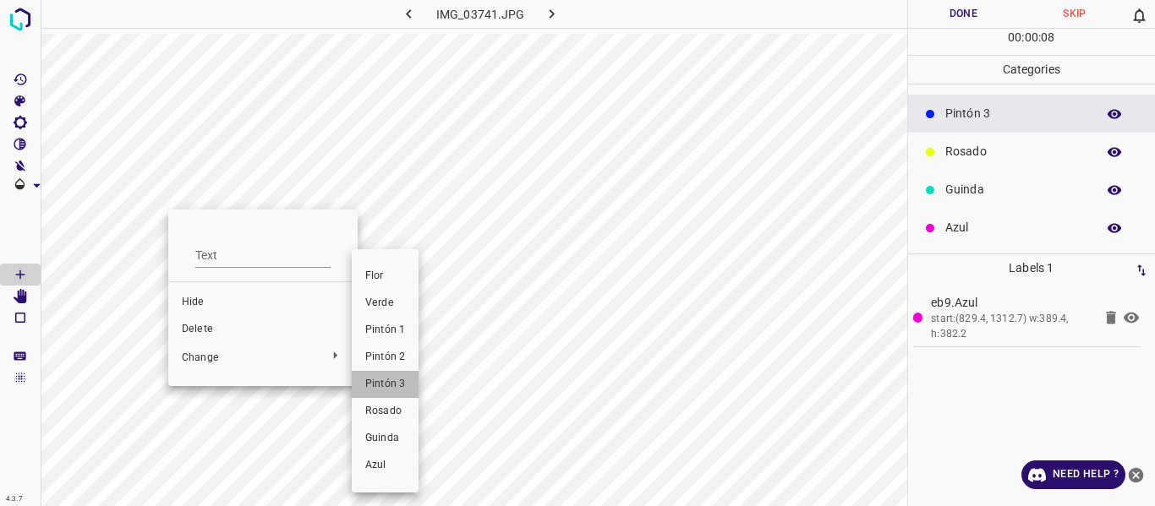
click at [375, 381] on span "Pintón 3" at bounding box center [385, 384] width 40 height 15
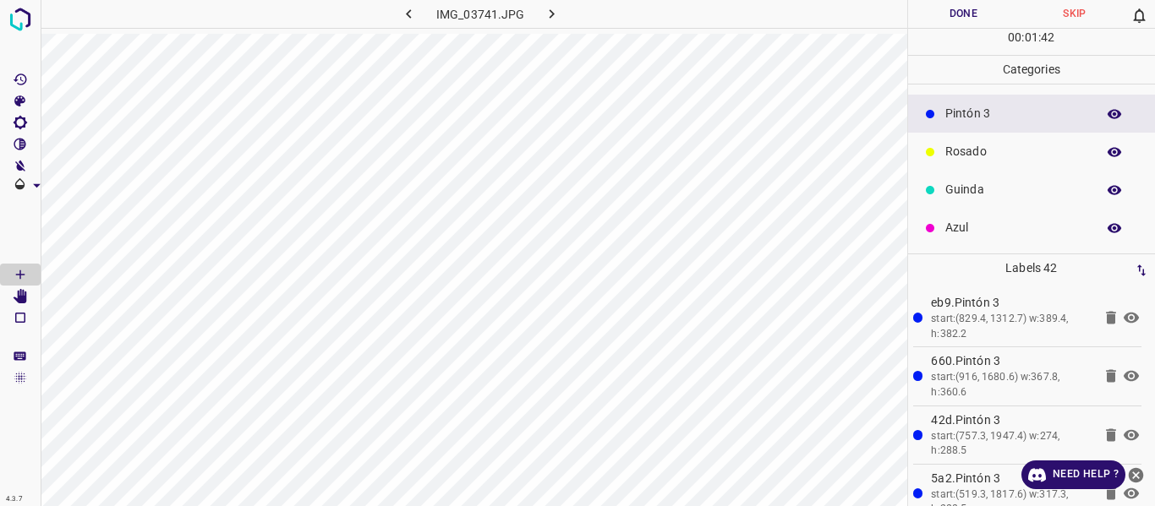
drag, startPoint x: 1101, startPoint y: 123, endPoint x: 937, endPoint y: 162, distance: 168.8
click at [1094, 124] on button "button" at bounding box center [1114, 114] width 54 height 22
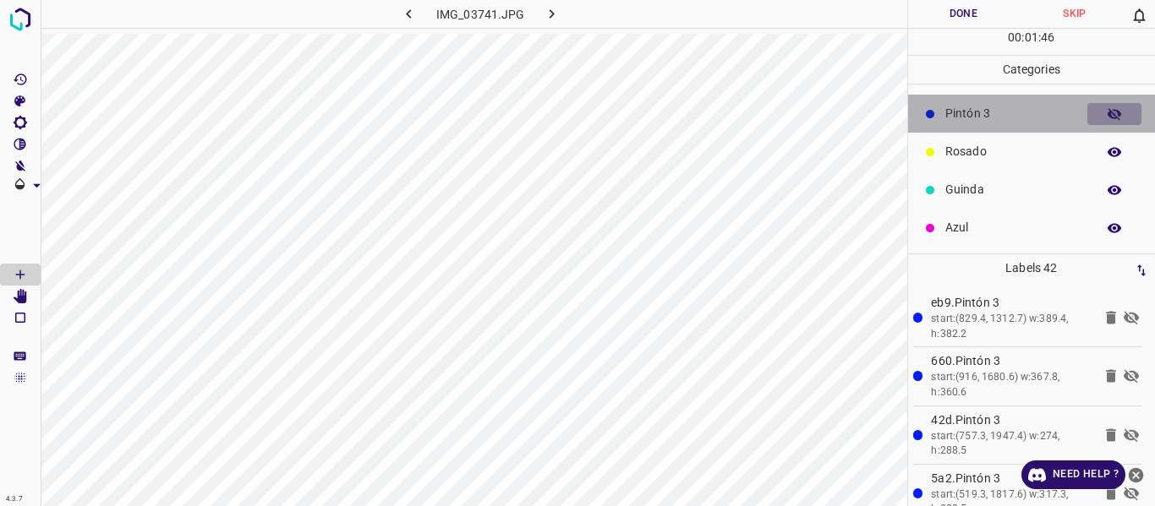
click at [1108, 112] on icon "button" at bounding box center [1115, 114] width 14 height 12
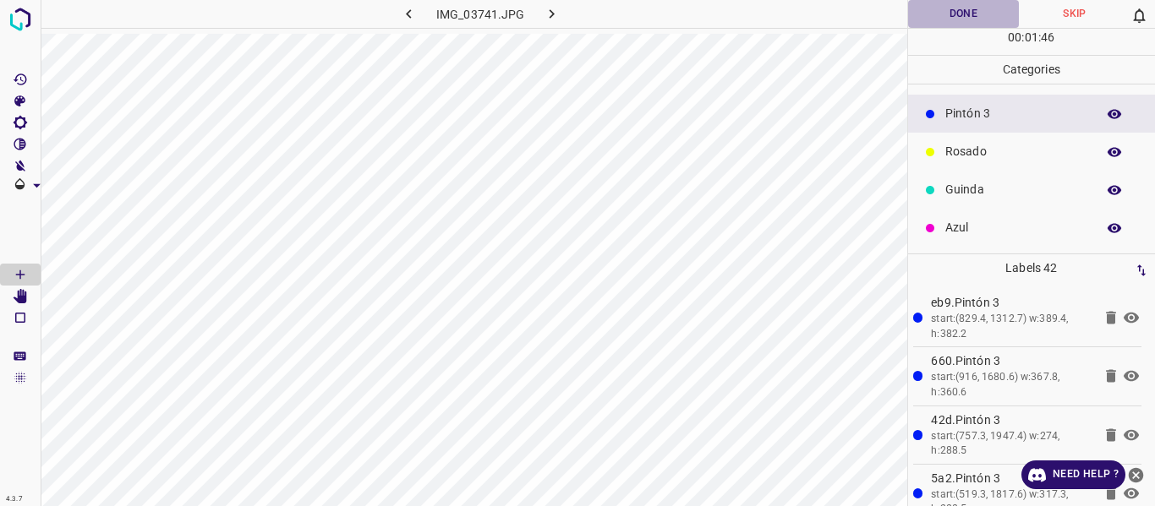
click at [941, 19] on button "Done" at bounding box center [964, 14] width 112 height 28
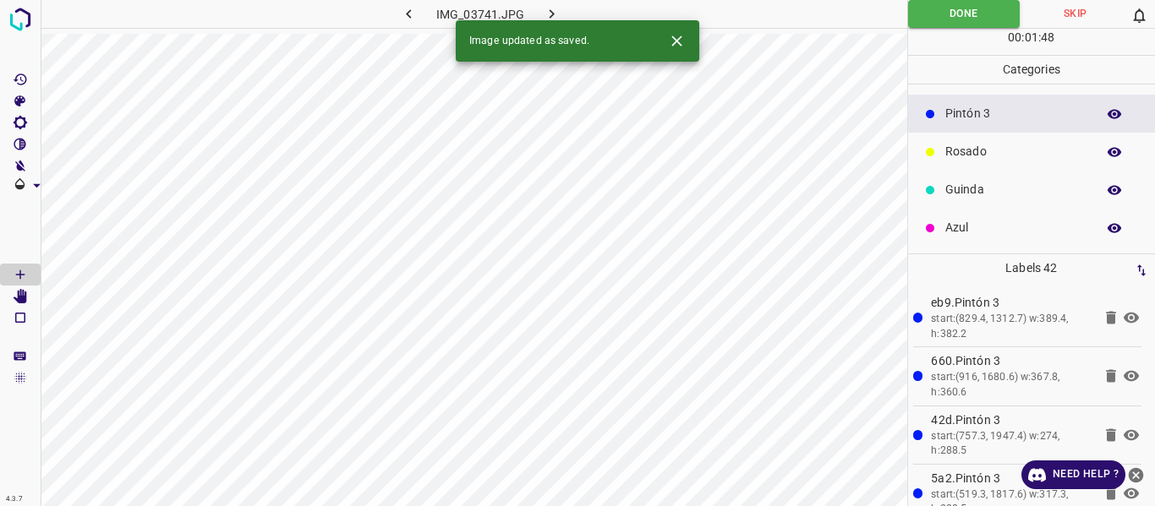
click at [561, 13] on button "button" at bounding box center [552, 14] width 54 height 28
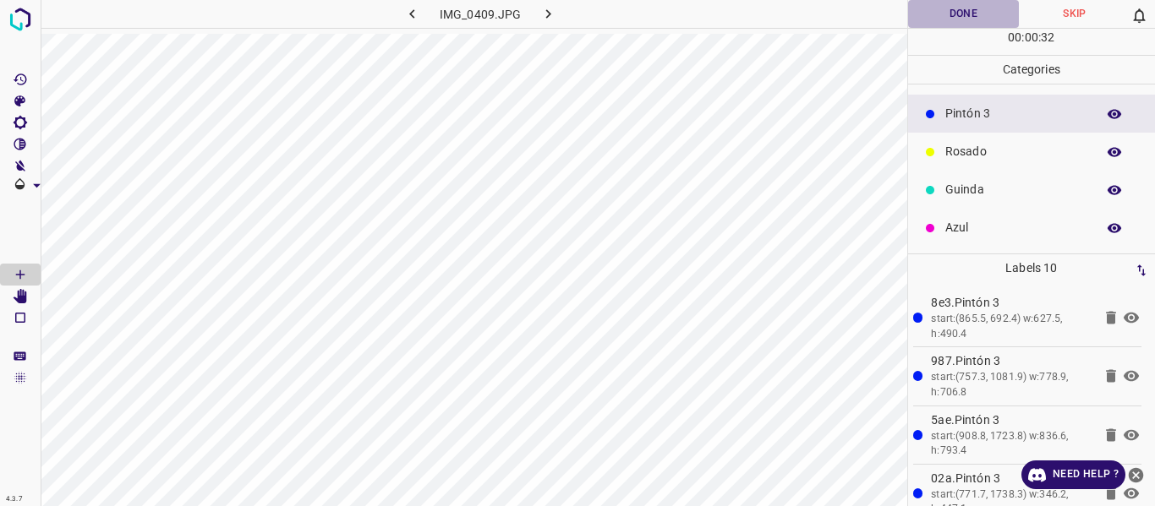
click at [960, 15] on button "Done" at bounding box center [964, 14] width 112 height 28
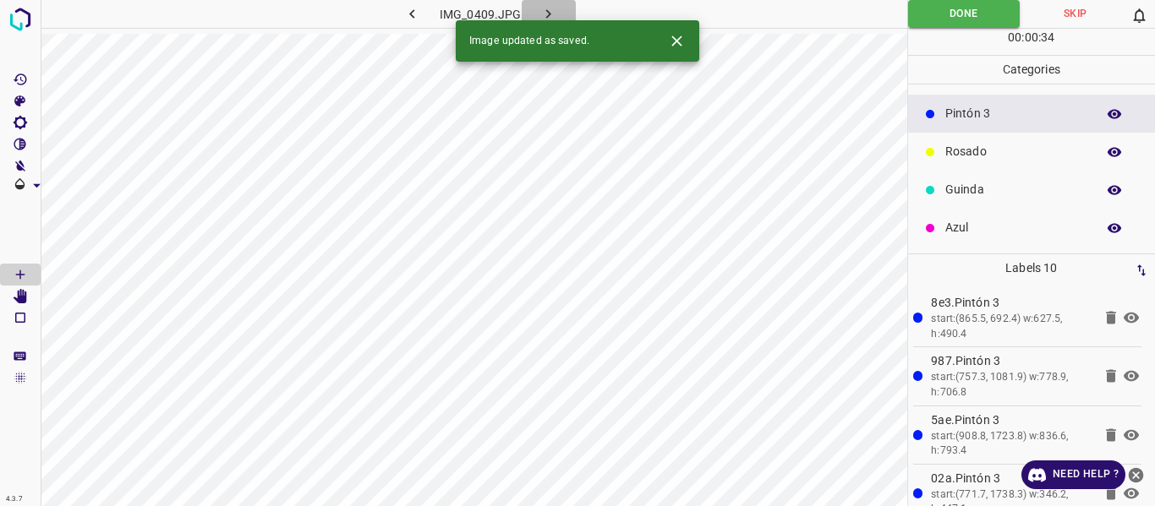
drag, startPoint x: 540, startPoint y: 8, endPoint x: 543, endPoint y: 20, distance: 12.9
click at [540, 12] on icon "button" at bounding box center [548, 14] width 18 height 18
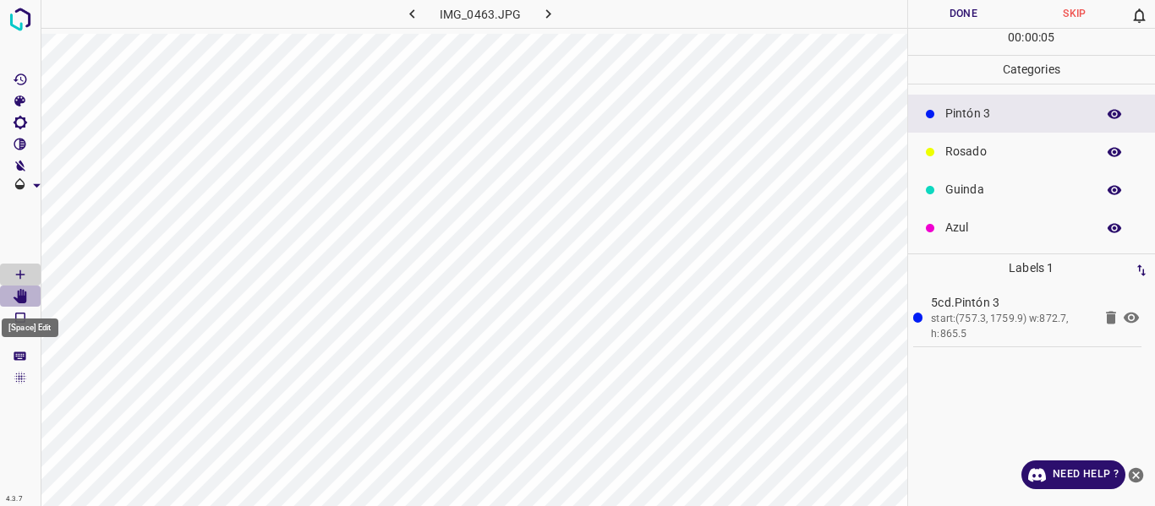
drag, startPoint x: 23, startPoint y: 295, endPoint x: 55, endPoint y: 315, distance: 37.6
click at [23, 301] on icon "[Space] Edit" at bounding box center [21, 296] width 14 height 15
click at [23, 291] on icon "[Space] Edit" at bounding box center [21, 296] width 14 height 15
click at [19, 274] on icon "[Space] Draw" at bounding box center [20, 274] width 15 height 15
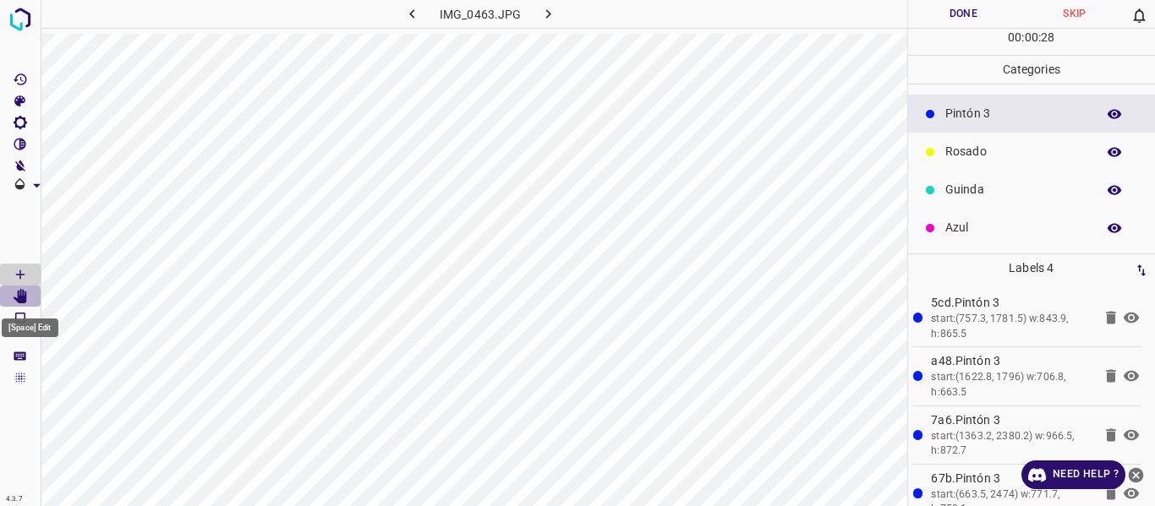
drag, startPoint x: 5, startPoint y: 295, endPoint x: 52, endPoint y: 310, distance: 48.9
click at [5, 296] on Edit"] "[Space] Edit" at bounding box center [20, 297] width 41 height 22
click at [22, 274] on icon "[Space] Draw" at bounding box center [20, 274] width 15 height 15
drag, startPoint x: 925, startPoint y: 10, endPoint x: 925, endPoint y: 21, distance: 11.0
click at [926, 17] on button "Done" at bounding box center [964, 14] width 112 height 28
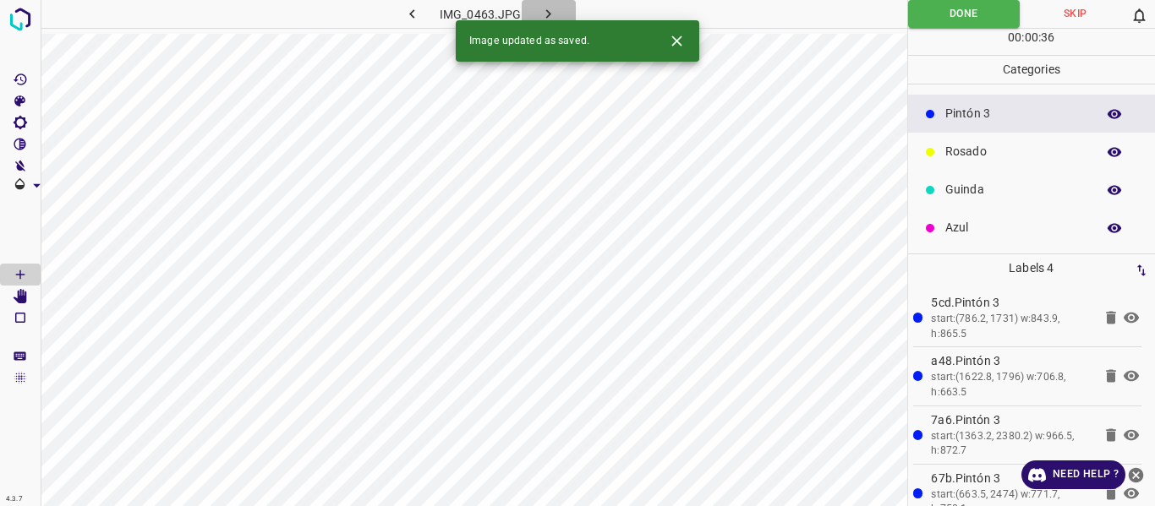
click at [539, 10] on icon "button" at bounding box center [548, 14] width 18 height 18
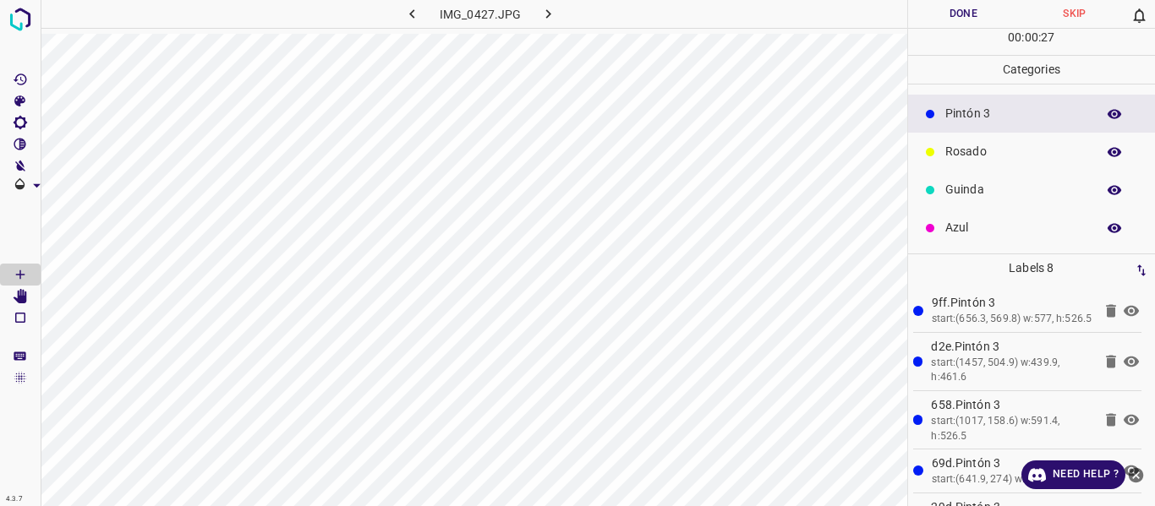
click at [959, 8] on button "Done" at bounding box center [964, 14] width 112 height 28
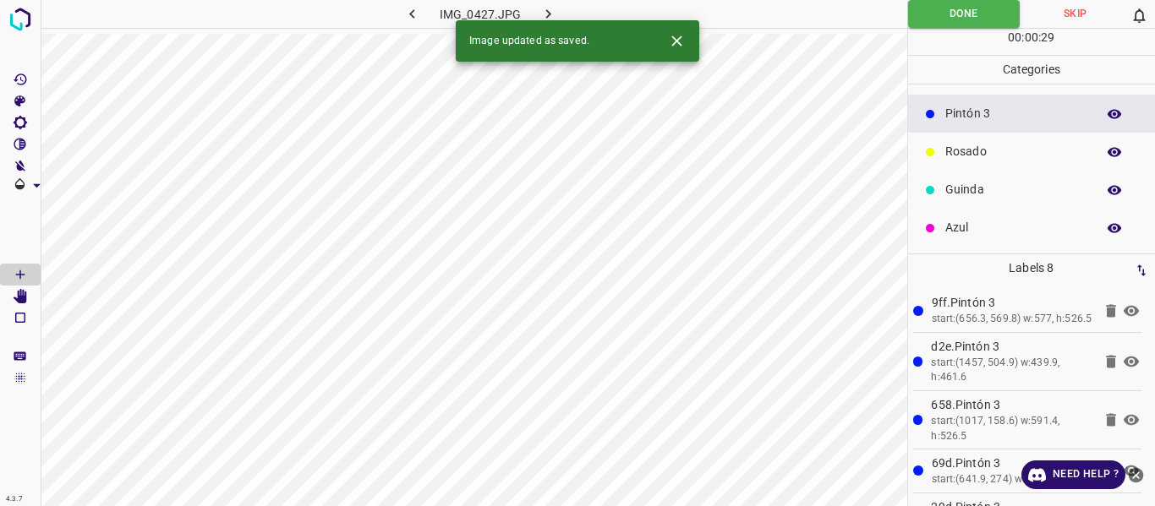
drag, startPoint x: 541, startPoint y: 12, endPoint x: 534, endPoint y: 23, distance: 12.9
click at [539, 13] on icon "button" at bounding box center [548, 14] width 18 height 18
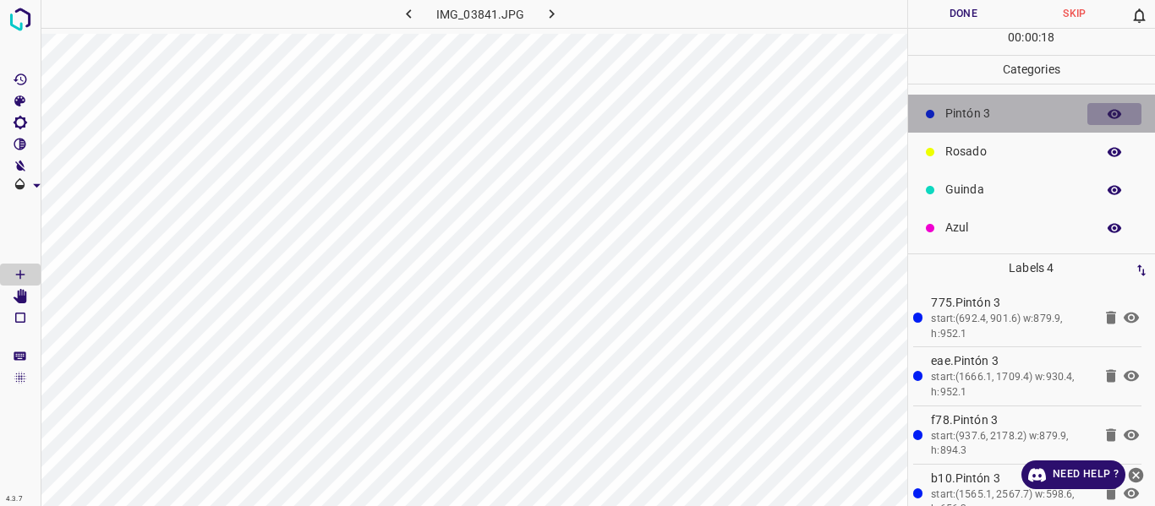
click at [1108, 113] on icon "button" at bounding box center [1115, 113] width 14 height 9
click at [1107, 113] on icon "button" at bounding box center [1114, 114] width 15 height 15
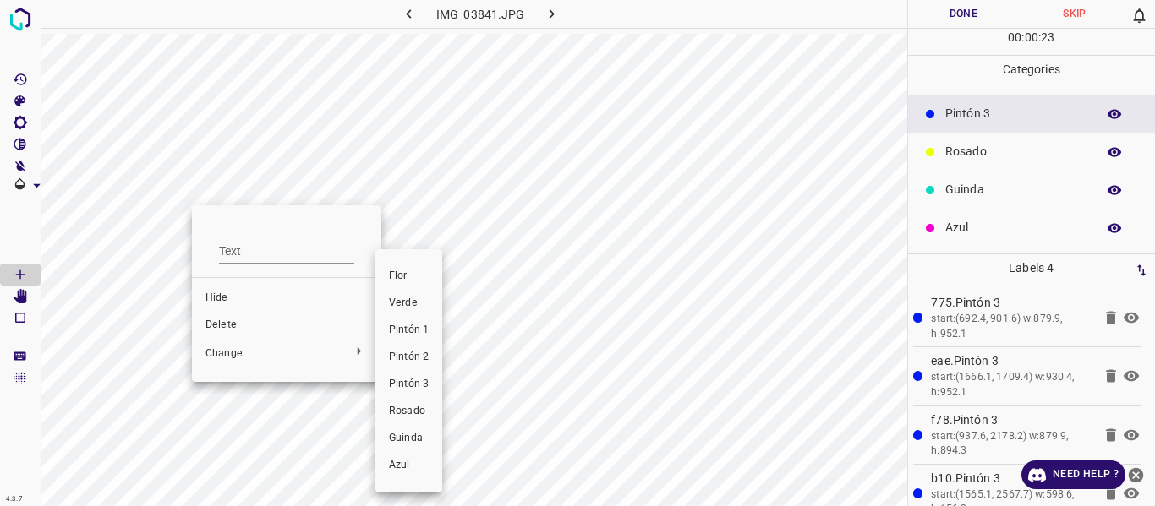
click at [408, 419] on span "Rosado" at bounding box center [409, 411] width 40 height 15
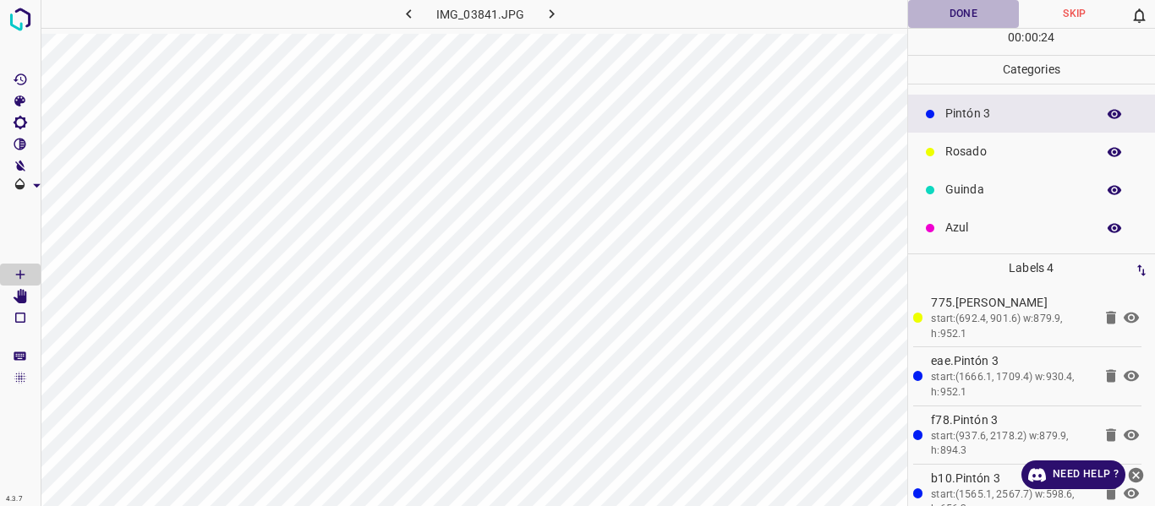
click at [944, 14] on button "Done" at bounding box center [964, 14] width 112 height 28
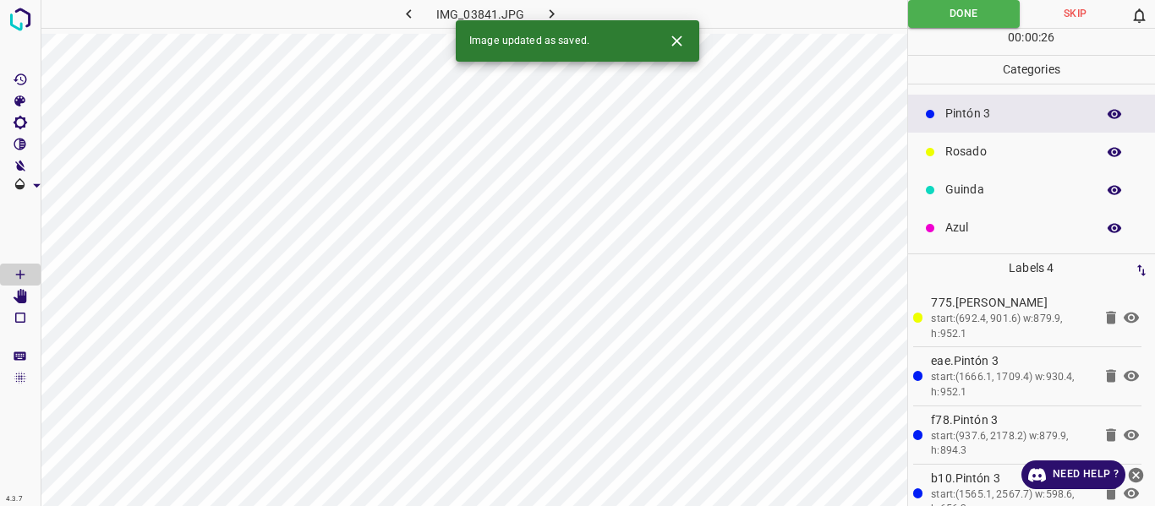
click at [552, 13] on icon "button" at bounding box center [552, 13] width 5 height 9
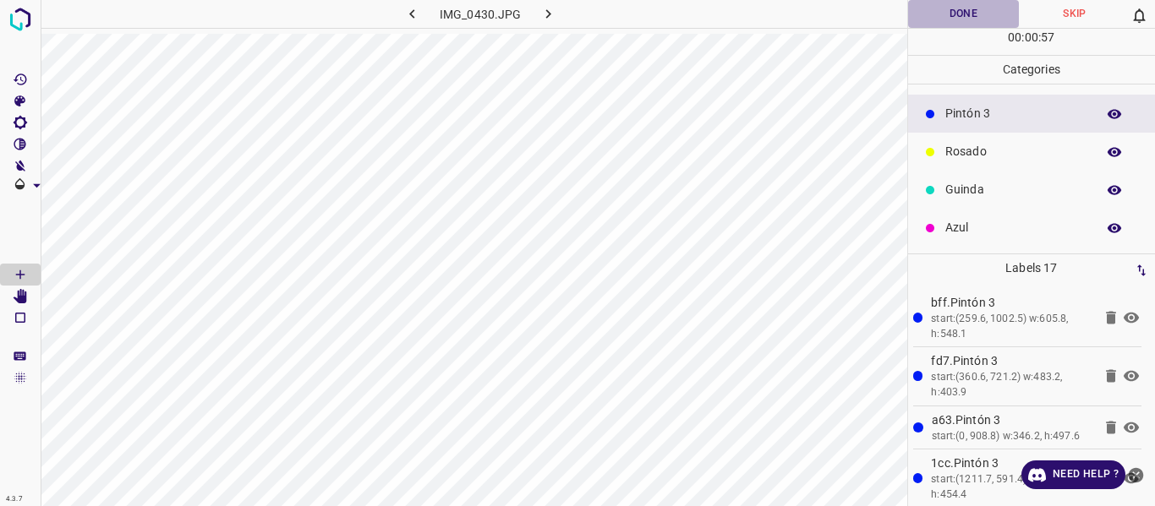
click at [952, 18] on button "Done" at bounding box center [964, 14] width 112 height 28
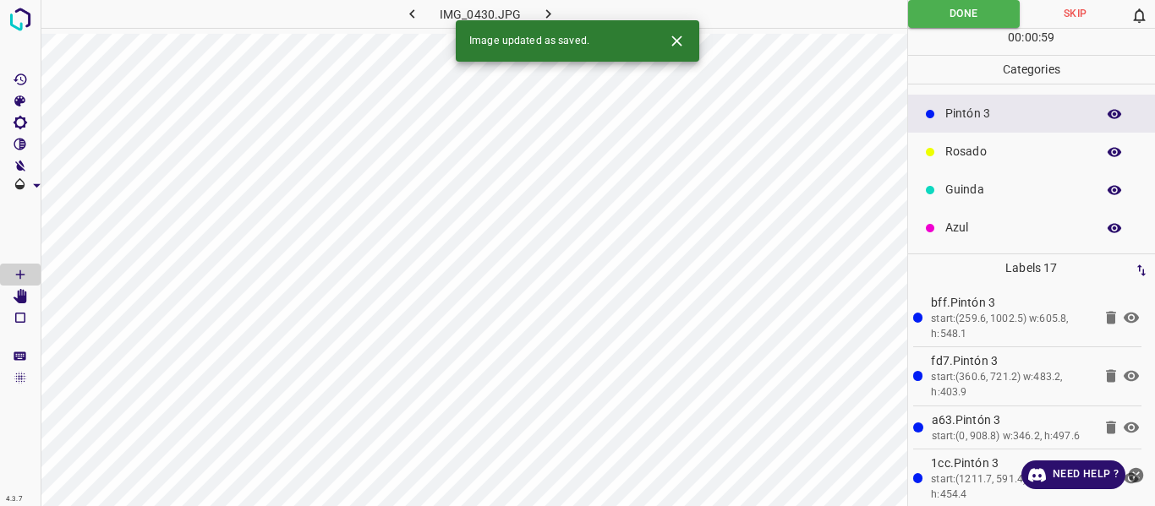
click at [553, 12] on icon "button" at bounding box center [548, 14] width 18 height 18
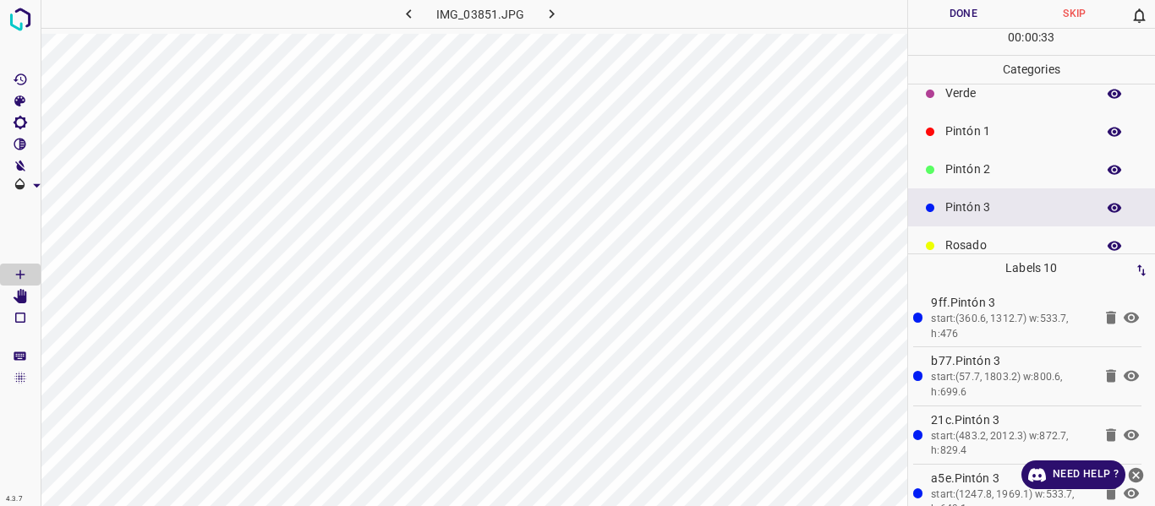
scroll to position [0, 0]
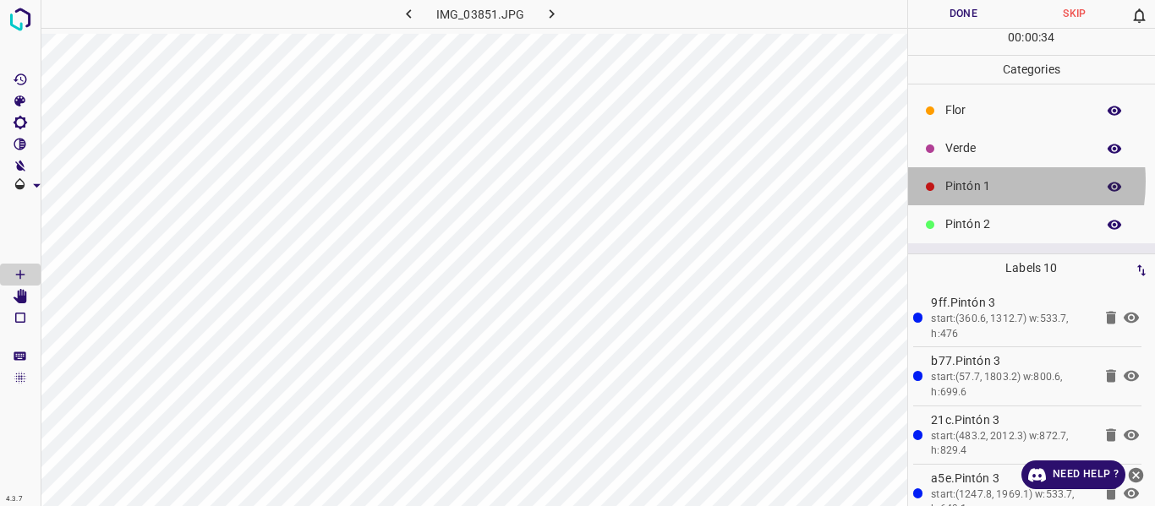
drag, startPoint x: 969, startPoint y: 182, endPoint x: 913, endPoint y: 174, distance: 56.3
click at [966, 182] on p "Pintón 1" at bounding box center [1016, 187] width 142 height 18
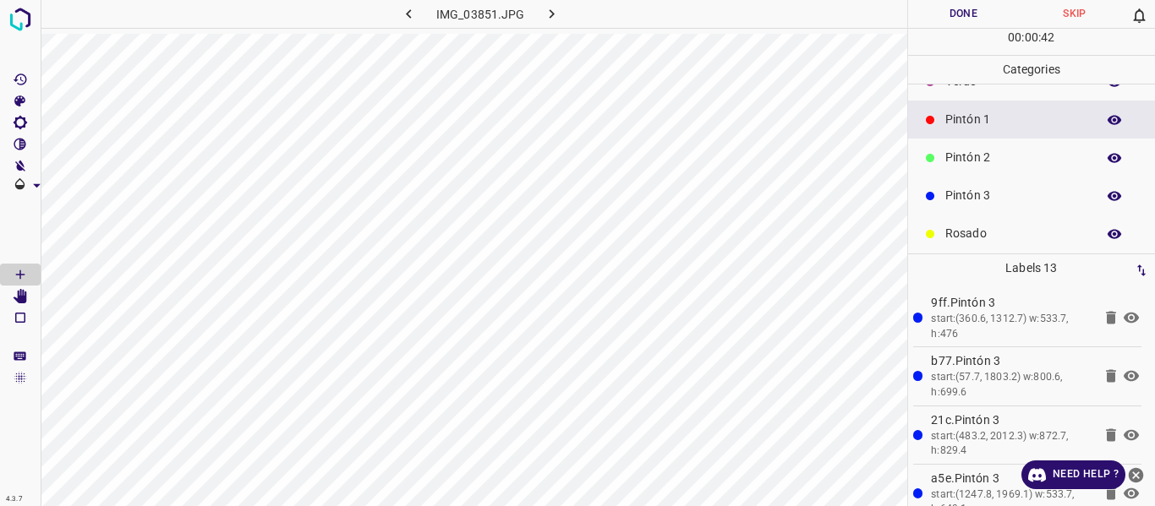
scroll to position [149, 0]
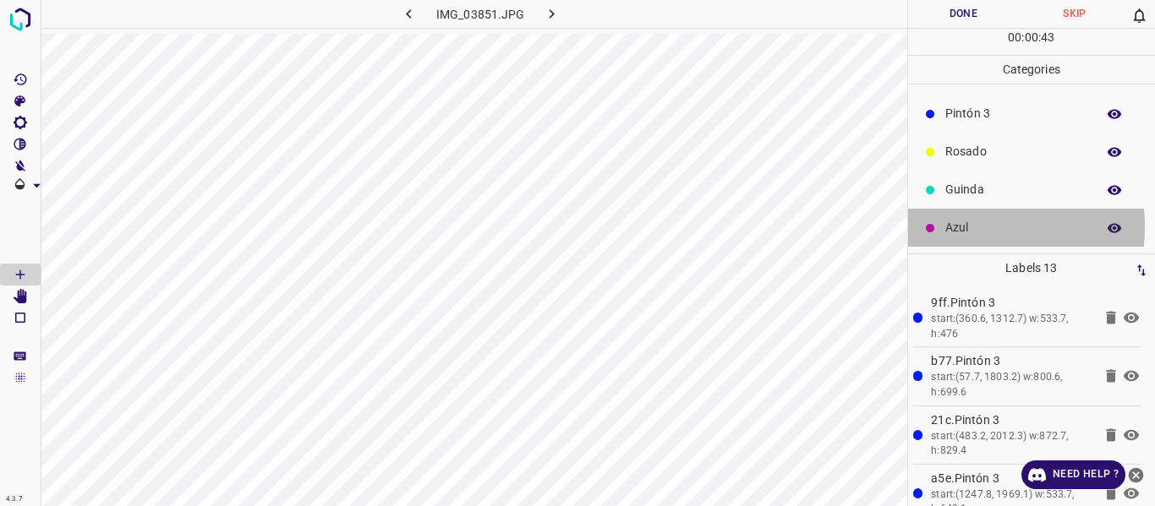
drag, startPoint x: 952, startPoint y: 227, endPoint x: 932, endPoint y: 226, distance: 20.3
click at [949, 226] on p "Azul" at bounding box center [1016, 228] width 142 height 18
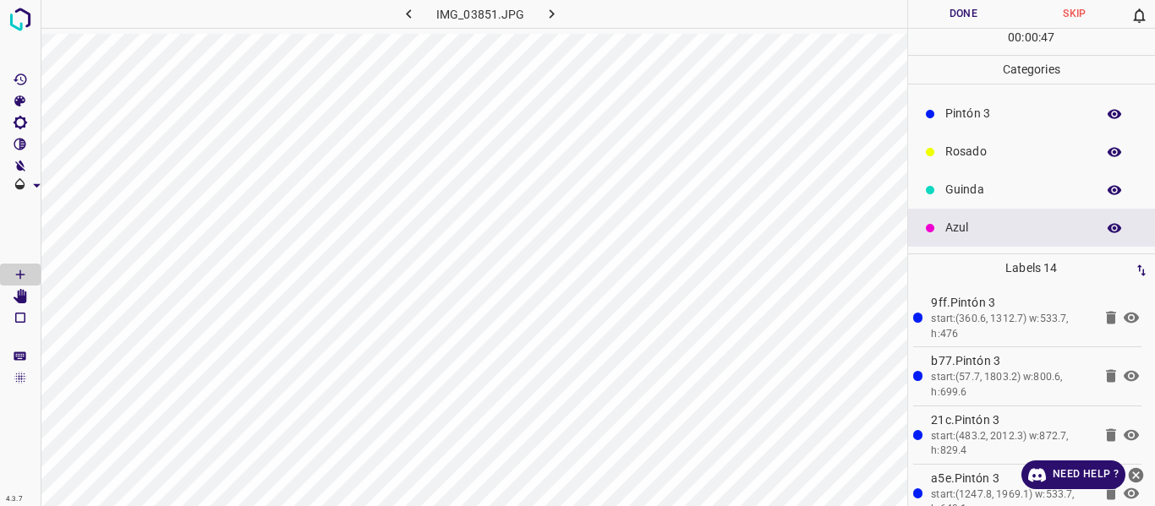
click at [1107, 107] on icon "button" at bounding box center [1114, 114] width 15 height 15
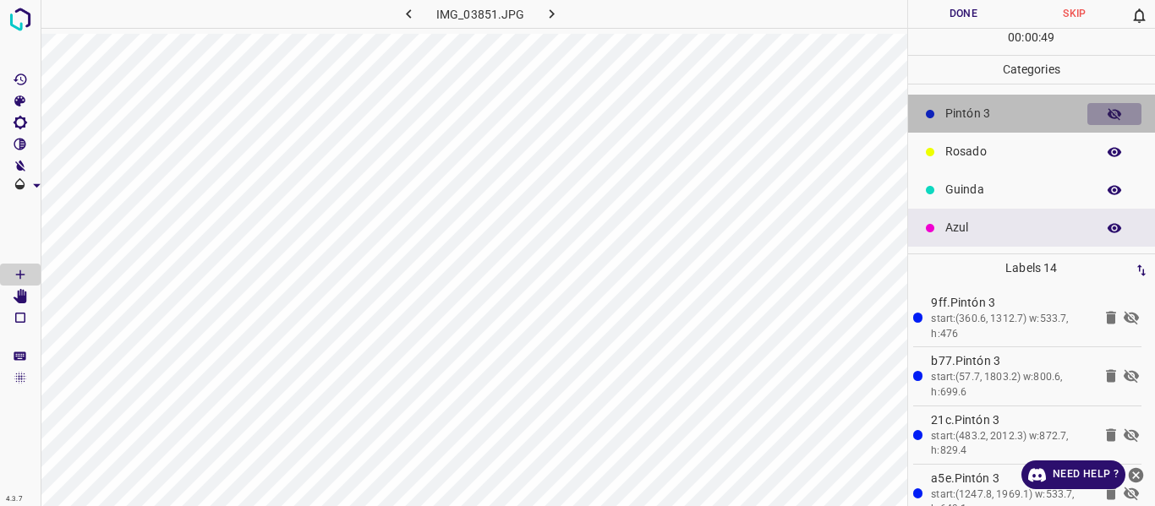
click at [1107, 107] on icon "button" at bounding box center [1114, 114] width 15 height 15
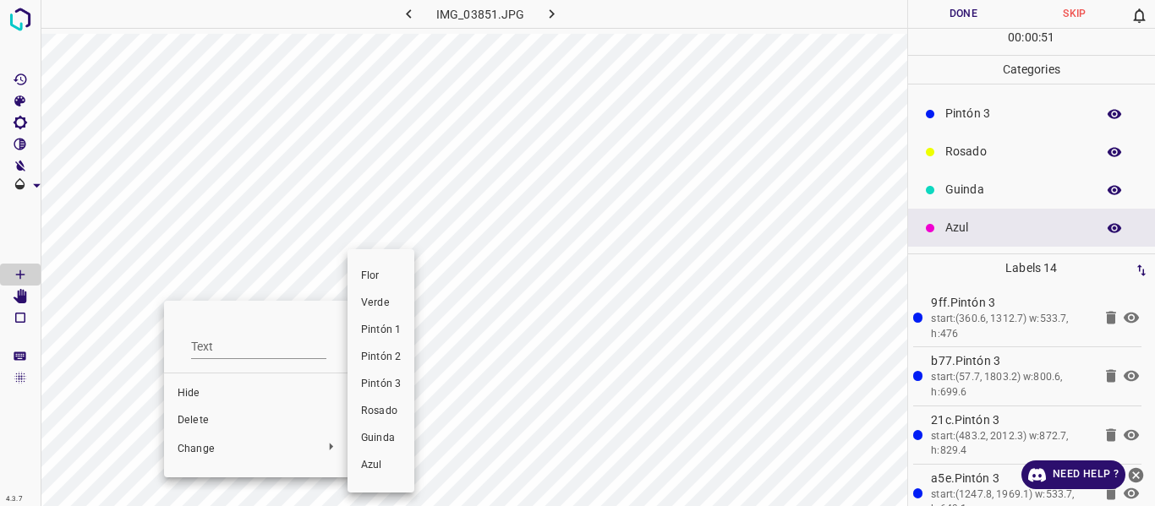
click at [387, 411] on span "Rosado" at bounding box center [381, 411] width 40 height 15
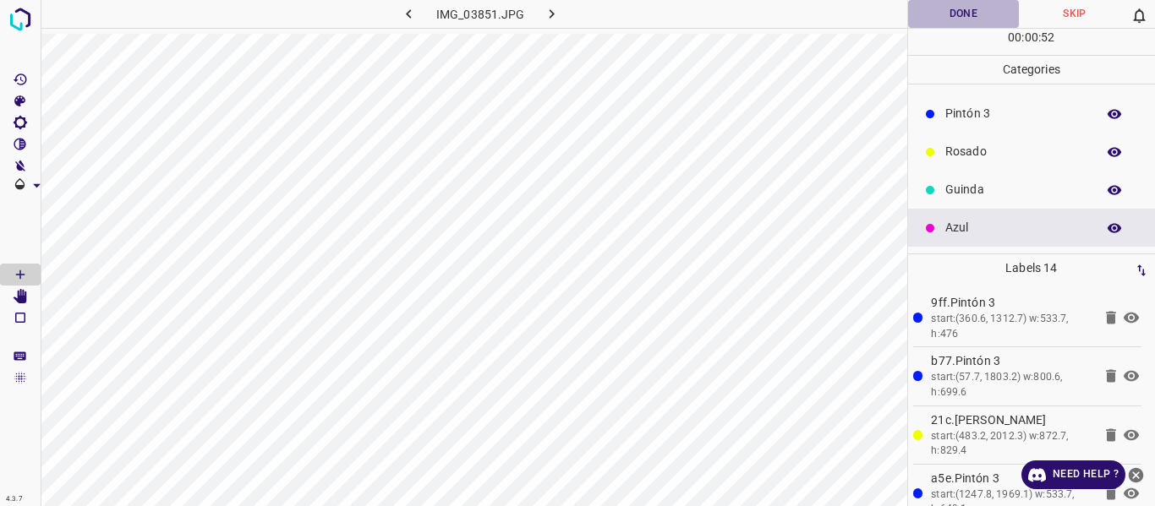
click at [946, 8] on button "Done" at bounding box center [964, 14] width 112 height 28
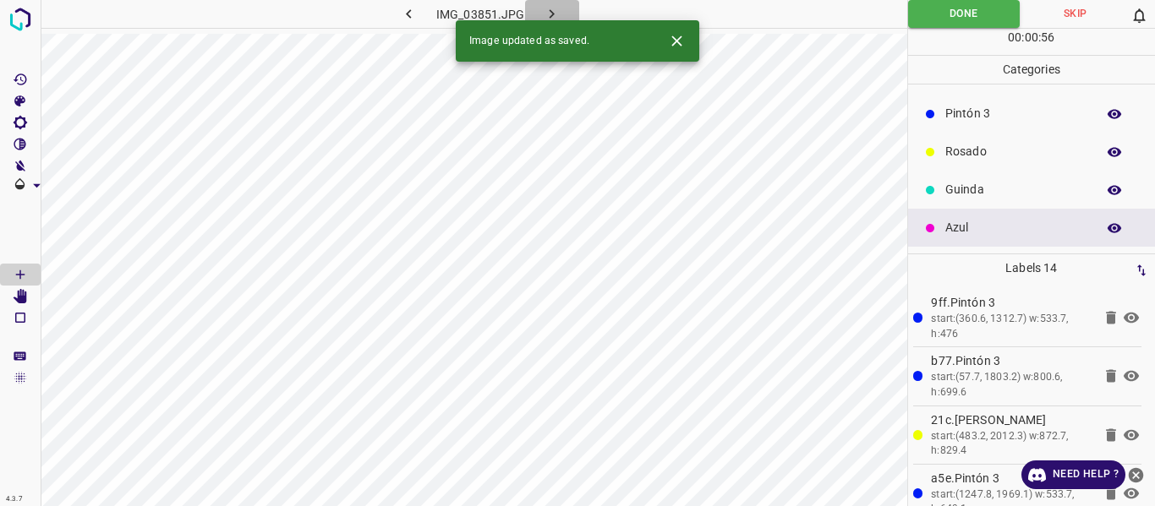
click at [549, 11] on icon "button" at bounding box center [552, 14] width 18 height 18
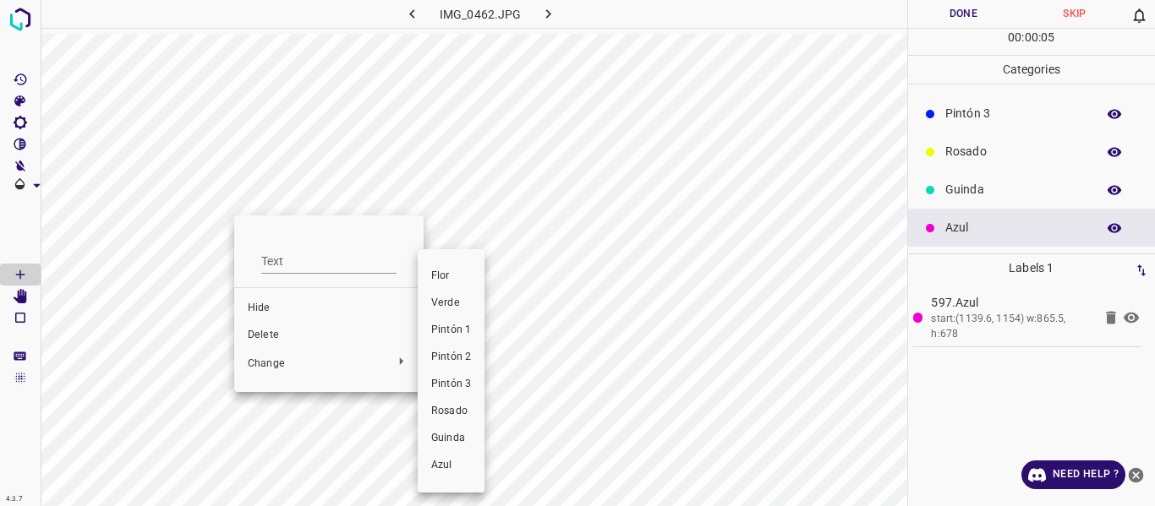
drag, startPoint x: 450, startPoint y: 386, endPoint x: 493, endPoint y: 381, distance: 43.4
click at [451, 386] on span "Pintón 3" at bounding box center [451, 384] width 40 height 15
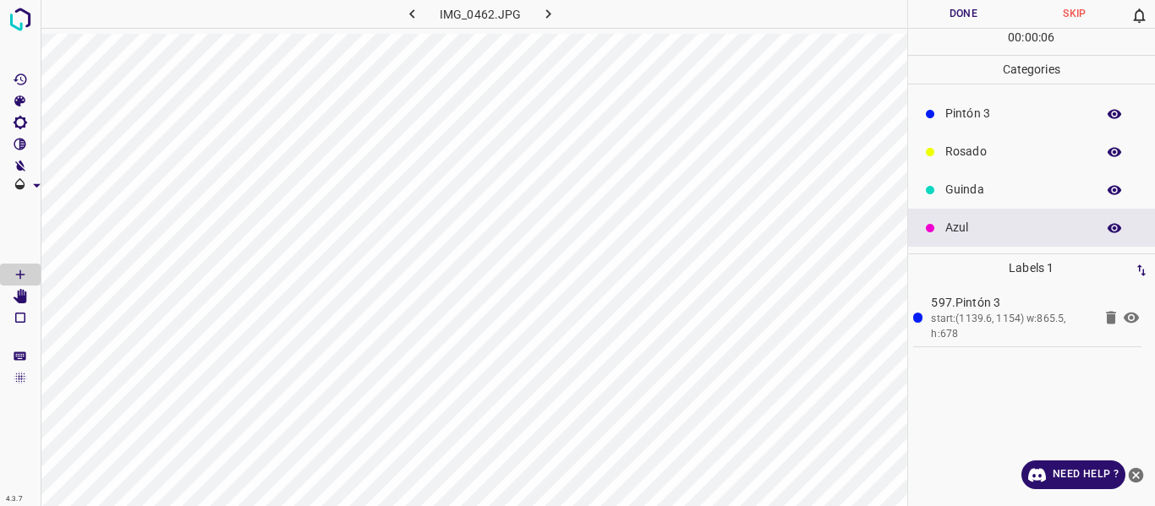
drag, startPoint x: 976, startPoint y: 112, endPoint x: 924, endPoint y: 136, distance: 57.1
click at [968, 122] on p "Pintón 3" at bounding box center [1016, 114] width 142 height 18
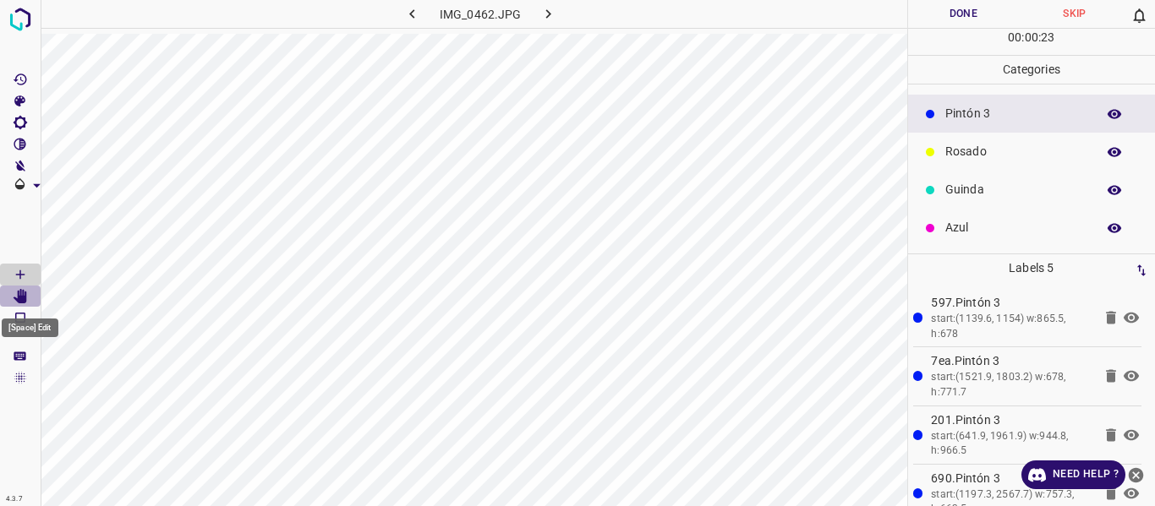
click at [20, 293] on icon "[Space] Edit" at bounding box center [21, 296] width 14 height 15
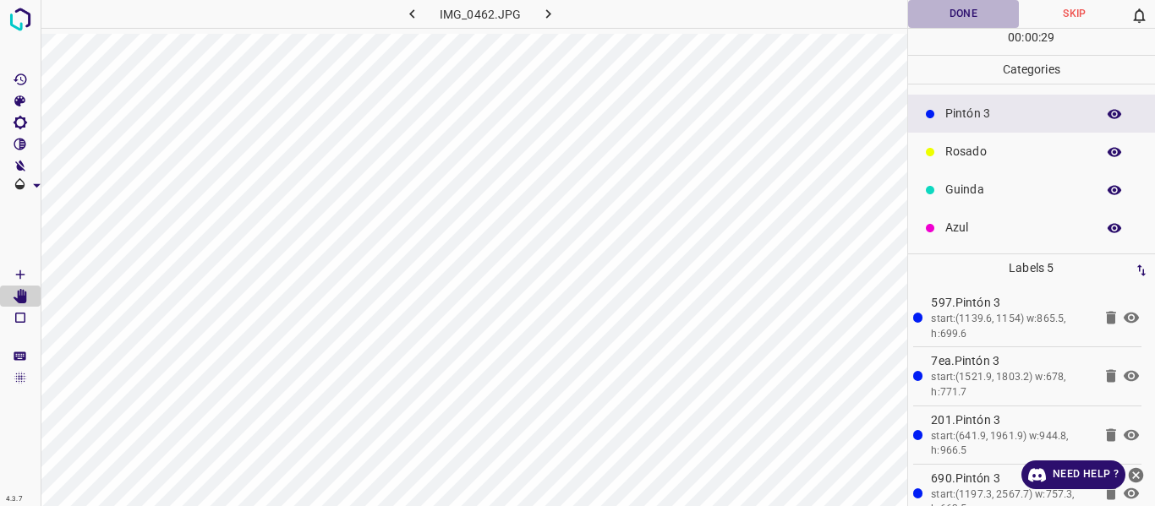
click at [960, 19] on button "Done" at bounding box center [964, 14] width 112 height 28
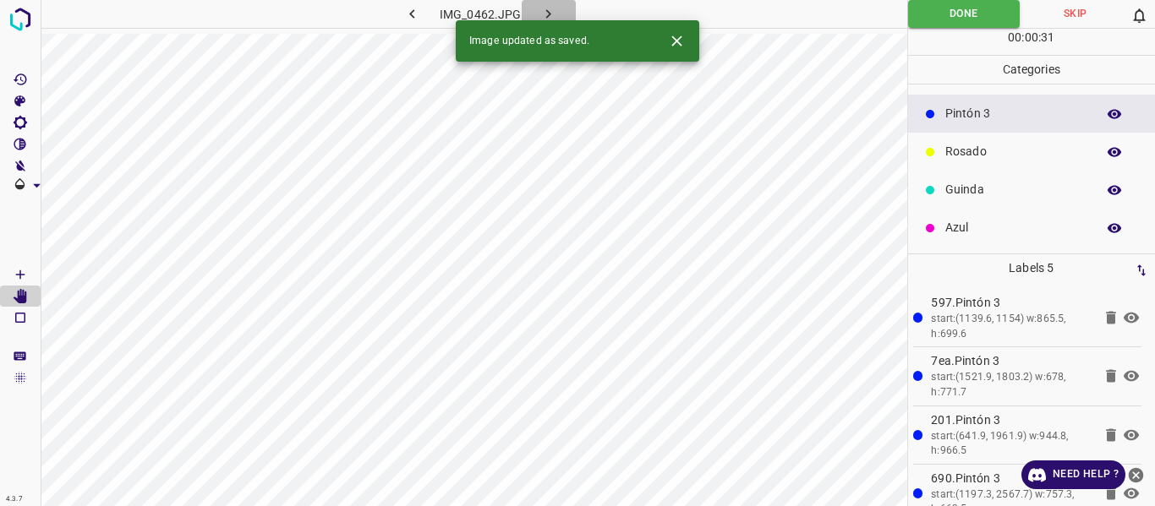
click at [550, 13] on icon "button" at bounding box center [548, 14] width 18 height 18
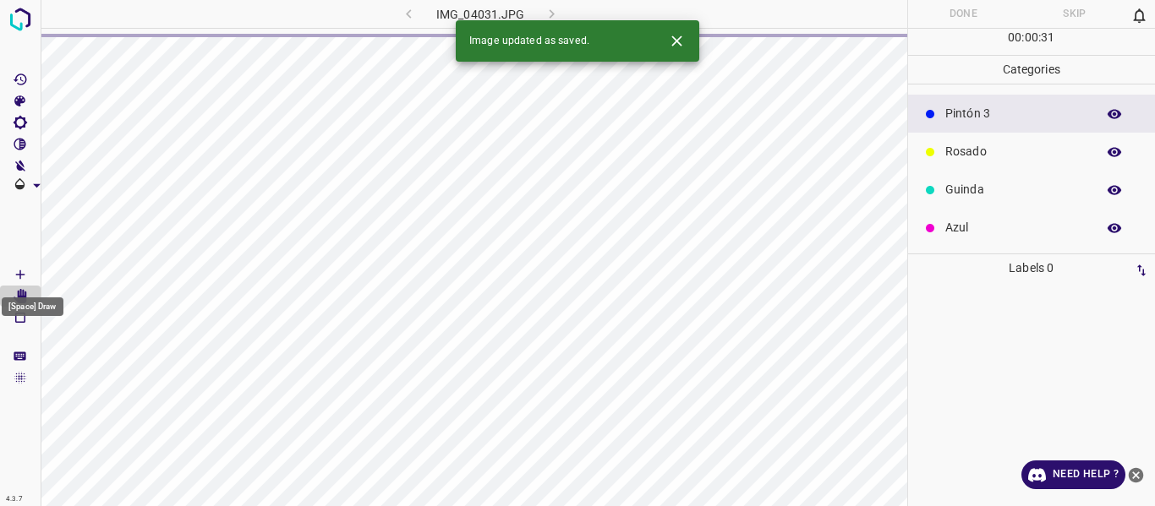
click at [16, 271] on icon "[Space] Draw" at bounding box center [20, 274] width 15 height 15
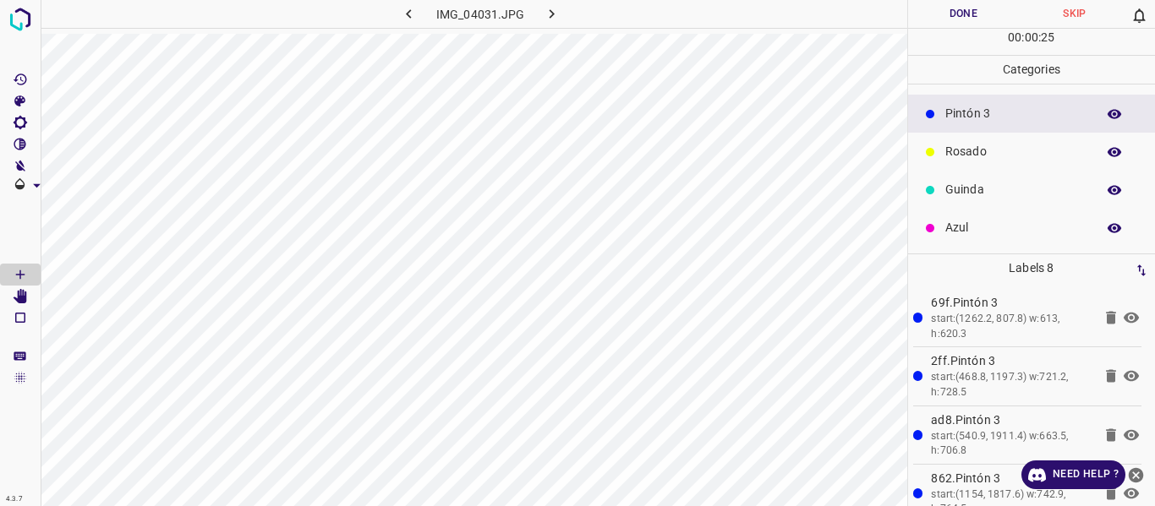
click at [949, 18] on button "Done" at bounding box center [964, 14] width 112 height 28
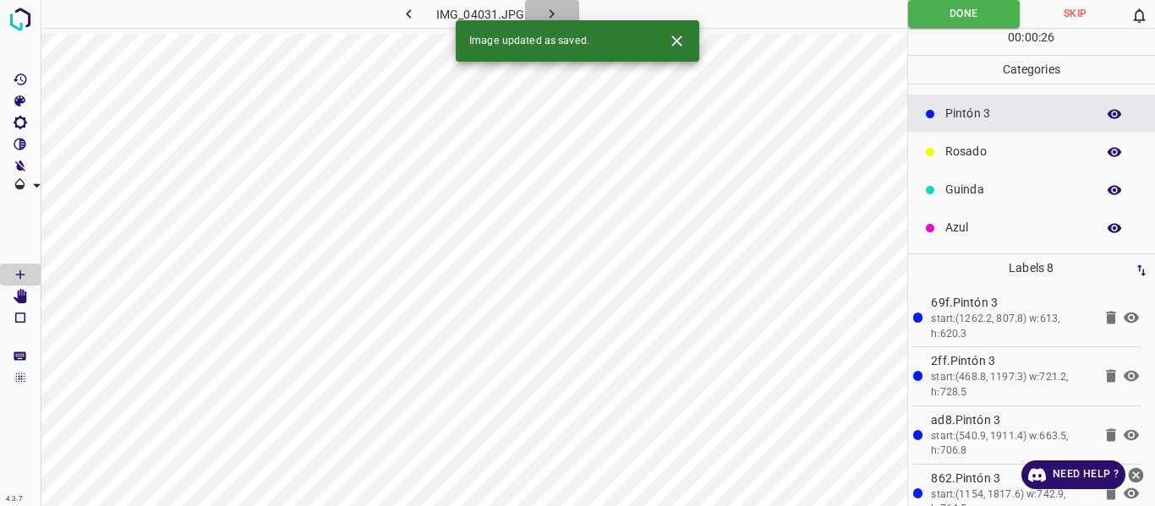
click at [550, 15] on icon "button" at bounding box center [552, 14] width 18 height 18
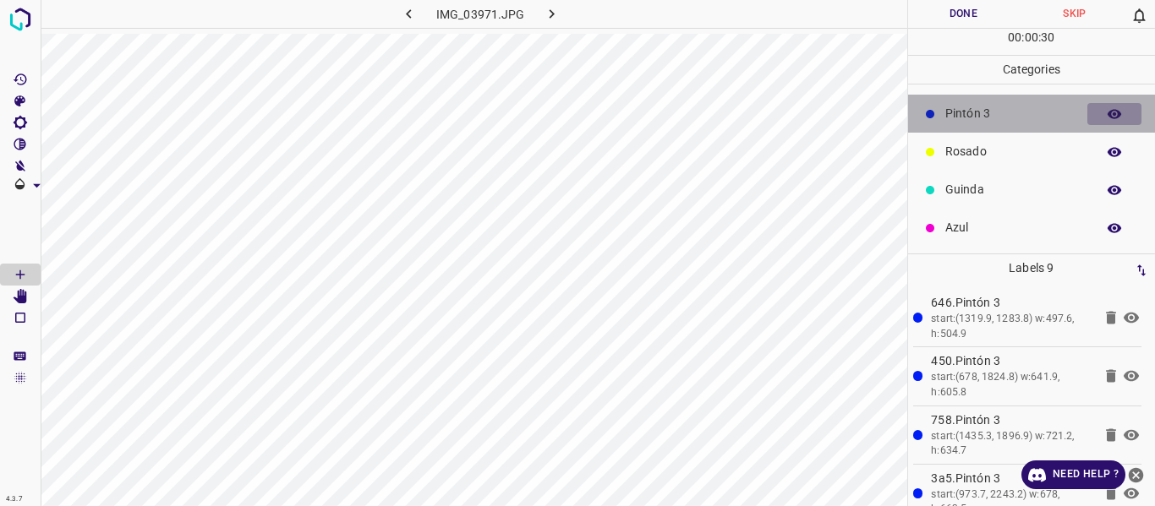
click at [1092, 112] on button "button" at bounding box center [1114, 114] width 54 height 22
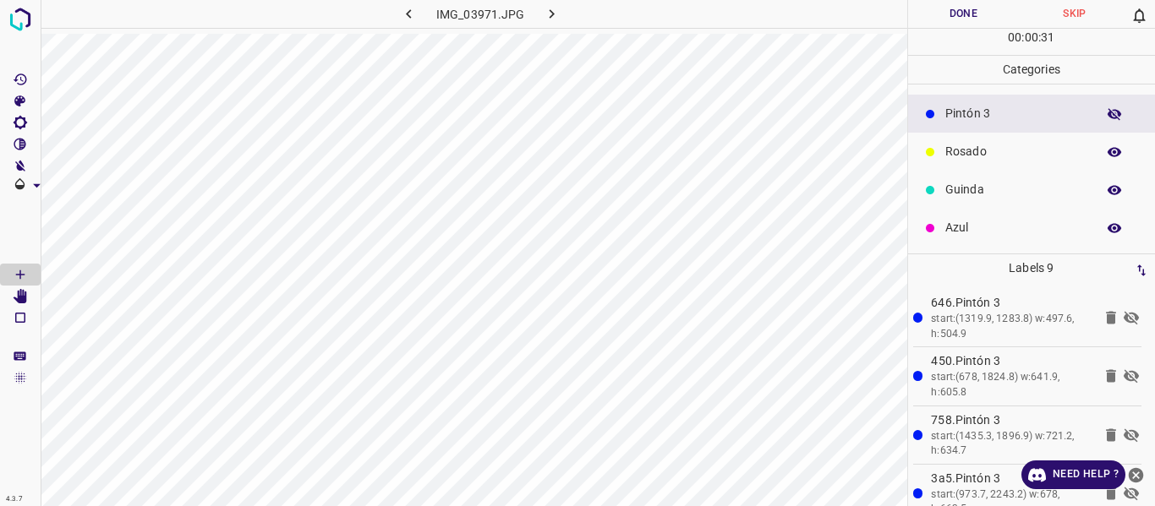
click at [1092, 112] on button "button" at bounding box center [1114, 114] width 54 height 22
click at [948, 11] on button "Done" at bounding box center [964, 14] width 112 height 28
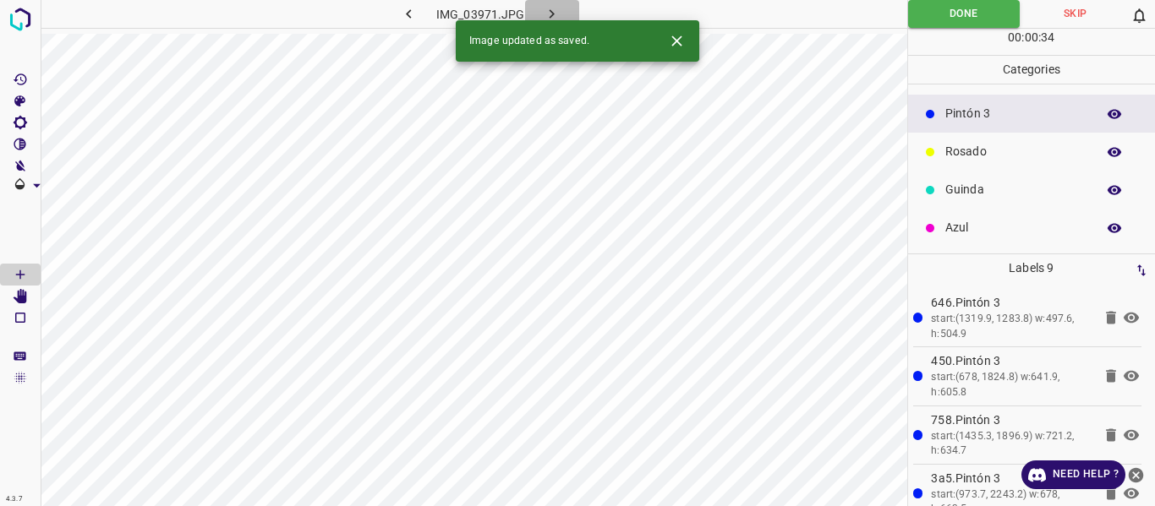
click at [560, 9] on icon "button" at bounding box center [552, 14] width 18 height 18
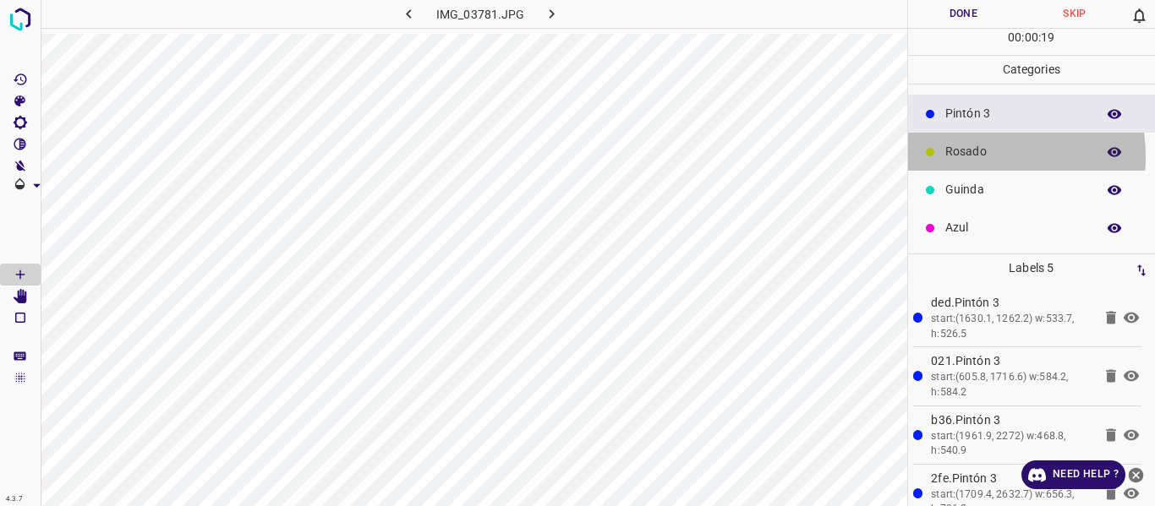
drag, startPoint x: 971, startPoint y: 156, endPoint x: 922, endPoint y: 156, distance: 49.0
click at [966, 156] on p "Rosado" at bounding box center [1016, 152] width 142 height 18
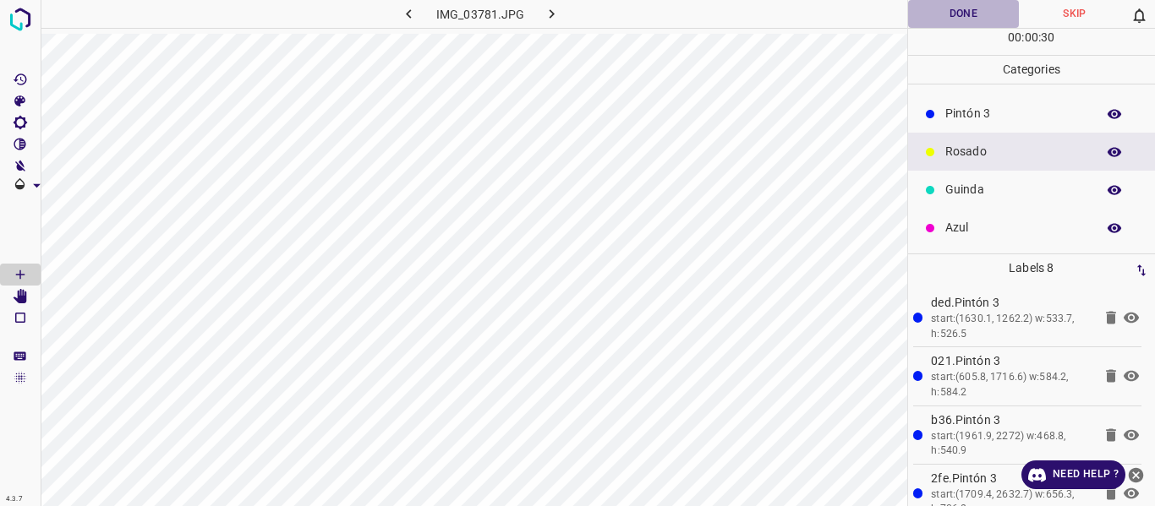
click at [965, 18] on button "Done" at bounding box center [964, 14] width 112 height 28
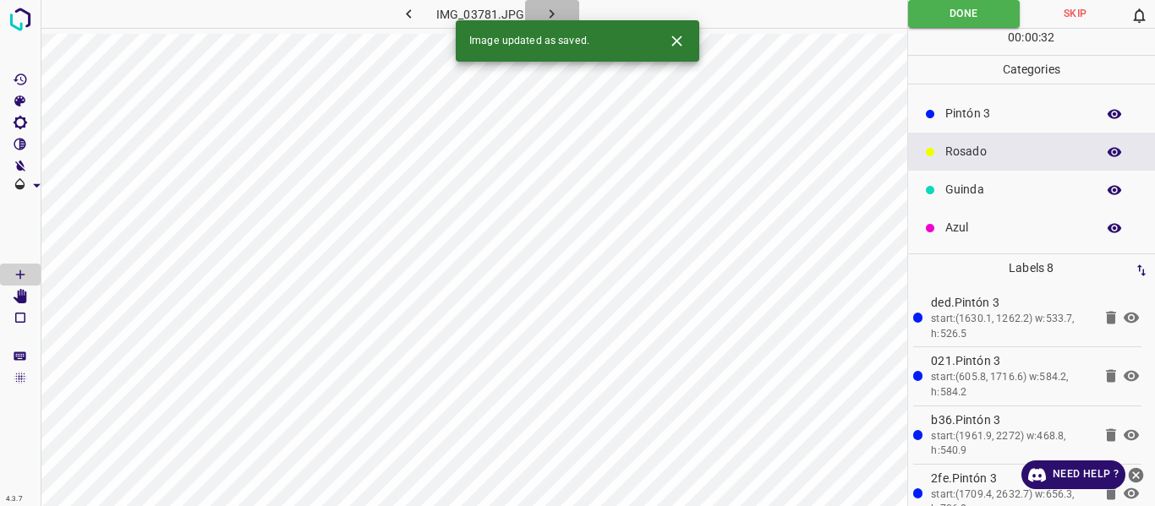
click at [547, 18] on icon "button" at bounding box center [552, 14] width 18 height 18
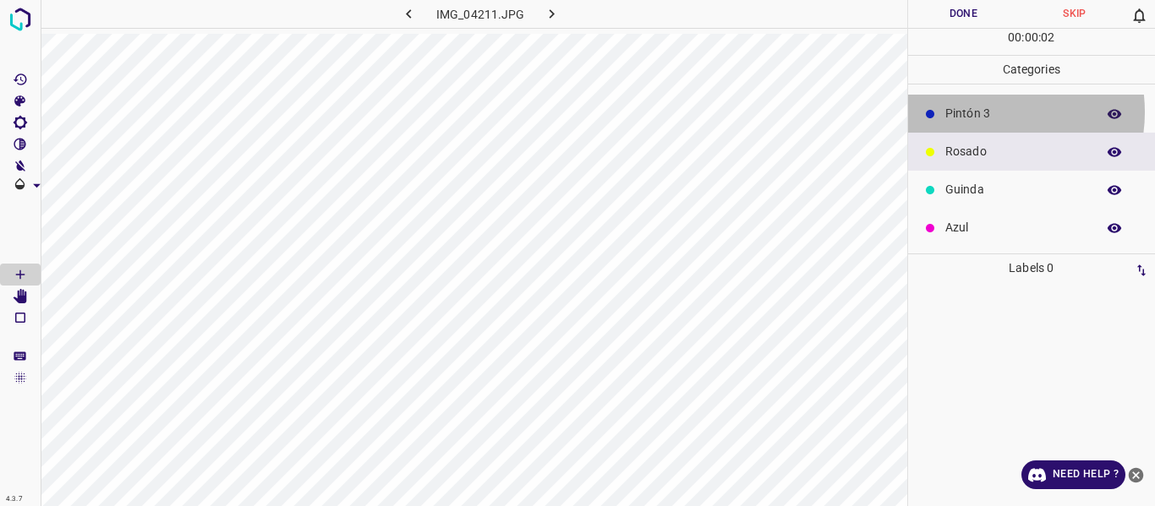
drag, startPoint x: 983, startPoint y: 112, endPoint x: 922, endPoint y: 129, distance: 63.4
click at [971, 118] on p "Pintón 3" at bounding box center [1016, 114] width 142 height 18
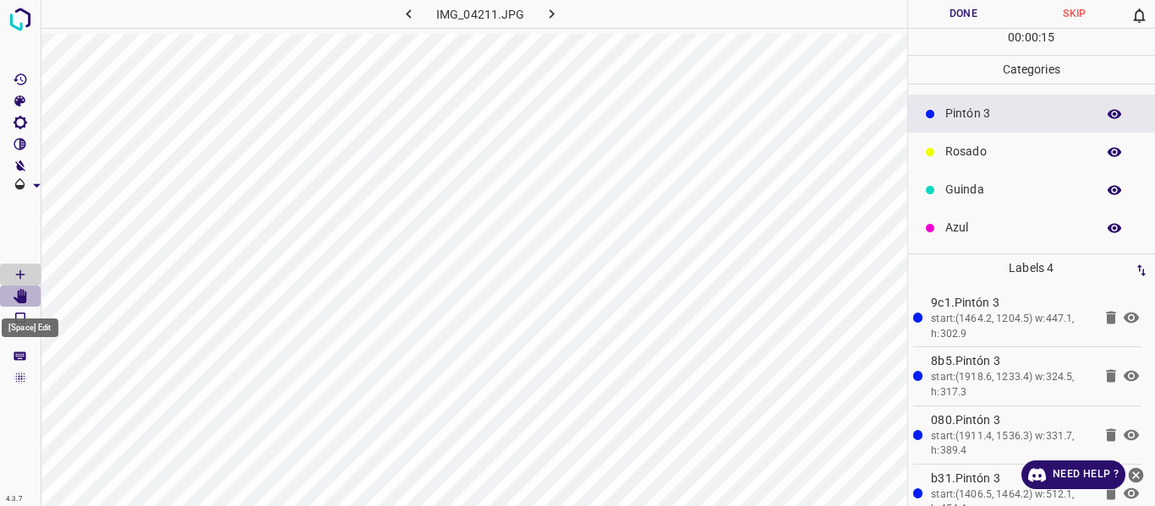
click at [17, 294] on icon "[Space] Edit" at bounding box center [20, 296] width 15 height 15
click at [19, 274] on icon "[Space] Draw" at bounding box center [20, 274] width 15 height 15
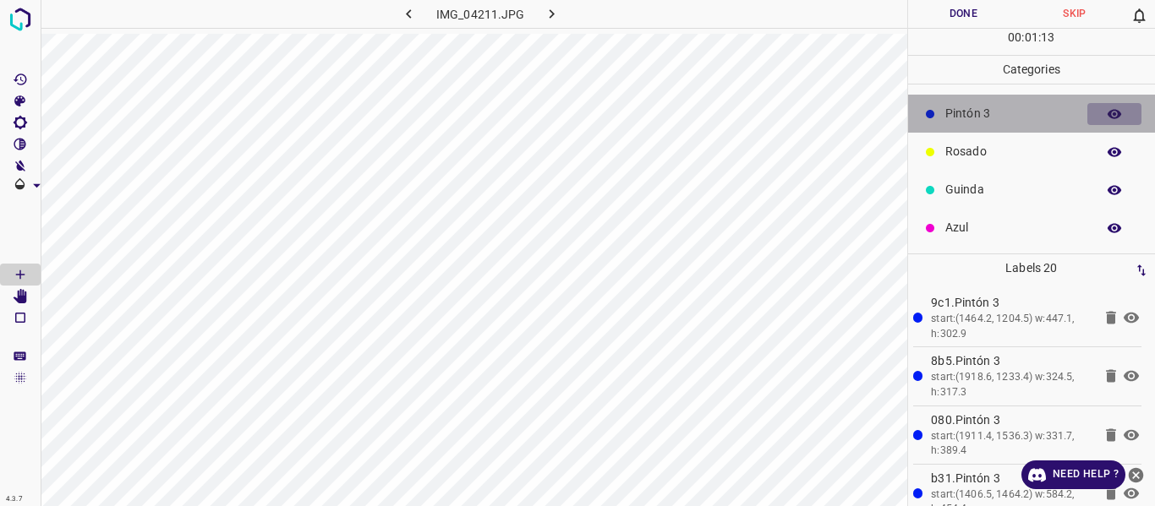
click at [1093, 117] on button "button" at bounding box center [1114, 114] width 54 height 22
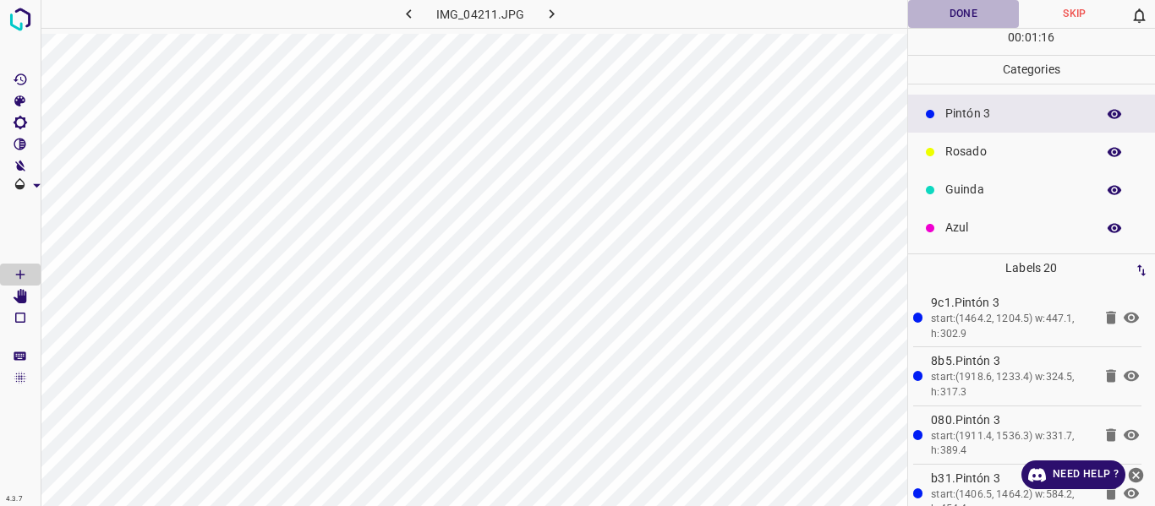
click at [951, 17] on button "Done" at bounding box center [964, 14] width 112 height 28
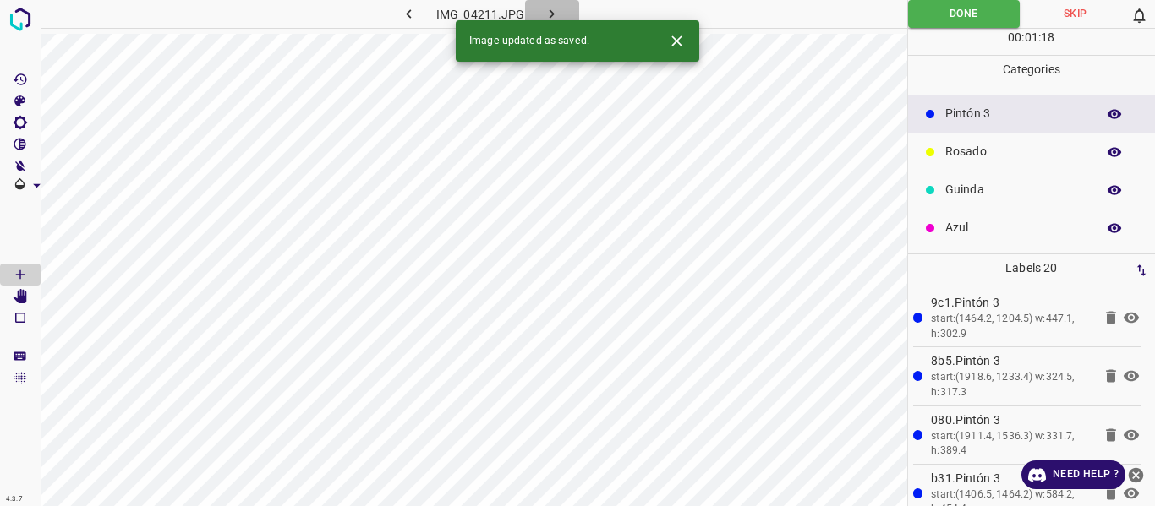
click at [560, 16] on icon "button" at bounding box center [552, 14] width 18 height 18
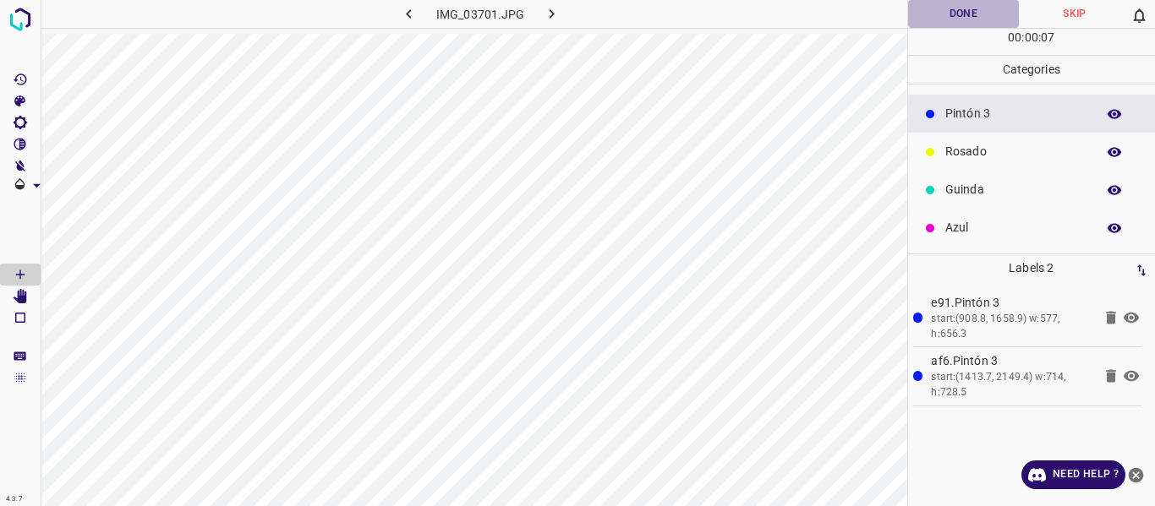
drag, startPoint x: 932, startPoint y: 8, endPoint x: 924, endPoint y: 19, distance: 13.4
click at [931, 9] on button "Done" at bounding box center [964, 14] width 112 height 28
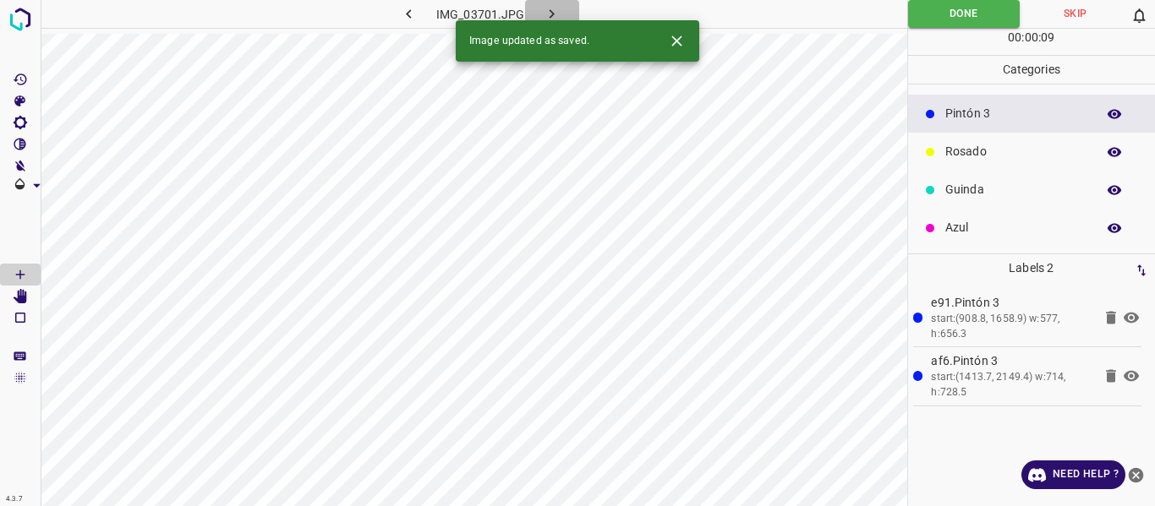
click at [544, 13] on icon "button" at bounding box center [552, 14] width 18 height 18
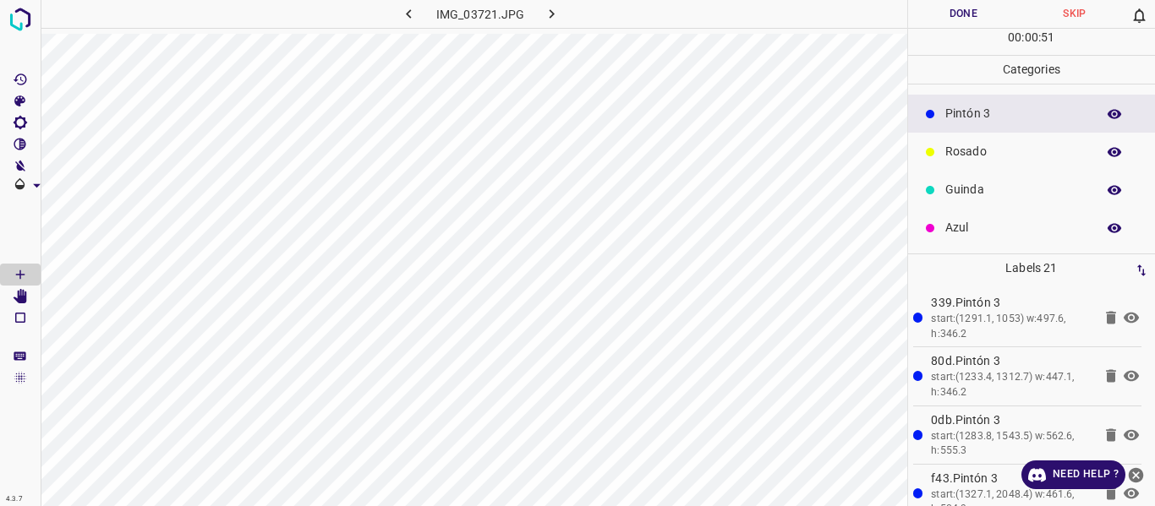
click at [1108, 114] on icon "button" at bounding box center [1115, 113] width 14 height 9
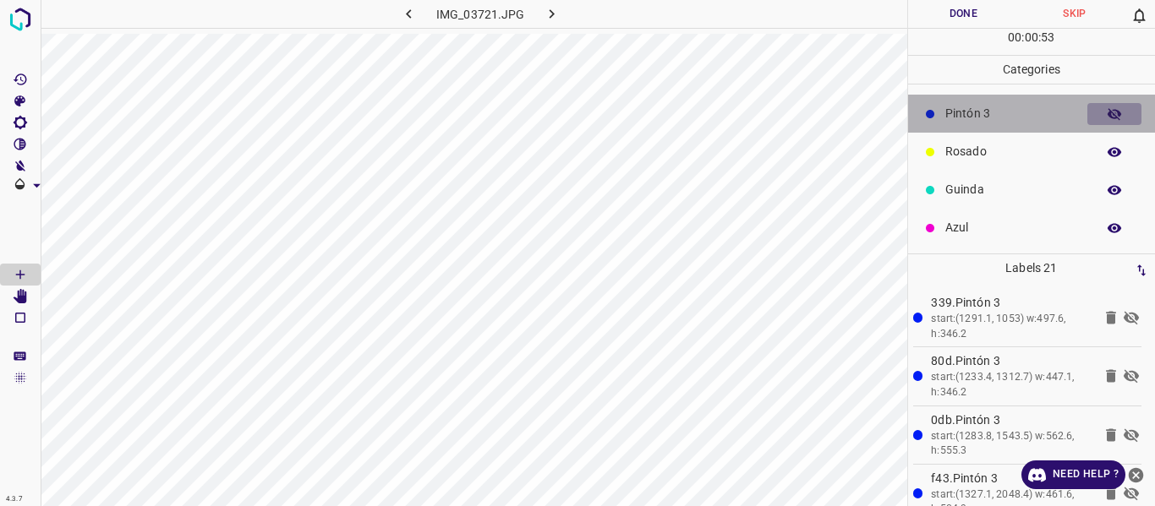
drag, startPoint x: 1099, startPoint y: 113, endPoint x: 1077, endPoint y: 82, distance: 38.2
click at [1107, 113] on icon "button" at bounding box center [1114, 114] width 15 height 15
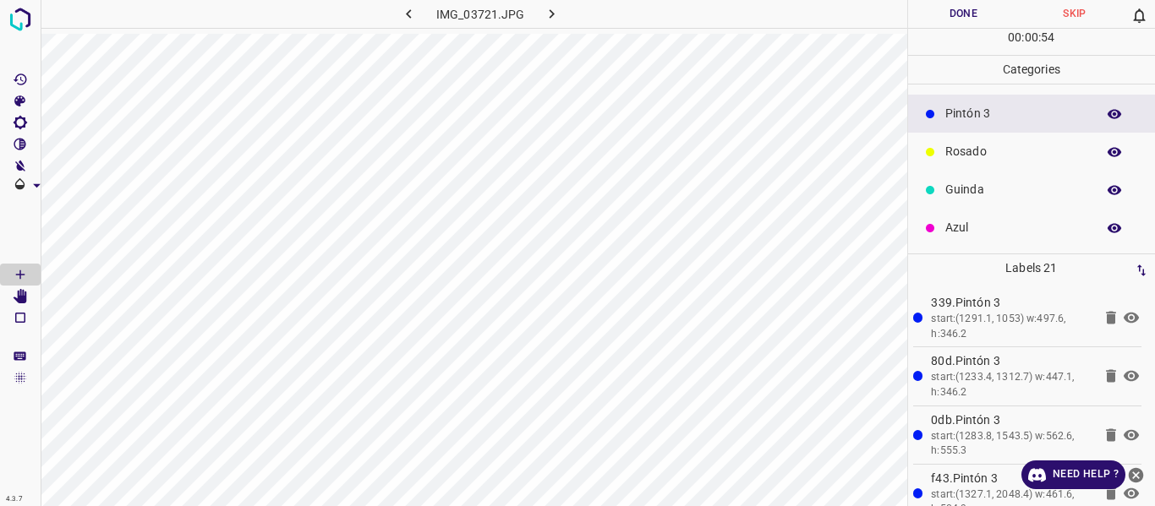
click at [970, 16] on button "Done" at bounding box center [964, 14] width 112 height 28
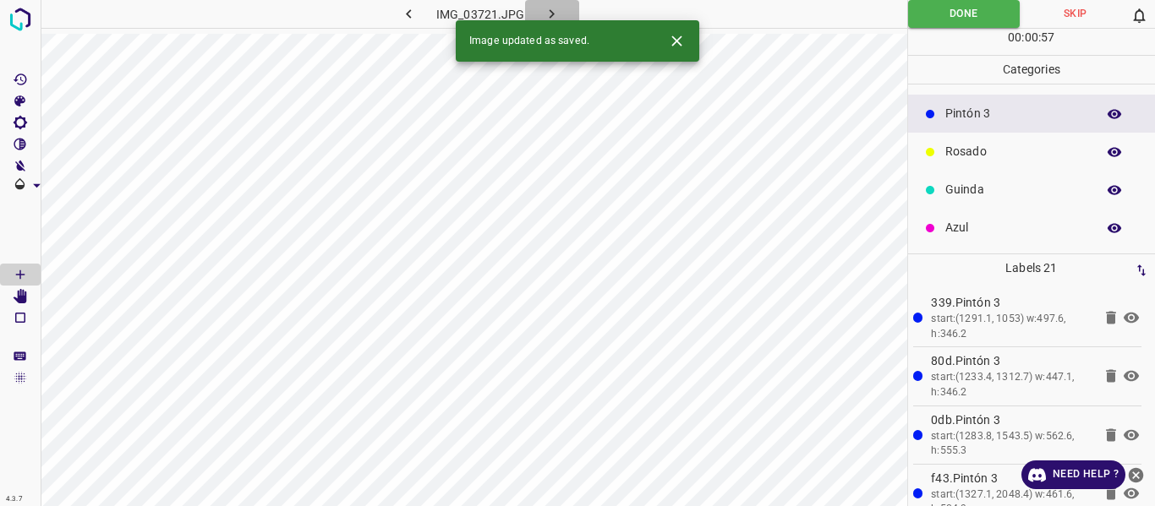
drag, startPoint x: 554, startPoint y: 8, endPoint x: 547, endPoint y: 22, distance: 15.9
click at [553, 9] on icon "button" at bounding box center [552, 14] width 18 height 18
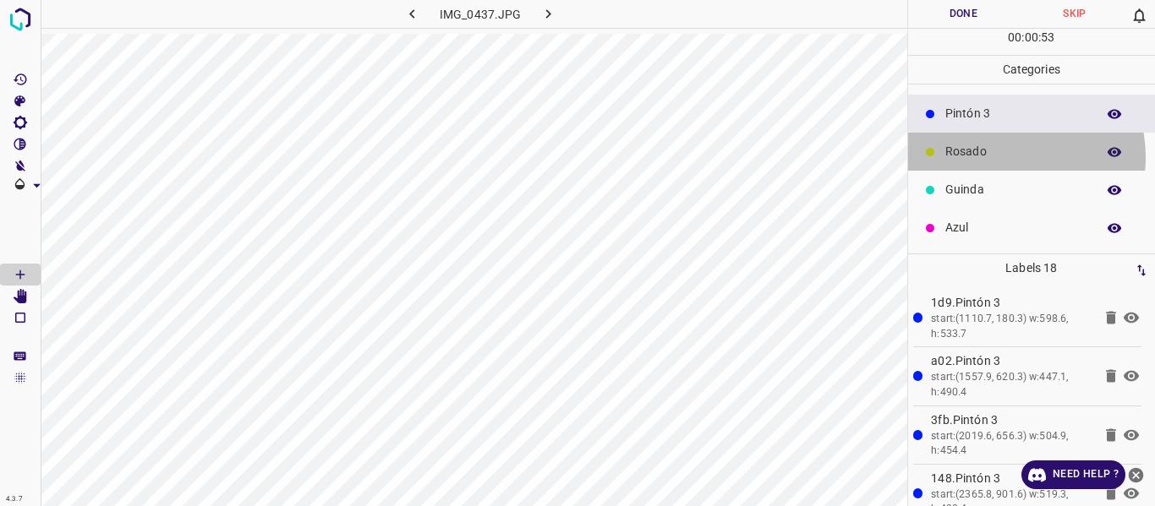
drag, startPoint x: 995, startPoint y: 157, endPoint x: 912, endPoint y: 156, distance: 82.9
click at [993, 156] on p "Rosado" at bounding box center [1016, 152] width 142 height 18
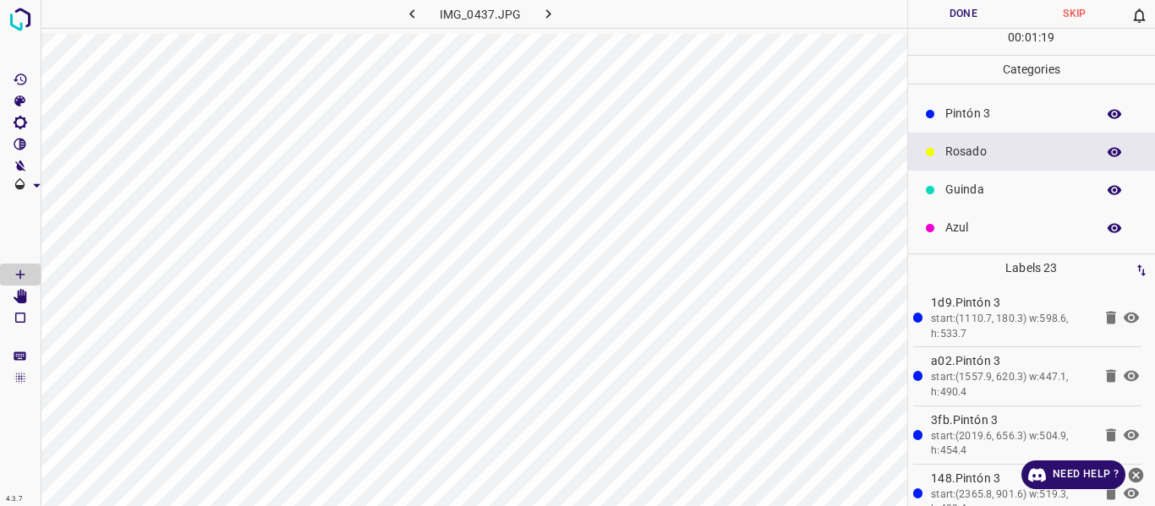
click at [956, 17] on button "Done" at bounding box center [964, 14] width 112 height 28
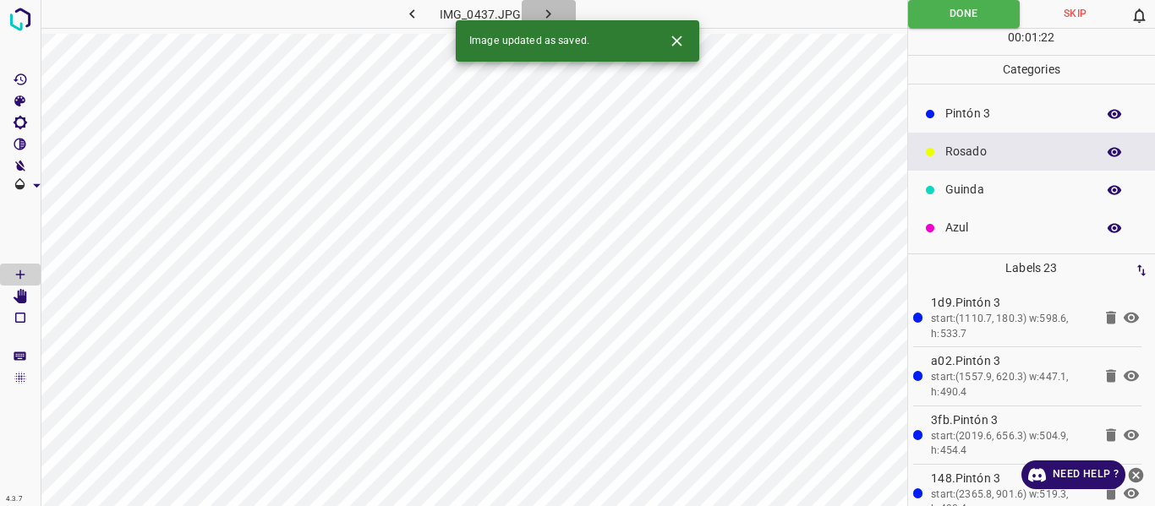
click at [544, 16] on icon "button" at bounding box center [548, 14] width 18 height 18
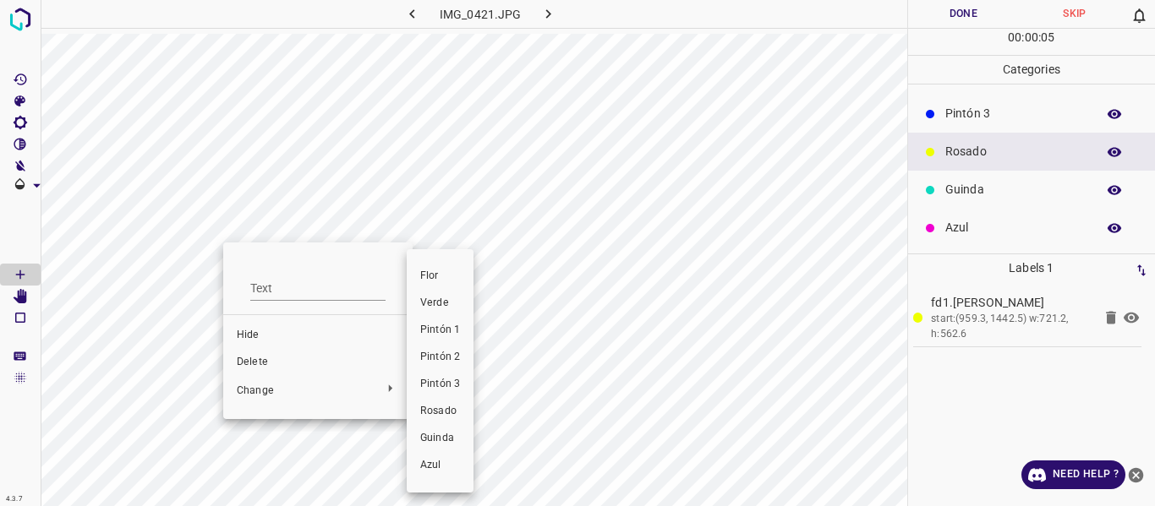
drag, startPoint x: 435, startPoint y: 384, endPoint x: 556, endPoint y: 339, distance: 128.9
click at [435, 384] on span "Pintón 3" at bounding box center [440, 384] width 40 height 15
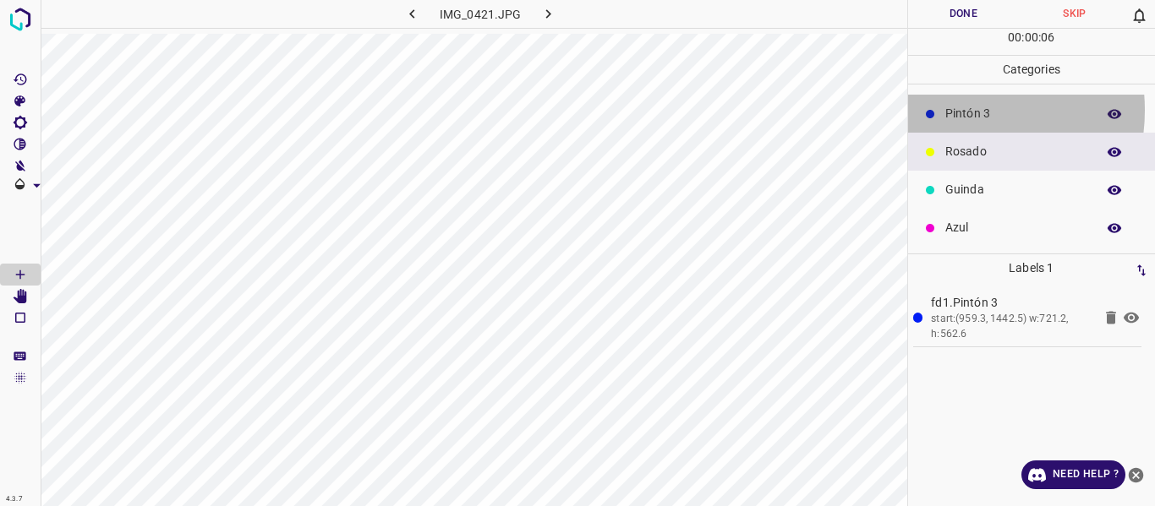
drag, startPoint x: 953, startPoint y: 110, endPoint x: 915, endPoint y: 123, distance: 40.4
click at [952, 111] on p "Pintón 3" at bounding box center [1016, 114] width 142 height 18
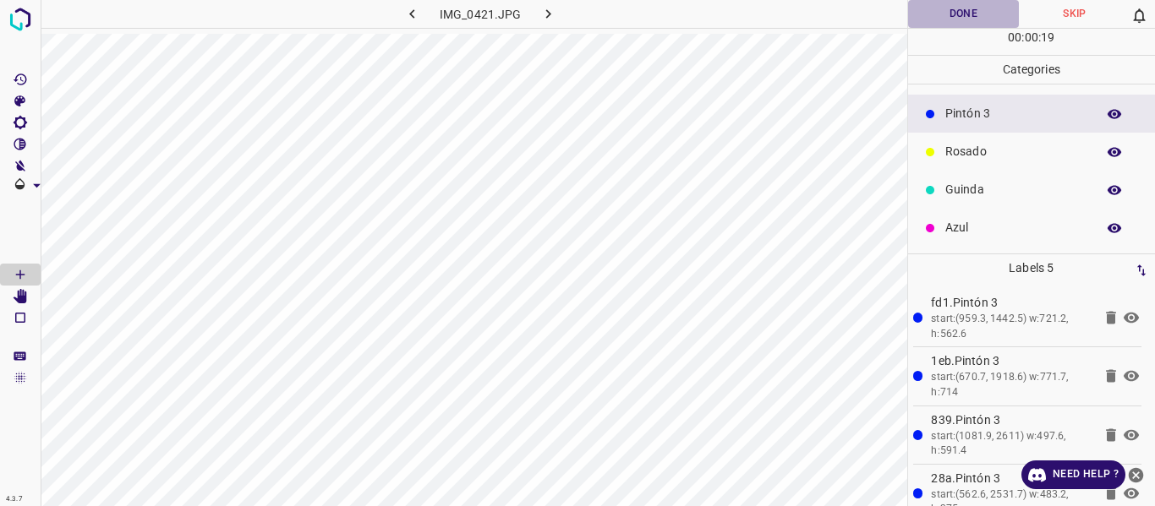
click at [936, 14] on button "Done" at bounding box center [964, 14] width 112 height 28
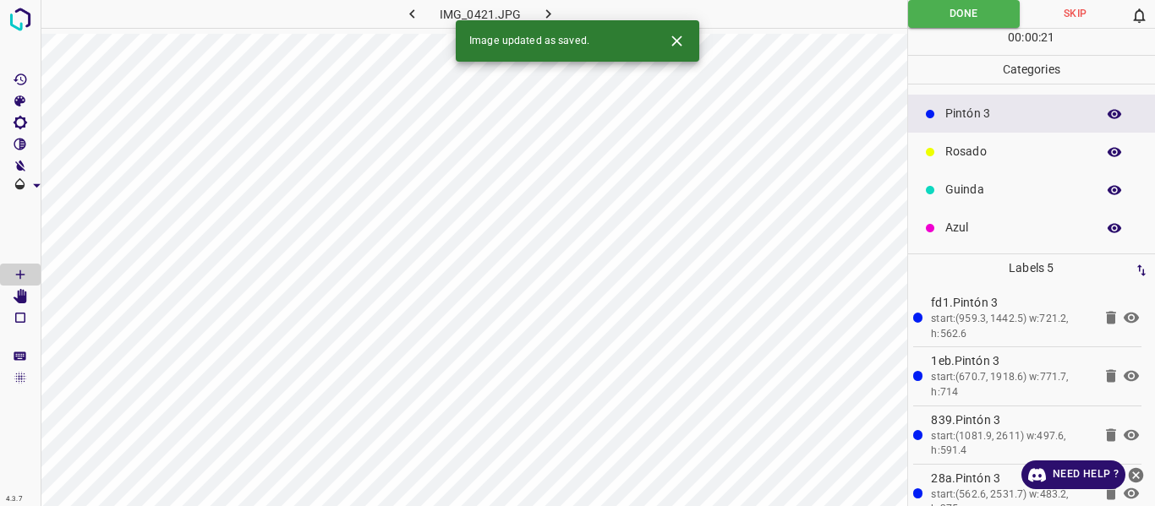
click at [544, 12] on icon "button" at bounding box center [548, 14] width 18 height 18
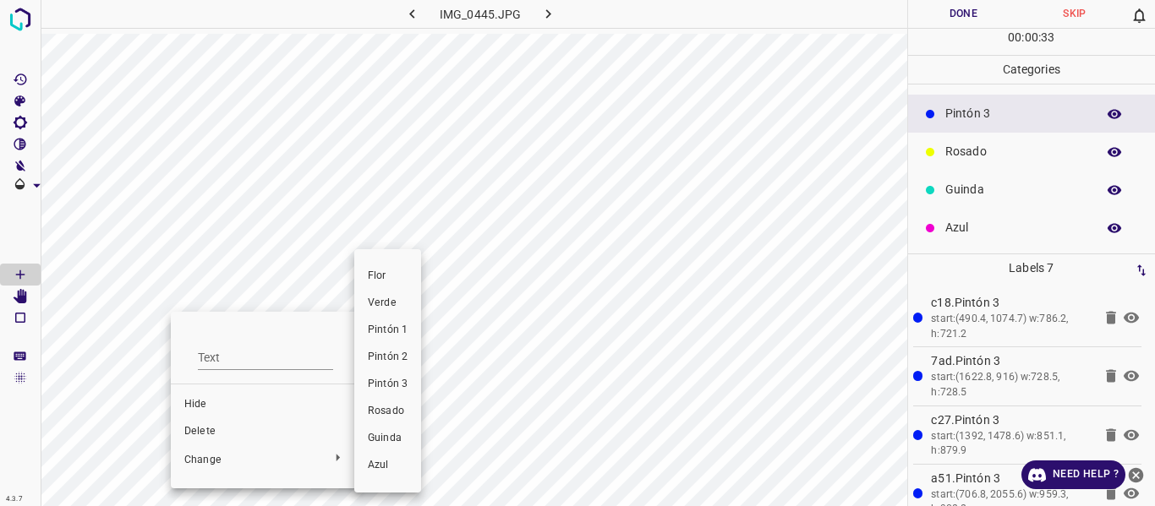
click at [380, 413] on span "Rosado" at bounding box center [388, 411] width 40 height 15
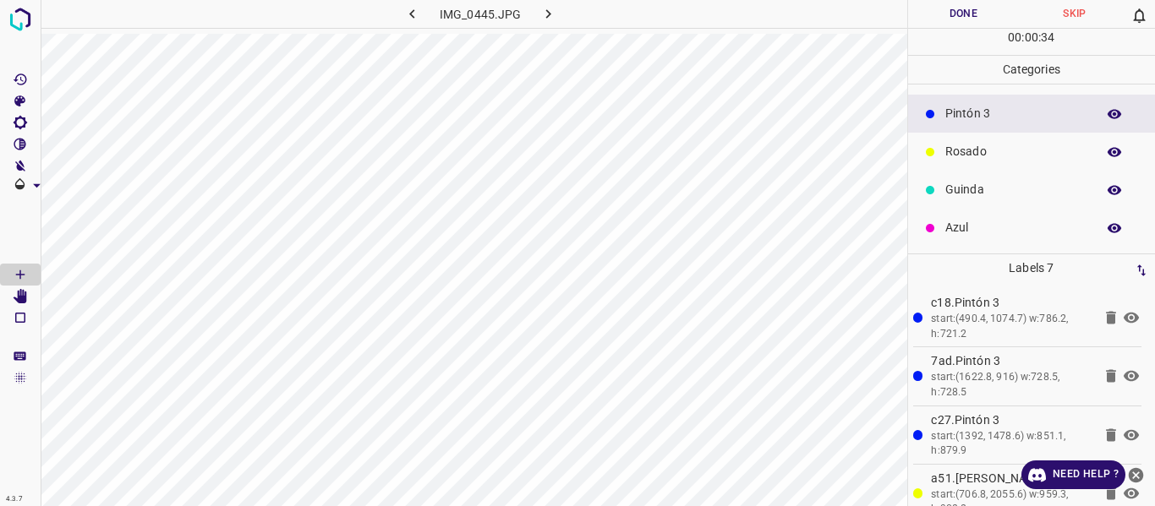
click at [1107, 115] on icon "button" at bounding box center [1114, 114] width 15 height 15
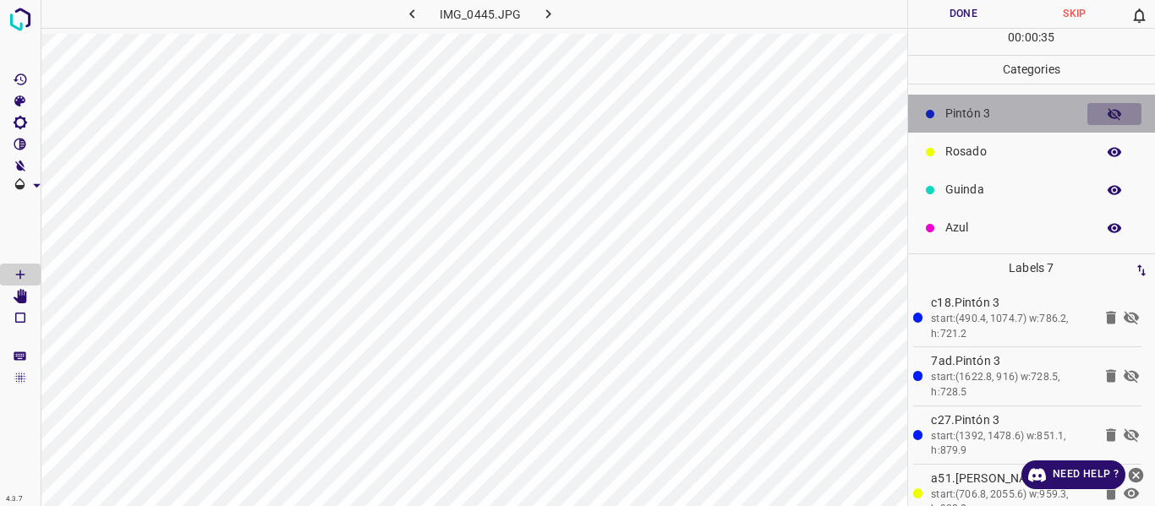
click at [1107, 115] on icon "button" at bounding box center [1114, 114] width 15 height 15
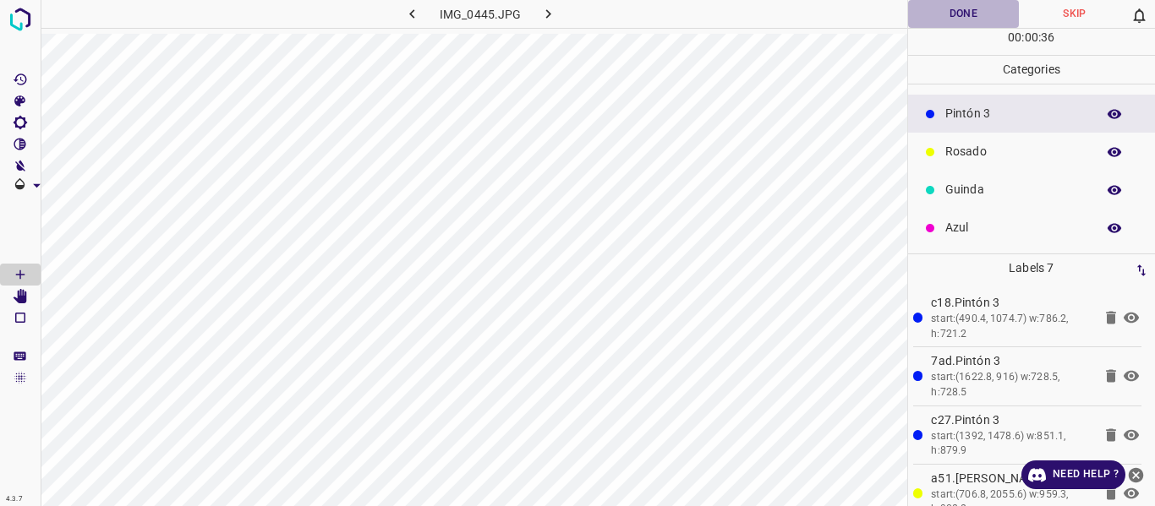
drag, startPoint x: 966, startPoint y: 14, endPoint x: 928, endPoint y: 30, distance: 41.3
click at [964, 14] on button "Done" at bounding box center [964, 14] width 112 height 28
click at [552, 16] on icon "button" at bounding box center [548, 14] width 18 height 18
click at [938, 19] on button "Done" at bounding box center [964, 14] width 112 height 28
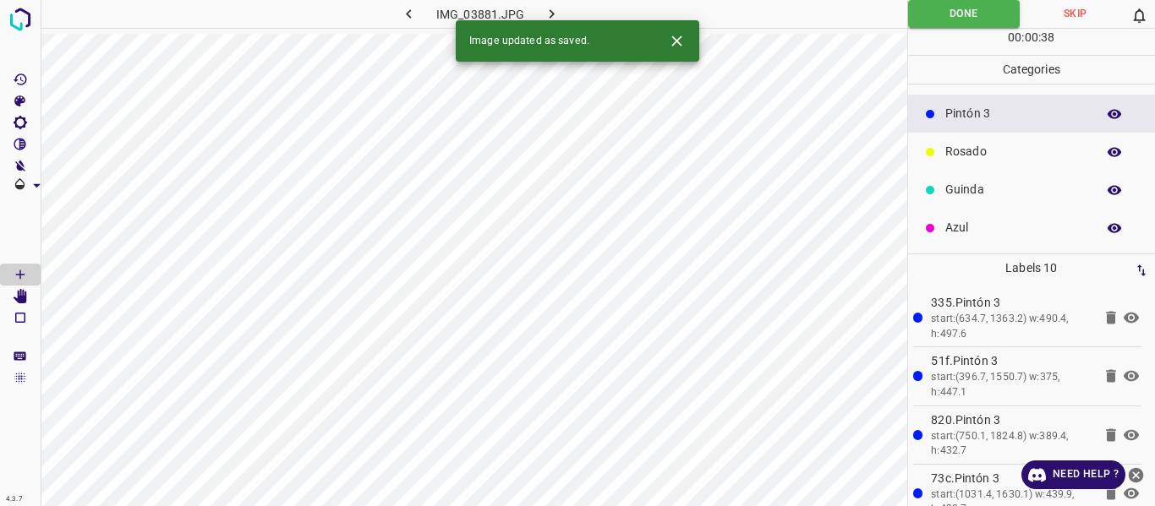
drag, startPoint x: 551, startPoint y: 13, endPoint x: 545, endPoint y: 23, distance: 11.7
click at [549, 19] on icon "button" at bounding box center [552, 14] width 18 height 18
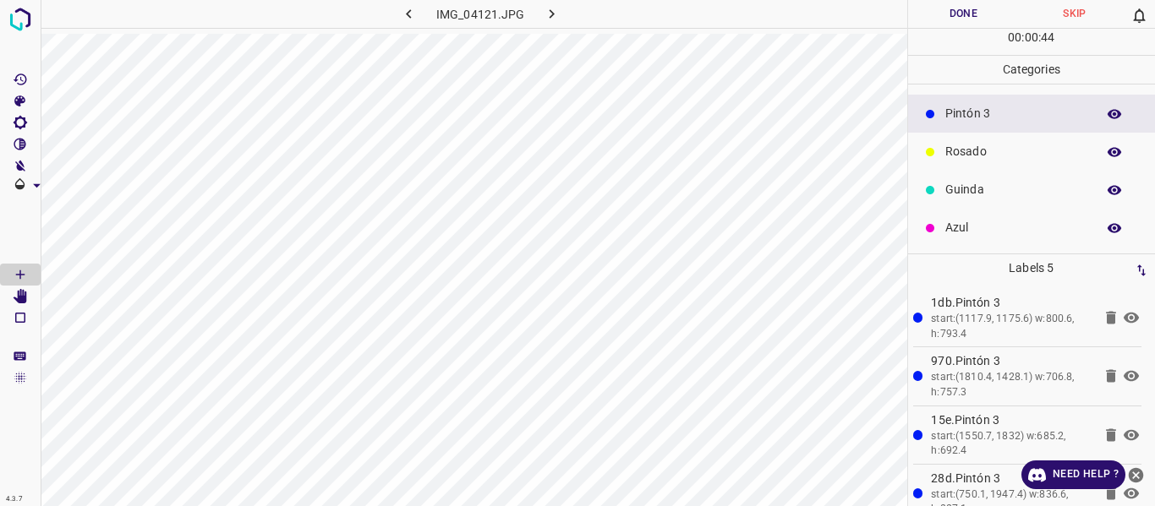
click at [966, 7] on button "Done" at bounding box center [964, 14] width 112 height 28
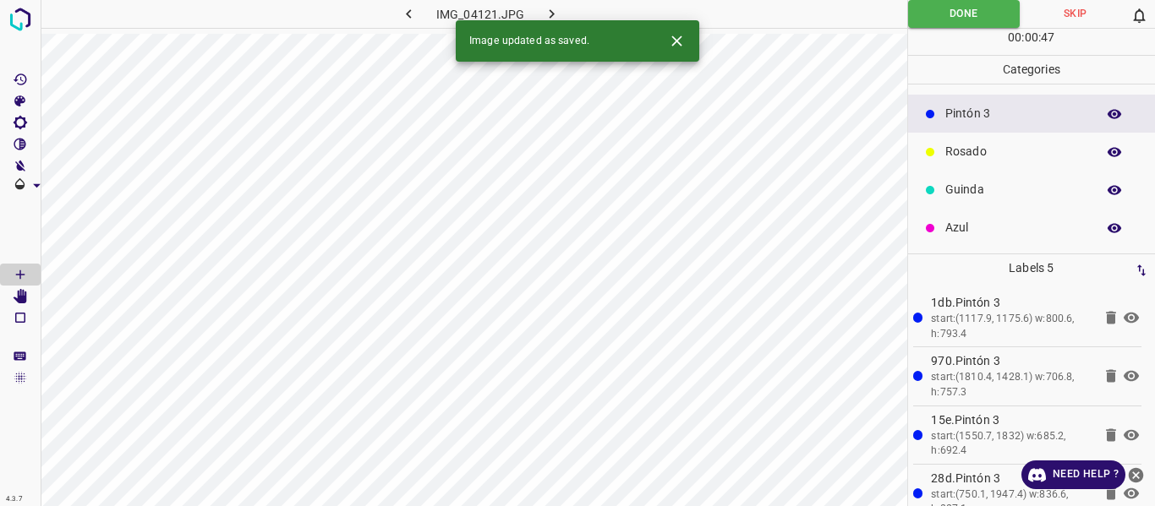
click at [554, 12] on icon "button" at bounding box center [552, 14] width 18 height 18
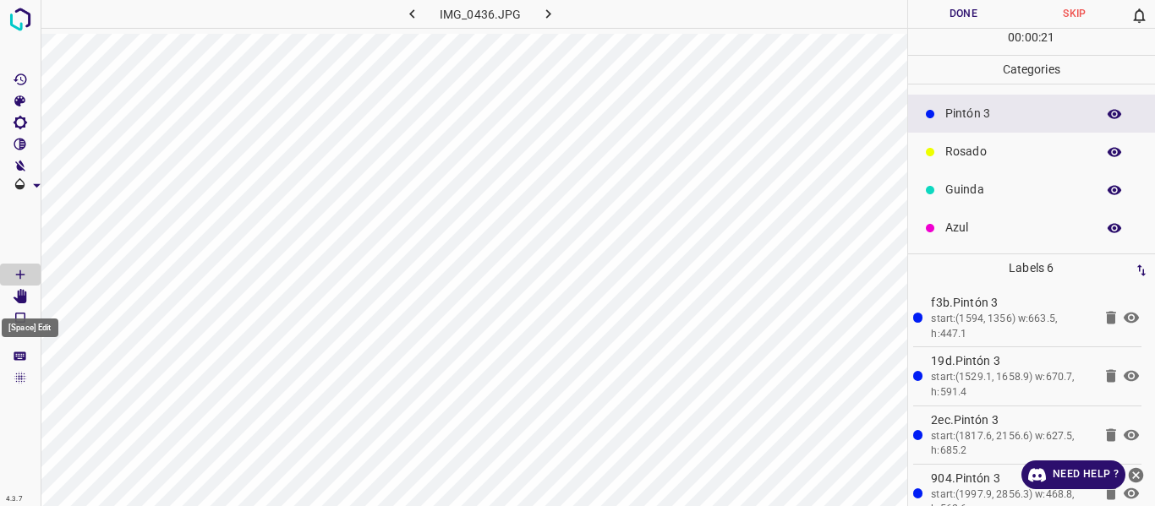
drag, startPoint x: 25, startPoint y: 297, endPoint x: 27, endPoint y: 331, distance: 33.9
click at [24, 303] on icon "[Space] Edit" at bounding box center [21, 296] width 14 height 15
drag, startPoint x: 958, startPoint y: 10, endPoint x: 949, endPoint y: 14, distance: 9.5
click at [956, 11] on button "Done" at bounding box center [964, 14] width 112 height 28
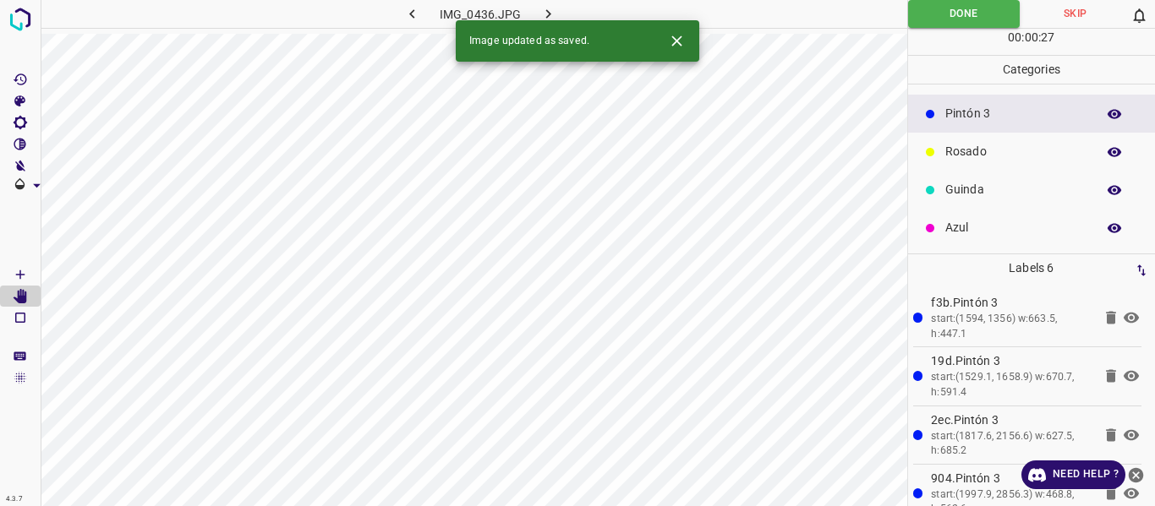
click at [543, 19] on icon "button" at bounding box center [548, 14] width 18 height 18
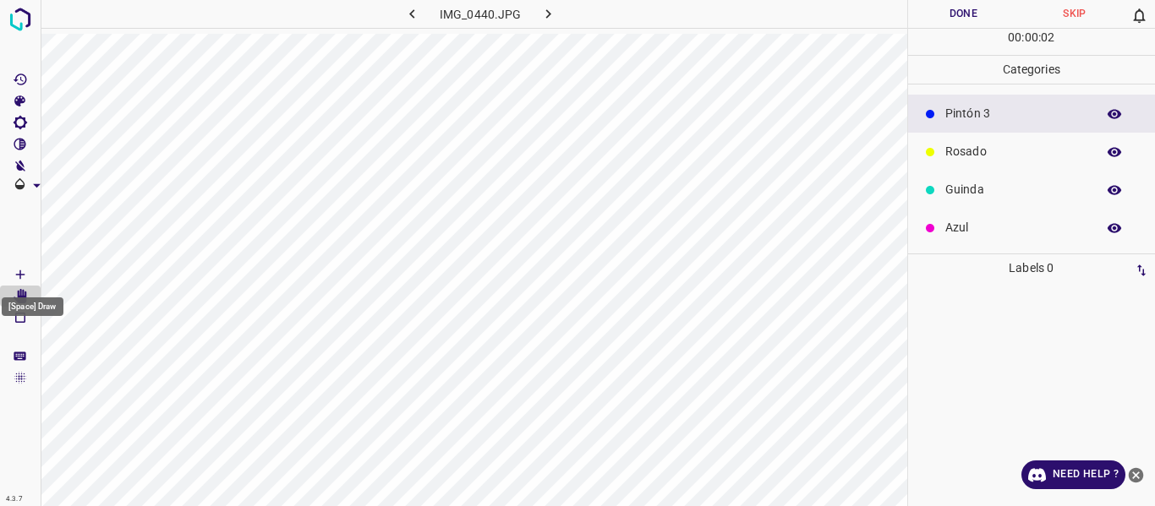
drag, startPoint x: 17, startPoint y: 273, endPoint x: 65, endPoint y: 289, distance: 50.8
click at [31, 284] on Draw"] "[Space] Draw" at bounding box center [20, 275] width 41 height 22
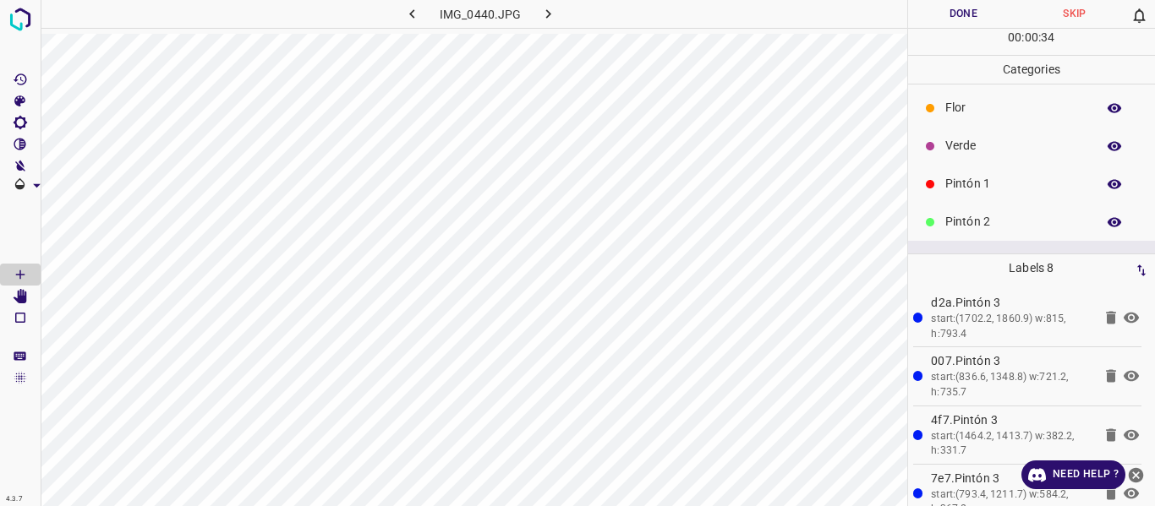
scroll to position [0, 0]
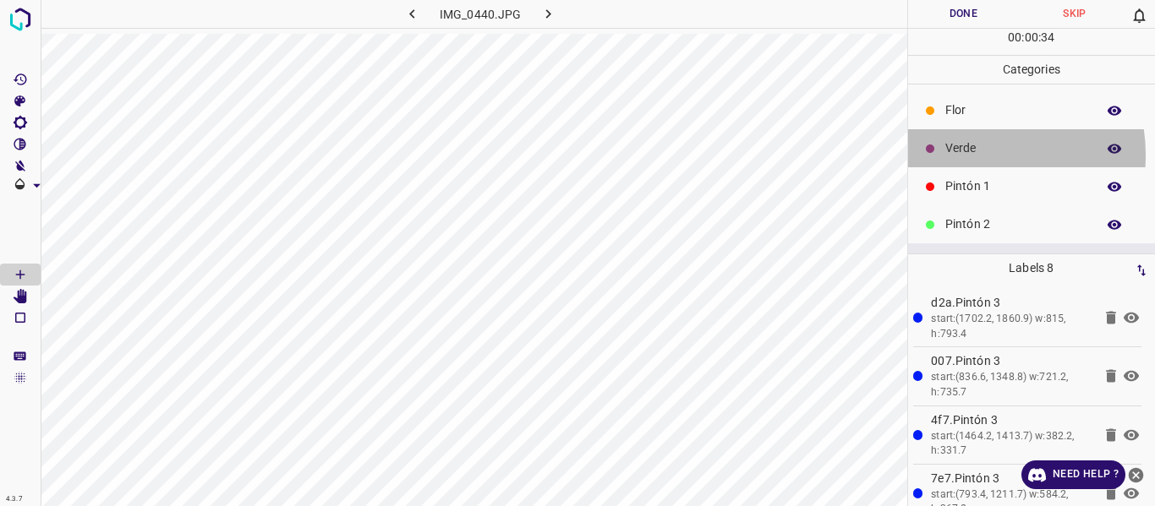
drag, startPoint x: 966, startPoint y: 155, endPoint x: 920, endPoint y: 171, distance: 49.2
click at [964, 156] on p "Verde" at bounding box center [1016, 149] width 142 height 18
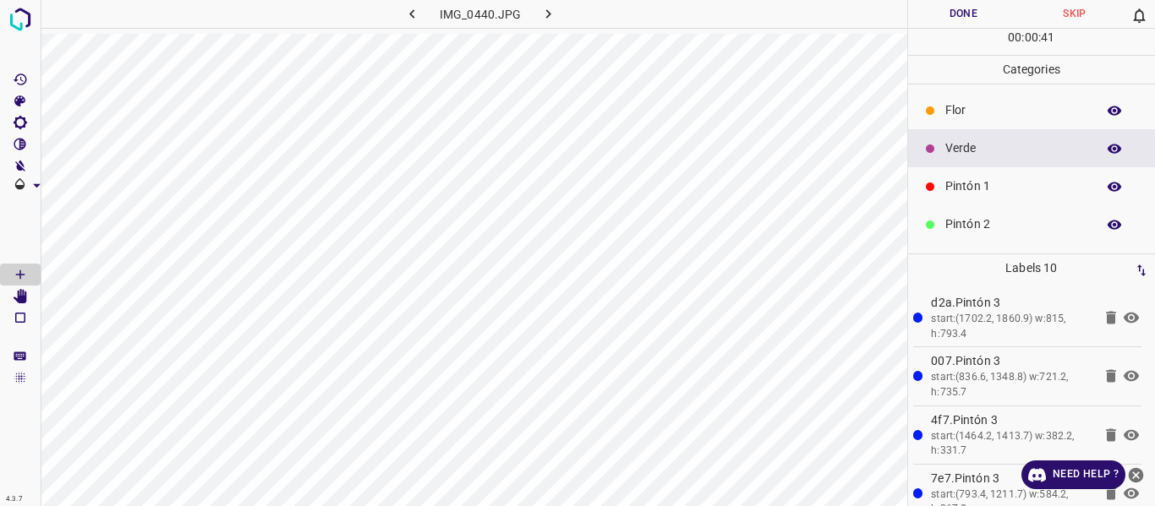
click at [956, 16] on button "Done" at bounding box center [964, 14] width 112 height 28
click at [535, 8] on button "button" at bounding box center [549, 14] width 54 height 28
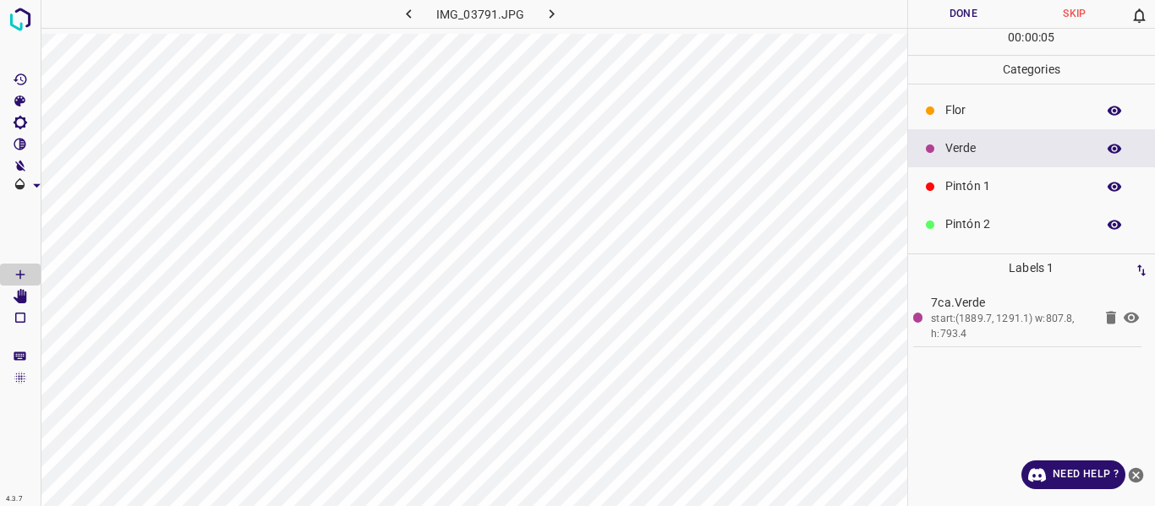
scroll to position [85, 0]
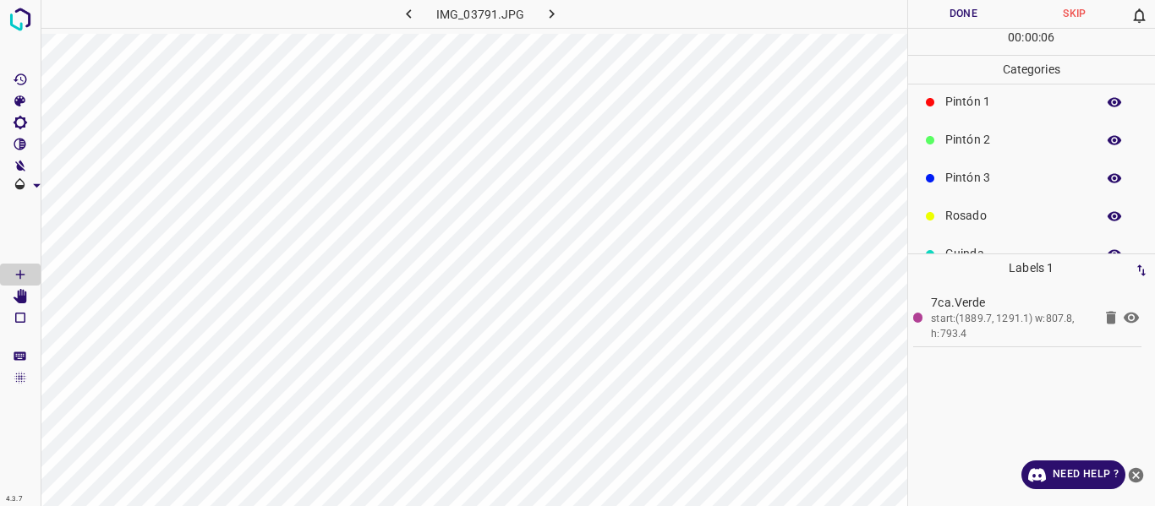
drag, startPoint x: 968, startPoint y: 182, endPoint x: 908, endPoint y: 181, distance: 60.0
click at [967, 182] on p "Pintón 3" at bounding box center [1016, 178] width 142 height 18
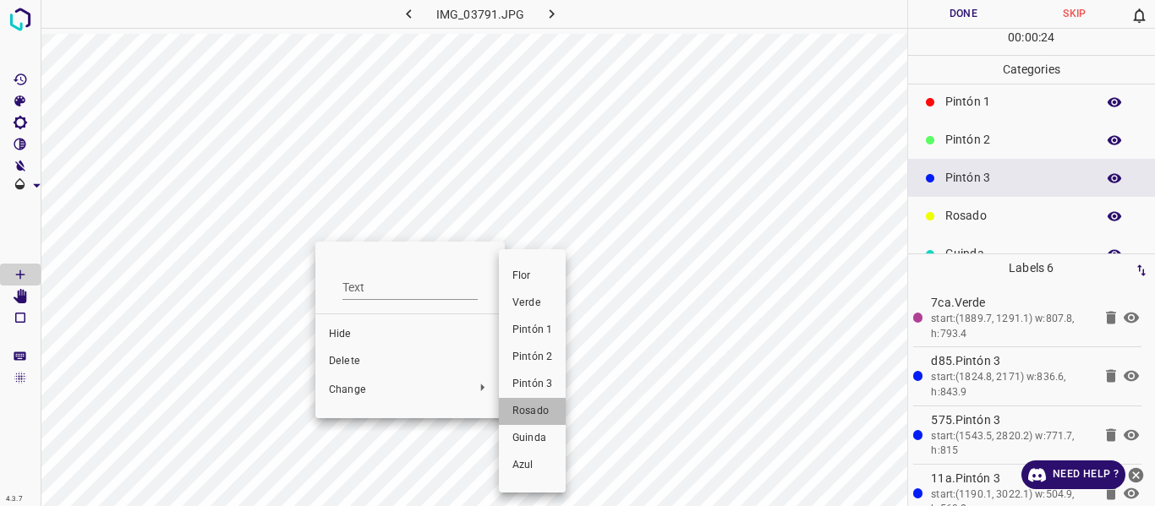
click at [525, 417] on span "Rosado" at bounding box center [532, 411] width 40 height 15
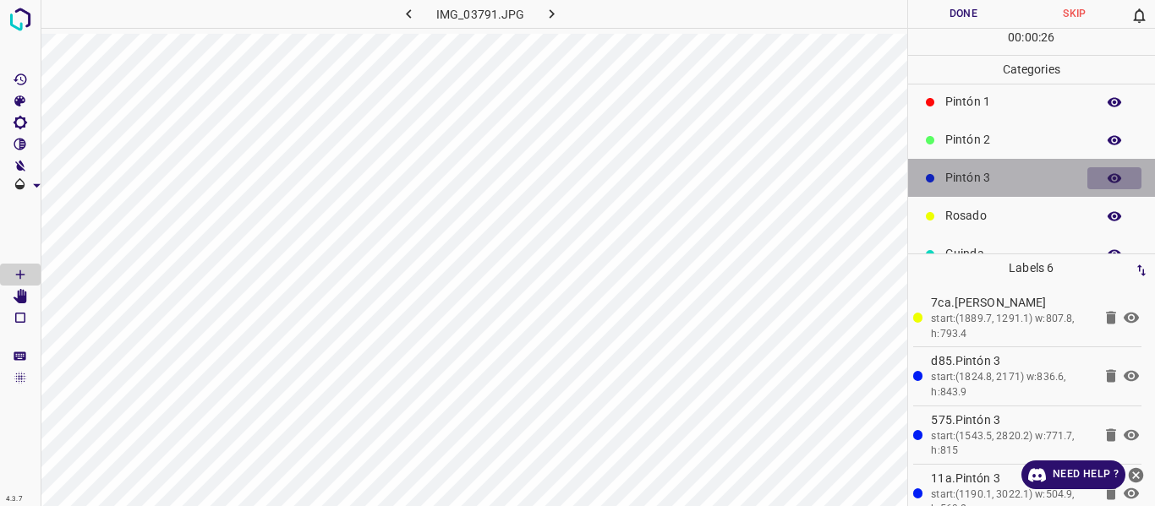
click at [1108, 179] on icon "button" at bounding box center [1115, 177] width 14 height 9
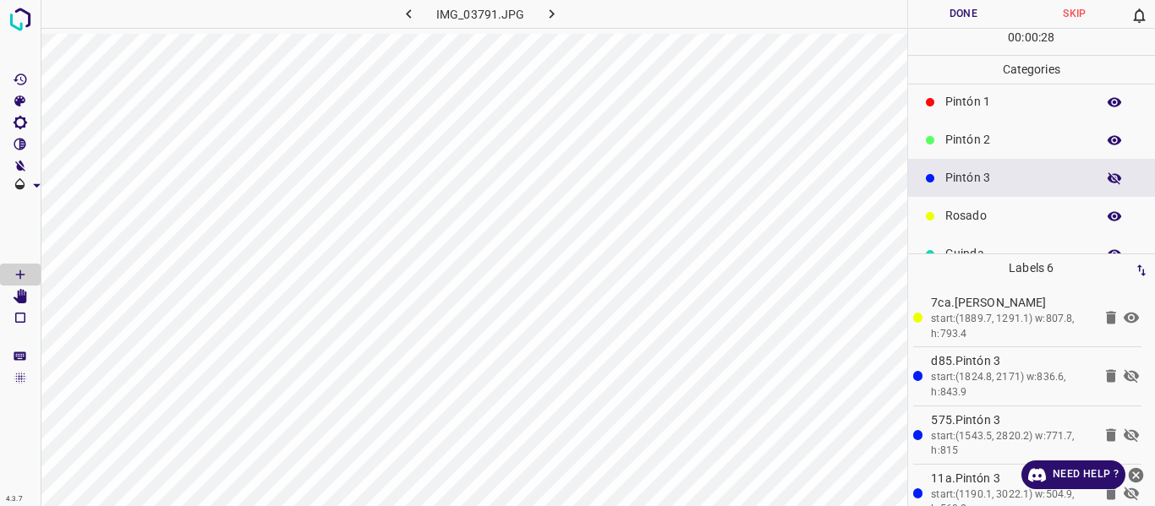
click at [1108, 179] on icon "button" at bounding box center [1115, 178] width 14 height 12
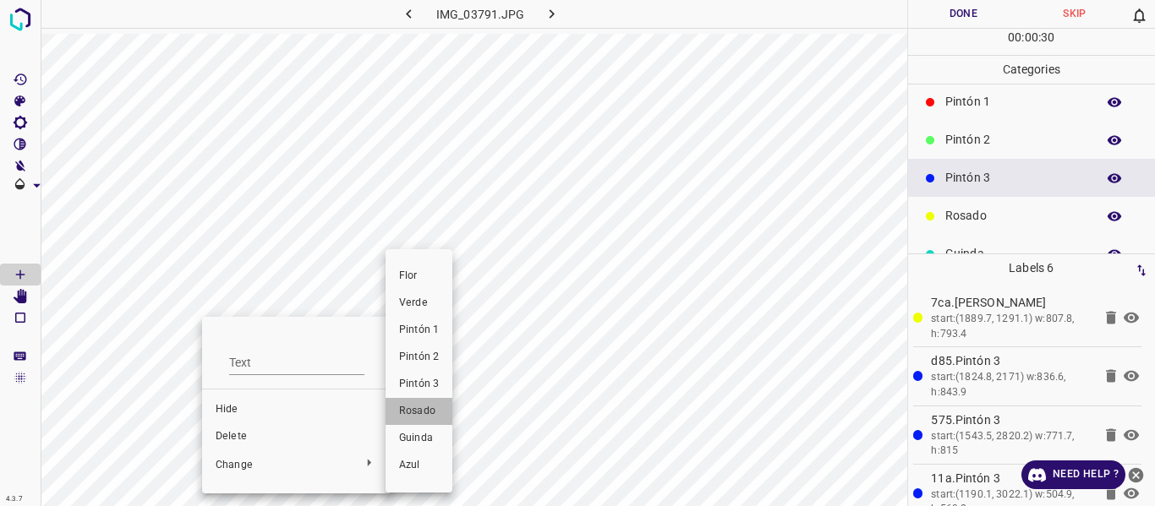
drag, startPoint x: 418, startPoint y: 413, endPoint x: 759, endPoint y: 260, distance: 374.3
click at [419, 413] on span "Rosado" at bounding box center [419, 411] width 40 height 15
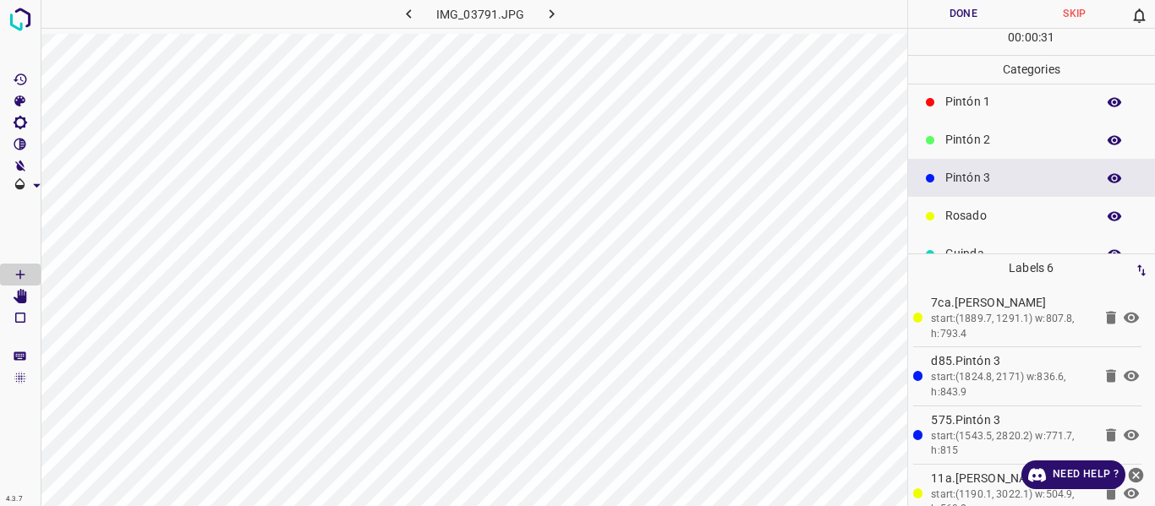
click at [966, 17] on button "Done" at bounding box center [964, 14] width 112 height 28
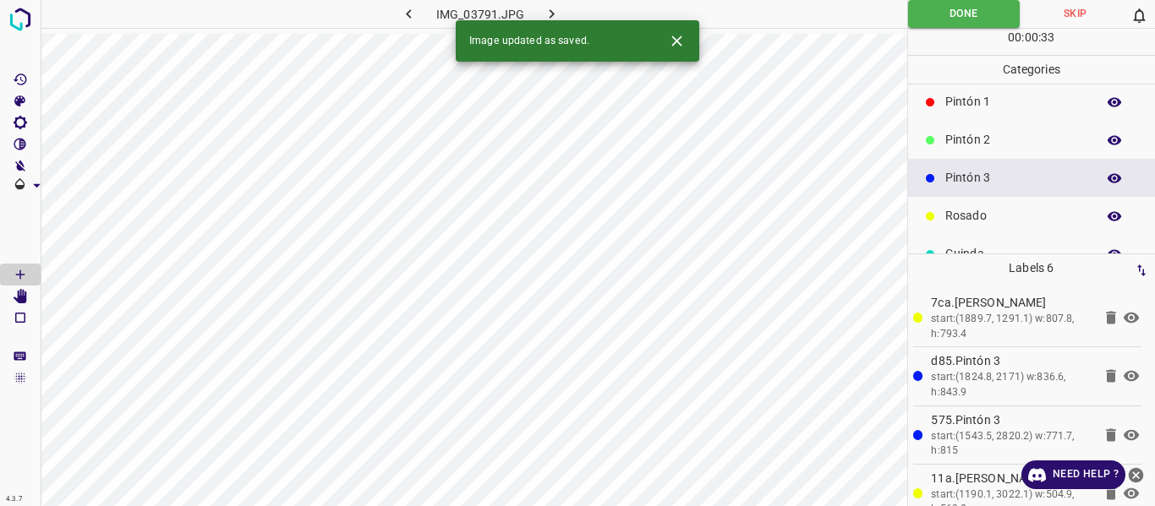
click at [550, 3] on button "button" at bounding box center [552, 14] width 54 height 28
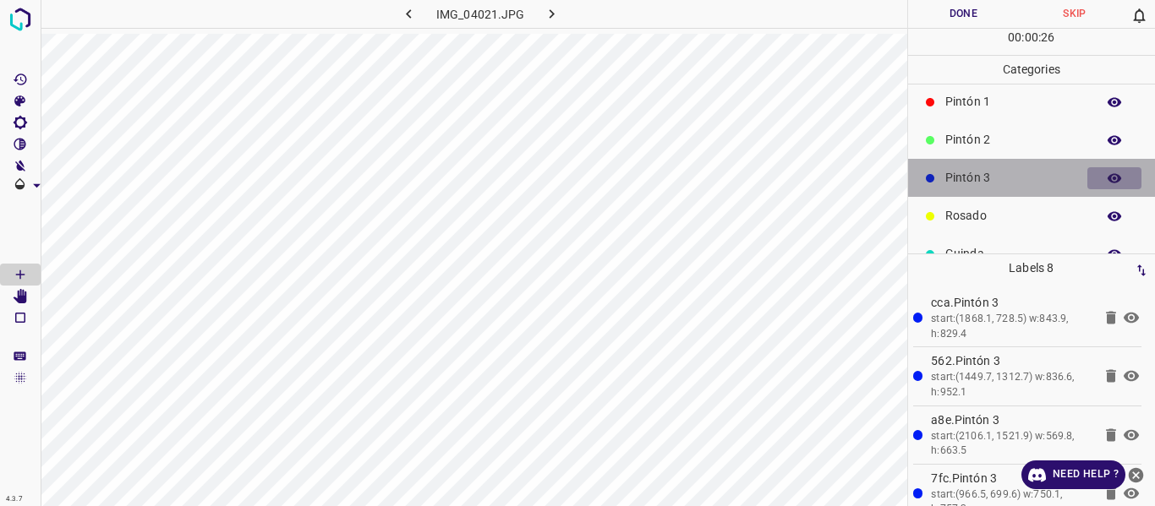
click at [1107, 179] on icon "button" at bounding box center [1114, 178] width 15 height 15
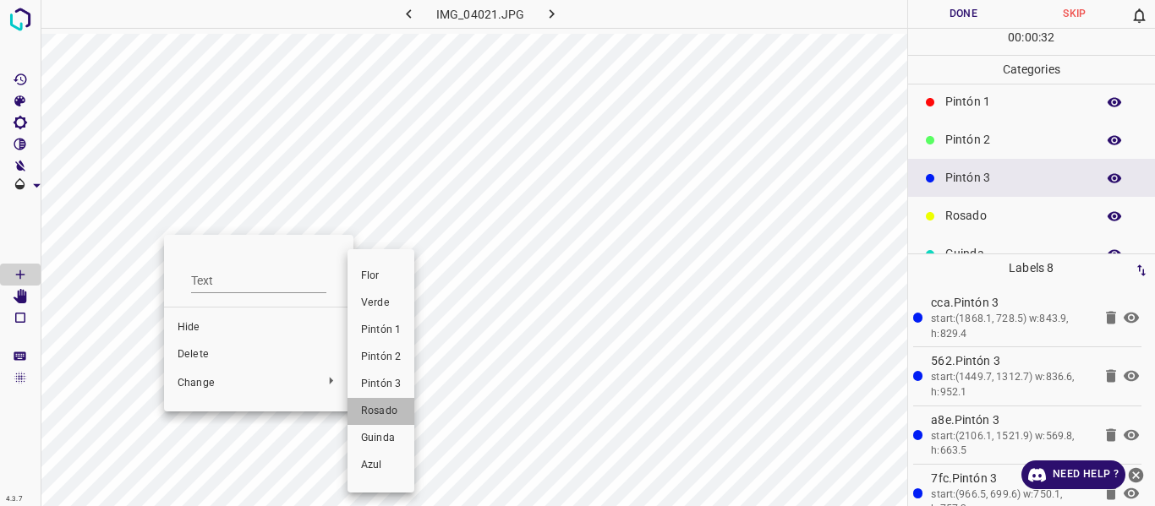
drag, startPoint x: 404, startPoint y: 413, endPoint x: 340, endPoint y: 278, distance: 149.0
click at [402, 410] on li "Rosado" at bounding box center [380, 411] width 67 height 27
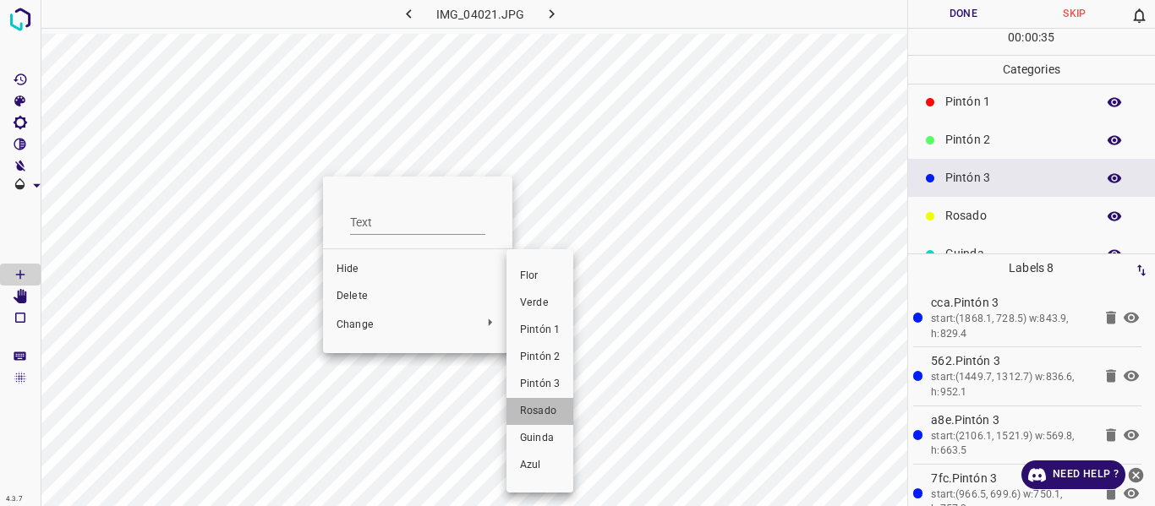
drag, startPoint x: 526, startPoint y: 403, endPoint x: 768, endPoint y: 317, distance: 256.7
click at [526, 404] on li "Rosado" at bounding box center [539, 411] width 67 height 27
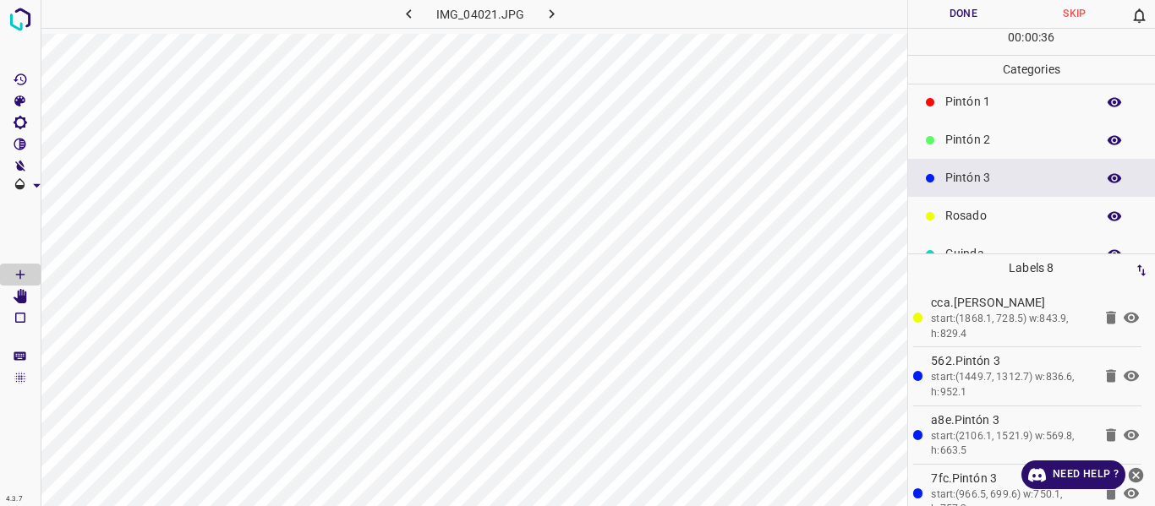
click at [1107, 179] on icon "button" at bounding box center [1114, 178] width 15 height 15
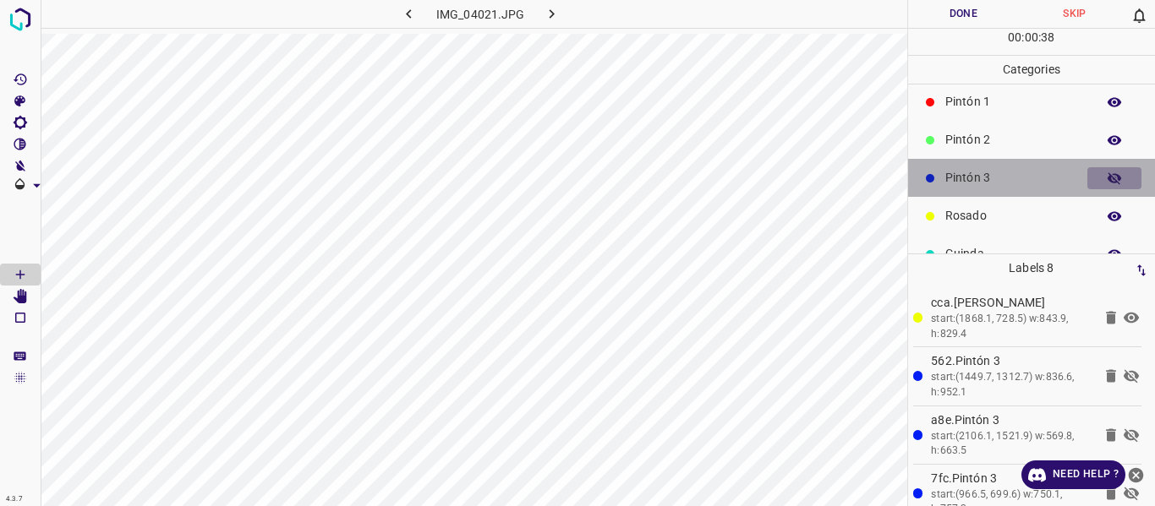
drag, startPoint x: 1103, startPoint y: 179, endPoint x: 996, endPoint y: 195, distance: 108.6
click at [1107, 180] on icon "button" at bounding box center [1114, 178] width 15 height 15
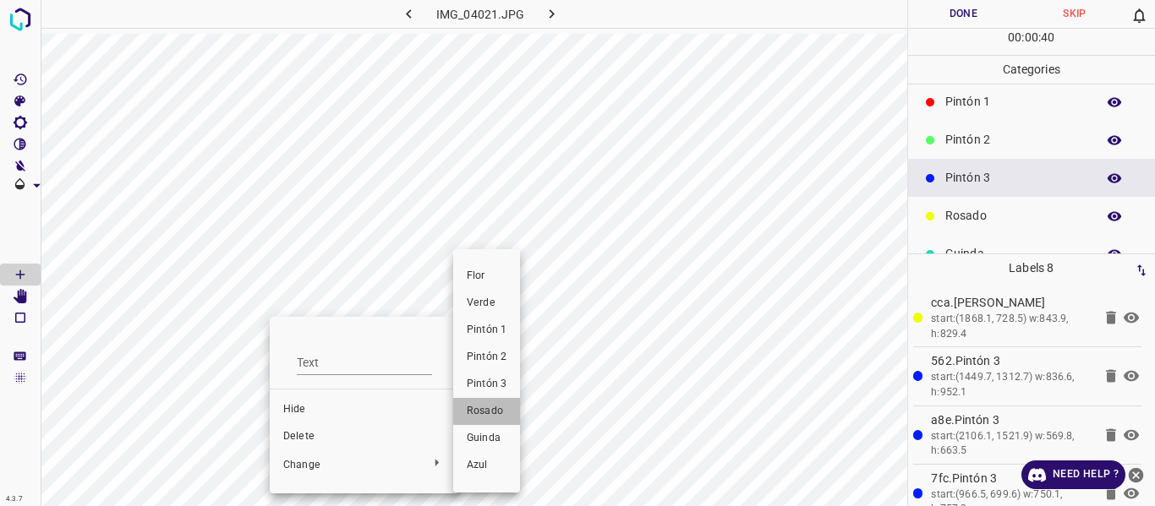
drag, startPoint x: 489, startPoint y: 413, endPoint x: 752, endPoint y: 251, distance: 309.0
click at [491, 416] on span "Rosado" at bounding box center [487, 411] width 40 height 15
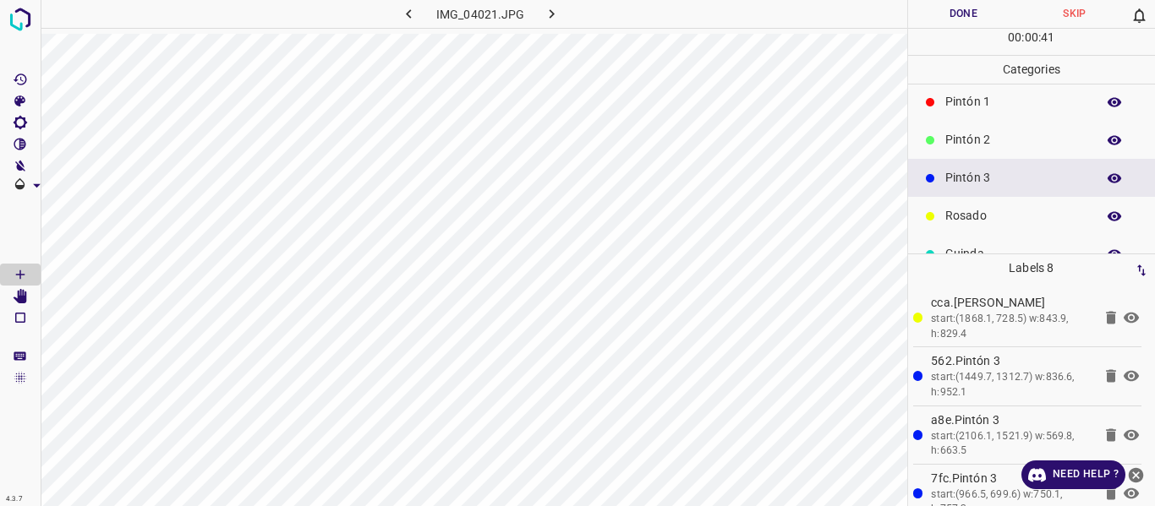
click at [944, 20] on button "Done" at bounding box center [964, 14] width 112 height 28
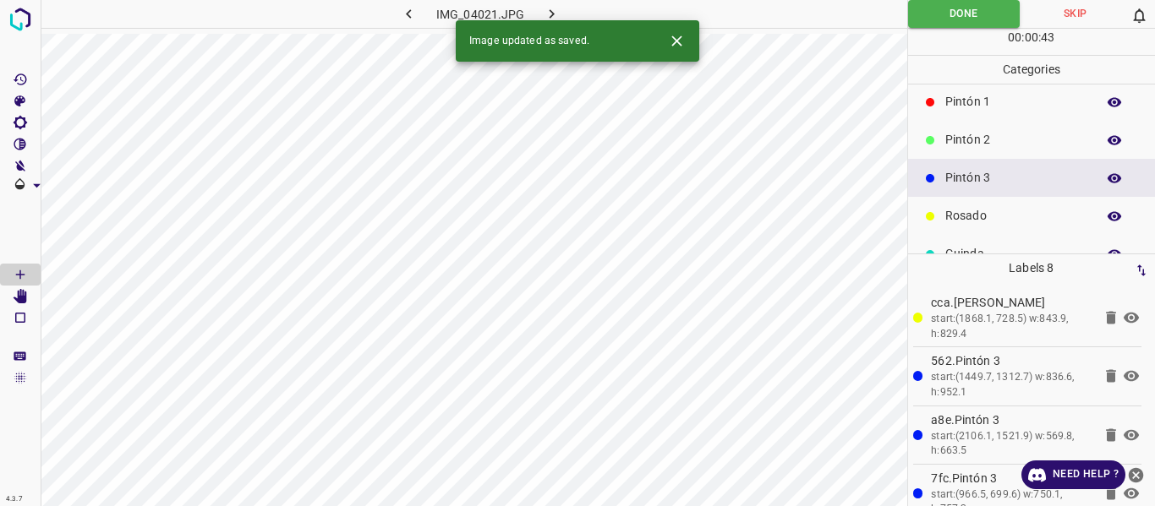
click at [546, 15] on icon "button" at bounding box center [552, 14] width 18 height 18
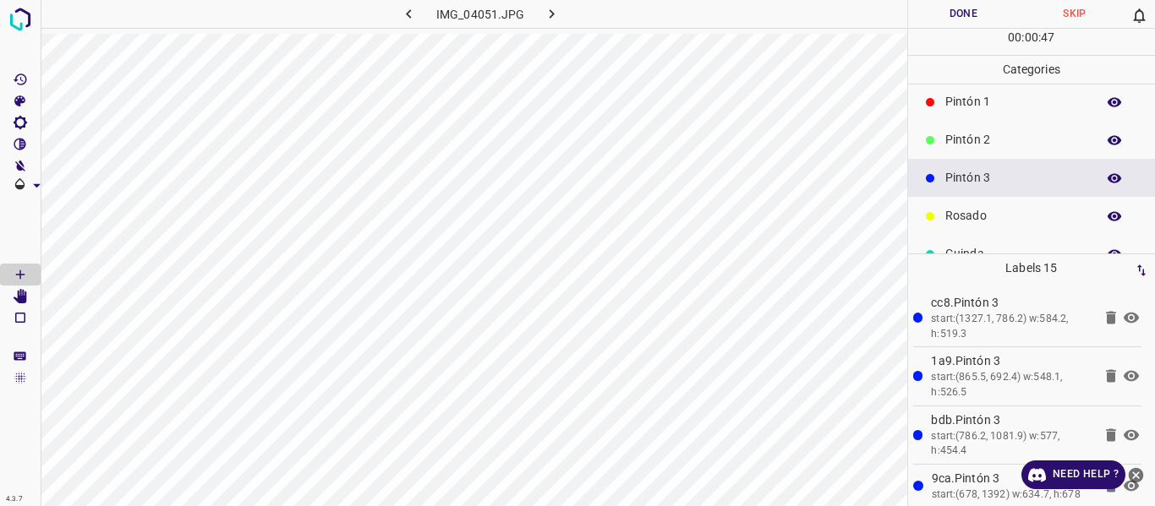
drag, startPoint x: 975, startPoint y: 11, endPoint x: 975, endPoint y: 20, distance: 9.3
click at [975, 18] on button "Done" at bounding box center [964, 14] width 112 height 28
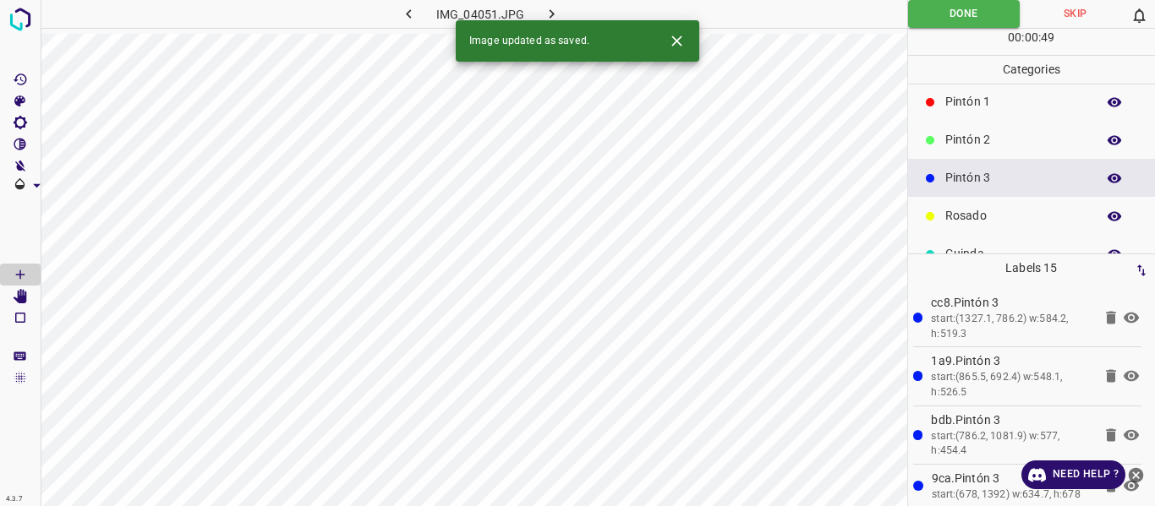
click at [566, 14] on button "button" at bounding box center [552, 14] width 54 height 28
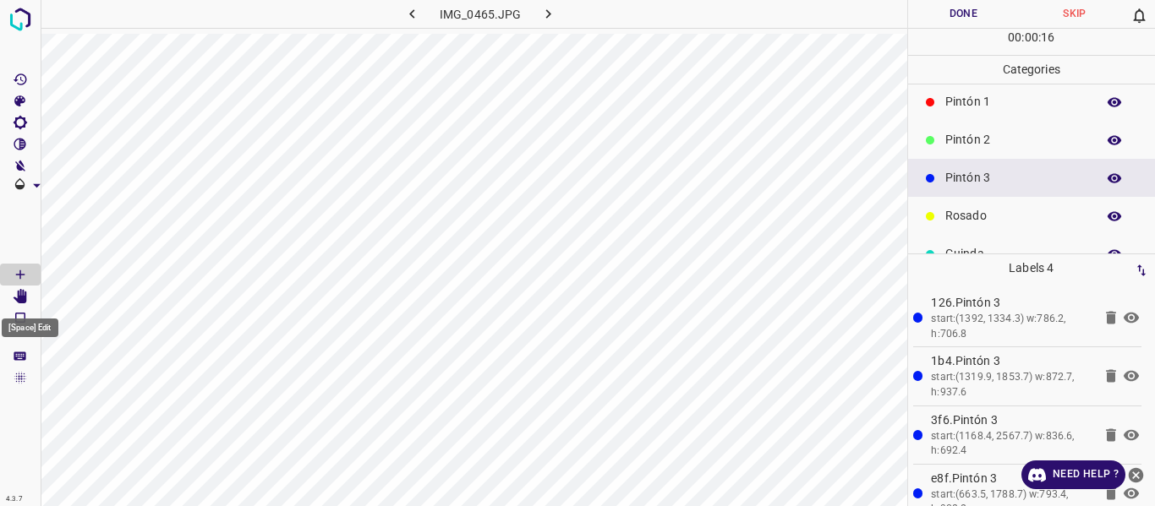
drag, startPoint x: 21, startPoint y: 296, endPoint x: 35, endPoint y: 297, distance: 13.6
click at [23, 296] on icon "[Space] Edit" at bounding box center [21, 296] width 14 height 15
click at [24, 276] on icon "[Space] Draw" at bounding box center [20, 274] width 15 height 15
drag, startPoint x: 935, startPoint y: 15, endPoint x: 937, endPoint y: 6, distance: 9.5
click at [935, 14] on button "Done" at bounding box center [964, 14] width 112 height 28
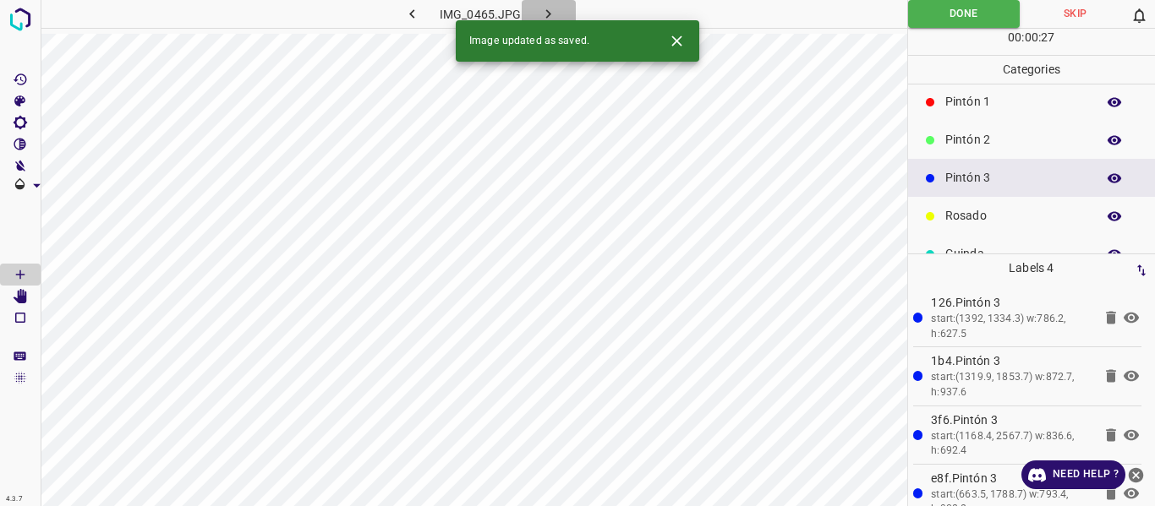
click at [550, 12] on icon "button" at bounding box center [548, 14] width 18 height 18
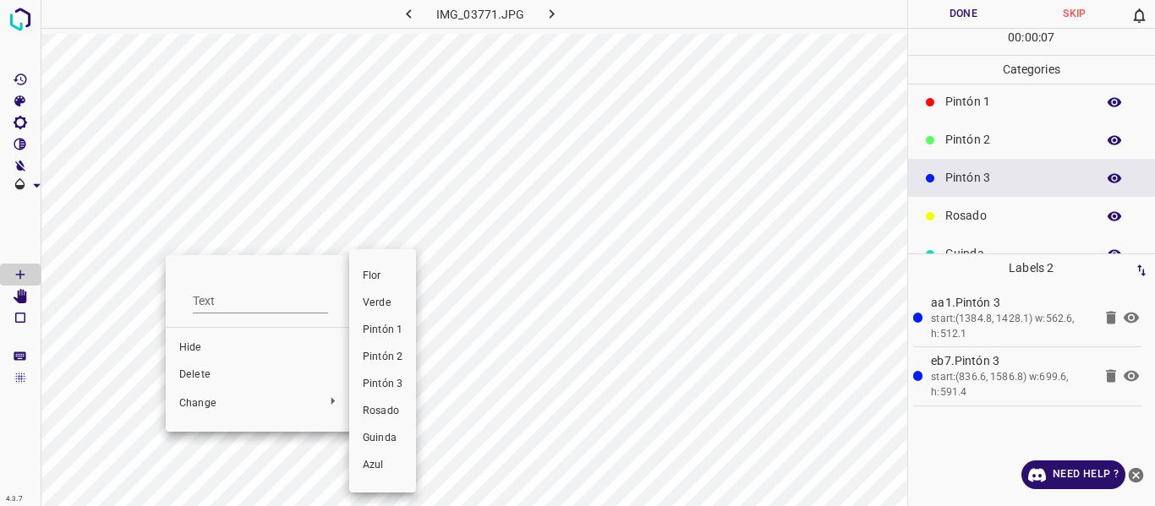
drag, startPoint x: 375, startPoint y: 415, endPoint x: 335, endPoint y: 402, distance: 42.8
click at [364, 413] on span "Rosado" at bounding box center [383, 411] width 40 height 15
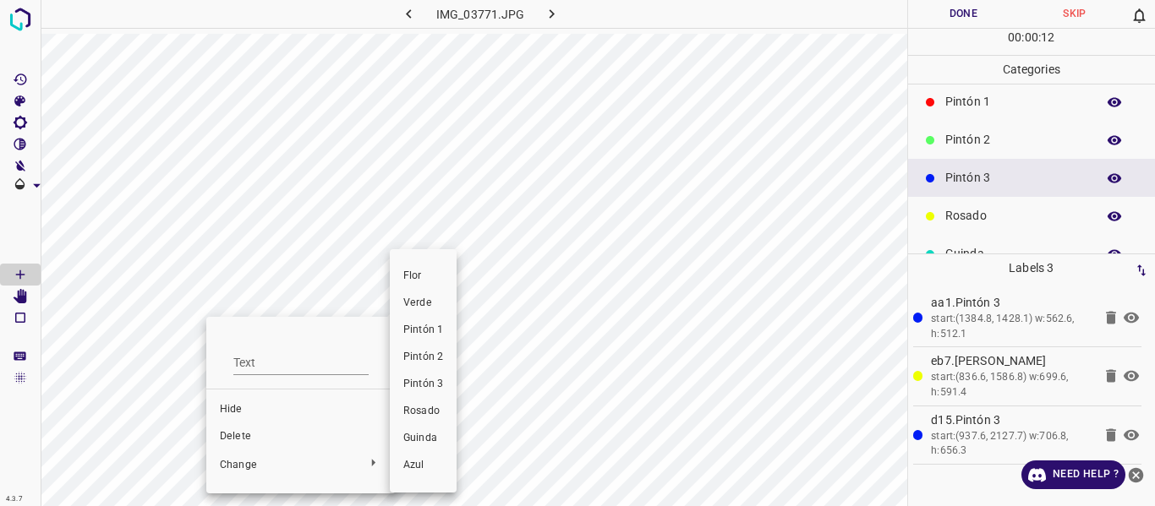
drag, startPoint x: 411, startPoint y: 415, endPoint x: 370, endPoint y: 408, distance: 41.3
click at [410, 415] on span "Rosado" at bounding box center [423, 411] width 40 height 15
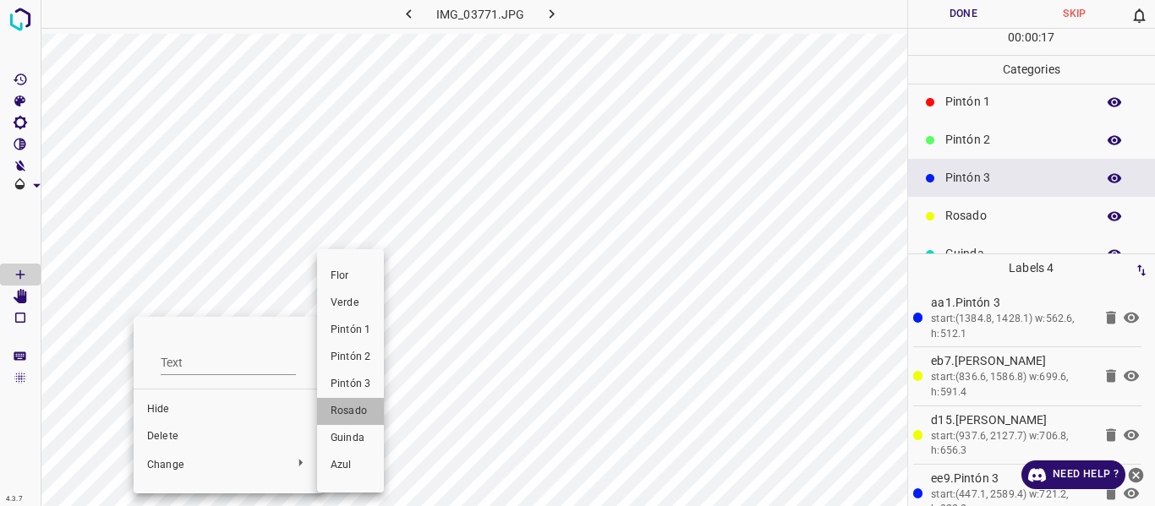
drag, startPoint x: 334, startPoint y: 416, endPoint x: 247, endPoint y: 402, distance: 88.3
click at [331, 416] on span "Rosado" at bounding box center [351, 411] width 40 height 15
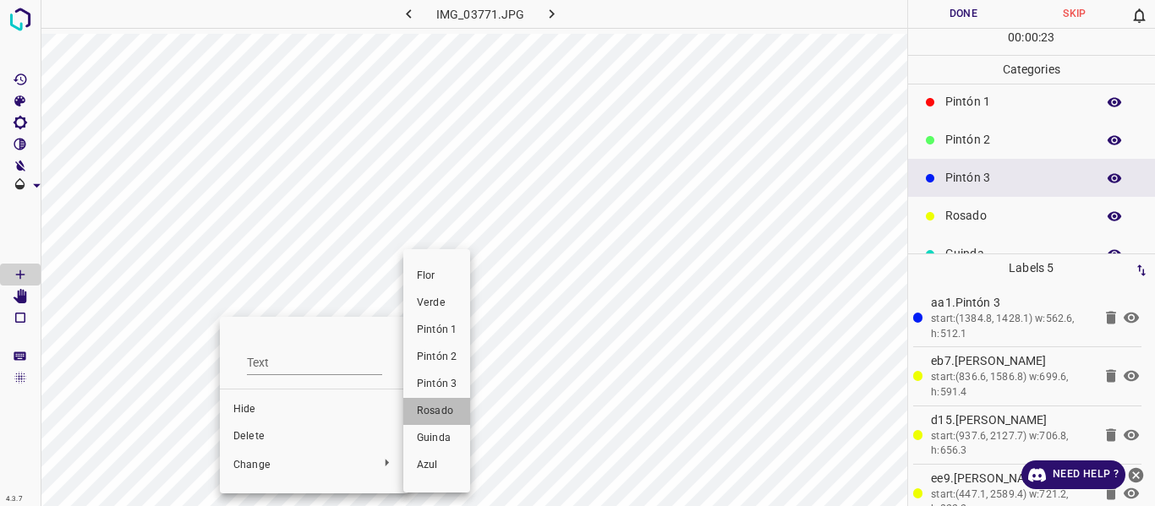
click at [430, 415] on span "Rosado" at bounding box center [437, 411] width 40 height 15
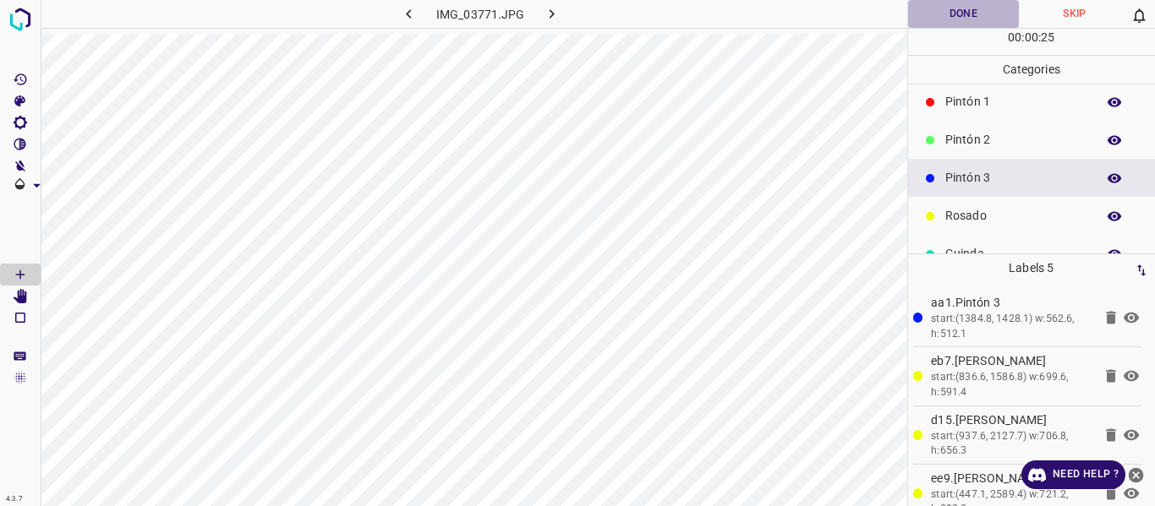
drag, startPoint x: 963, startPoint y: 22, endPoint x: 921, endPoint y: 14, distance: 43.0
click at [960, 22] on button "Done" at bounding box center [964, 14] width 112 height 28
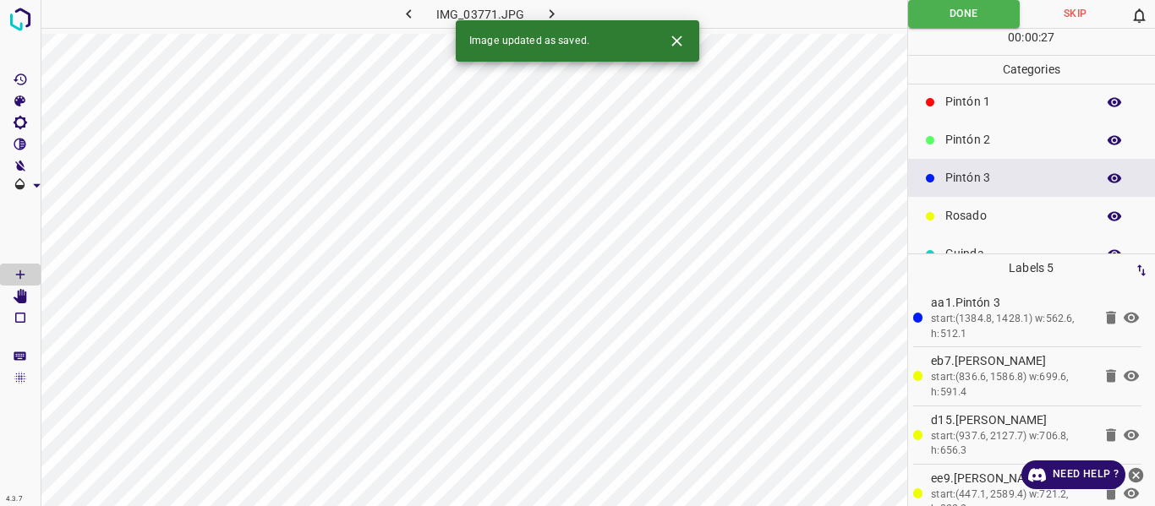
drag, startPoint x: 556, startPoint y: 13, endPoint x: 552, endPoint y: 25, distance: 12.6
click at [555, 16] on icon "button" at bounding box center [552, 14] width 18 height 18
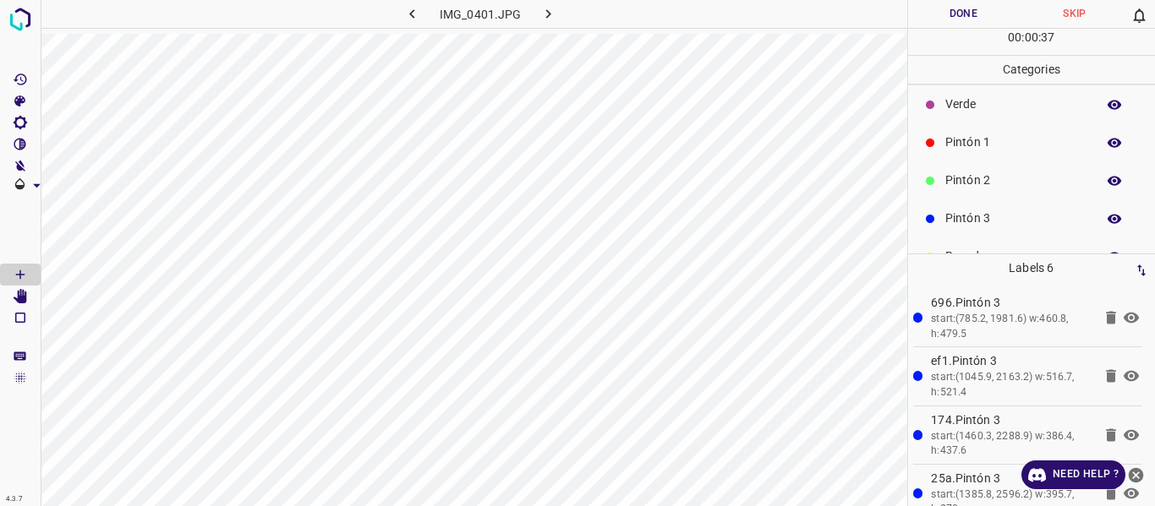
scroll to position [85, 0]
click at [1108, 175] on icon "button" at bounding box center [1115, 177] width 14 height 9
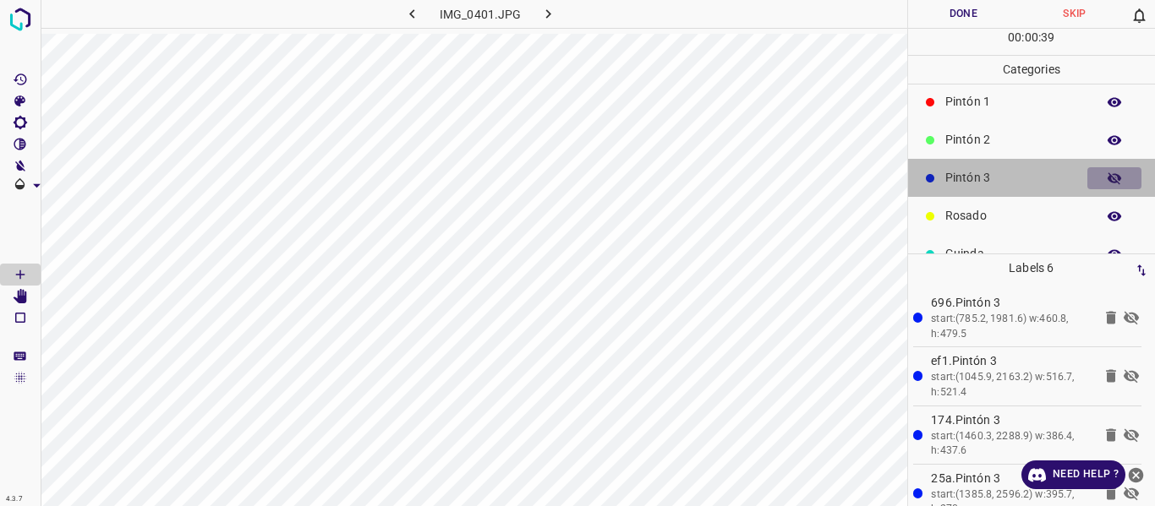
click at [1108, 175] on icon "button" at bounding box center [1115, 178] width 14 height 12
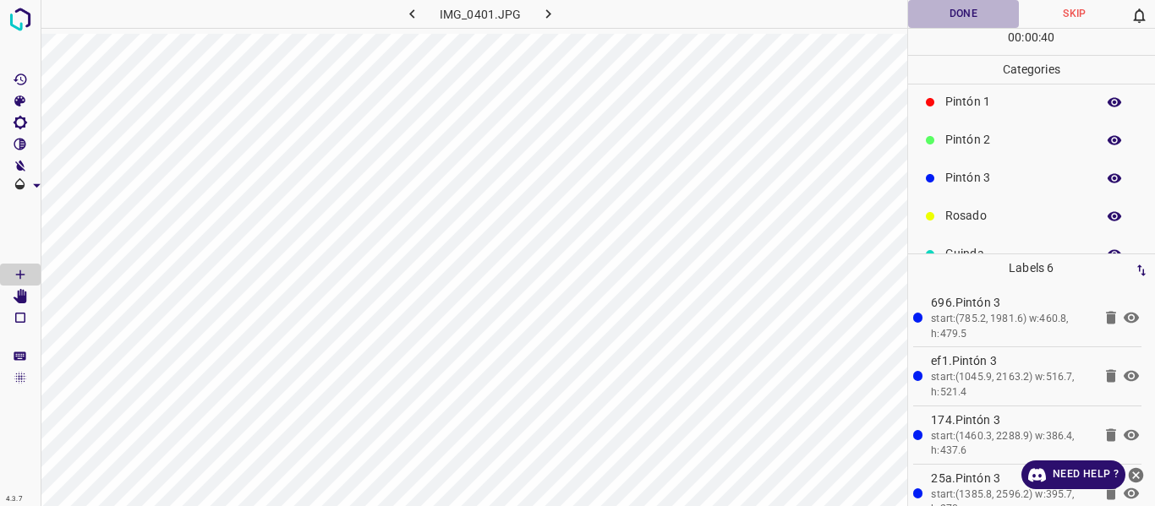
click at [940, 19] on button "Done" at bounding box center [964, 14] width 112 height 28
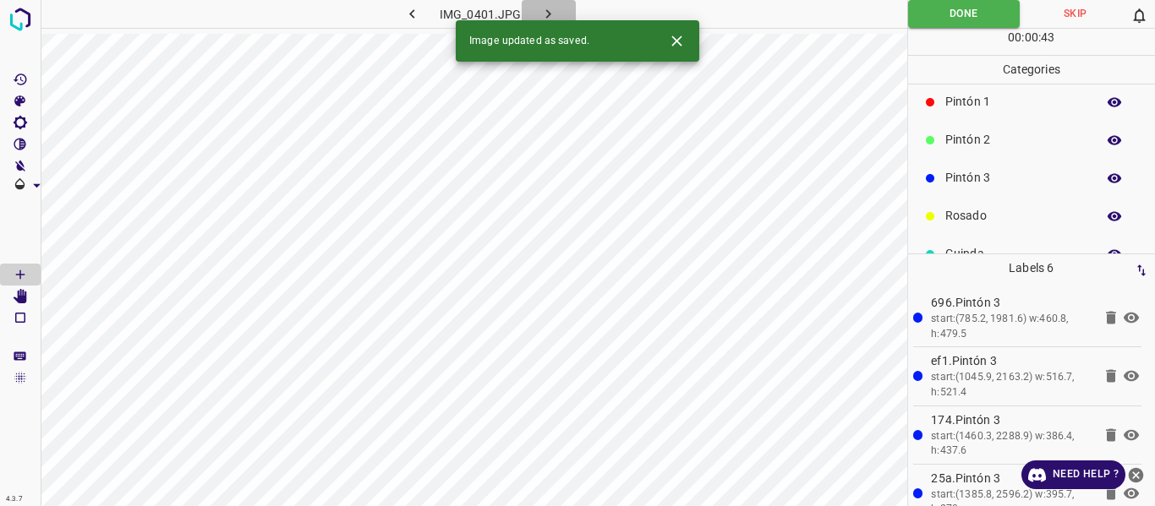
click at [550, 8] on icon "button" at bounding box center [548, 14] width 18 height 18
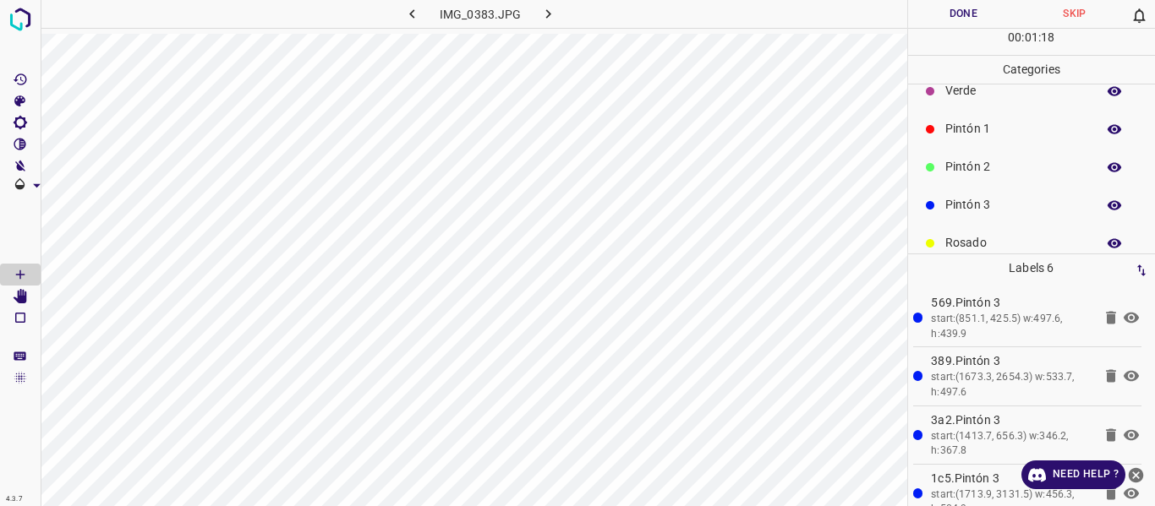
scroll to position [85, 0]
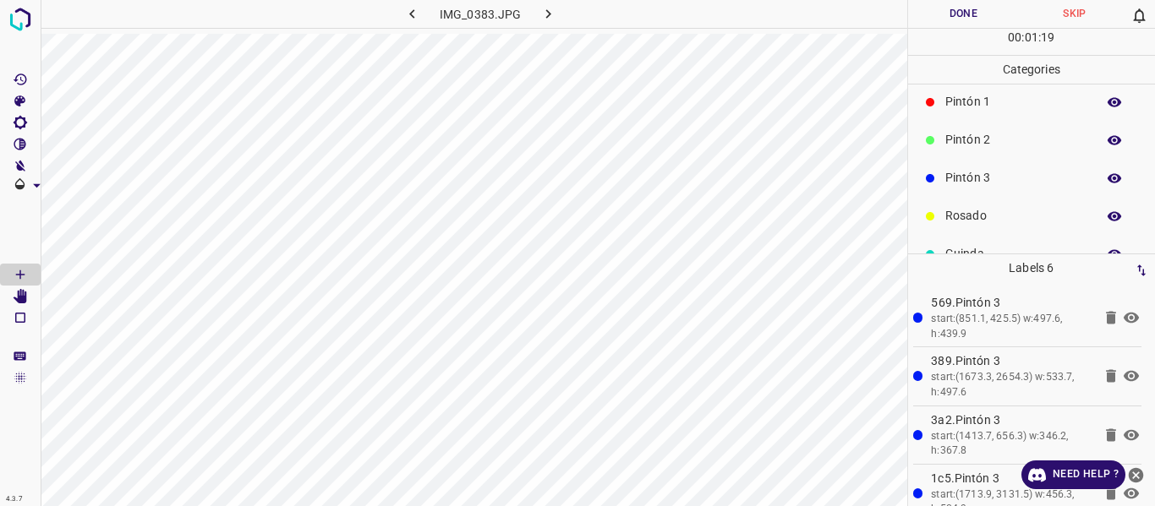
click at [969, 216] on p "Rosado" at bounding box center [1016, 216] width 142 height 18
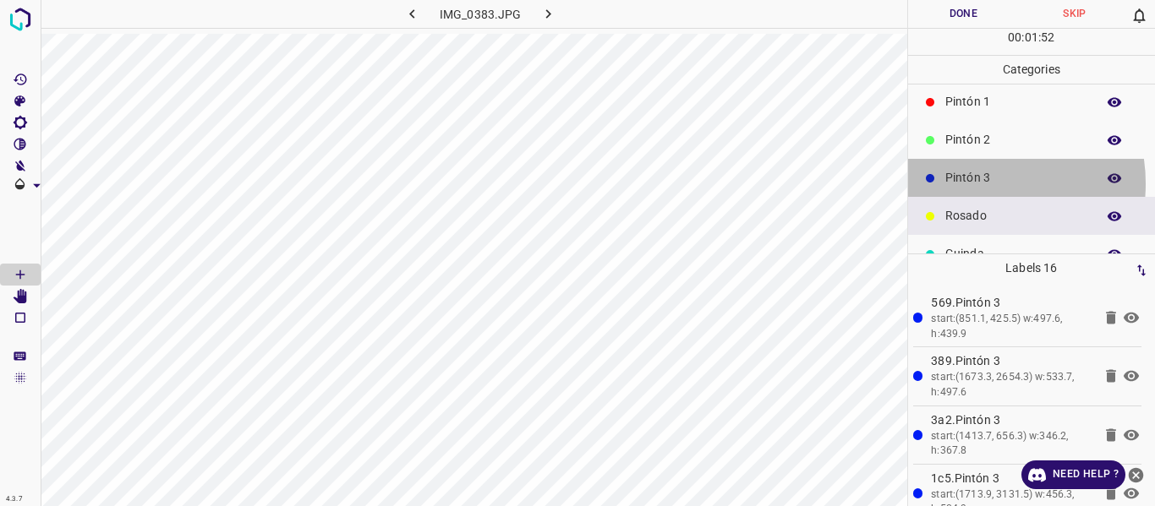
drag, startPoint x: 971, startPoint y: 183, endPoint x: 928, endPoint y: 218, distance: 54.7
click at [969, 187] on p "Pintón 3" at bounding box center [1016, 178] width 142 height 18
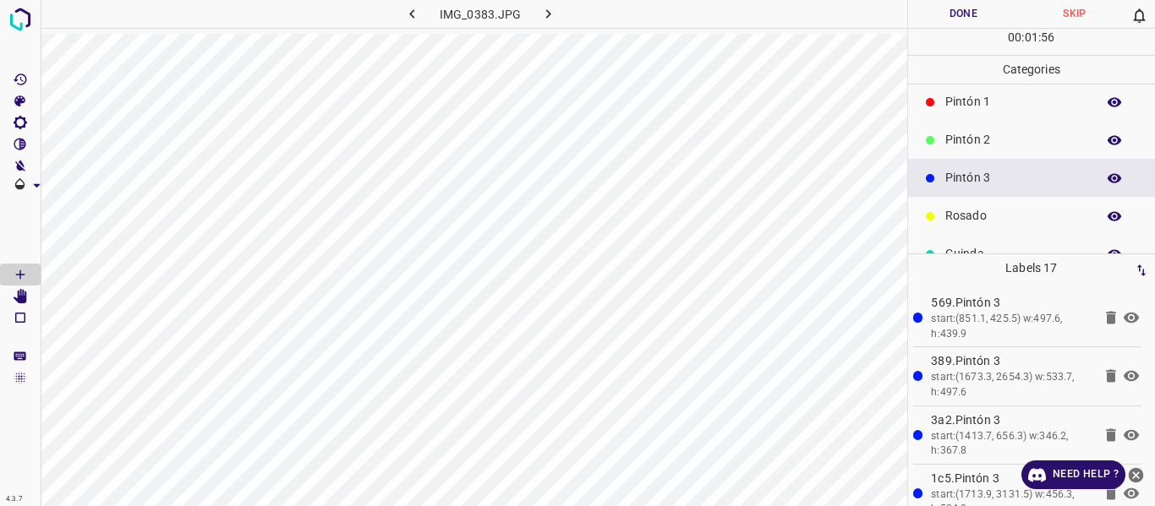
click at [930, 15] on button "Done" at bounding box center [964, 14] width 112 height 28
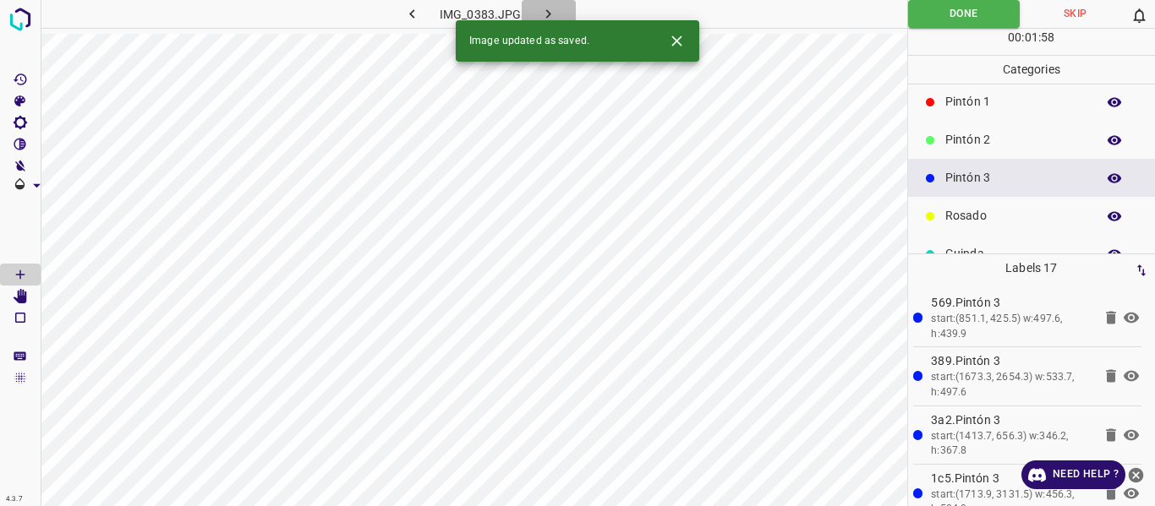
click at [539, 8] on button "button" at bounding box center [549, 14] width 54 height 28
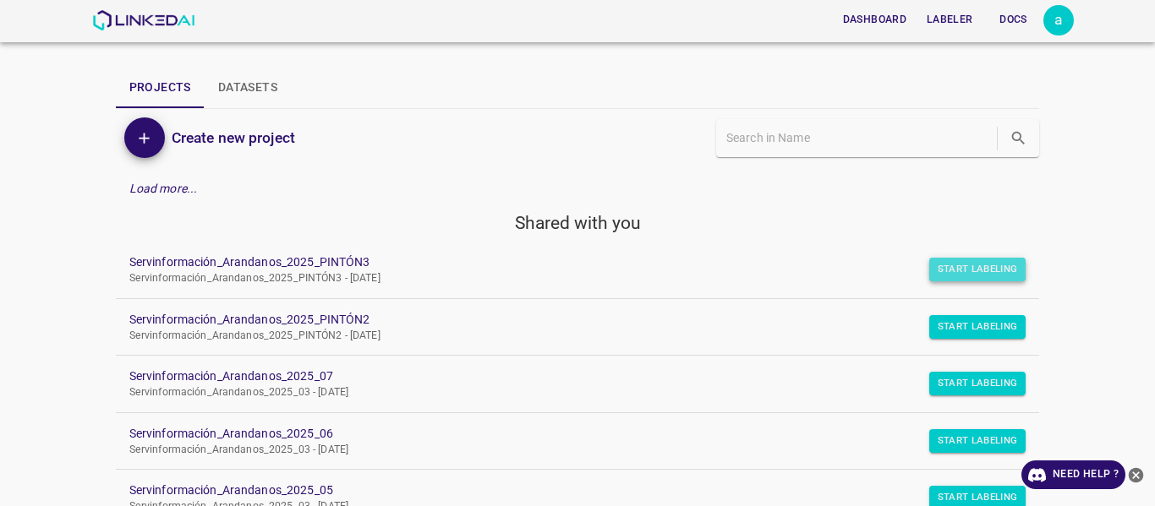
click at [950, 278] on button "Start Labeling" at bounding box center [977, 270] width 97 height 24
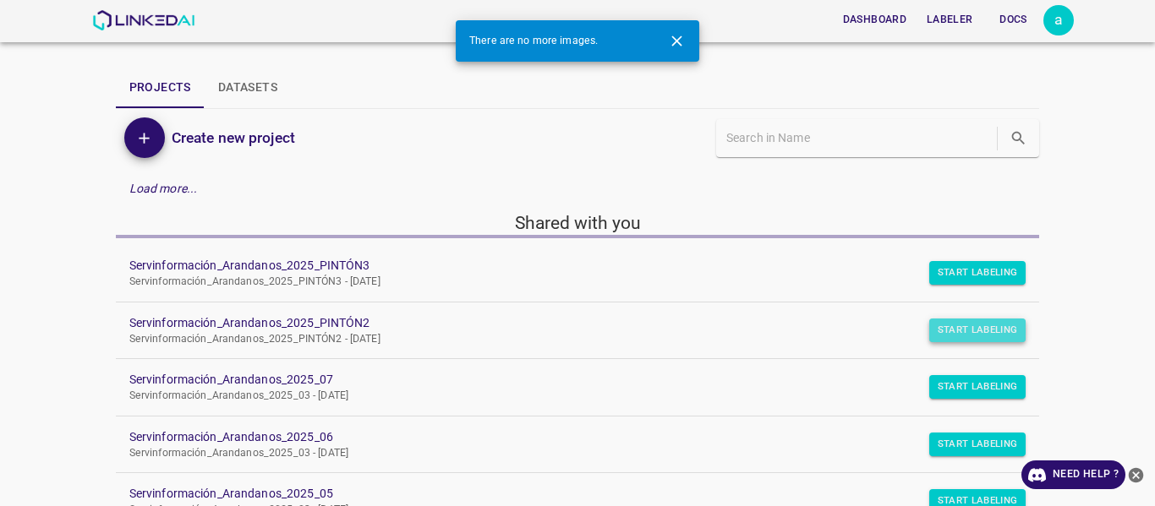
click at [951, 285] on button "Start Labeling" at bounding box center [977, 273] width 97 height 24
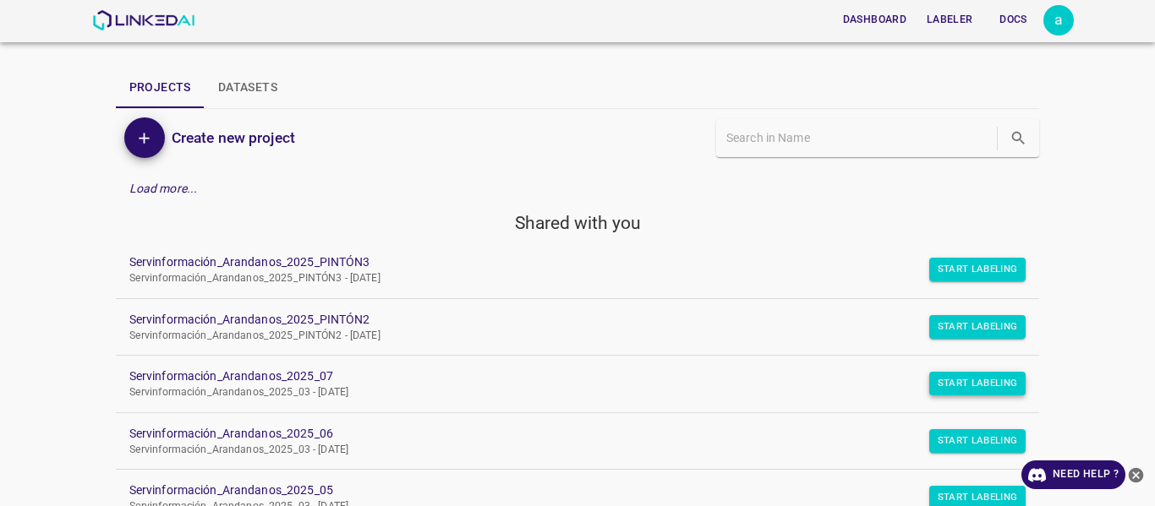
click at [940, 282] on button "Start Labeling" at bounding box center [977, 270] width 97 height 24
